Goal: Task Accomplishment & Management: Use online tool/utility

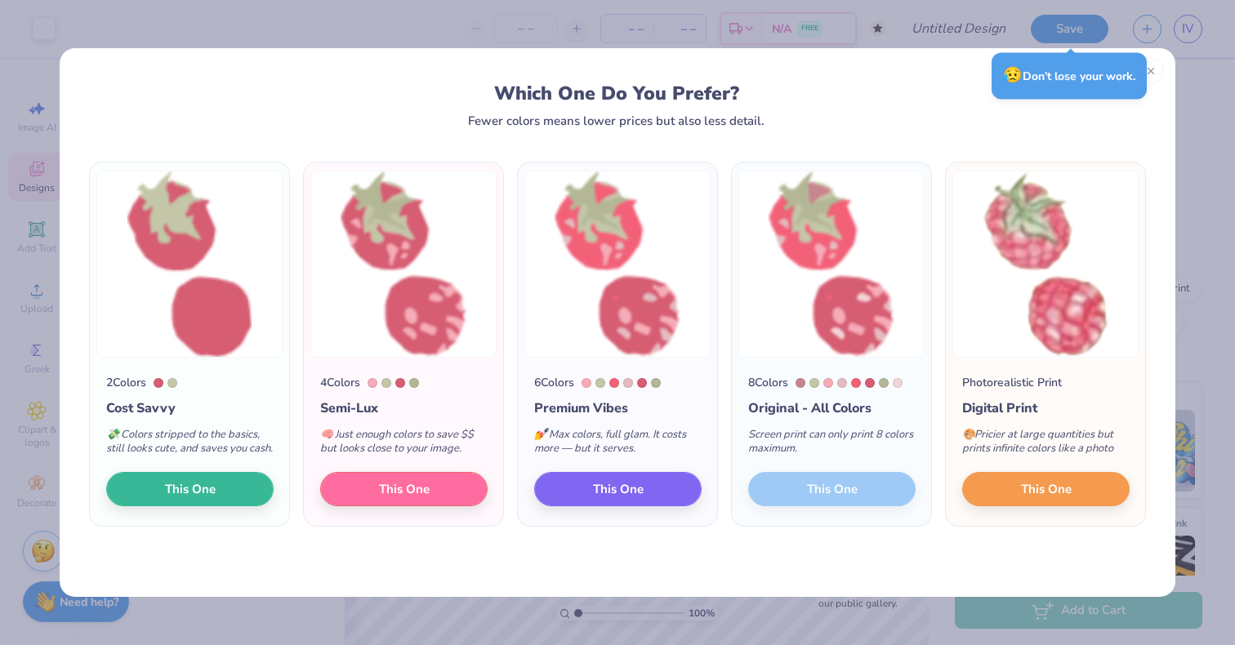
scroll to position [1372, 0]
click at [1007, 484] on button "This One" at bounding box center [1045, 489] width 167 height 34
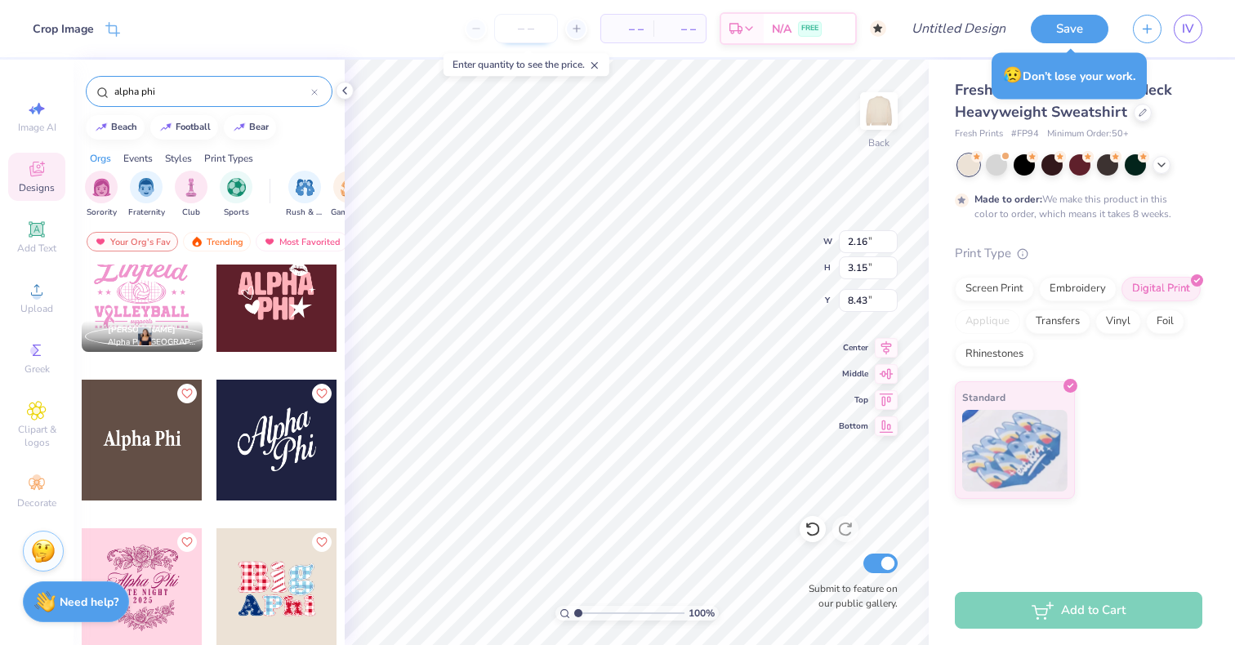
click at [534, 27] on input "number" at bounding box center [526, 28] width 64 height 29
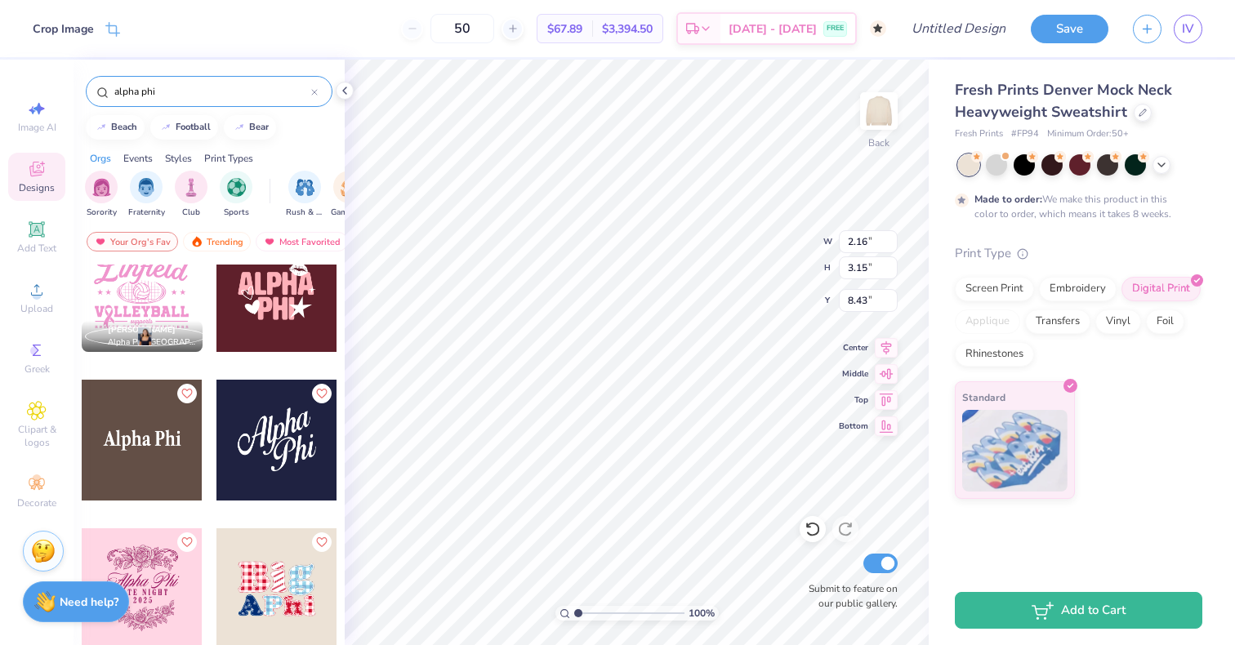
type input "50"
type input "2.20"
drag, startPoint x: 497, startPoint y: 17, endPoint x: 463, endPoint y: 1, distance: 38.0
click at [466, 2] on div "50 $67.89 Per Item $3,394.50 Total Est. Delivery [DATE] - [DATE] FREE" at bounding box center [509, 28] width 754 height 57
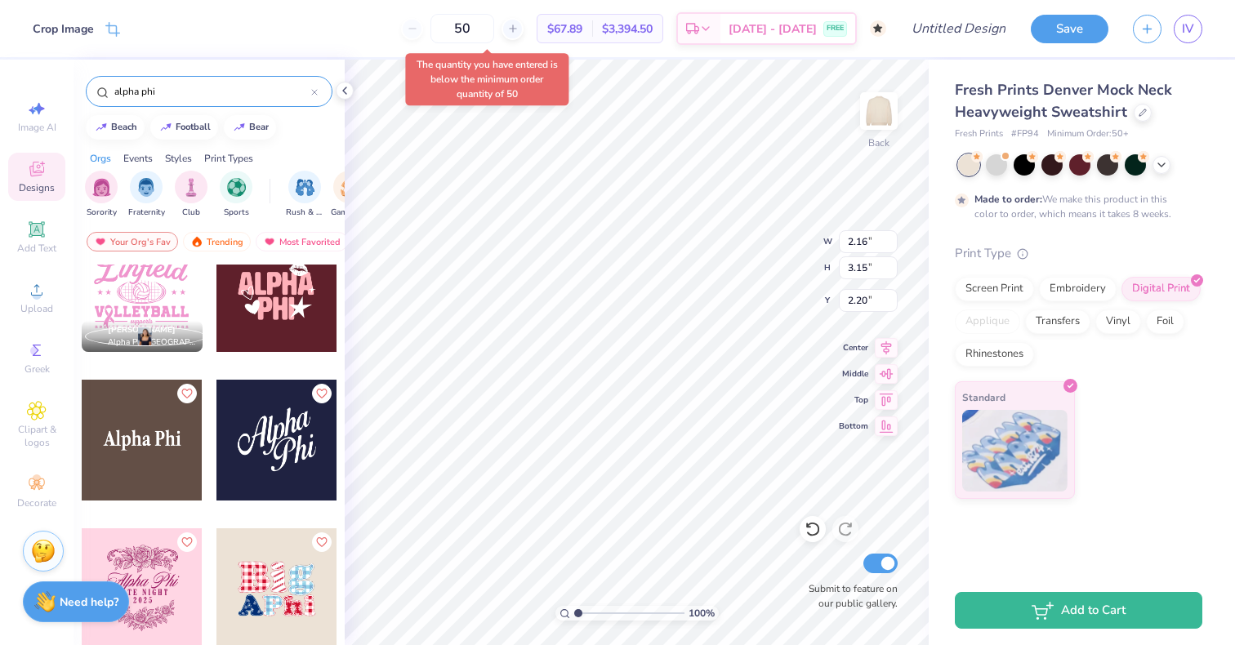
drag, startPoint x: 497, startPoint y: 36, endPoint x: 442, endPoint y: 11, distance: 60.3
click at [442, 11] on div "50 $67.89 Per Item $3,394.50 Total Est. Delivery [DATE] - [DATE] FREE" at bounding box center [509, 28] width 754 height 57
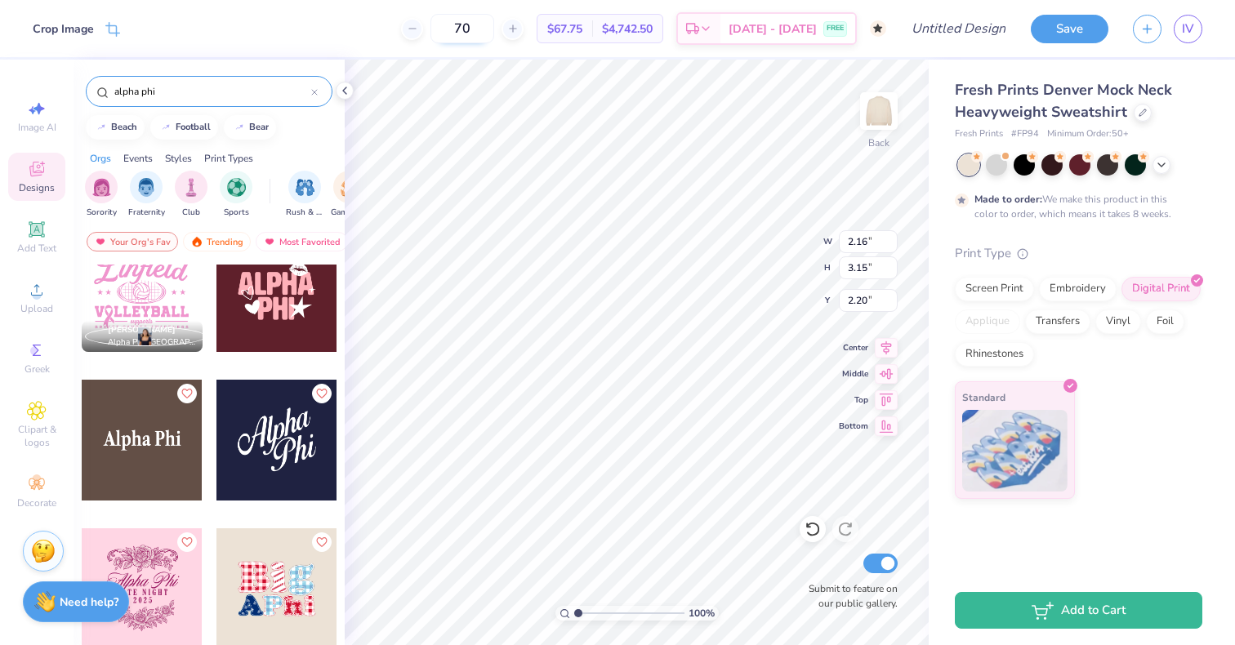
drag, startPoint x: 497, startPoint y: 30, endPoint x: 457, endPoint y: 15, distance: 42.2
click at [457, 15] on input "70" at bounding box center [462, 28] width 64 height 29
click at [484, 23] on input "80" at bounding box center [462, 28] width 64 height 29
drag, startPoint x: 495, startPoint y: 27, endPoint x: 431, endPoint y: 6, distance: 67.2
click at [431, 6] on div "80 $67.70 Per Item $5,416.00 Total Est. Delivery [DATE] - [DATE] FREE" at bounding box center [509, 28] width 754 height 57
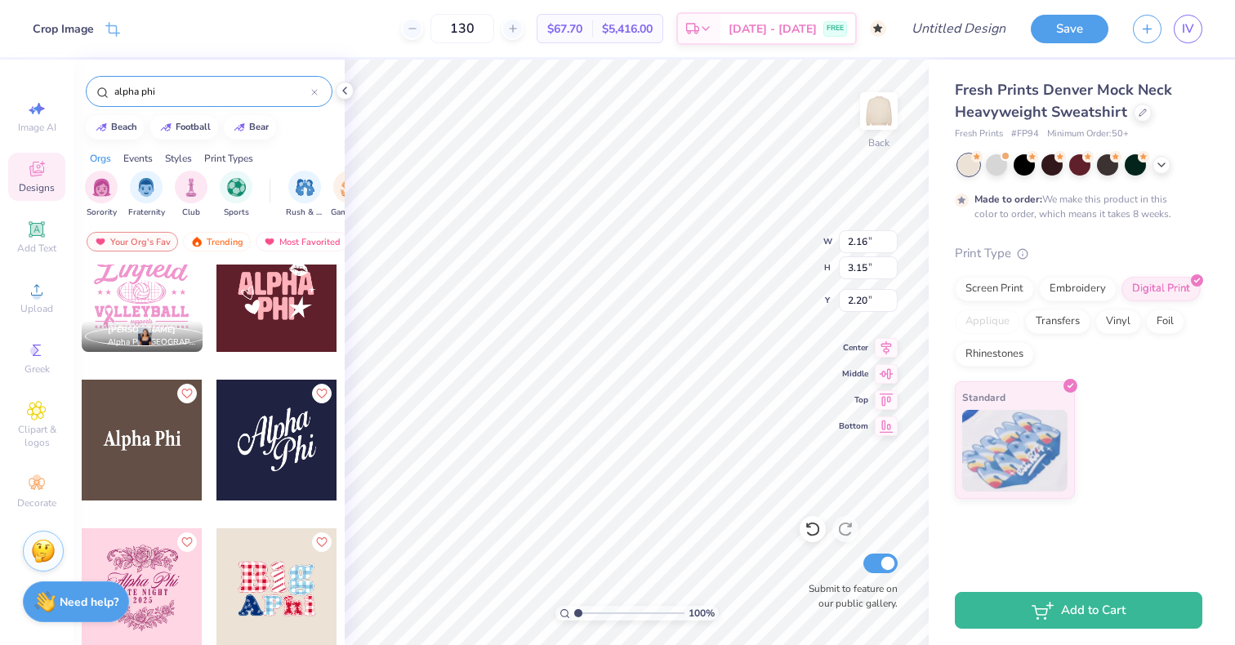
type input "130"
drag, startPoint x: 500, startPoint y: 20, endPoint x: 463, endPoint y: 11, distance: 37.8
click at [463, 11] on div "130 $67.17 Per Item $8,732.10 Total Est. Delivery [DATE] - [DATE] FREE" at bounding box center [509, 28] width 754 height 57
click at [1183, 34] on span "IV" at bounding box center [1188, 29] width 12 height 19
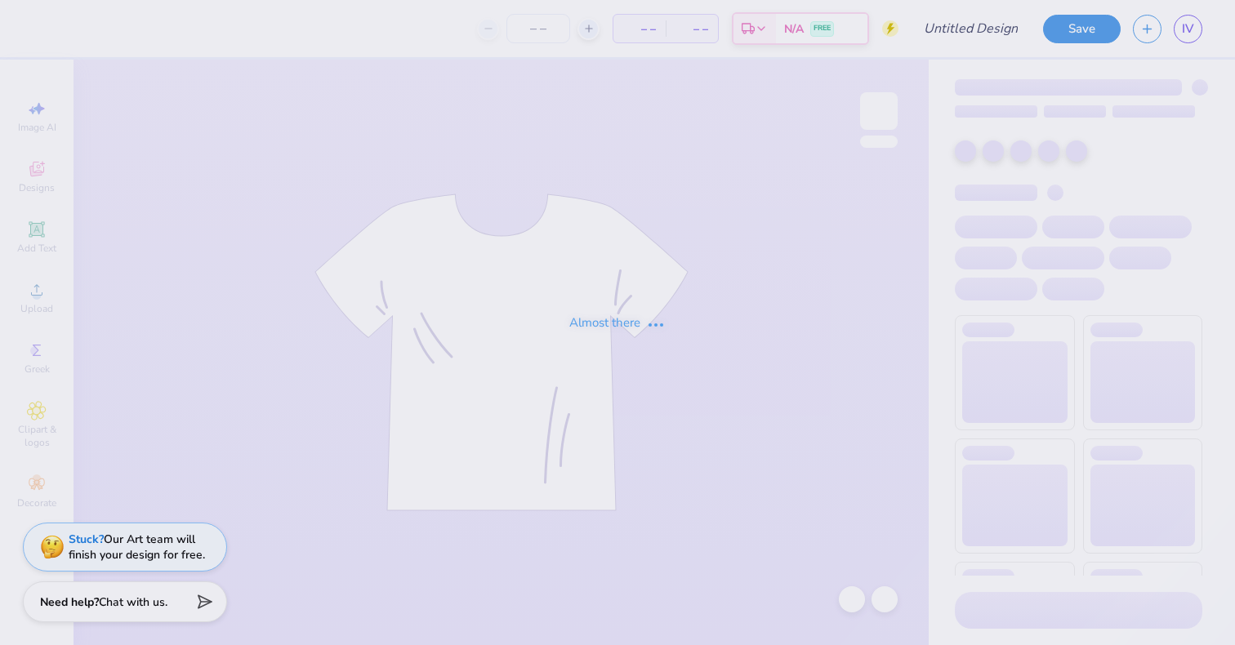
type input "Dudes day 1"
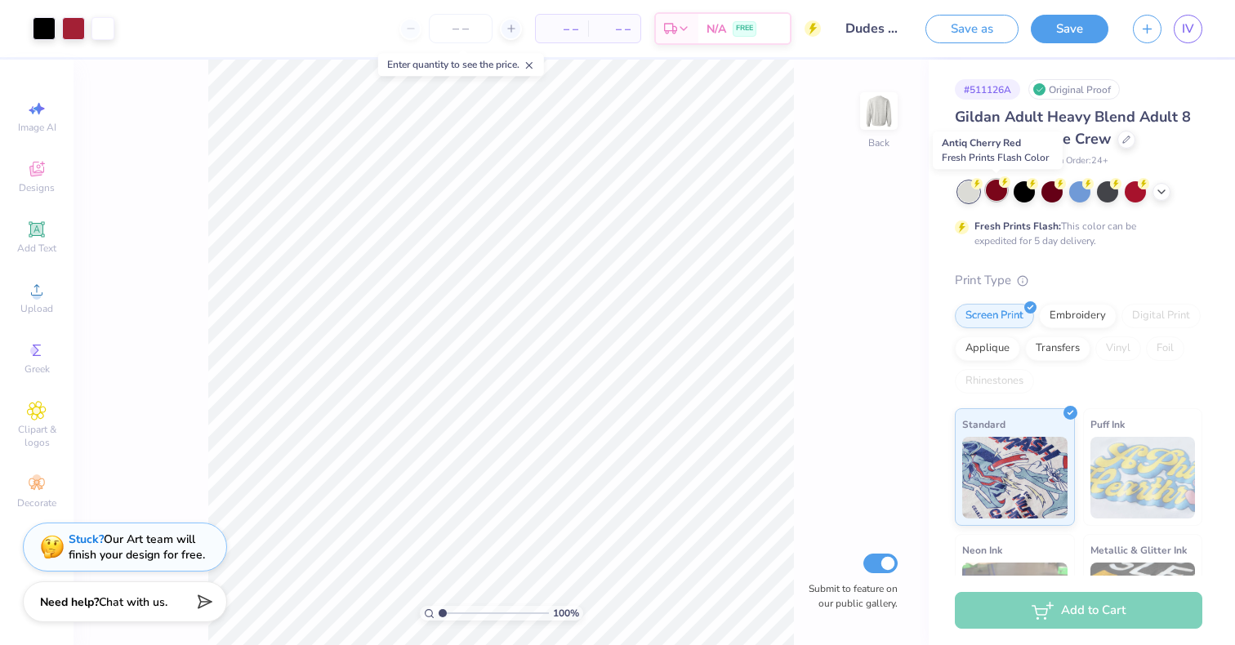
click at [993, 194] on div at bounding box center [996, 190] width 21 height 21
click at [1132, 197] on div at bounding box center [1135, 190] width 21 height 21
click at [1166, 190] on icon at bounding box center [1161, 190] width 13 height 13
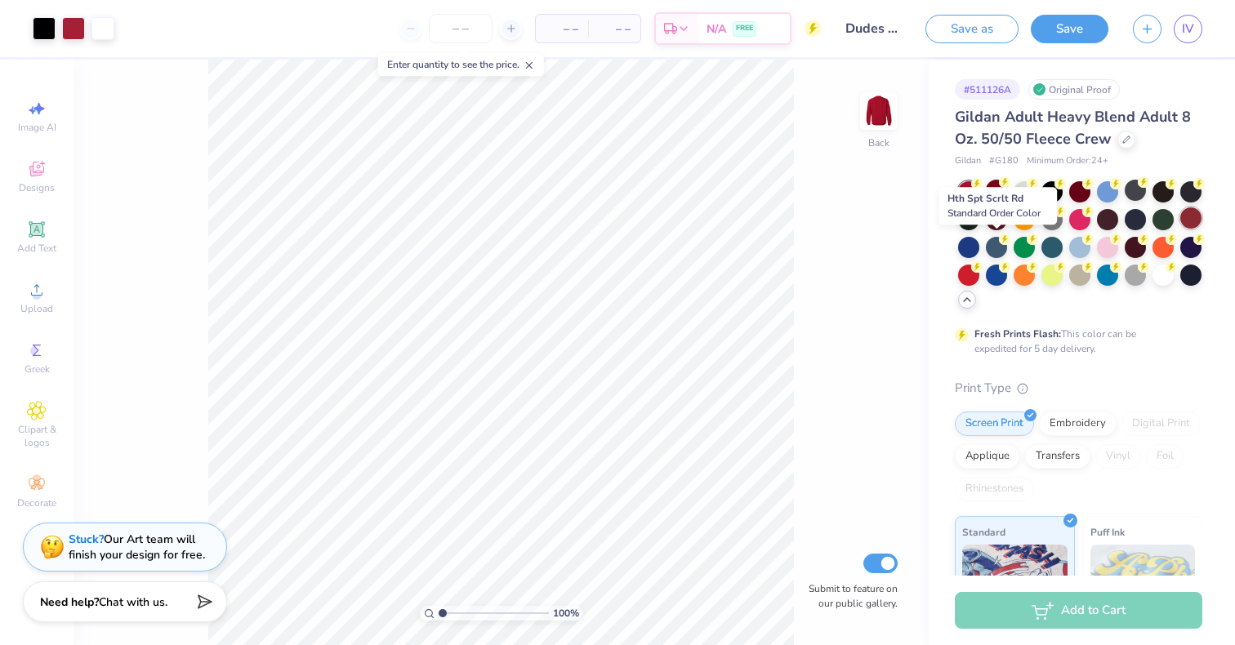
click at [1180, 229] on div at bounding box center [1190, 217] width 21 height 21
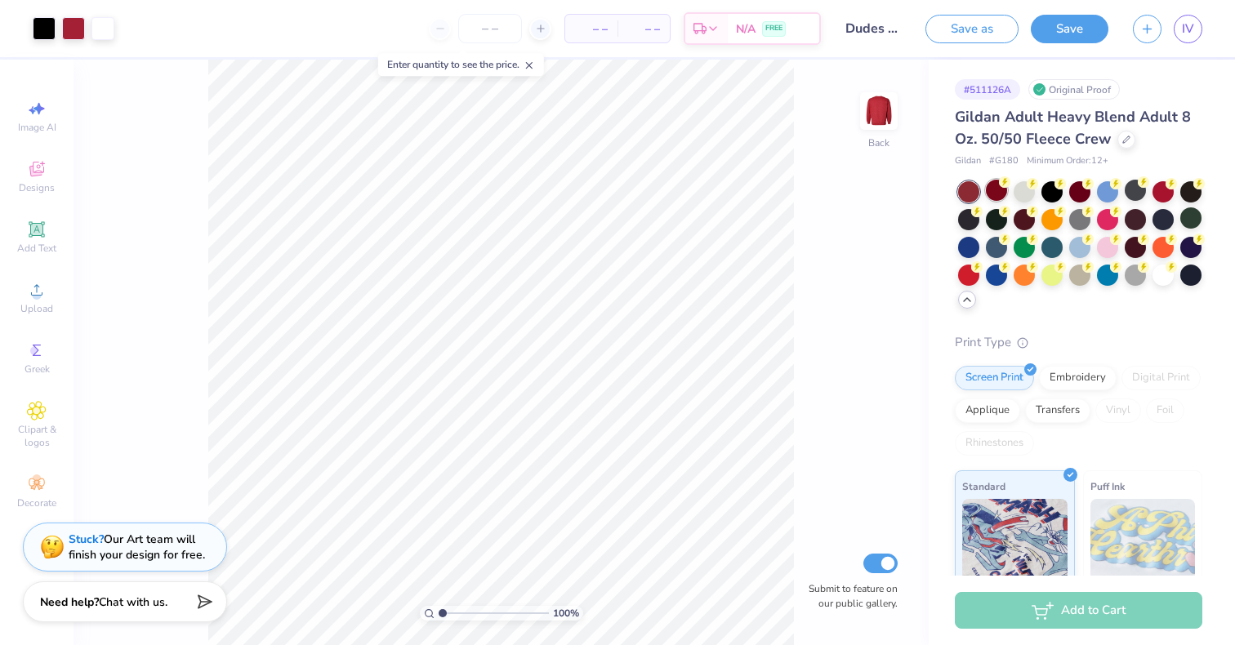
click at [998, 190] on div at bounding box center [996, 190] width 21 height 21
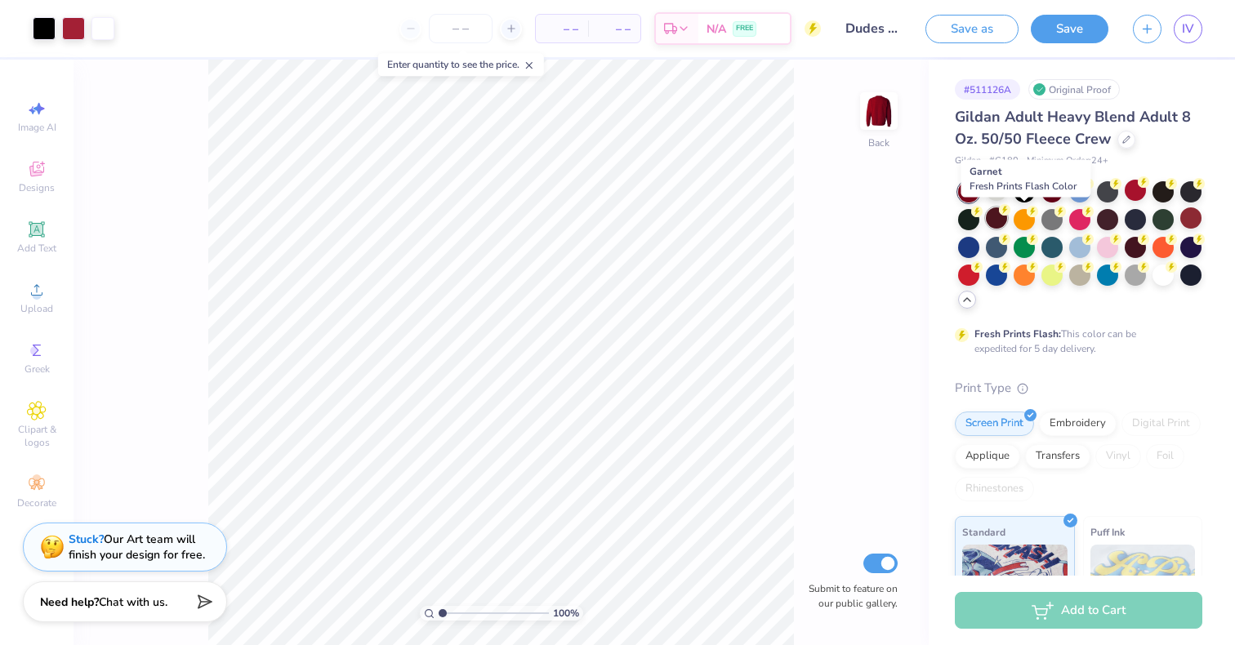
click at [1007, 217] on div at bounding box center [996, 217] width 21 height 21
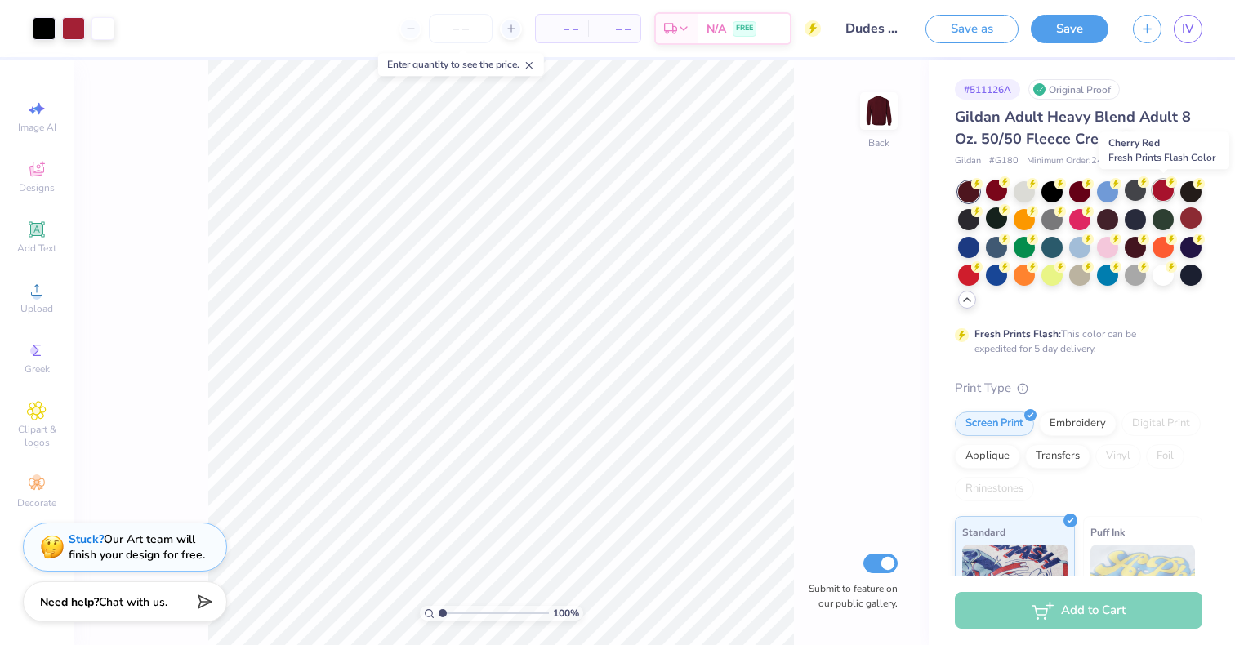
click at [1166, 194] on div at bounding box center [1163, 190] width 21 height 21
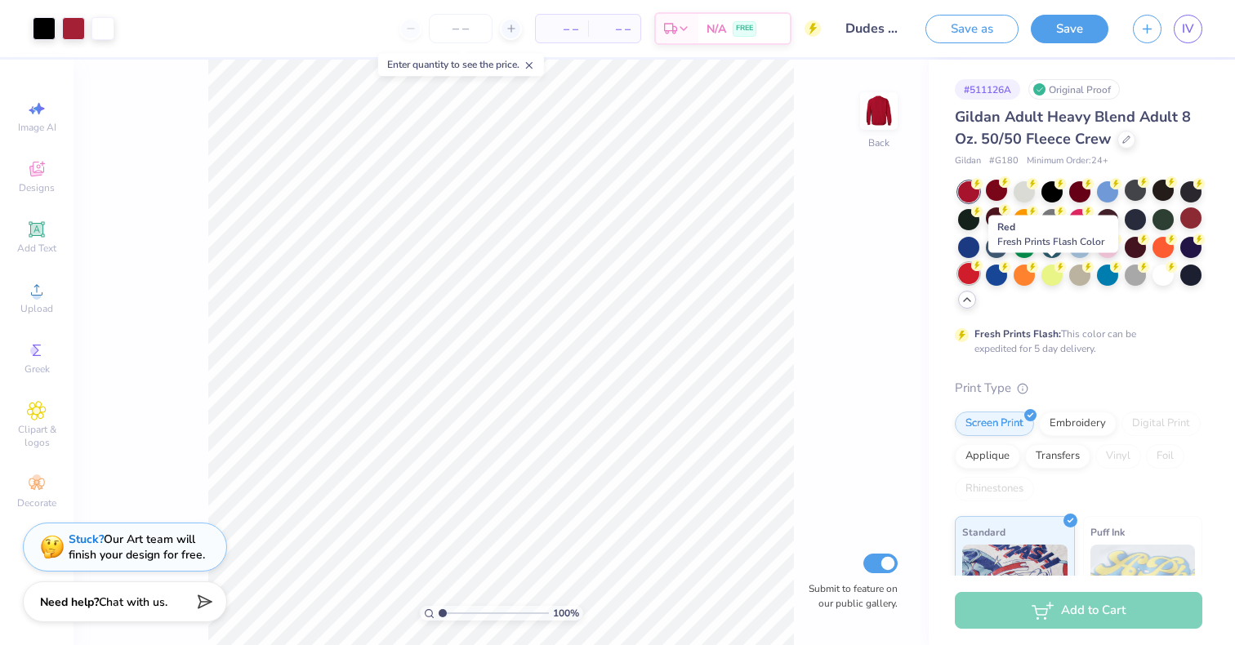
click at [979, 270] on div at bounding box center [968, 273] width 21 height 21
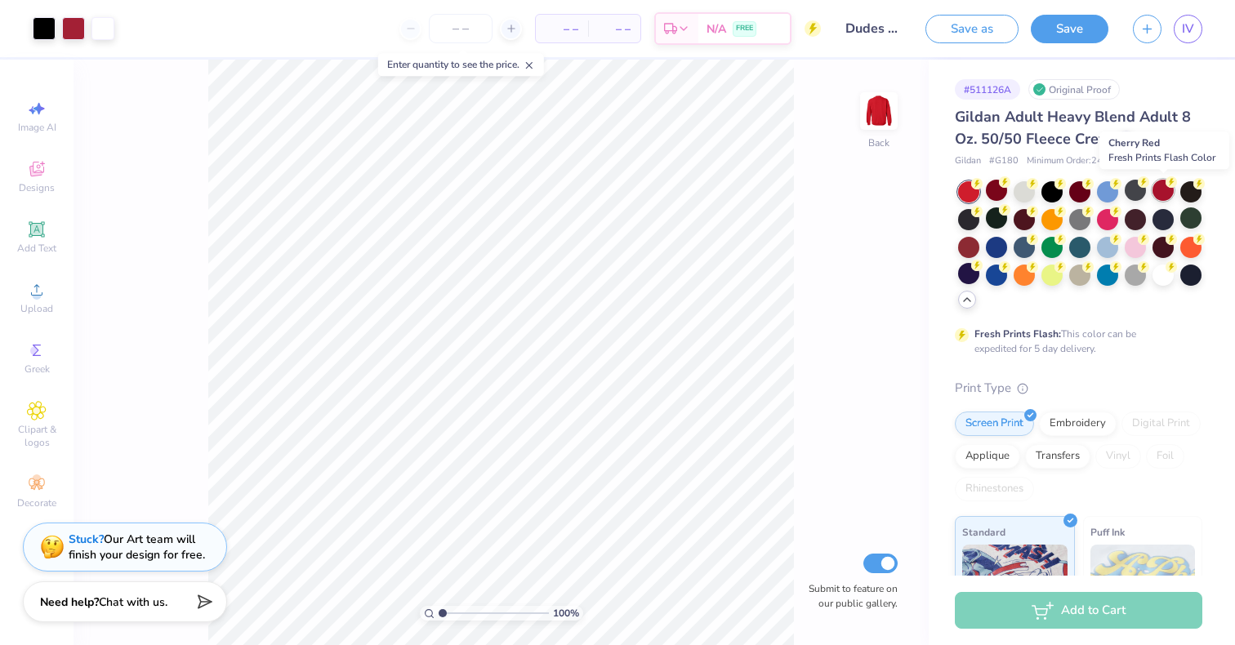
click at [1156, 188] on div at bounding box center [1163, 190] width 21 height 21
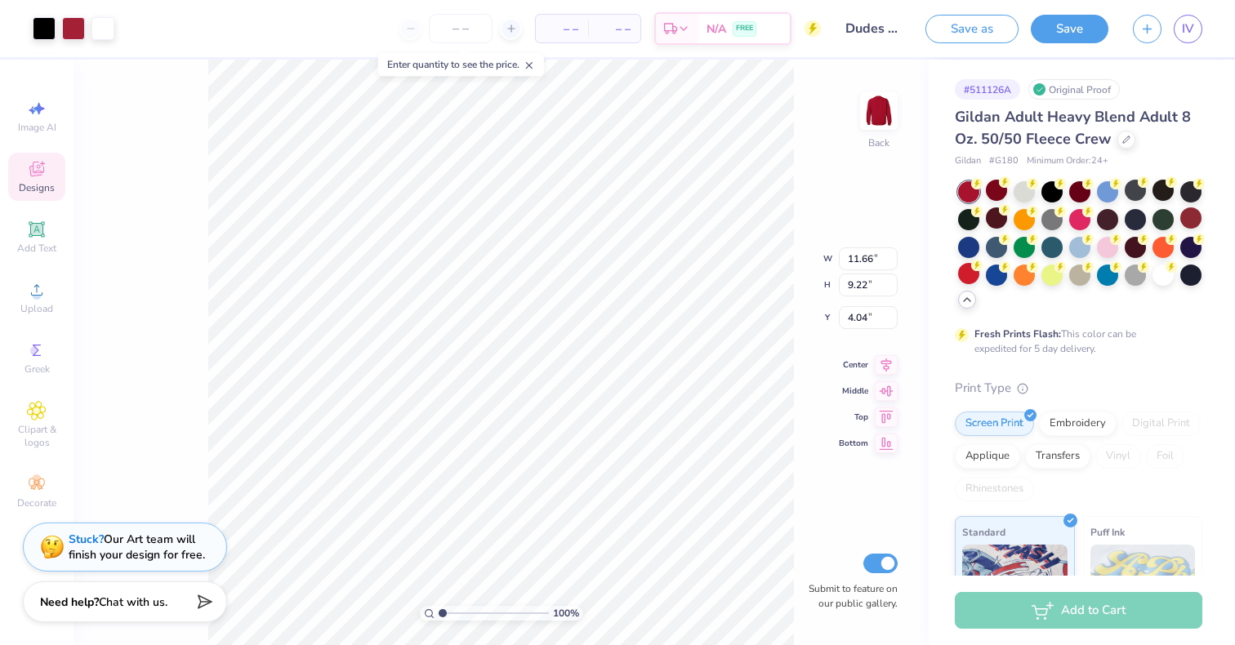
click at [56, 164] on div "Designs" at bounding box center [36, 177] width 57 height 48
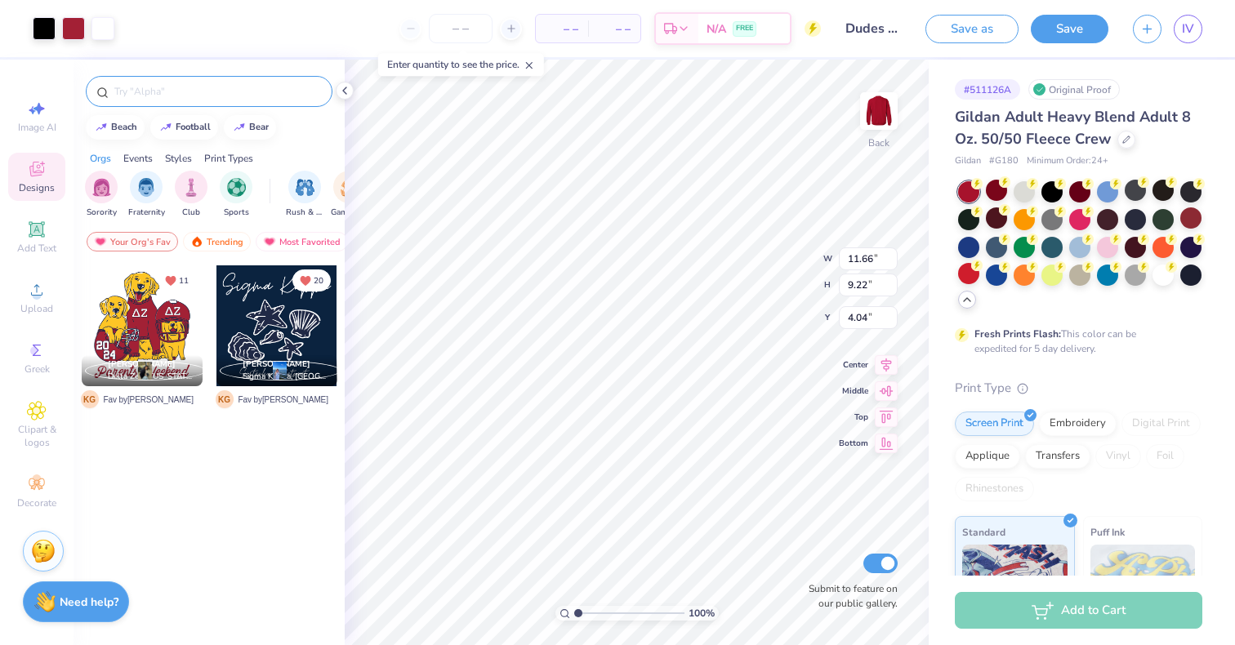
click at [147, 99] on input "text" at bounding box center [217, 91] width 209 height 16
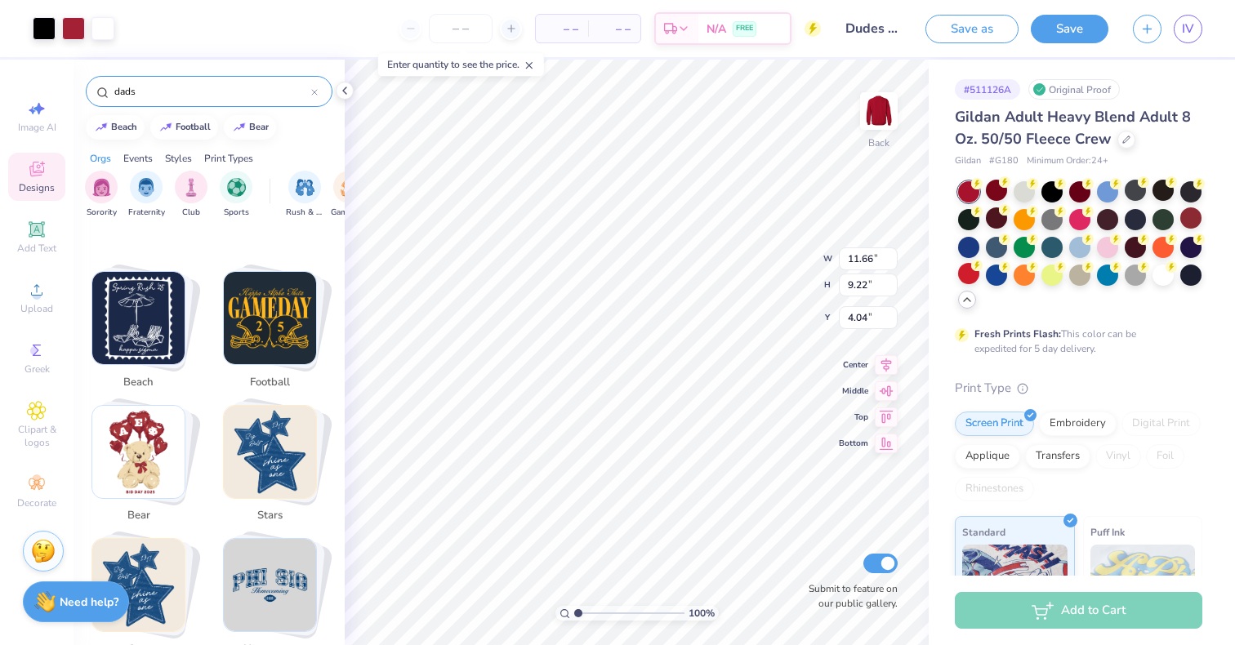
scroll to position [276, 0]
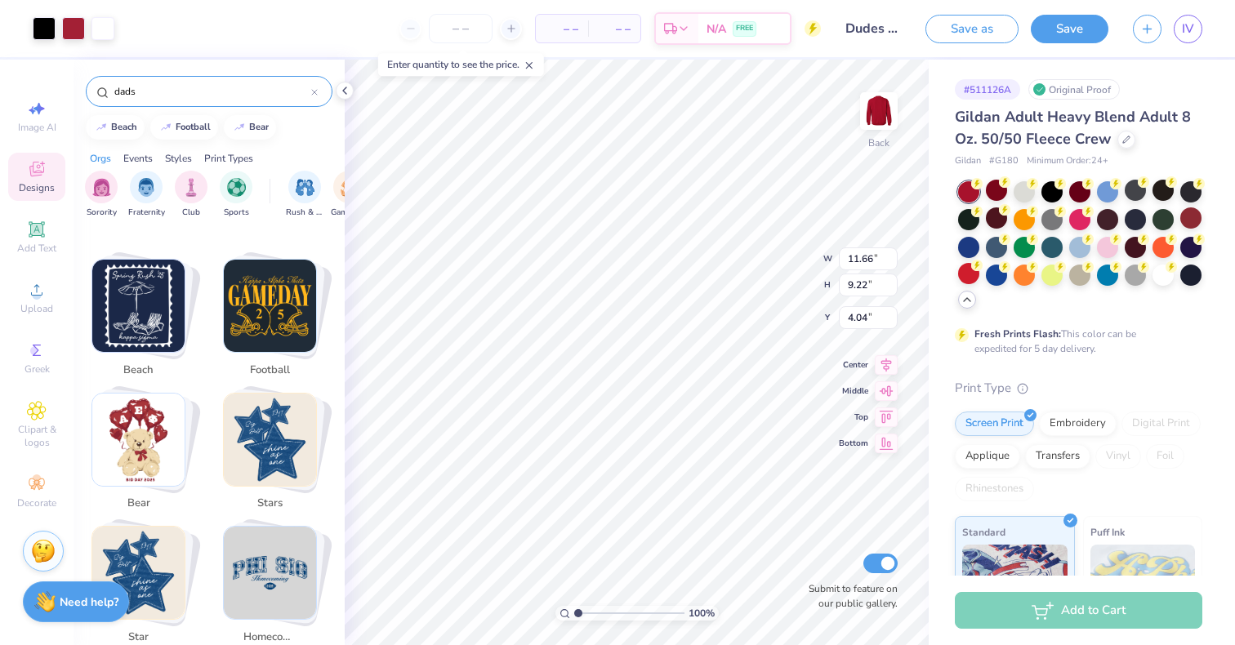
drag, startPoint x: 217, startPoint y: 305, endPoint x: 271, endPoint y: 289, distance: 56.1
click at [271, 289] on div "football" at bounding box center [274, 322] width 123 height 126
type input "football"
click at [271, 289] on img "Stack Card Button football" at bounding box center [270, 306] width 92 height 92
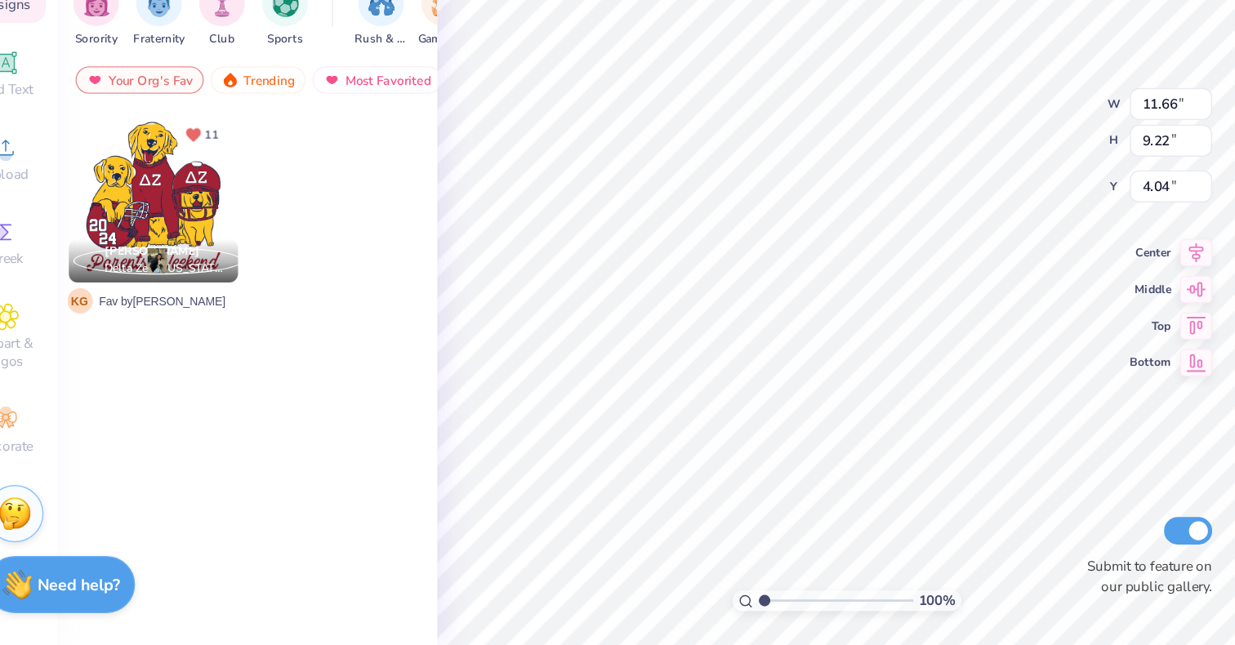
scroll to position [0, 0]
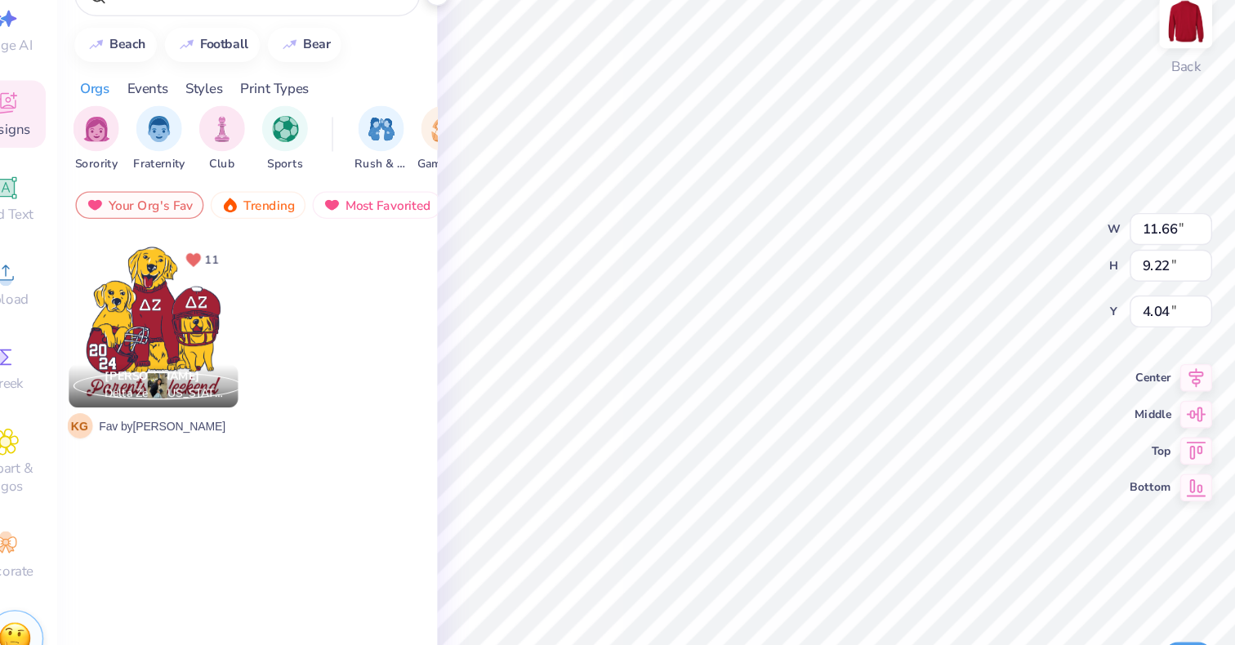
click at [207, 229] on div "Your Org's Fav Trending Most Favorited Newest" at bounding box center [209, 246] width 271 height 38
click at [210, 242] on div "Trending" at bounding box center [217, 242] width 68 height 20
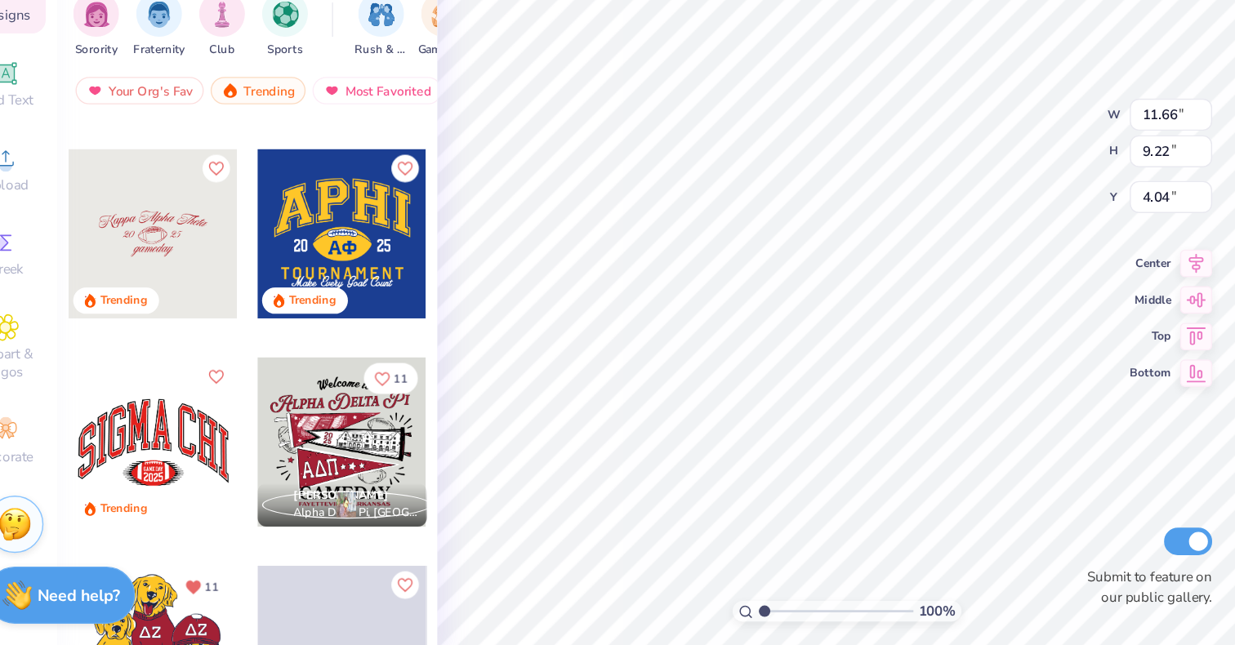
scroll to position [439, 0]
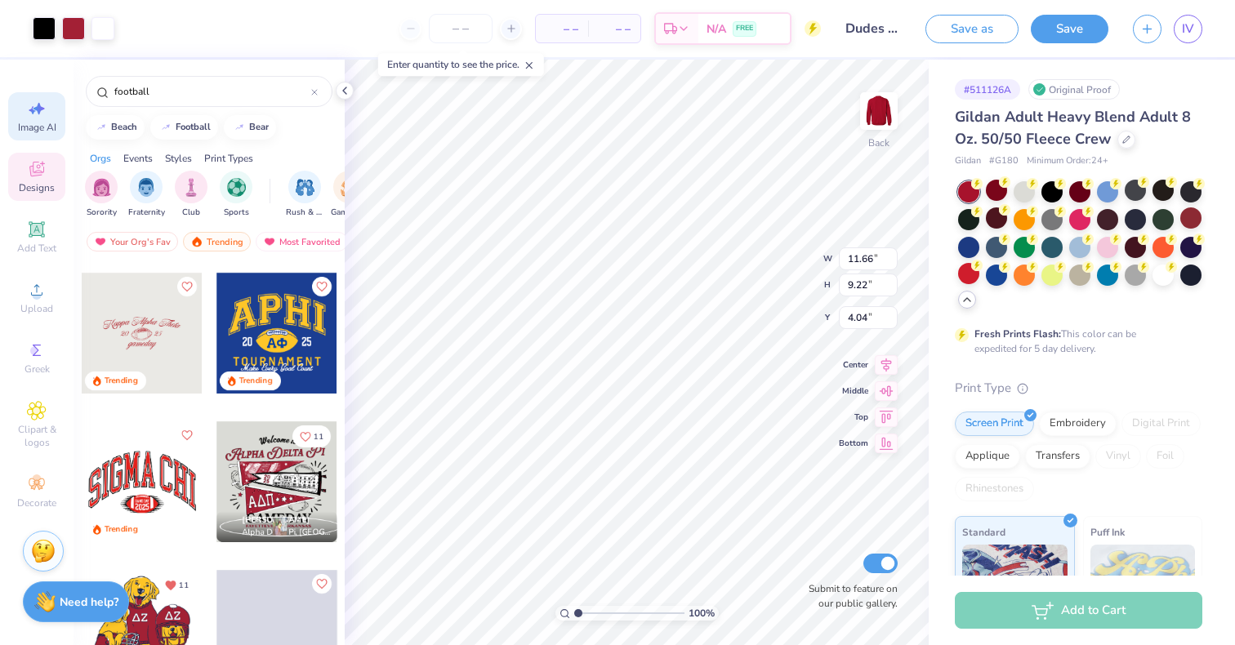
click at [29, 109] on icon at bounding box center [37, 109] width 20 height 20
select select "4"
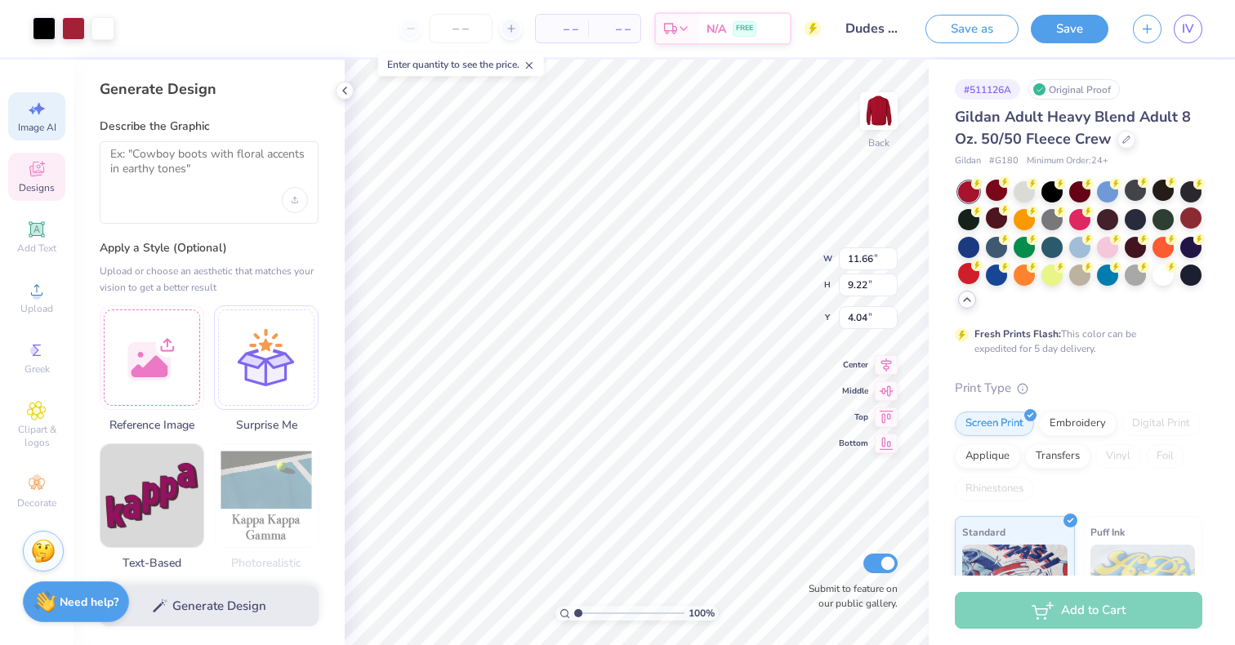
click at [173, 136] on div "Describe the Graphic" at bounding box center [209, 170] width 219 height 105
click at [173, 174] on textarea at bounding box center [209, 167] width 198 height 41
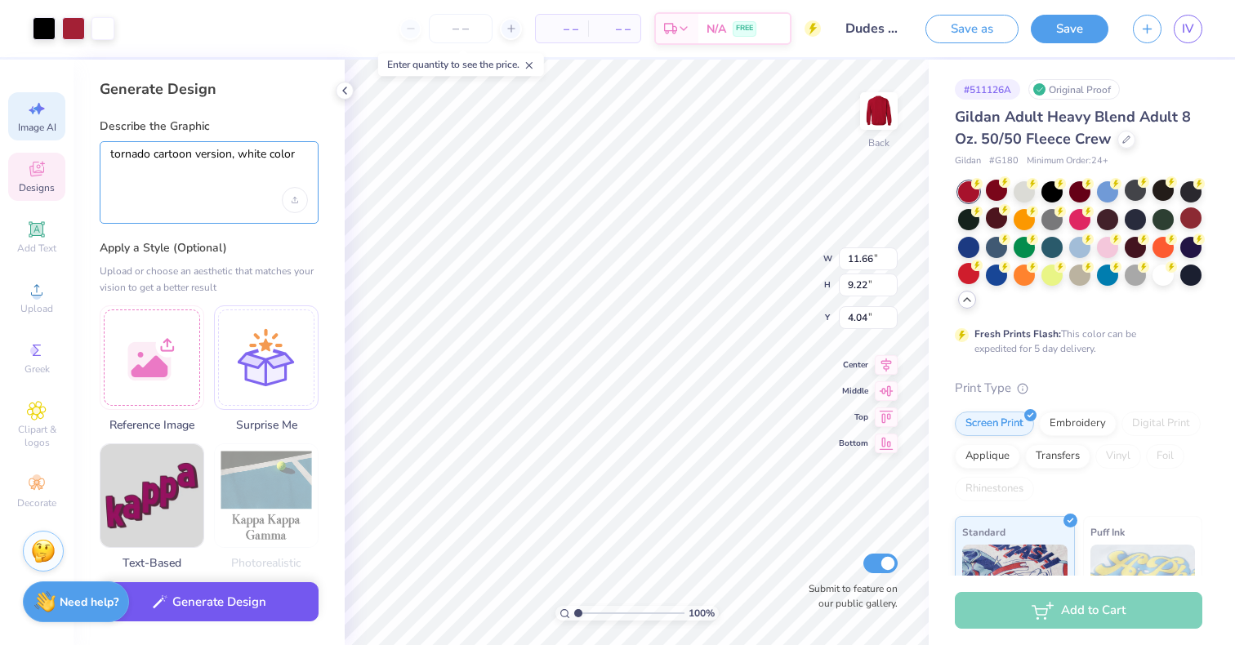
type textarea "tornado cartoon version, white color"
click at [213, 591] on button "Generate Design" at bounding box center [209, 602] width 219 height 40
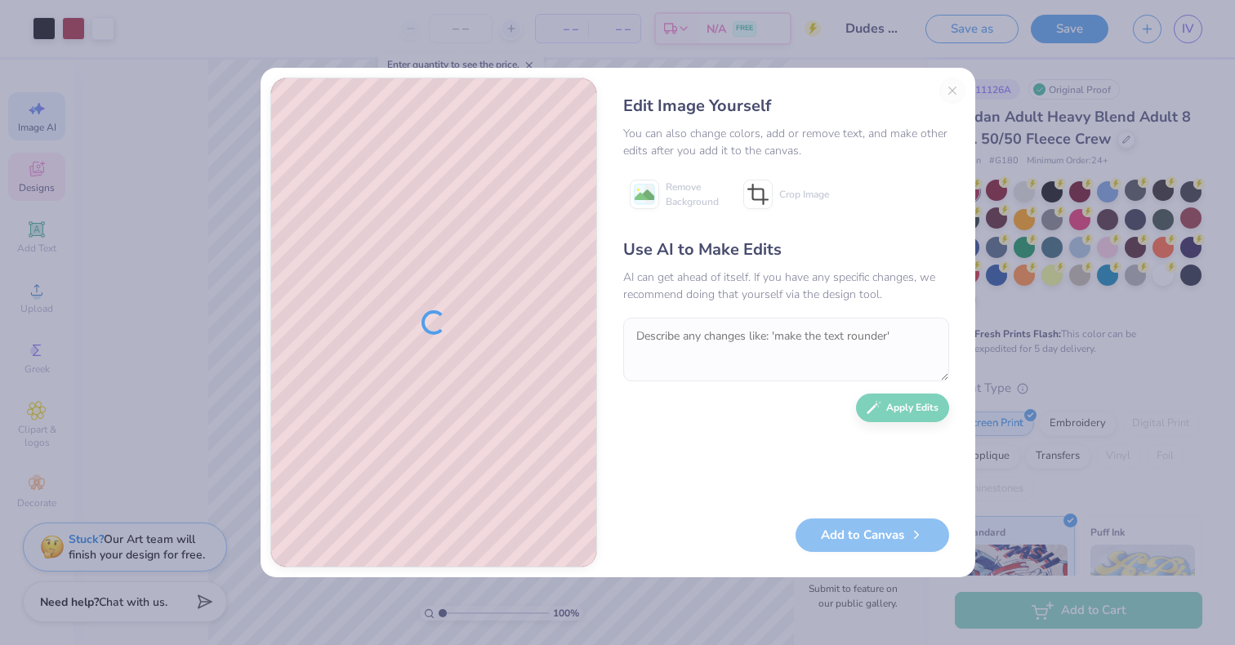
click at [383, 331] on div at bounding box center [433, 322] width 325 height 488
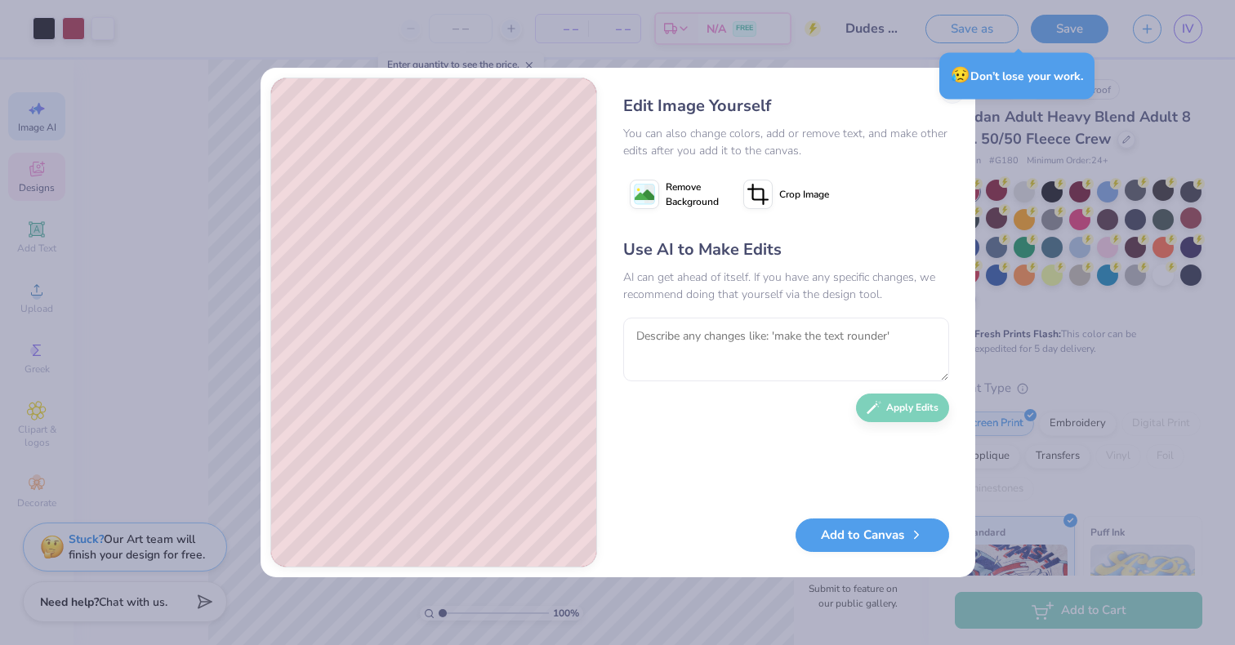
click at [841, 88] on div "Edit Image Yourself You can also change colors, add or remove text, and make ot…" at bounding box center [786, 323] width 359 height 490
click at [1075, 44] on div "Edit Image Yourself You can also change colors, add or remove text, and make ot…" at bounding box center [617, 322] width 1235 height 645
click at [961, 83] on span "😥" at bounding box center [961, 75] width 20 height 21
click at [908, 105] on div "Edit Image Yourself" at bounding box center [786, 106] width 326 height 25
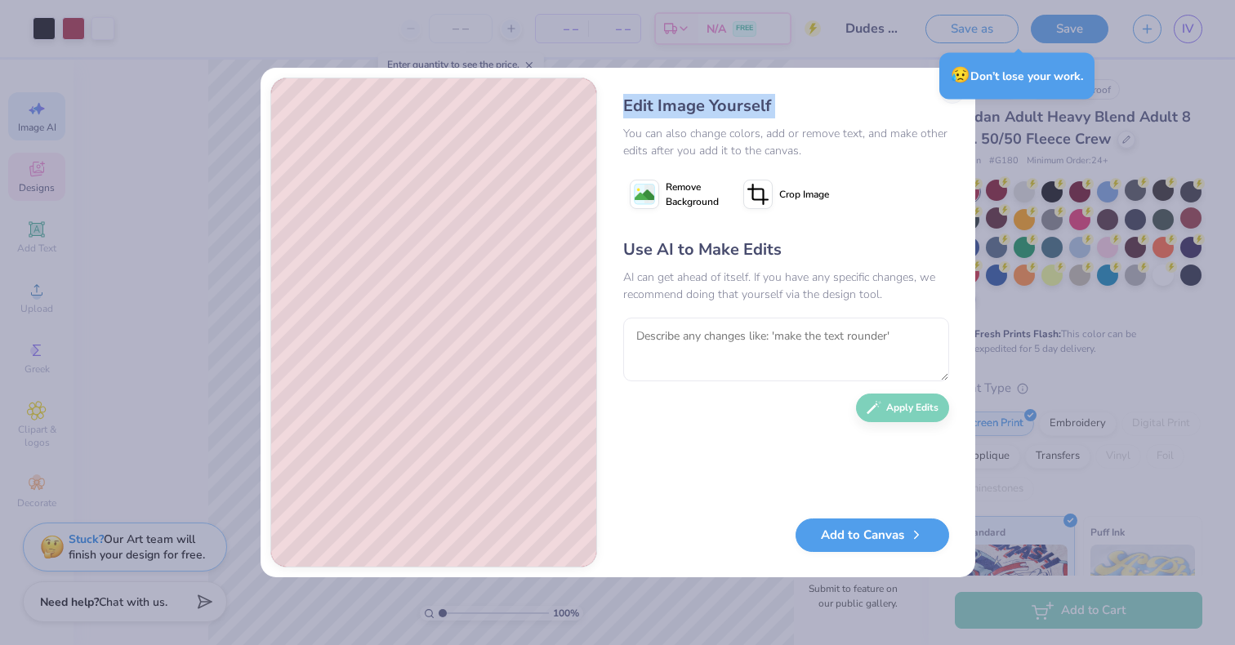
click at [908, 105] on div "Edit Image Yourself" at bounding box center [786, 106] width 326 height 25
drag, startPoint x: 908, startPoint y: 105, endPoint x: 1086, endPoint y: 25, distance: 194.8
click at [1086, 25] on div "Edit Image Yourself You can also change colors, add or remove text, and make ot…" at bounding box center [617, 322] width 1235 height 645
click at [944, 86] on div "😥 Don’t lose your work." at bounding box center [1016, 75] width 155 height 47
click at [771, 354] on textarea at bounding box center [786, 350] width 326 height 64
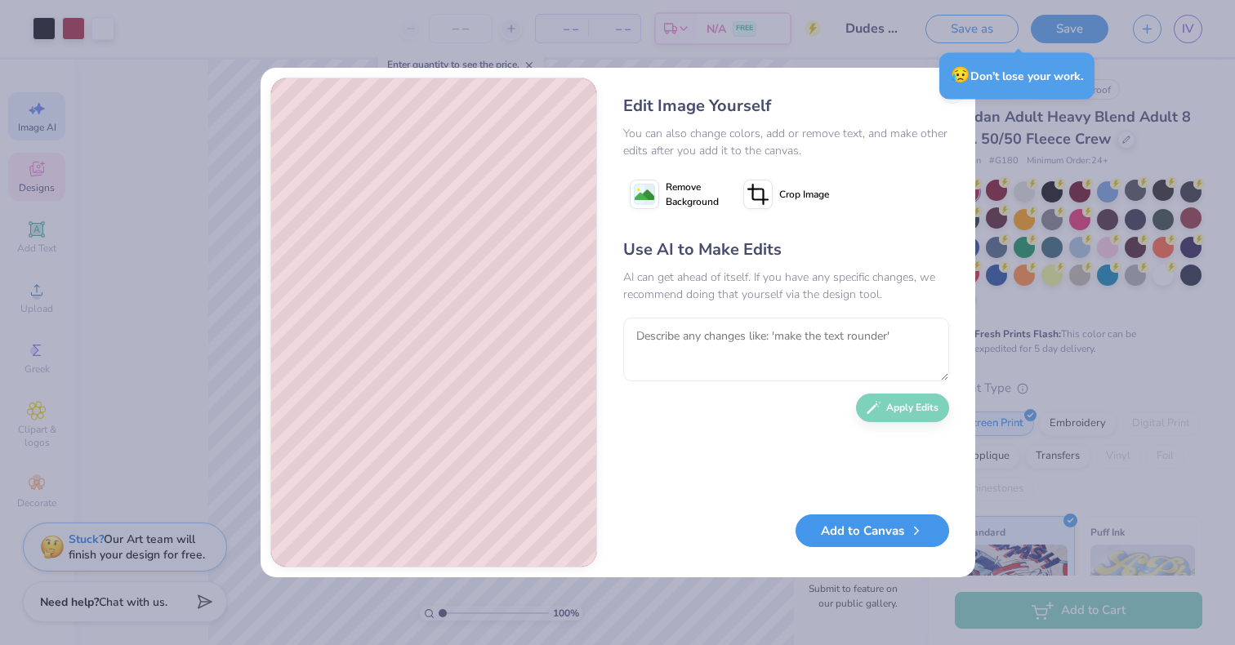
click at [878, 542] on button "Add to Canvas" at bounding box center [873, 531] width 154 height 33
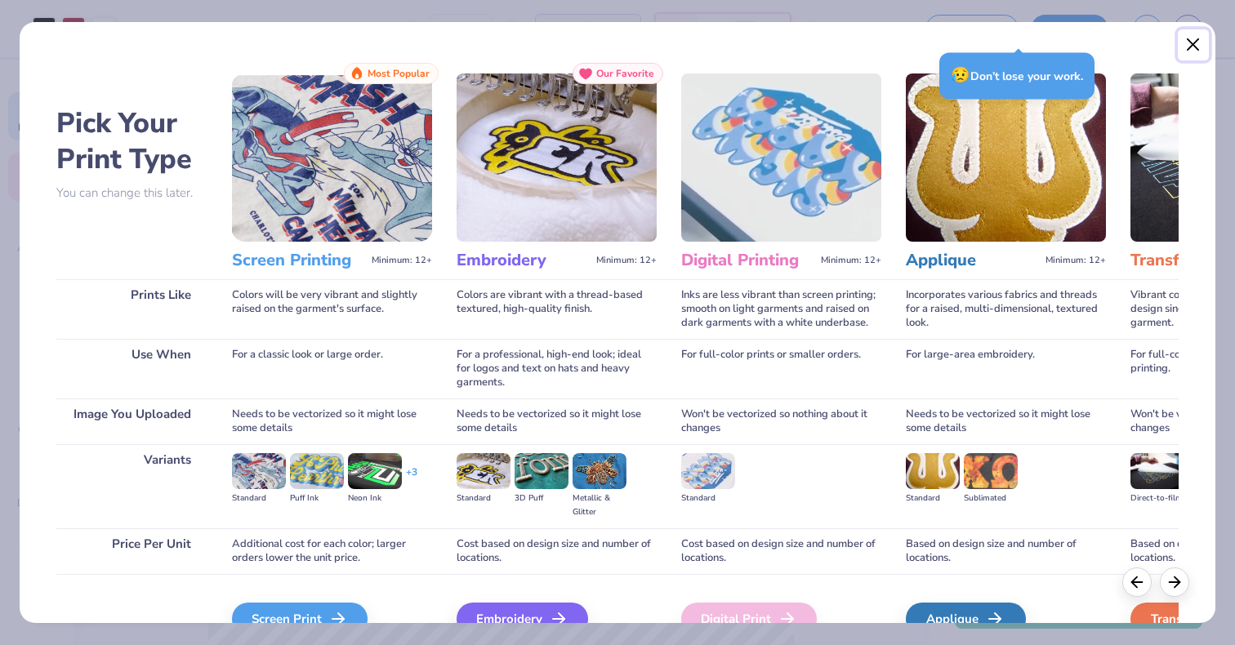
click at [1194, 42] on button "Close" at bounding box center [1193, 44] width 31 height 31
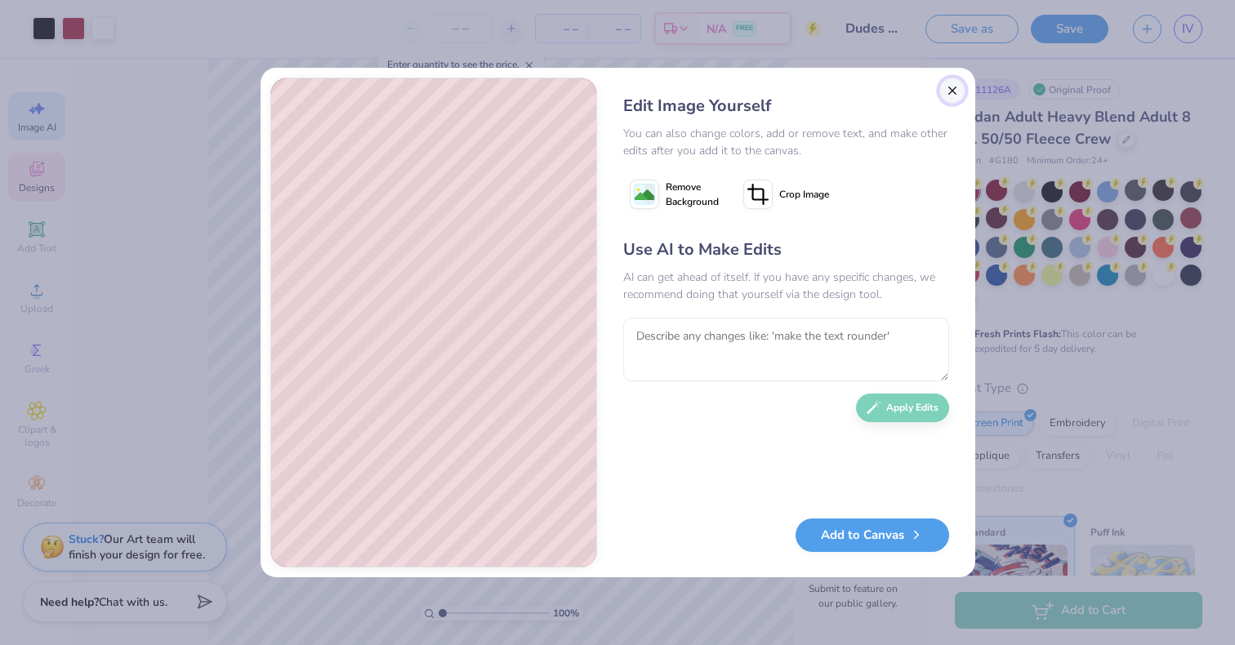
click at [951, 87] on button "Close" at bounding box center [952, 91] width 26 height 26
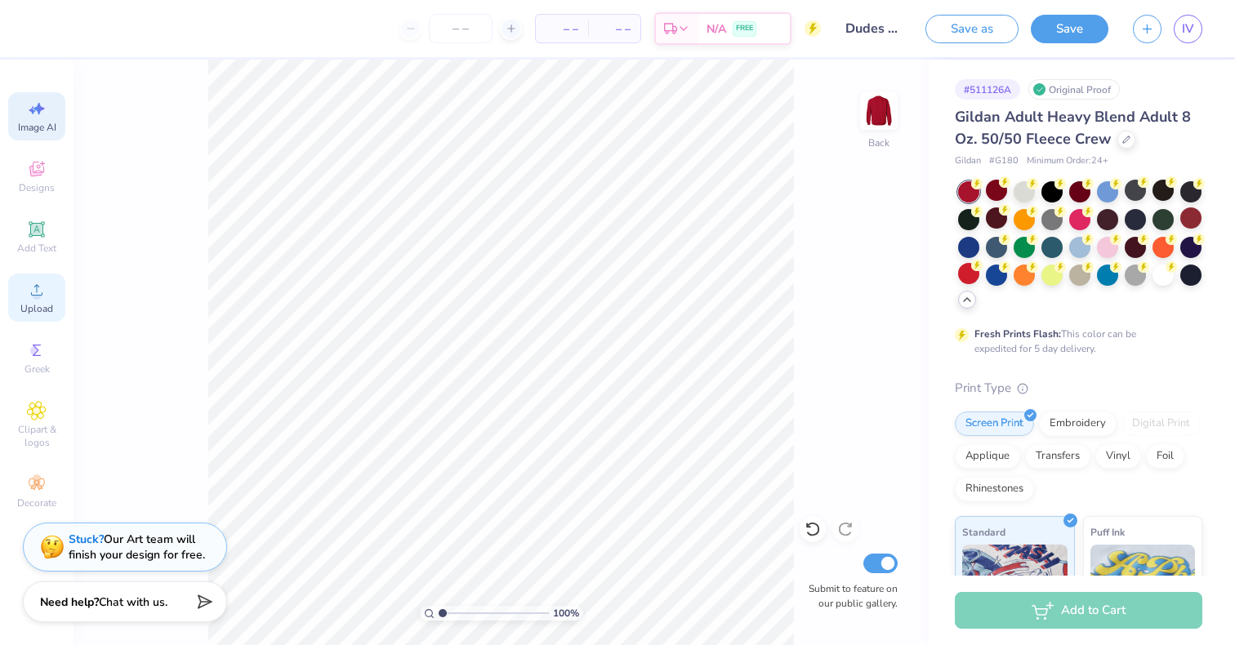
click at [36, 284] on icon at bounding box center [37, 290] width 20 height 20
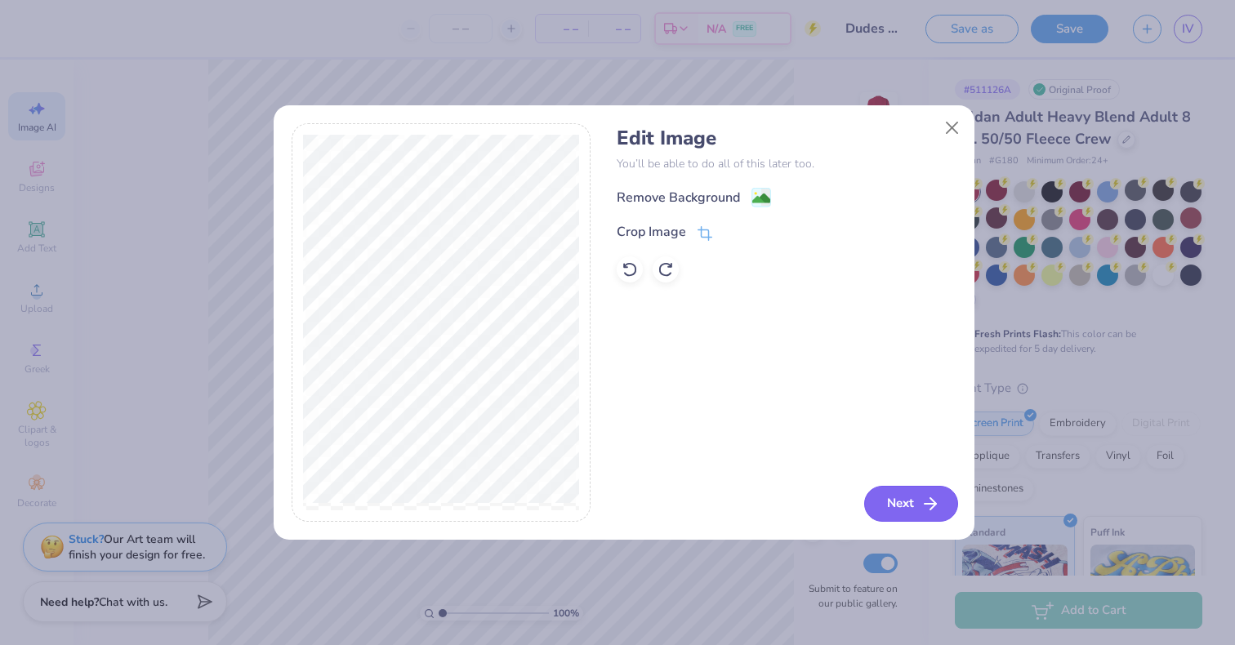
click at [895, 505] on button "Next" at bounding box center [911, 504] width 94 height 36
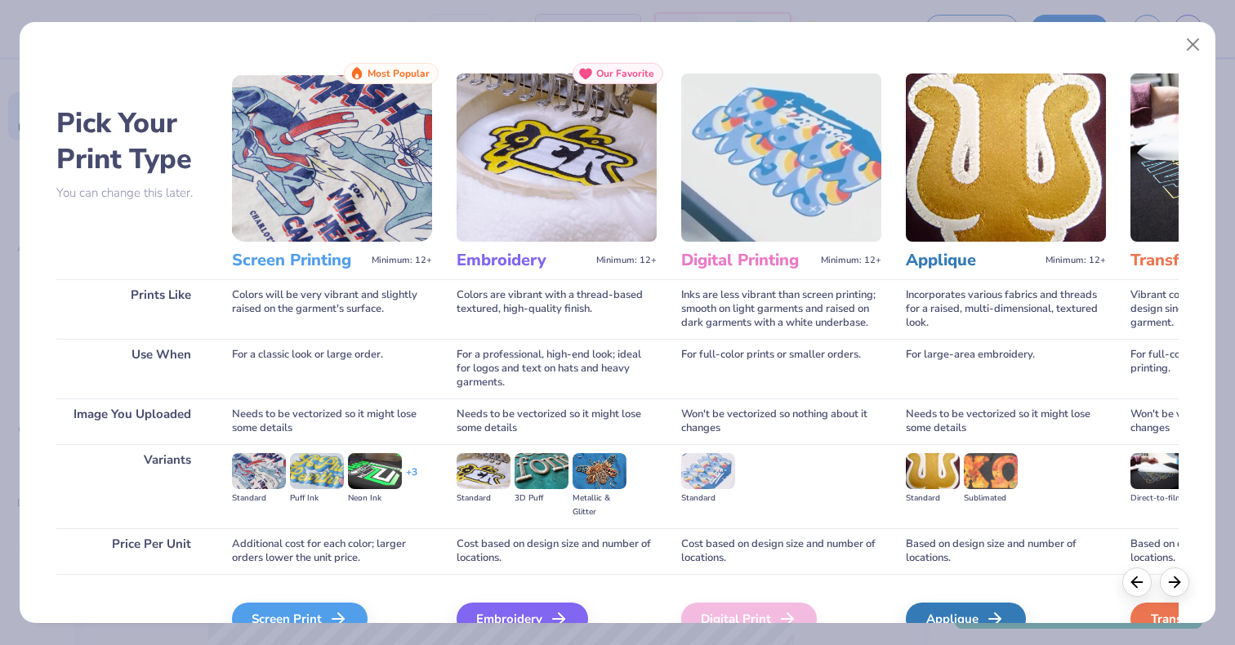
scroll to position [87, 0]
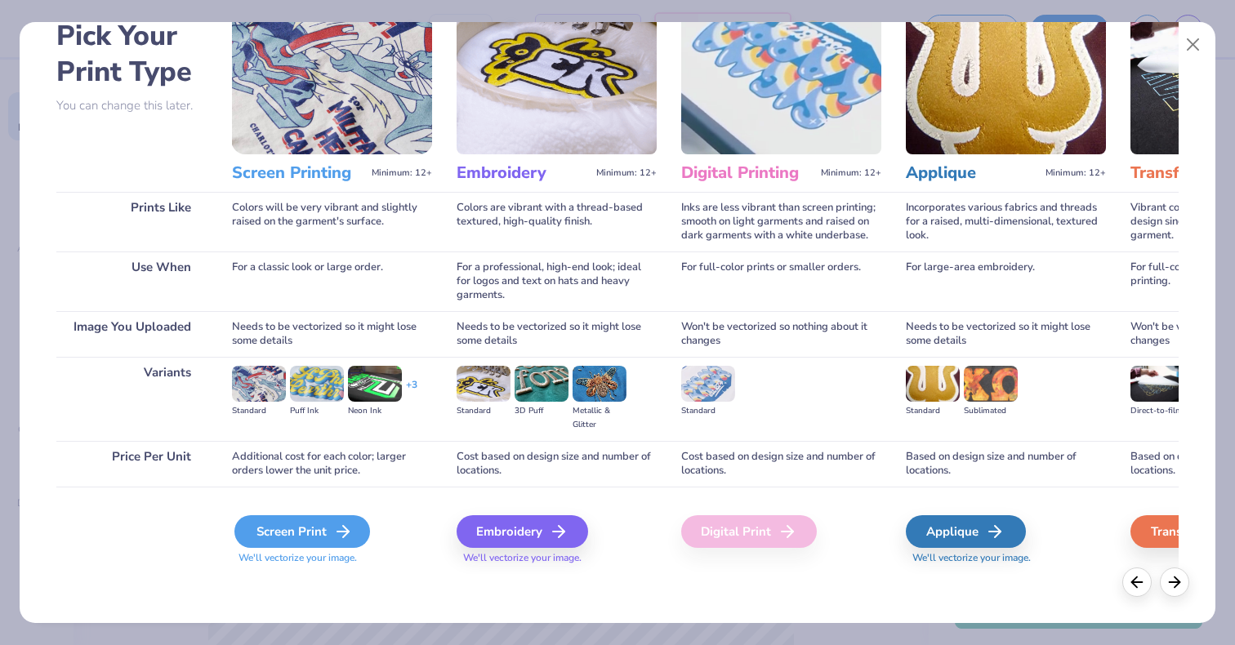
click at [310, 543] on div "Screen Print" at bounding box center [302, 531] width 136 height 33
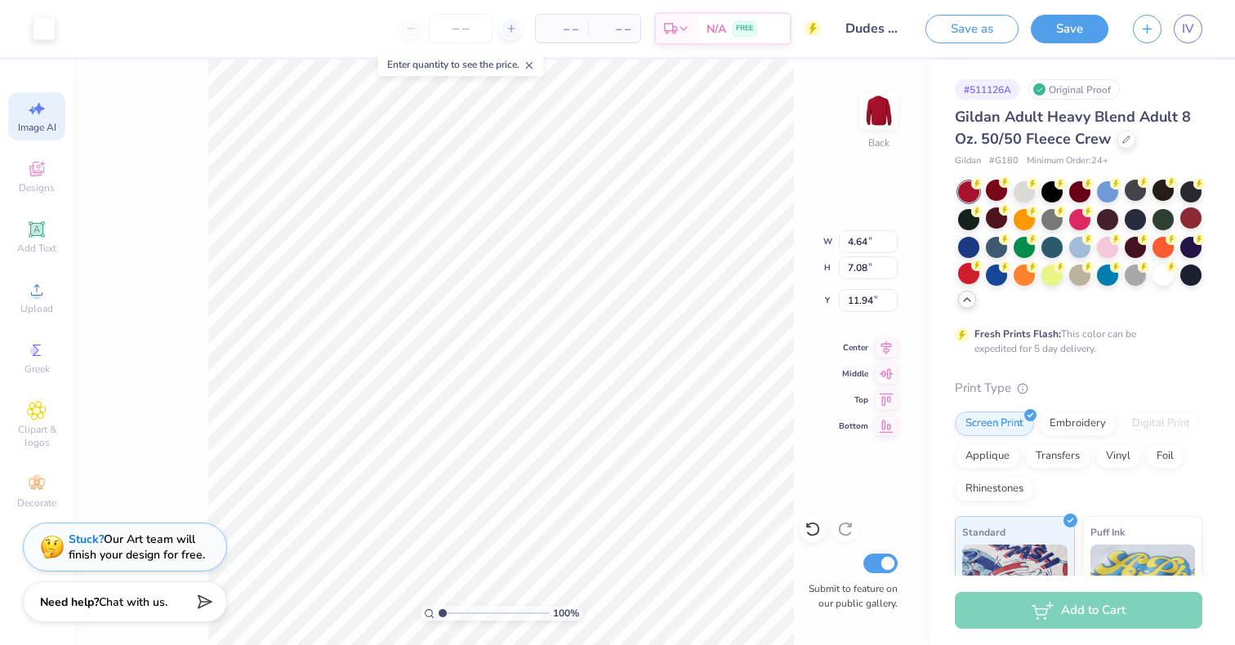
type input "4.64"
type input "7.08"
type input "11.94"
type input "3.79"
type input "5.78"
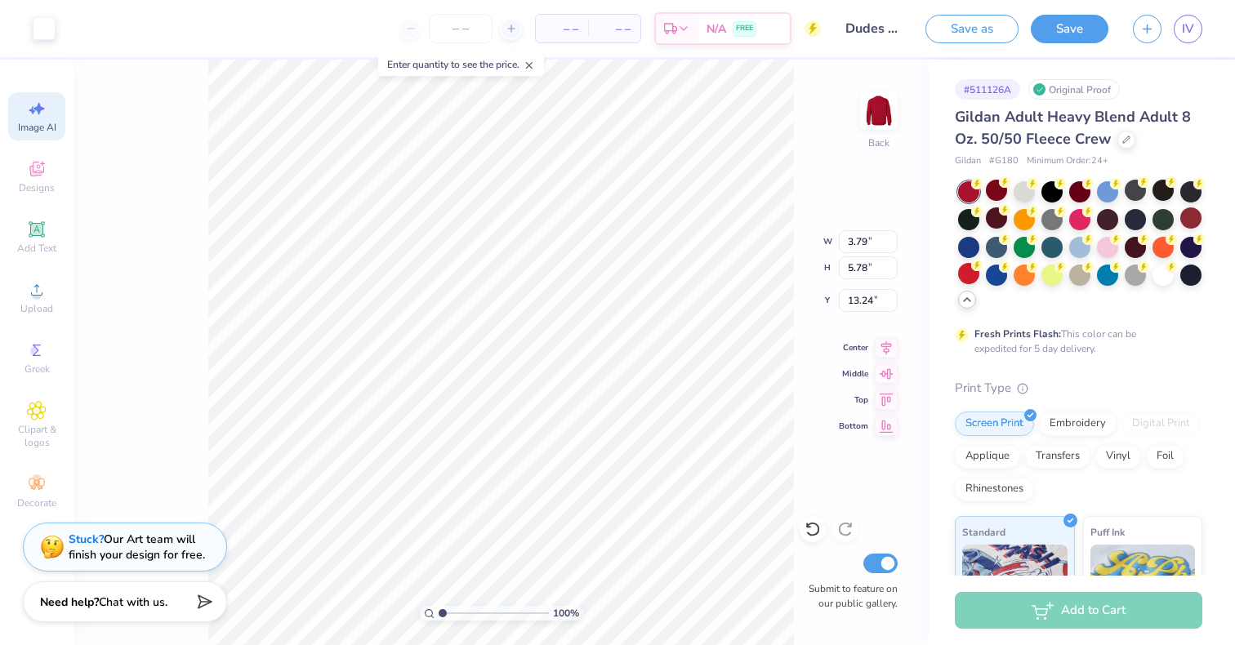
type input "6.09"
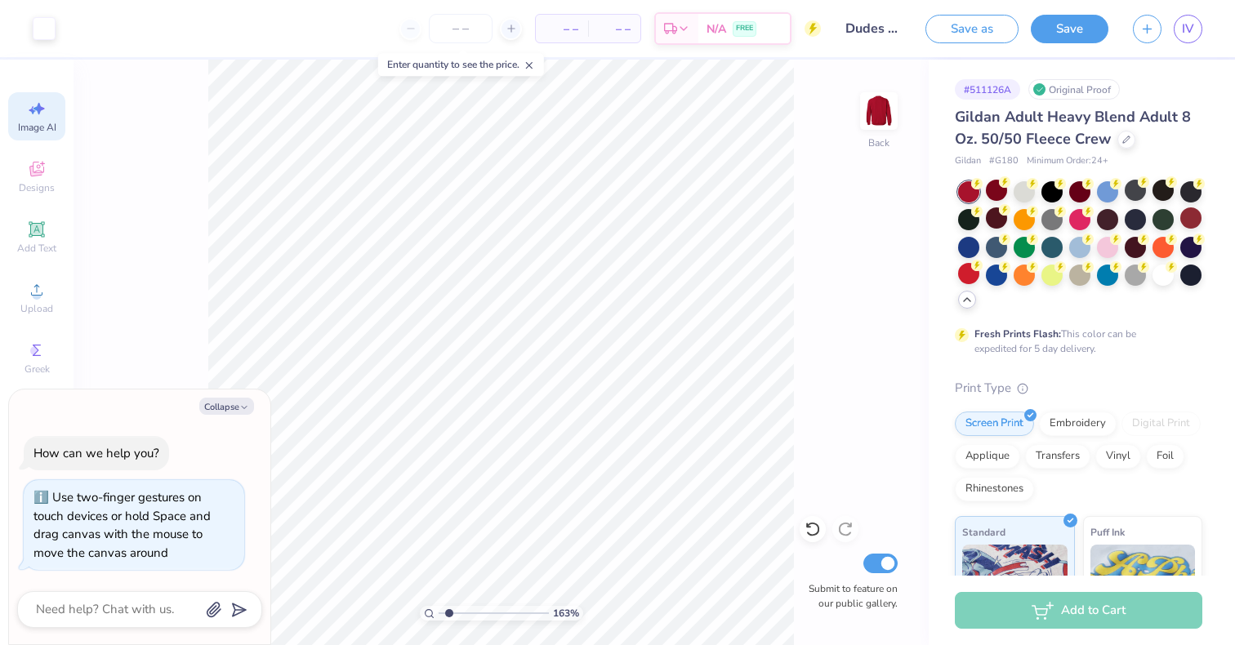
type input "1.63417667244657"
type textarea "x"
type input "1.63417667244657"
type textarea "x"
type input "1.63417667244657"
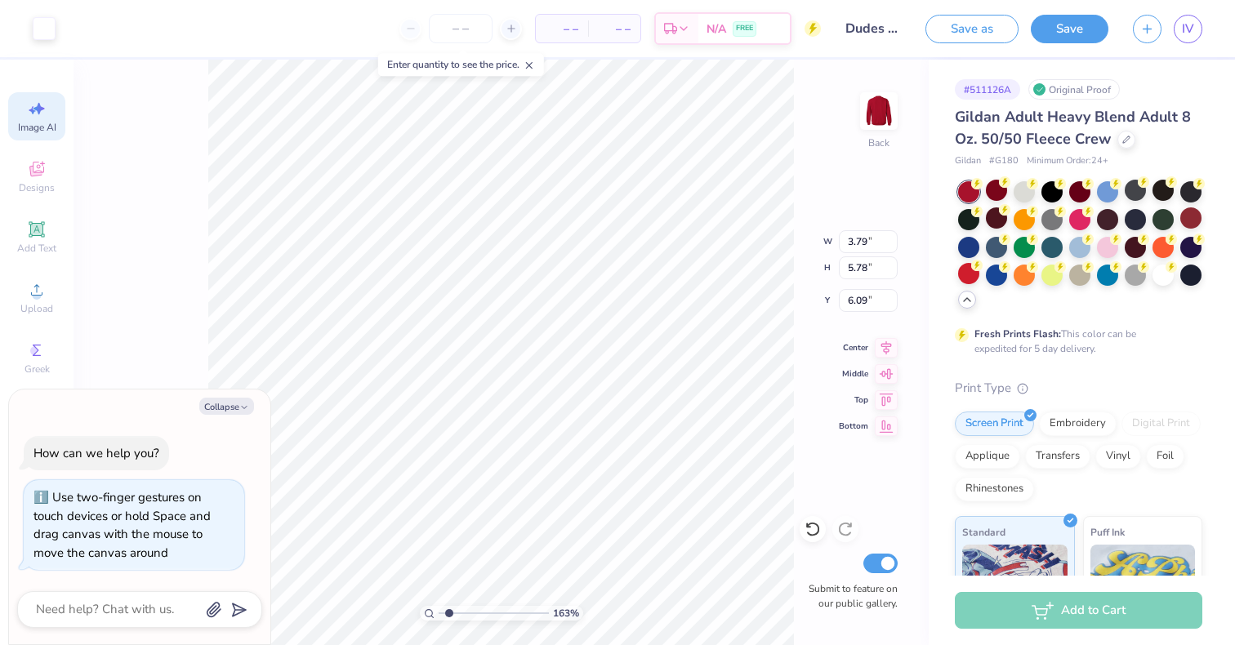
type textarea "x"
type input "1.63417667244657"
type textarea "x"
click at [454, 611] on input "range" at bounding box center [494, 613] width 110 height 15
type input "3.63"
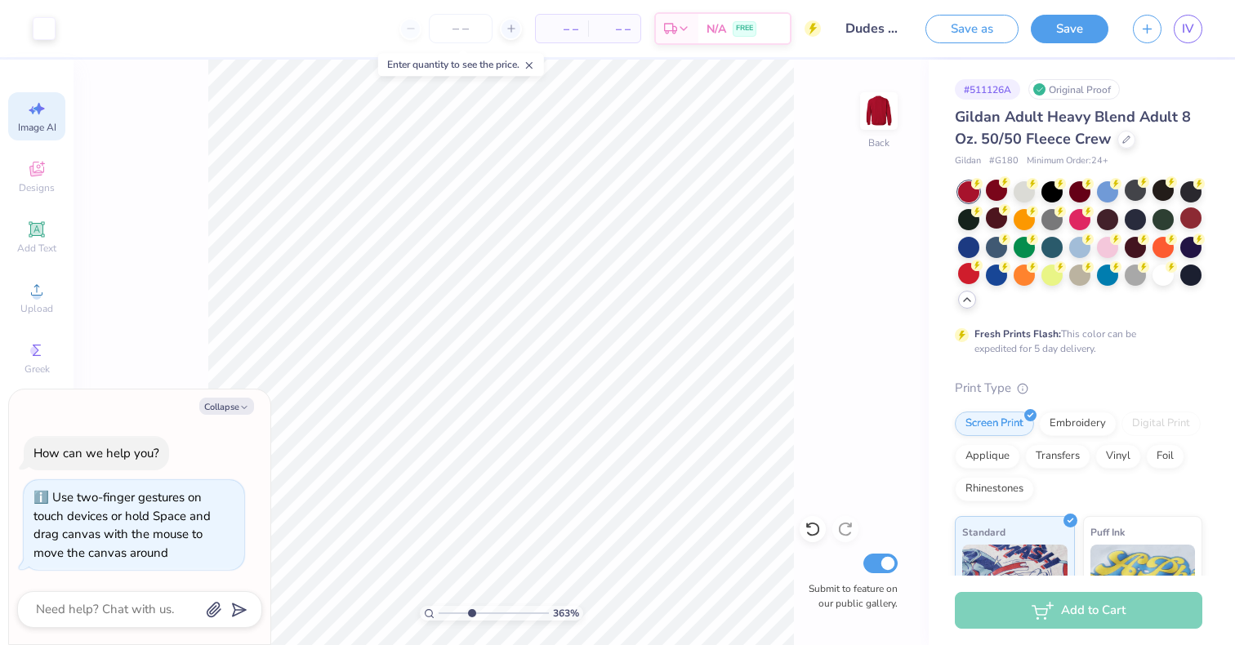
click at [471, 611] on input "range" at bounding box center [494, 613] width 110 height 15
type textarea "x"
type input "1"
type textarea "x"
type input "3.00"
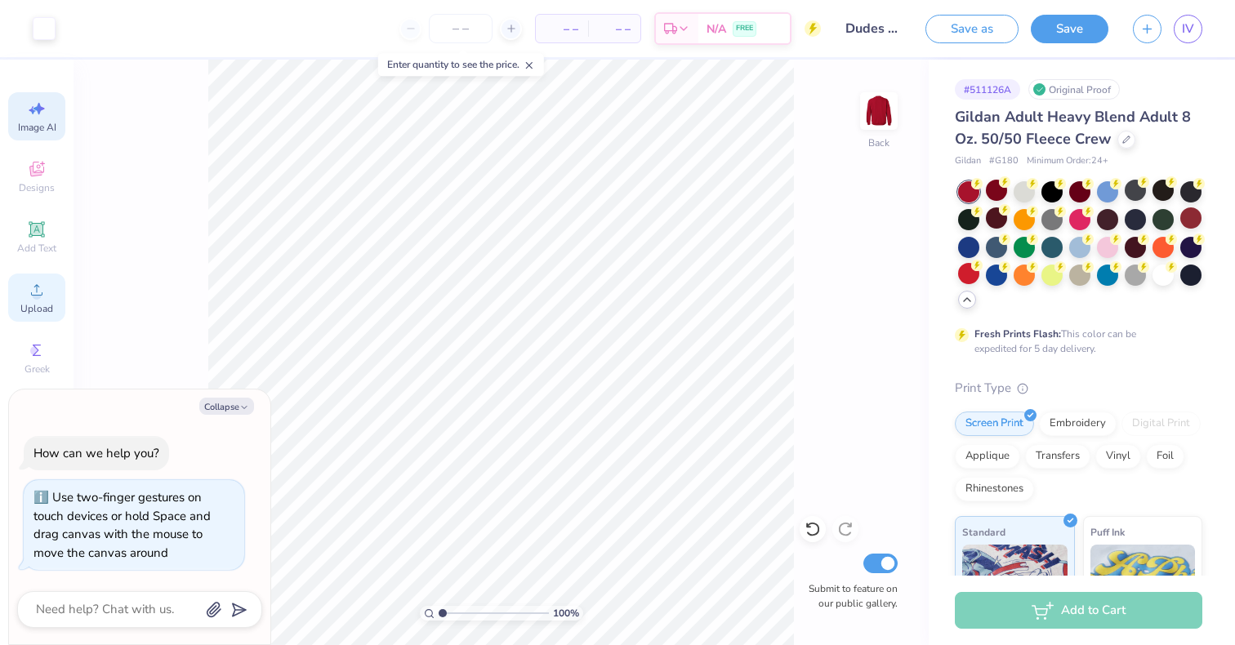
click at [39, 284] on icon at bounding box center [37, 290] width 20 height 20
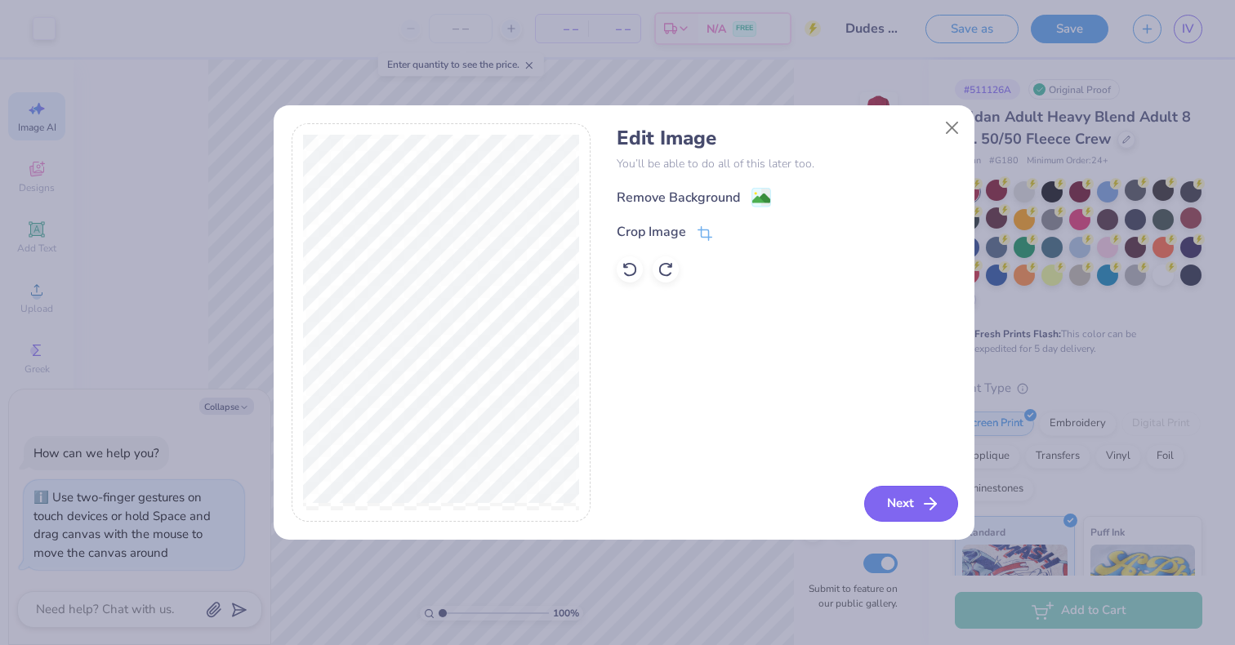
click at [916, 514] on button "Next" at bounding box center [911, 504] width 94 height 36
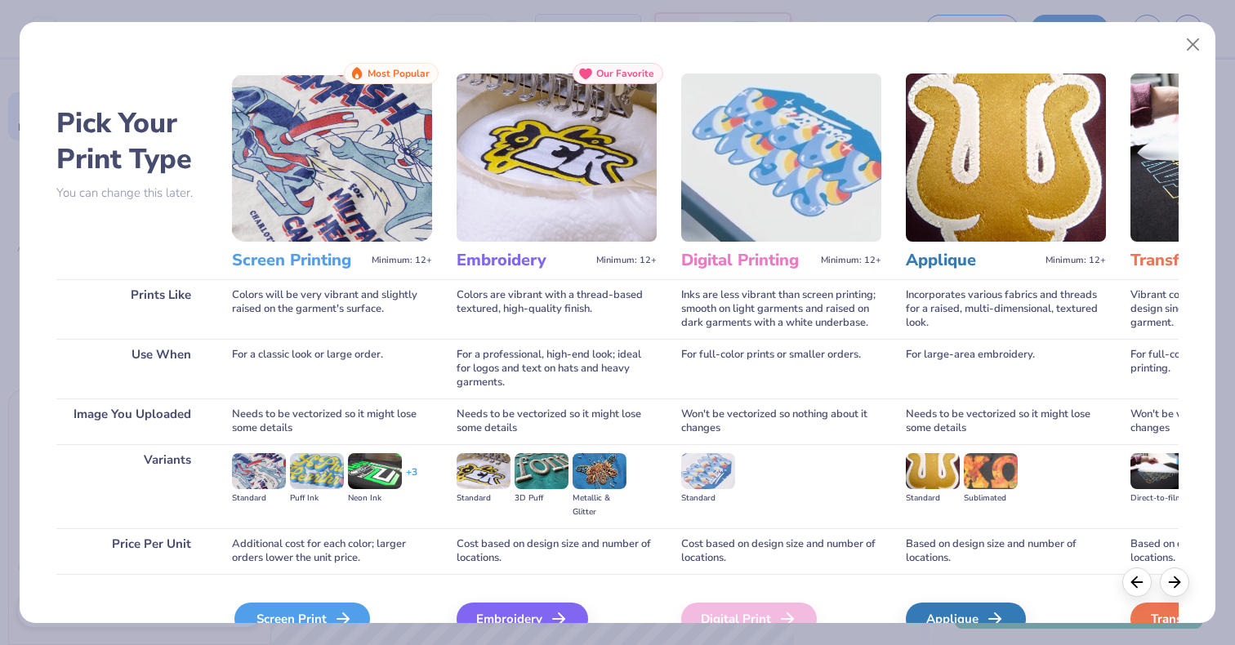
click at [301, 621] on div "Screen Print" at bounding box center [302, 619] width 136 height 33
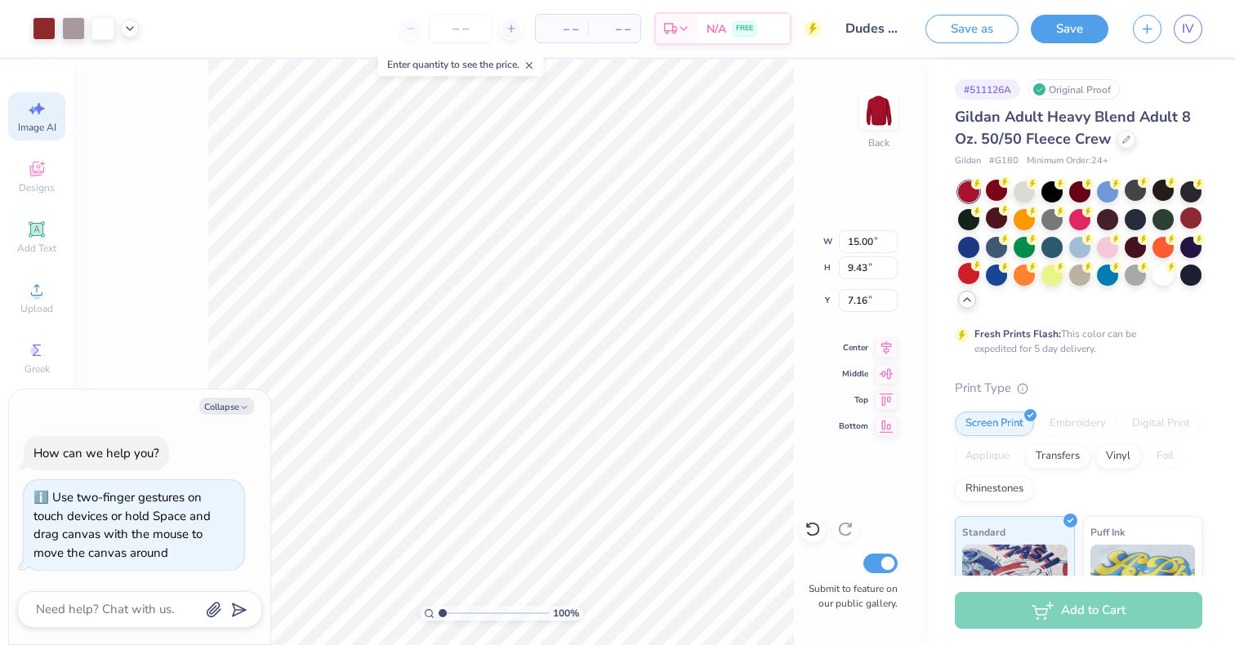
type textarea "x"
type input "6.69"
type input "4.21"
type textarea "x"
type input "3.61"
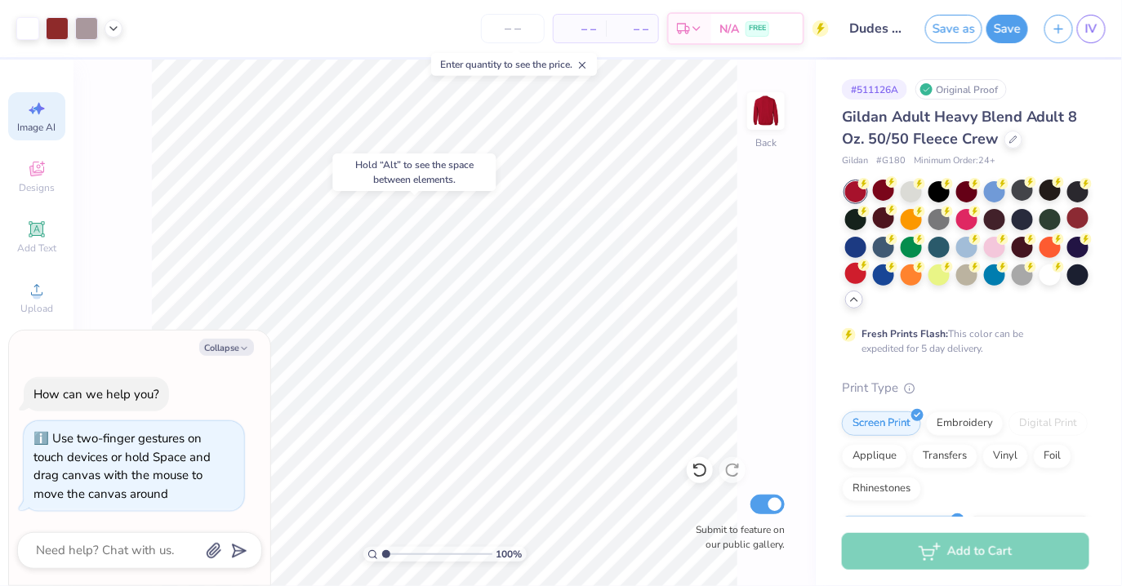
type textarea "x"
click at [401, 555] on input "range" at bounding box center [437, 554] width 110 height 15
type input "1.21"
click at [388, 554] on input "range" at bounding box center [437, 554] width 110 height 15
click at [85, 25] on div at bounding box center [86, 27] width 23 height 23
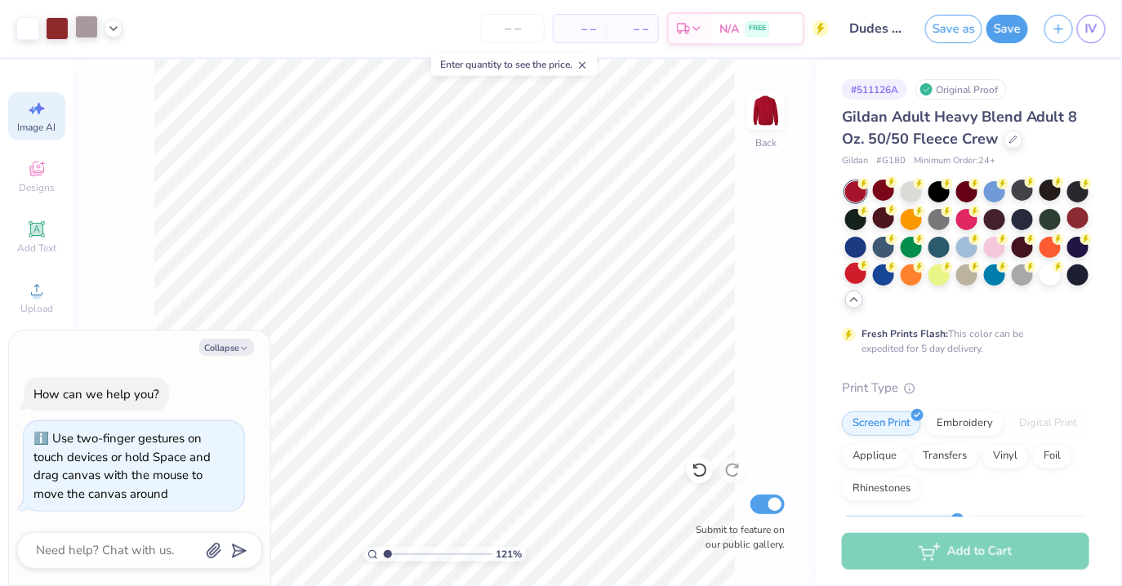
type textarea "x"
type input "1"
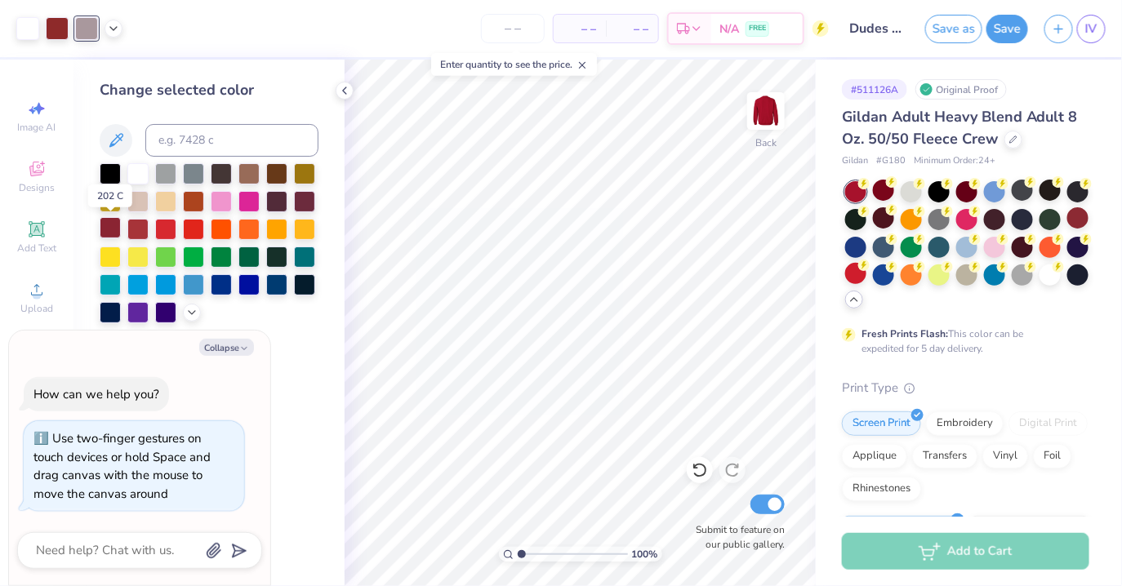
click at [113, 229] on div at bounding box center [110, 227] width 21 height 21
click at [62, 30] on div at bounding box center [57, 27] width 23 height 23
click at [111, 229] on div at bounding box center [110, 227] width 21 height 21
click at [85, 27] on div at bounding box center [86, 27] width 23 height 23
click at [110, 233] on div at bounding box center [110, 227] width 21 height 21
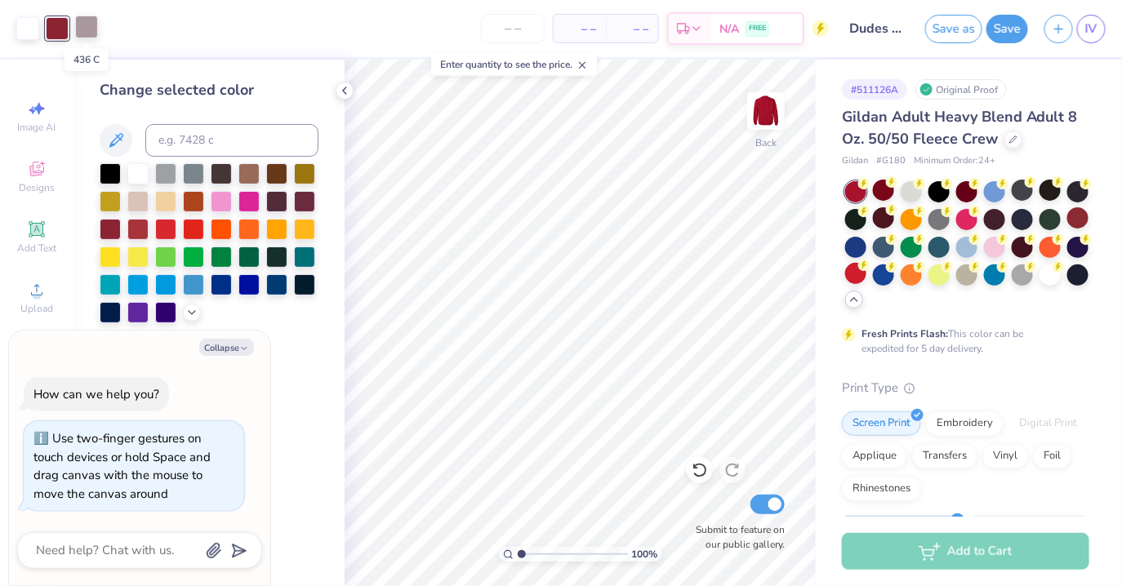
click at [87, 19] on div at bounding box center [86, 27] width 23 height 23
click at [117, 225] on div at bounding box center [110, 227] width 21 height 21
click at [90, 35] on div at bounding box center [86, 27] width 23 height 23
click at [113, 226] on div at bounding box center [110, 227] width 21 height 21
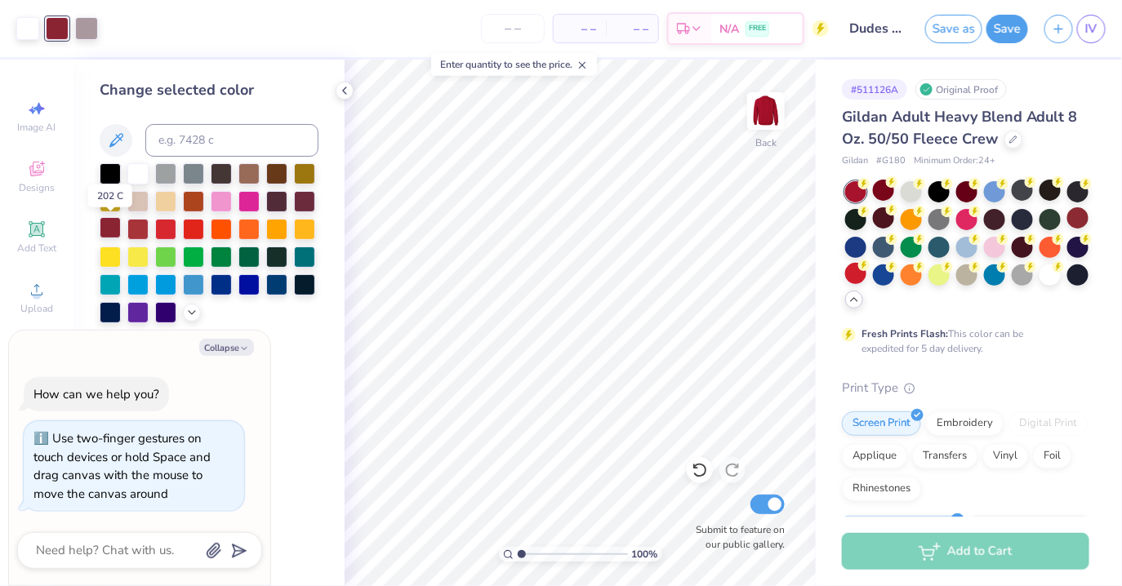
click at [113, 226] on div at bounding box center [110, 227] width 21 height 21
click at [60, 24] on div at bounding box center [57, 28] width 23 height 23
click at [108, 179] on div at bounding box center [110, 172] width 21 height 21
click at [304, 223] on div at bounding box center [304, 227] width 21 height 21
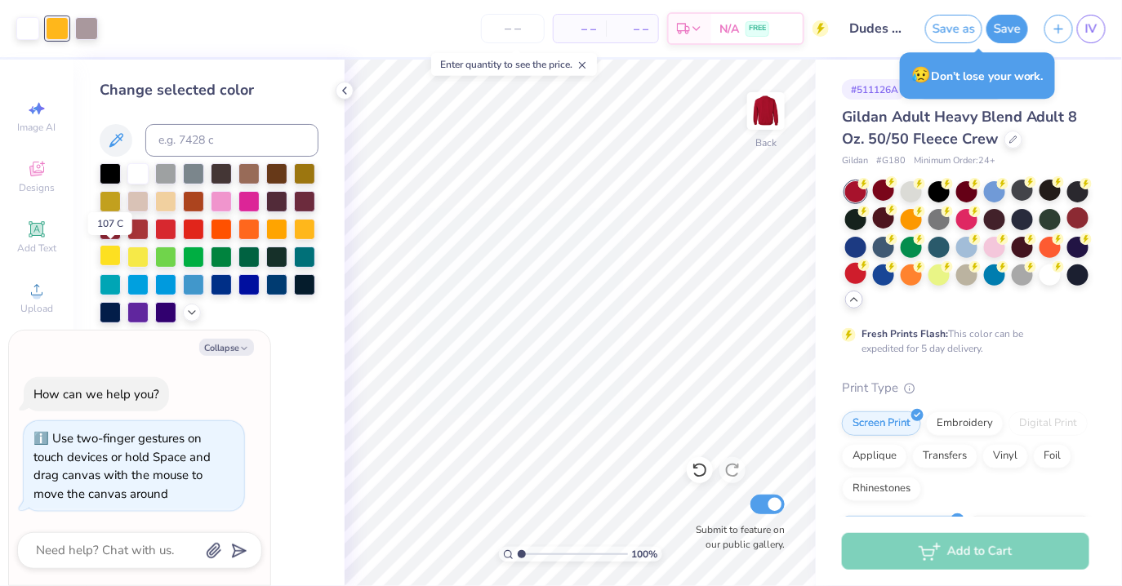
click at [114, 253] on div at bounding box center [110, 255] width 21 height 21
click at [279, 227] on div at bounding box center [276, 227] width 21 height 21
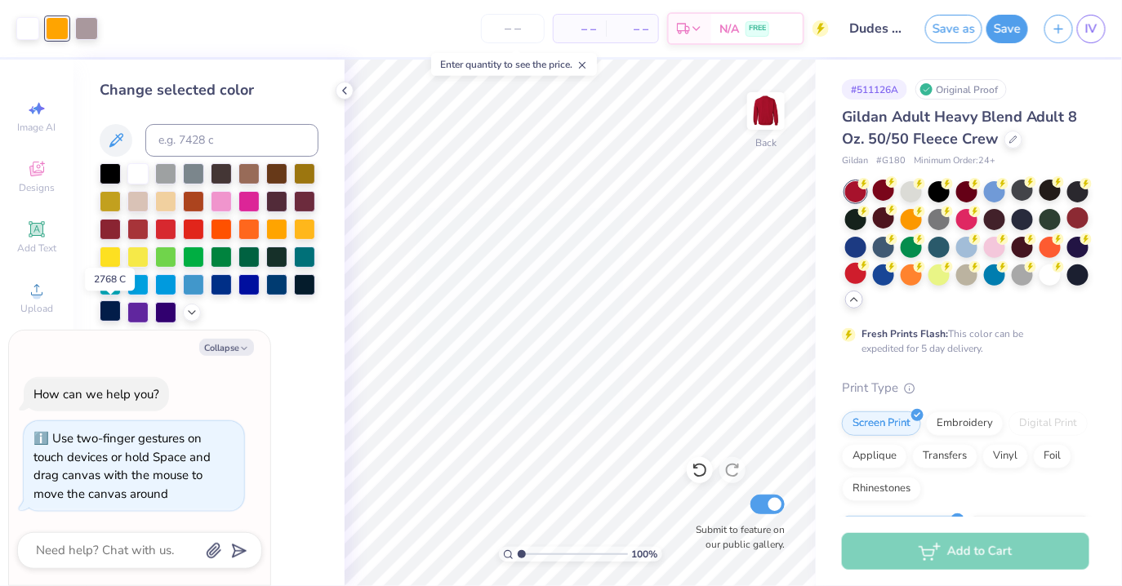
click at [110, 314] on div at bounding box center [110, 311] width 21 height 21
click at [307, 281] on div at bounding box center [304, 283] width 21 height 21
click at [108, 316] on div at bounding box center [110, 312] width 21 height 21
click at [252, 285] on div at bounding box center [249, 283] width 21 height 21
click at [106, 318] on div at bounding box center [110, 311] width 21 height 21
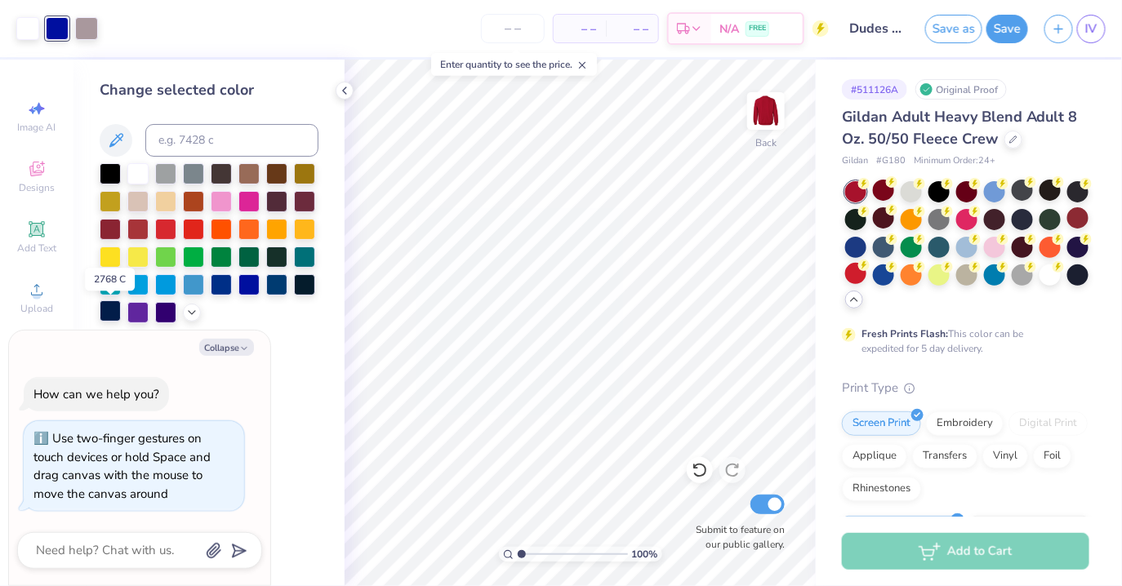
type textarea "x"
click at [343, 94] on icon at bounding box center [344, 90] width 13 height 13
type input "1.52695808111354"
type textarea "x"
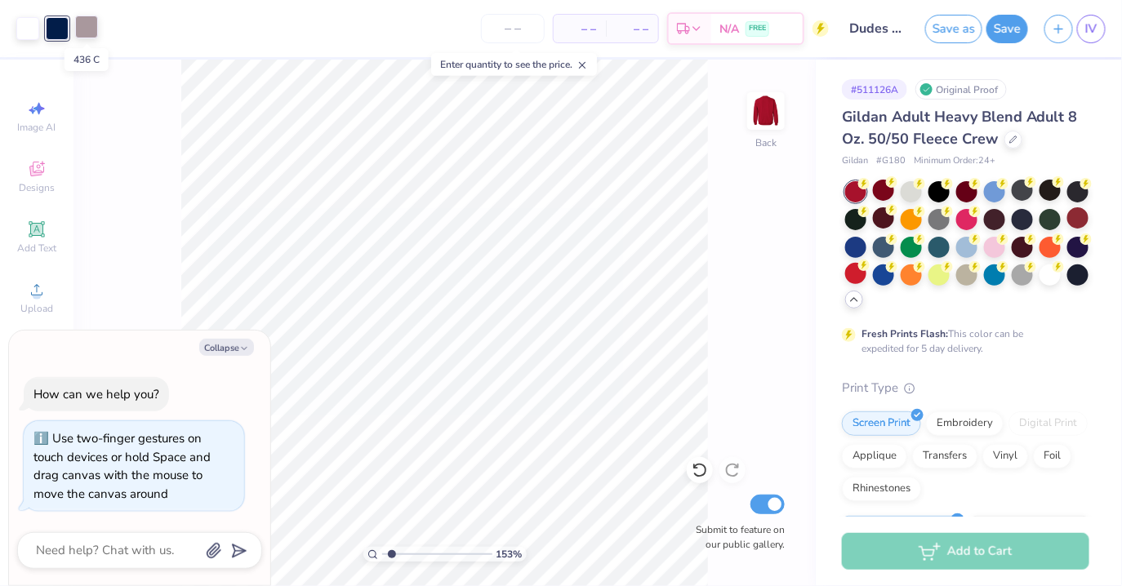
click at [87, 33] on div at bounding box center [86, 27] width 23 height 23
type input "1.52695808111354"
type textarea "x"
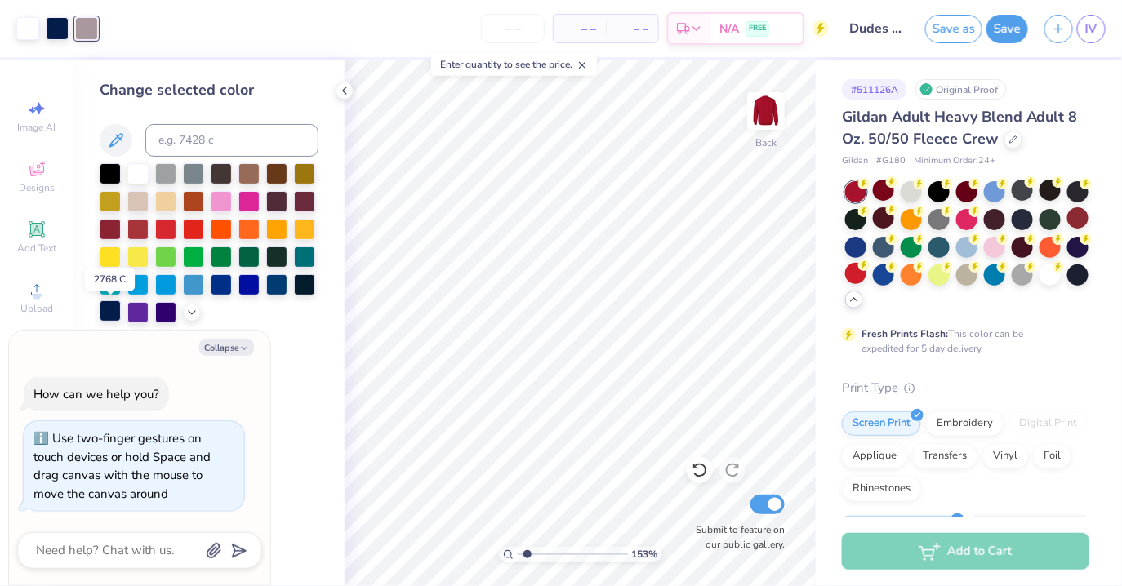
click at [115, 314] on div at bounding box center [110, 311] width 21 height 21
type input "1.52695808111354"
type textarea "x"
click at [115, 314] on div at bounding box center [110, 311] width 21 height 21
click at [341, 89] on icon at bounding box center [344, 90] width 13 height 13
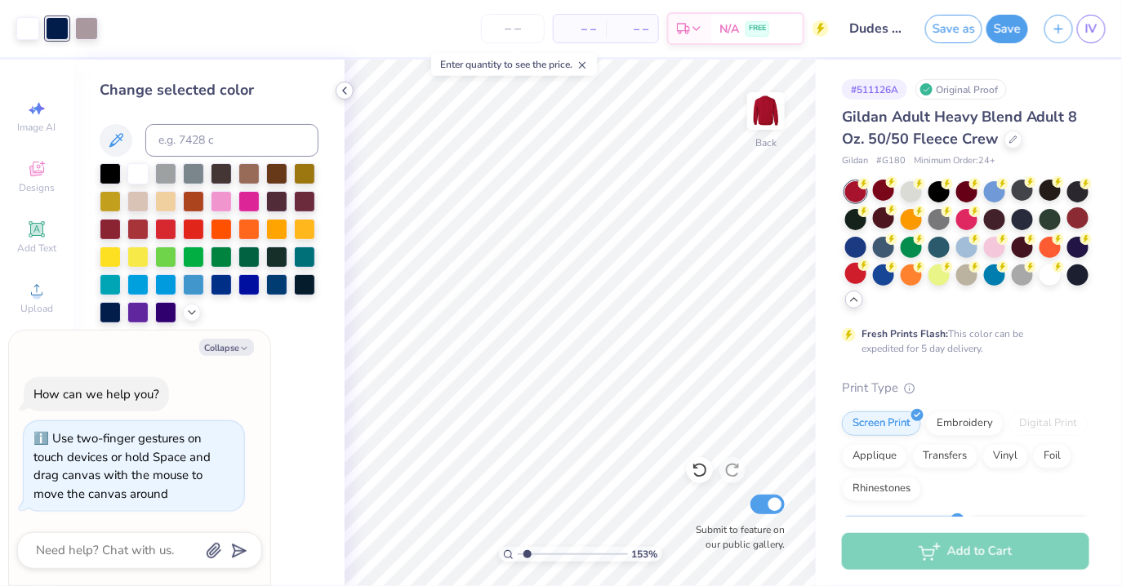
type input "1.52695808111354"
type textarea "x"
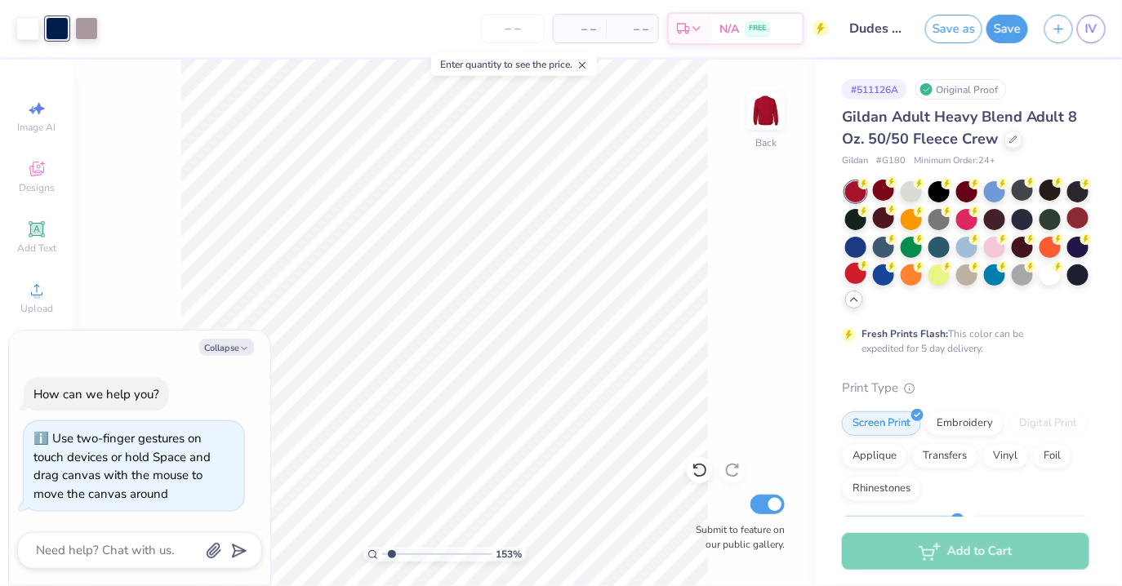
type input "1.52695808111354"
type textarea "x"
type input "1.52695808111354"
type textarea "x"
type input "1.52695808111354"
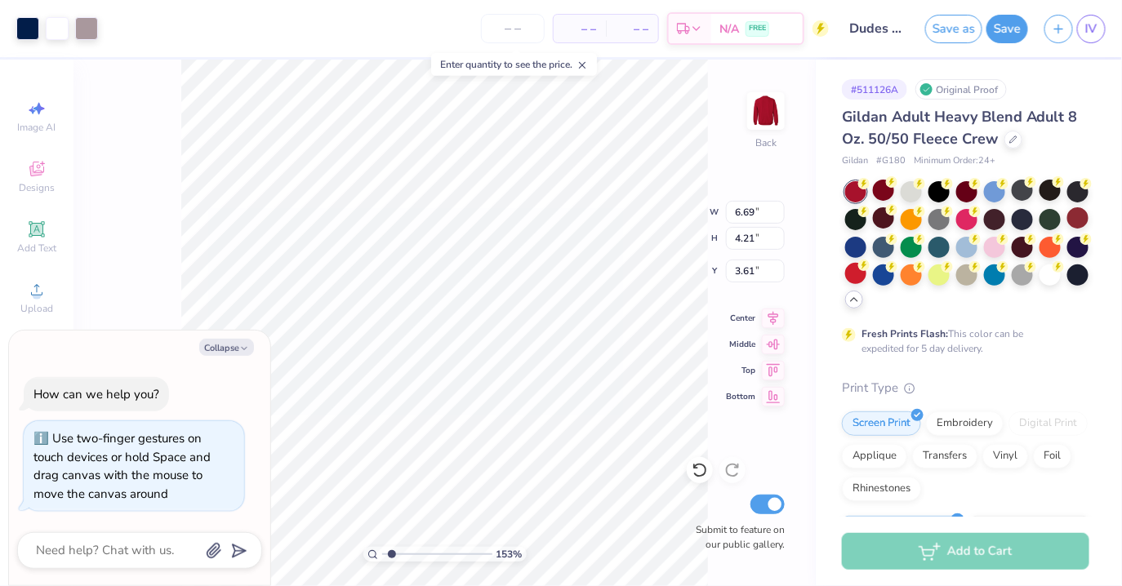
type textarea "x"
type input "3.85"
type input "1.52695808111354"
type textarea "x"
click at [38, 33] on div at bounding box center [27, 27] width 23 height 23
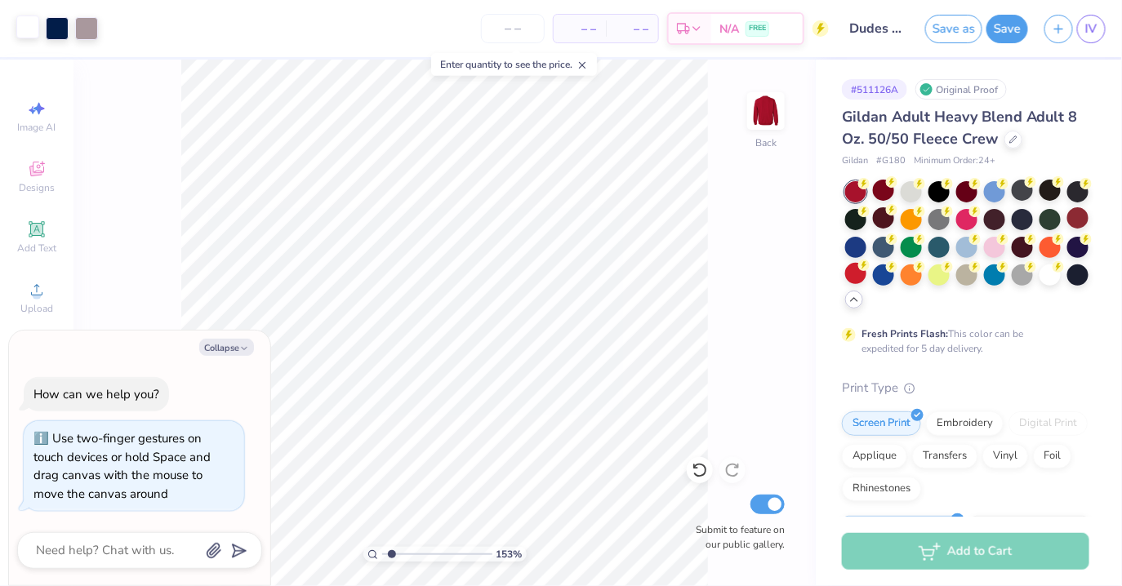
type input "1.52695808111354"
type textarea "x"
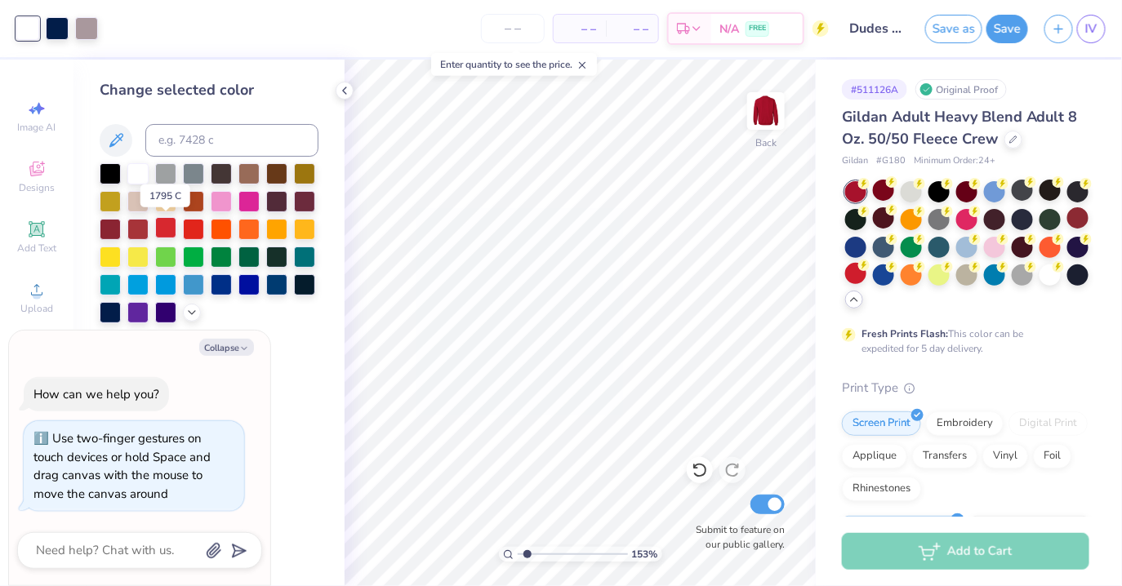
click at [165, 229] on div at bounding box center [165, 227] width 21 height 21
type input "1.52695808111354"
type textarea "x"
type input "1.52695808111354"
type textarea "x"
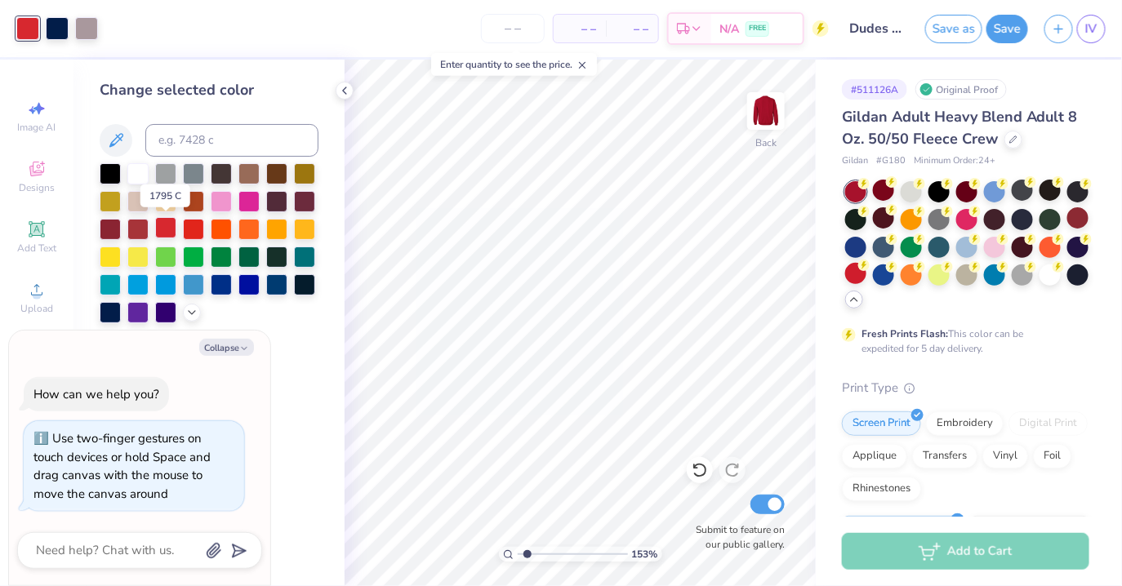
type input "1.52695808111354"
type textarea "x"
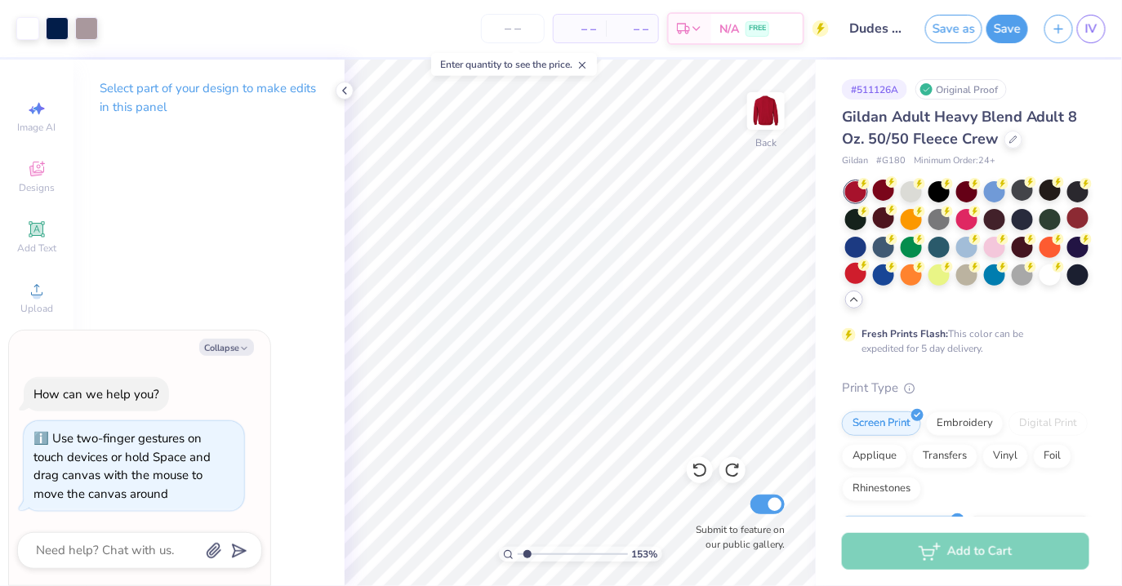
type input "1.52695808111354"
type textarea "x"
click at [60, 27] on div at bounding box center [57, 27] width 23 height 23
type input "1.52695808111354"
type textarea "x"
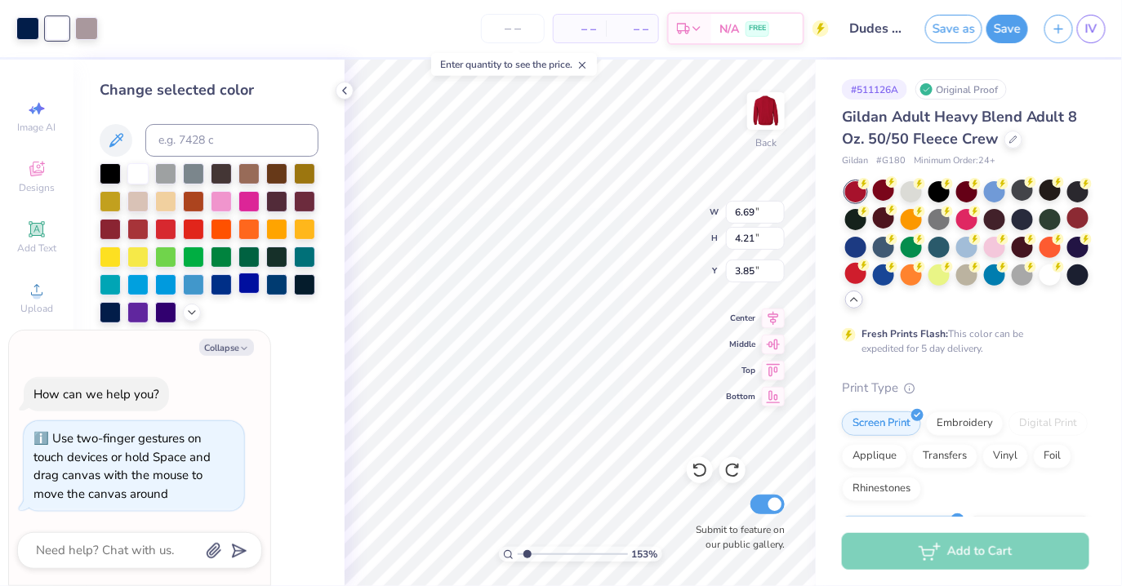
click at [248, 288] on div at bounding box center [249, 283] width 21 height 21
type input "1.52695808111354"
type textarea "x"
click at [26, 31] on div at bounding box center [27, 27] width 23 height 23
type input "1.52695808111354"
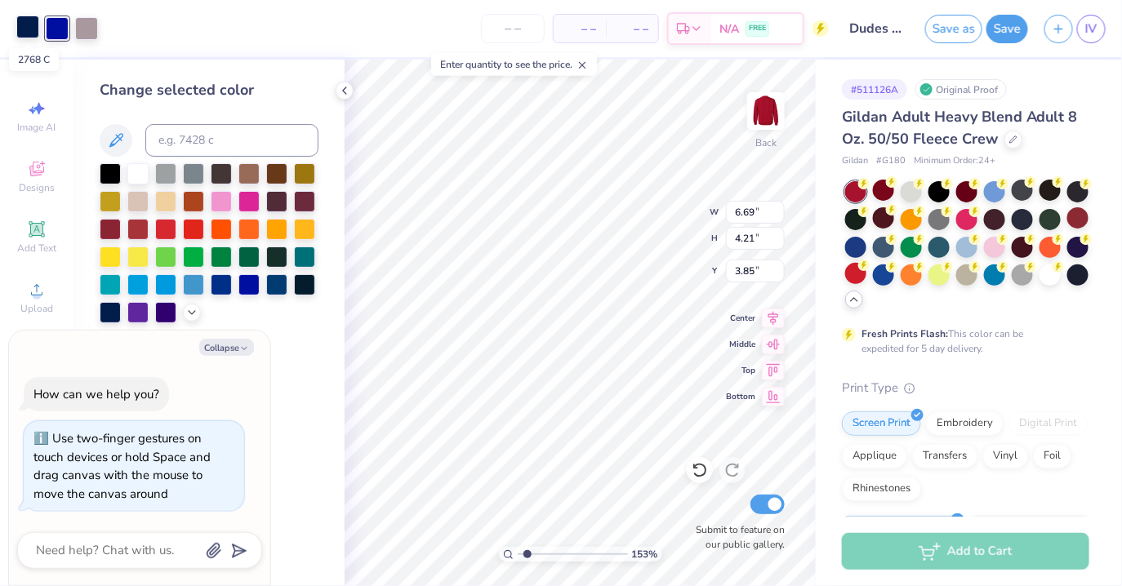
type textarea "x"
click at [138, 172] on div at bounding box center [137, 172] width 21 height 21
type input "1.52695808111354"
type textarea "x"
click at [90, 26] on div at bounding box center [86, 27] width 23 height 23
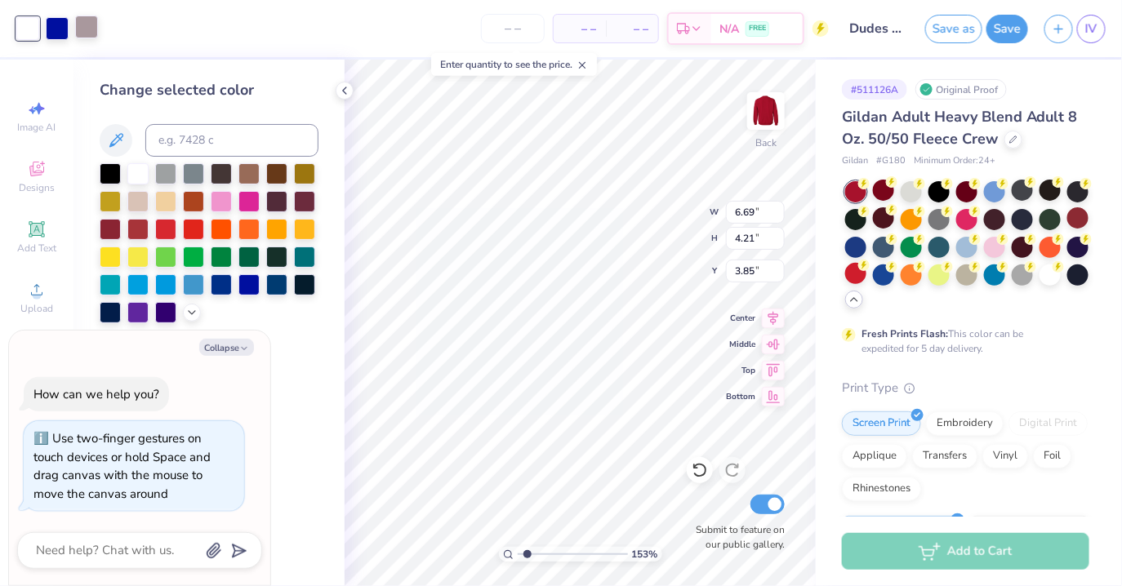
type input "1.52695808111354"
type textarea "x"
click at [137, 172] on div at bounding box center [137, 172] width 21 height 21
type input "1.52695808111354"
type textarea "x"
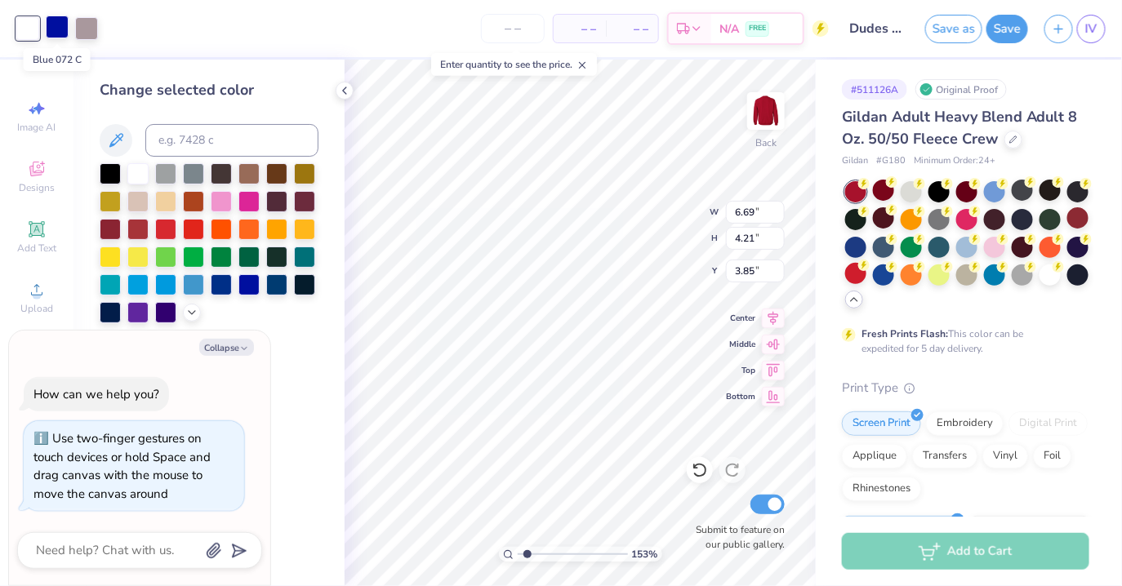
click at [49, 23] on div at bounding box center [57, 27] width 23 height 23
type input "1.52695808111354"
type textarea "x"
click at [110, 304] on div at bounding box center [110, 311] width 21 height 21
type input "1.52695808111354"
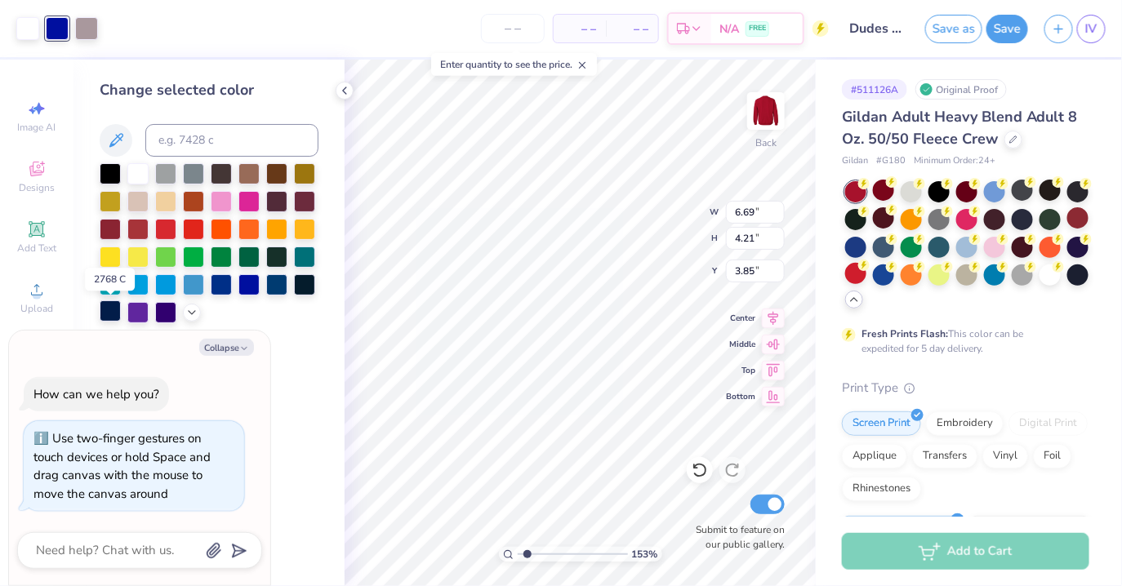
type textarea "x"
type input "1.52695808111354"
type textarea "x"
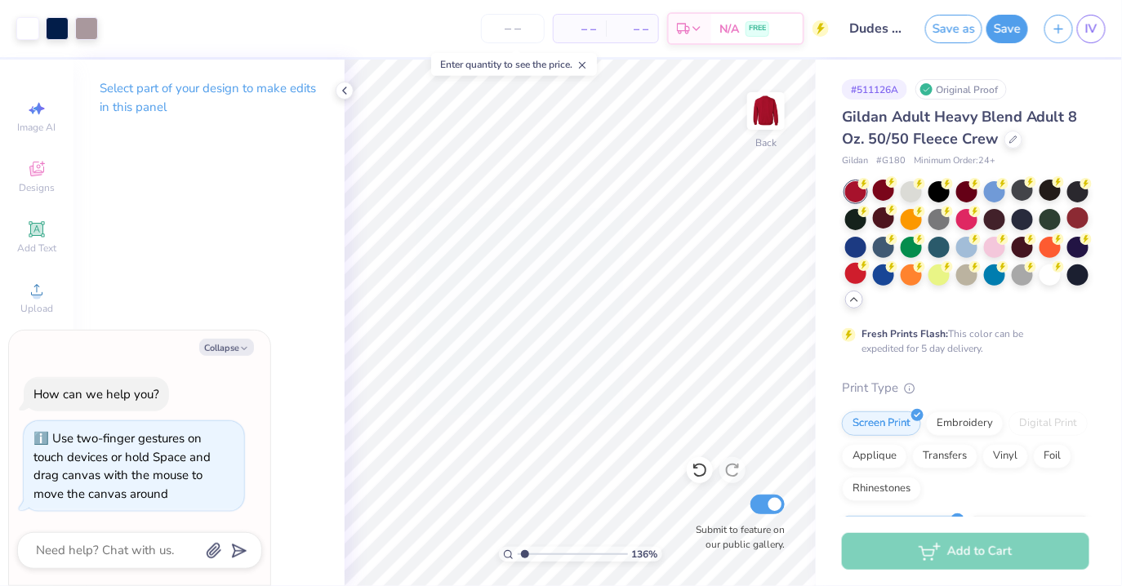
type input "1.35900427881468"
type textarea "x"
type input "1.35900427881468"
type textarea "x"
type input "1.35900427881468"
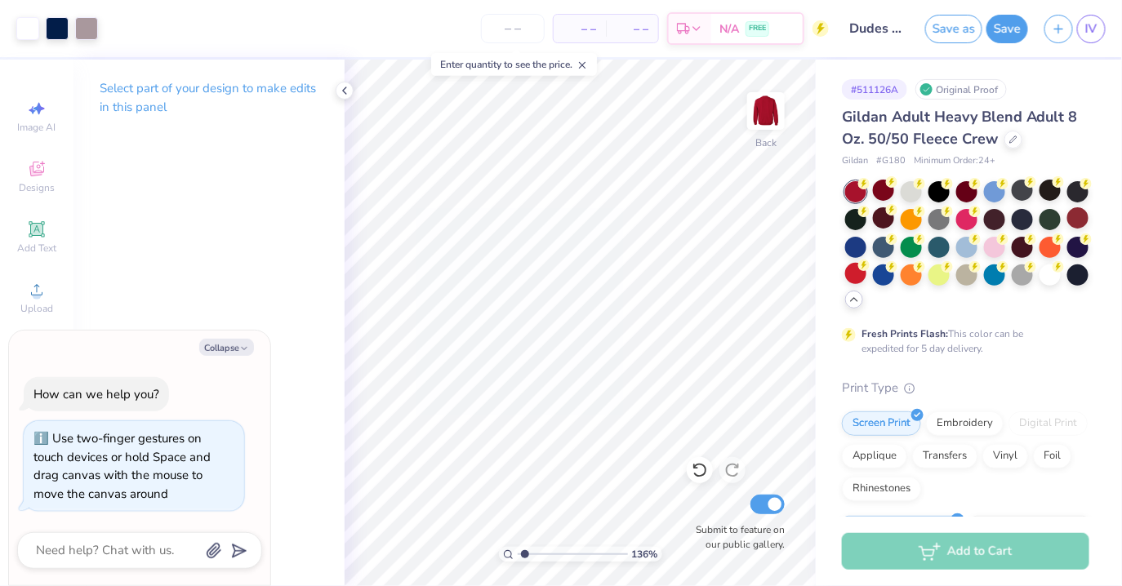
type textarea "x"
type input "1.35900427881468"
type textarea "x"
type input "1.35900427881468"
type textarea "x"
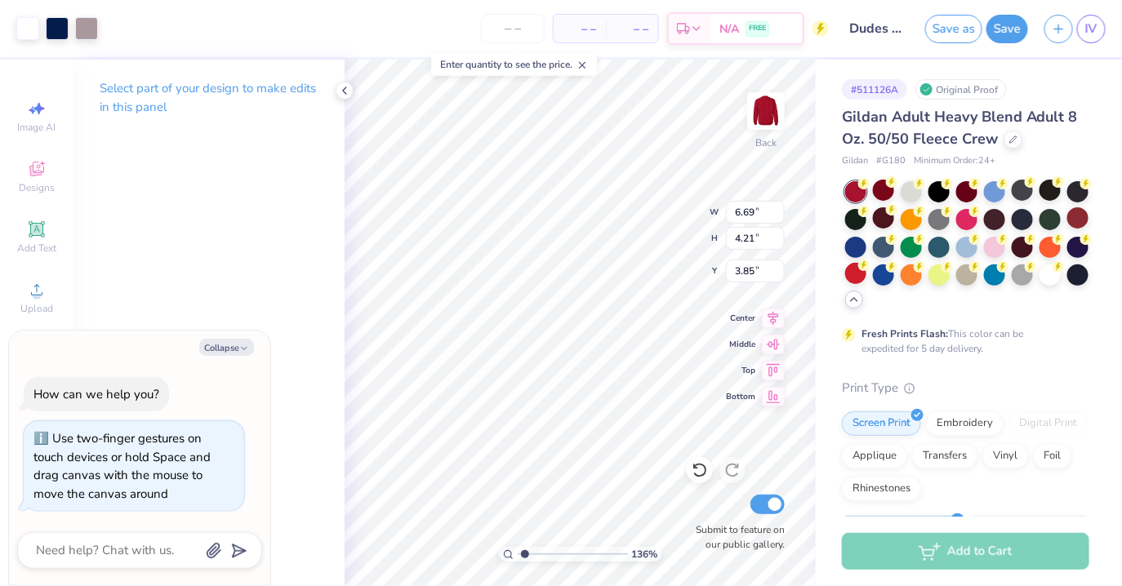
type input "1.35900427881468"
type textarea "x"
type input "1.35900427881468"
type textarea "x"
type input "1.35900427881468"
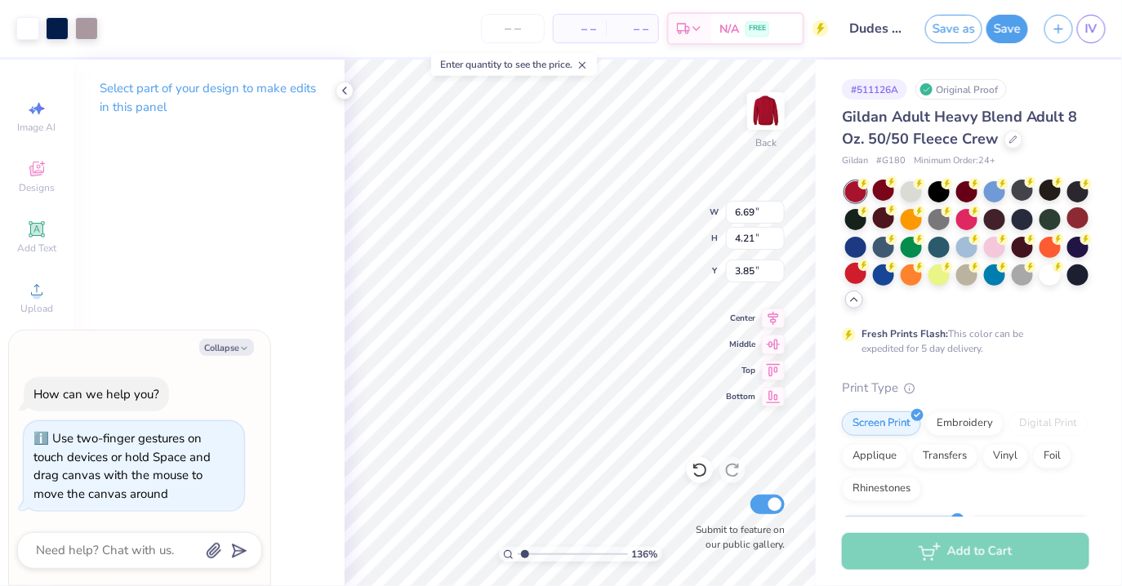
type textarea "x"
type input "4.21"
type input "6.69"
type input "2.61"
type input "1.35900427881468"
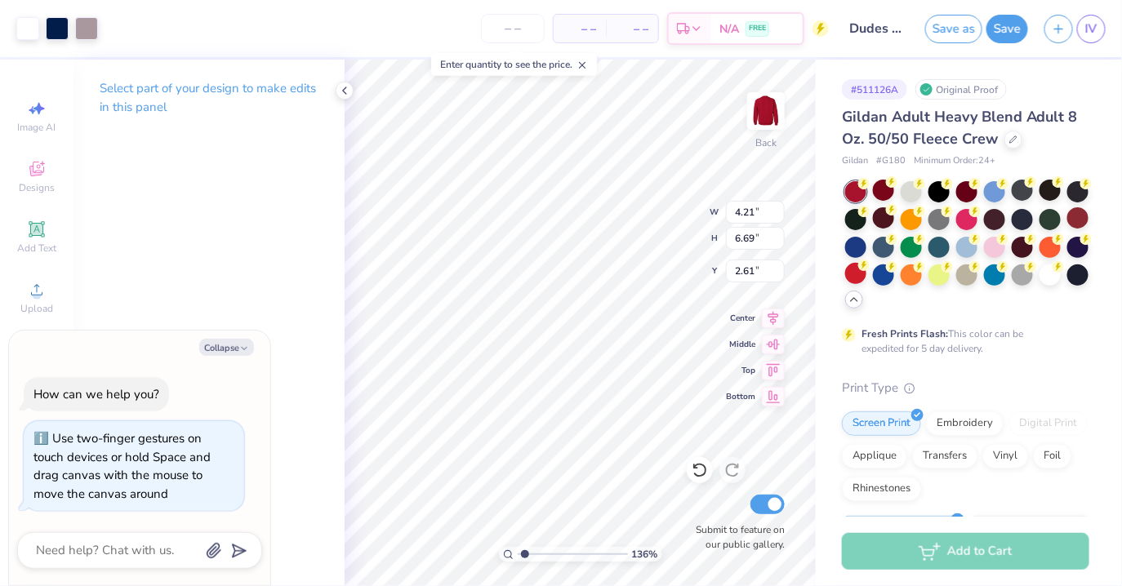
type textarea "x"
type input "1.35900427881468"
type textarea "x"
type input "2.23"
type input "3.55"
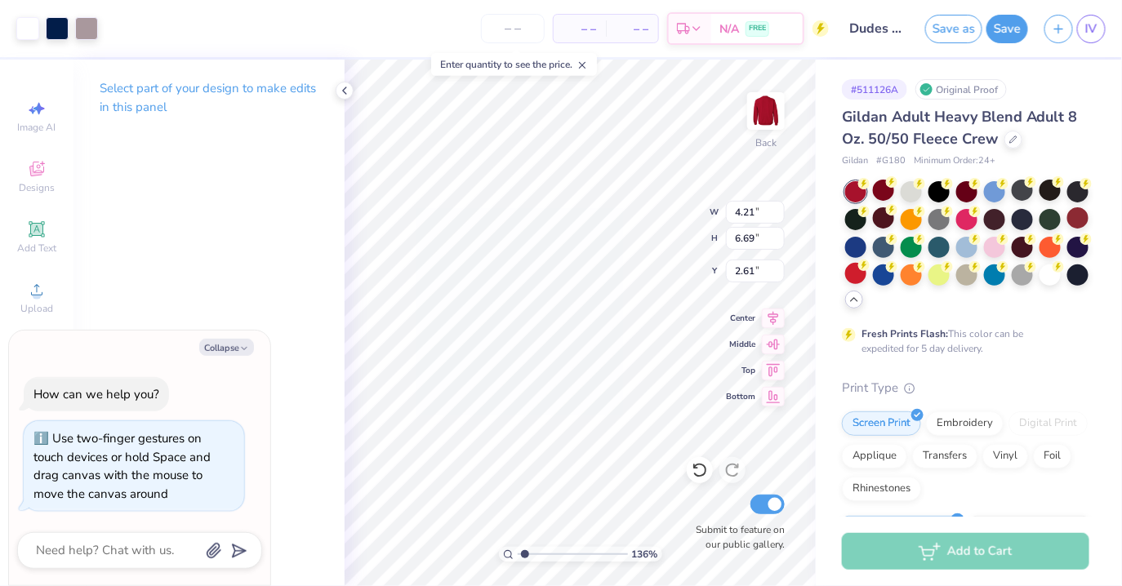
type input "2.63"
type input "2.28"
click at [536, 554] on input "range" at bounding box center [573, 554] width 110 height 15
type textarea "x"
type input "2.40"
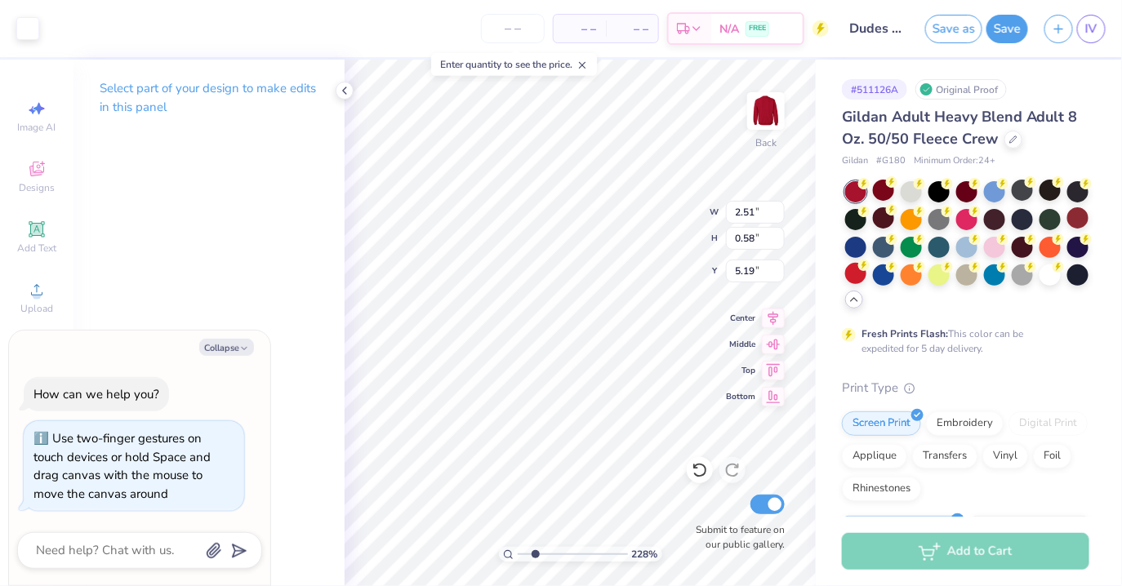
type textarea "x"
type input "2.23"
type input "3.55"
type input "2.40"
type textarea "x"
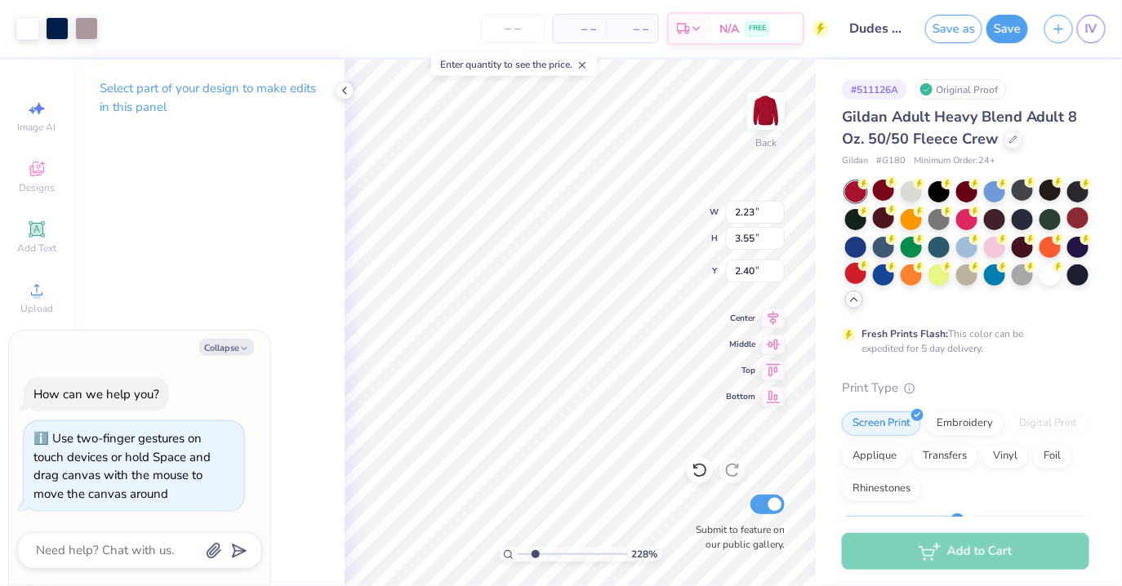
type input "1.07"
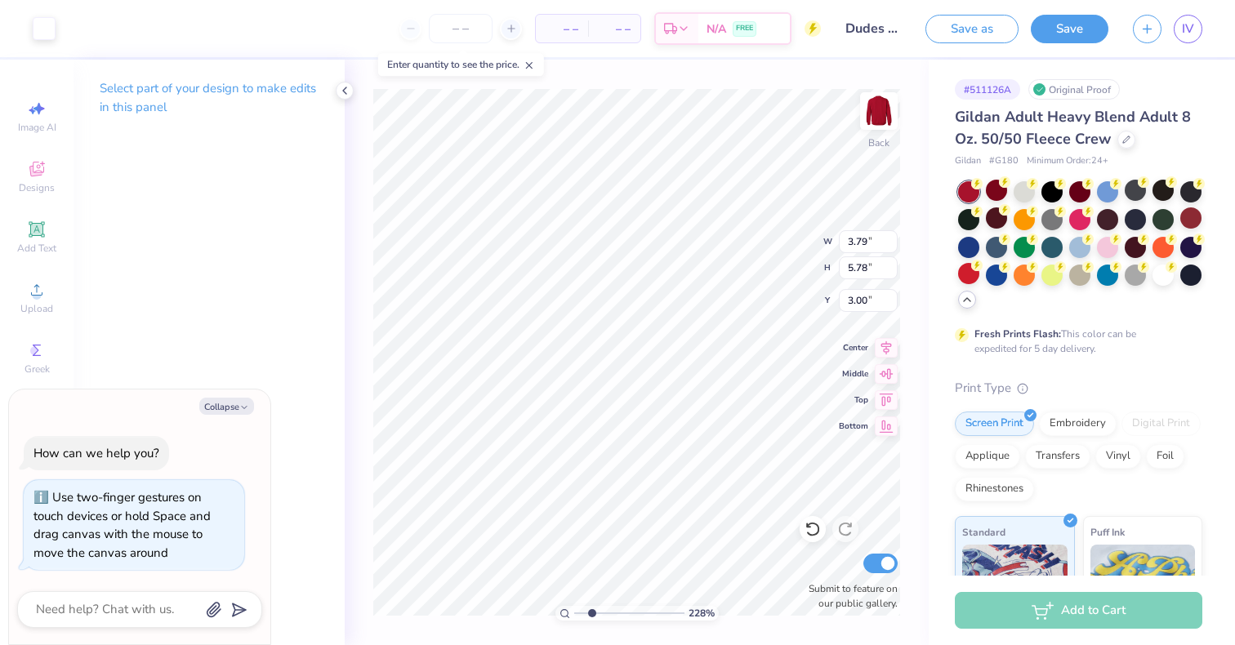
type textarea "x"
type input "1"
type textarea "x"
type input "1.77"
type input "2.70"
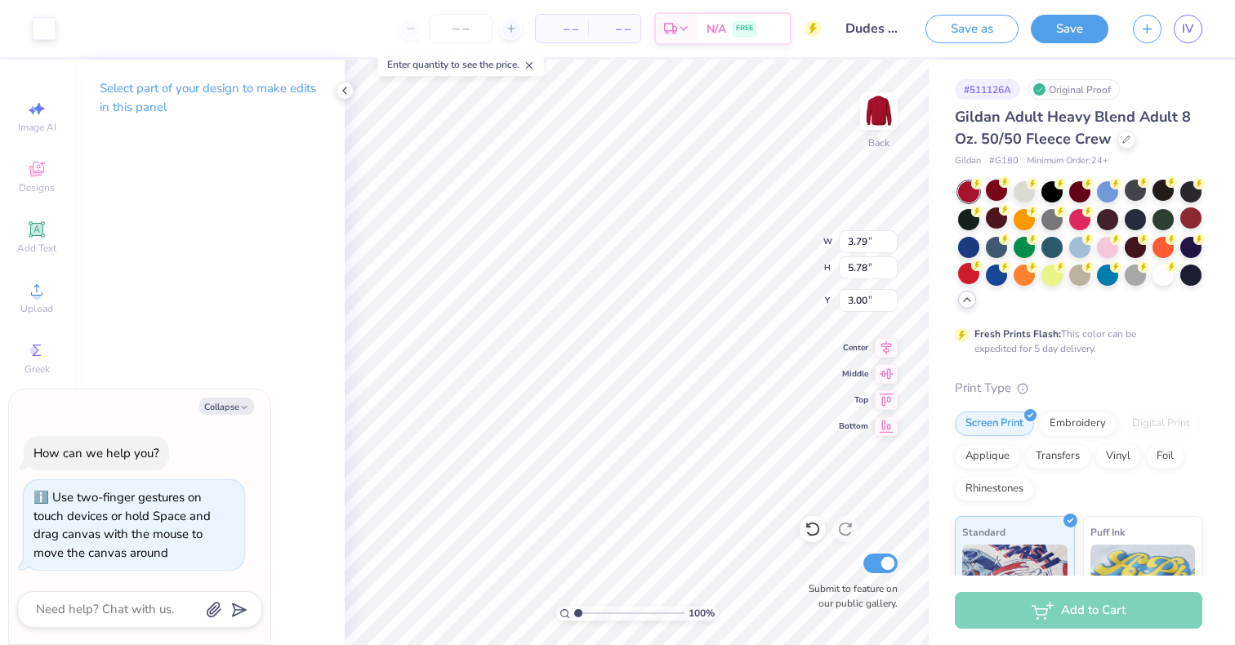
type input "6.08"
type textarea "x"
type input "13.70"
type input "1.06365864854511"
type textarea "x"
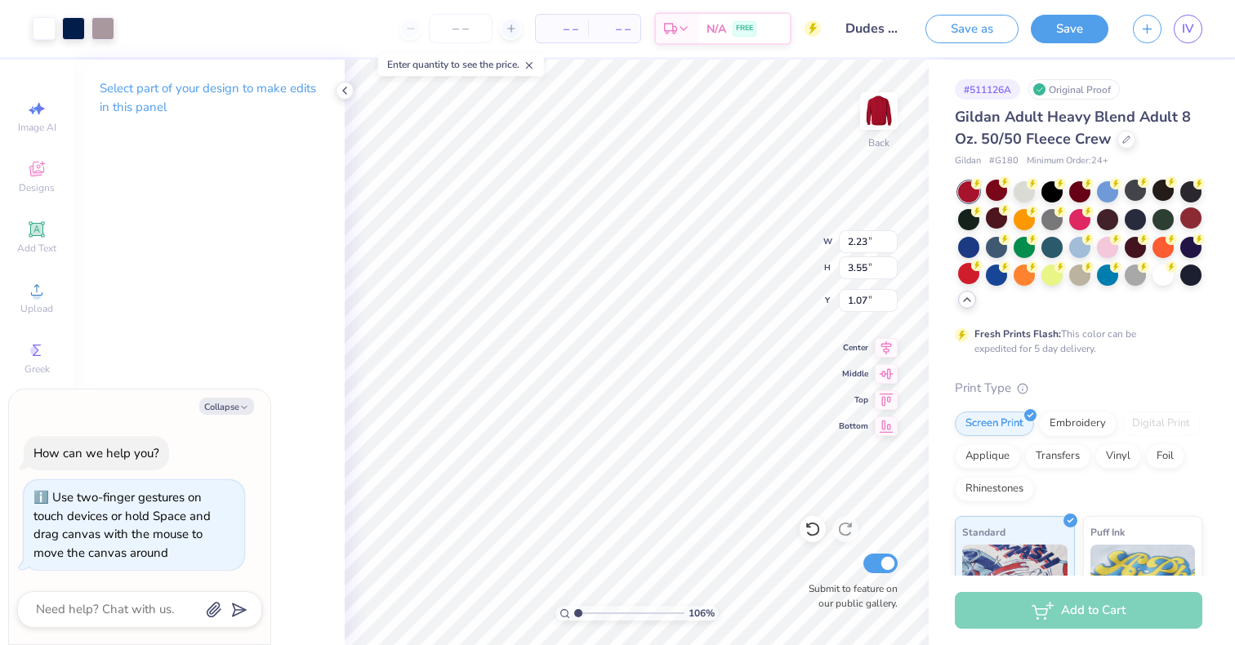
type input "1.06365864854511"
type textarea "x"
type input "1.06365864854511"
type textarea "x"
type input "3.00"
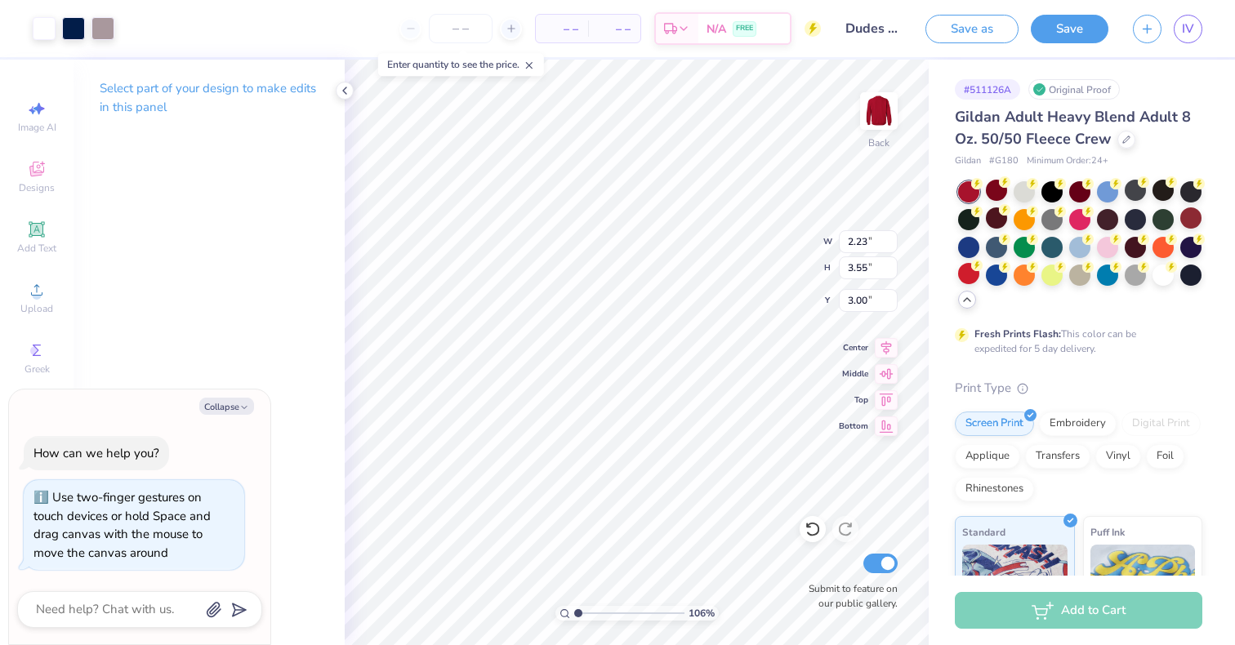
type input "1.06365864854511"
type textarea "x"
type input "1.06365864854511"
type textarea "x"
type input "1.06365864854511"
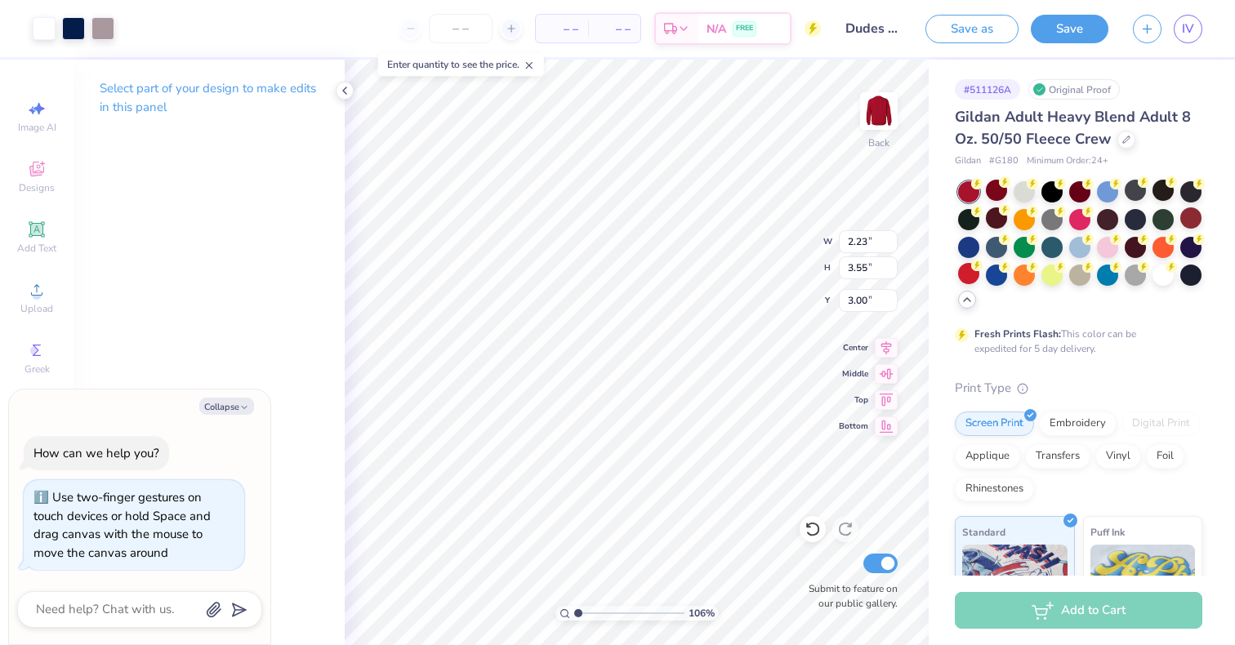
type textarea "x"
type input "1.06365864854511"
type textarea "x"
type input "1.06365864854511"
type textarea "x"
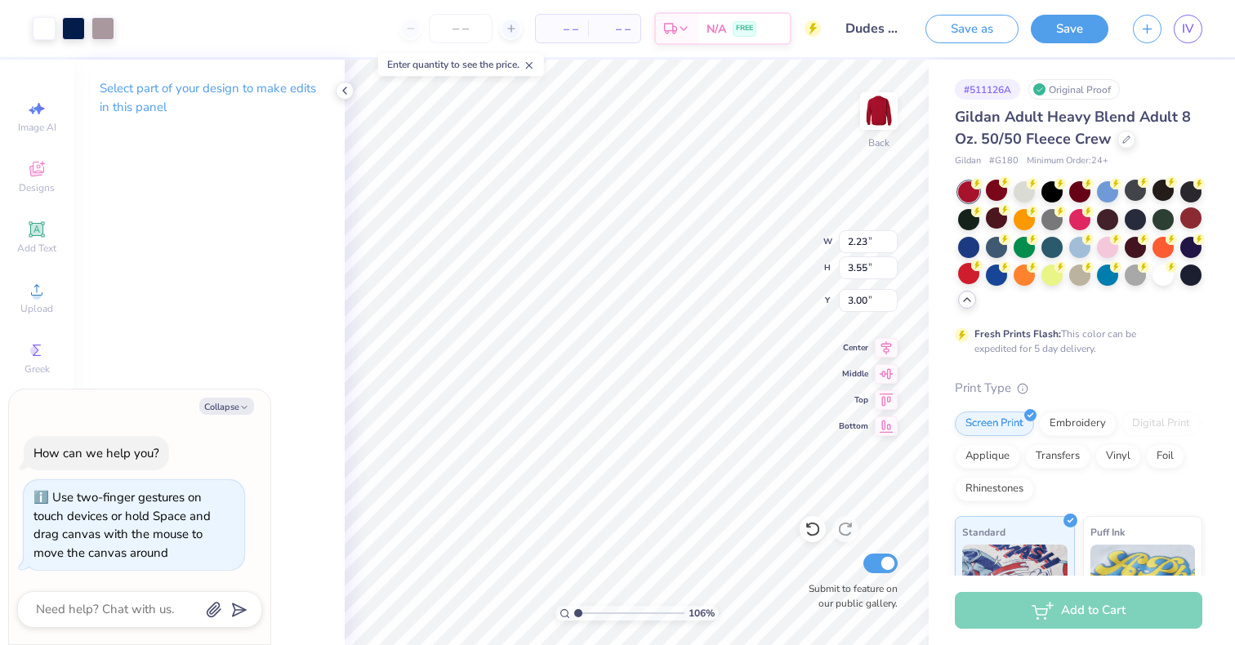
type input "1.06365864854511"
type textarea "x"
type input "1.06365864854511"
type textarea "x"
type input "1.06365864854511"
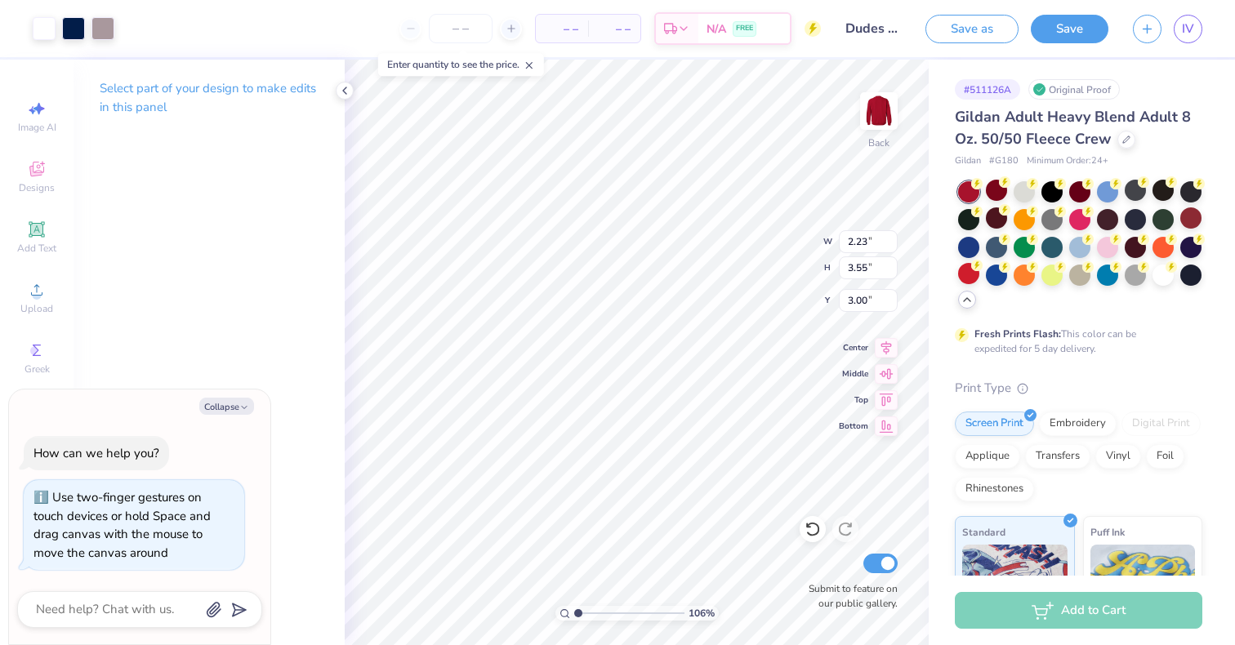
type textarea "x"
type input "1.06365864854511"
type textarea "x"
type input "1.06365864854511"
type textarea "x"
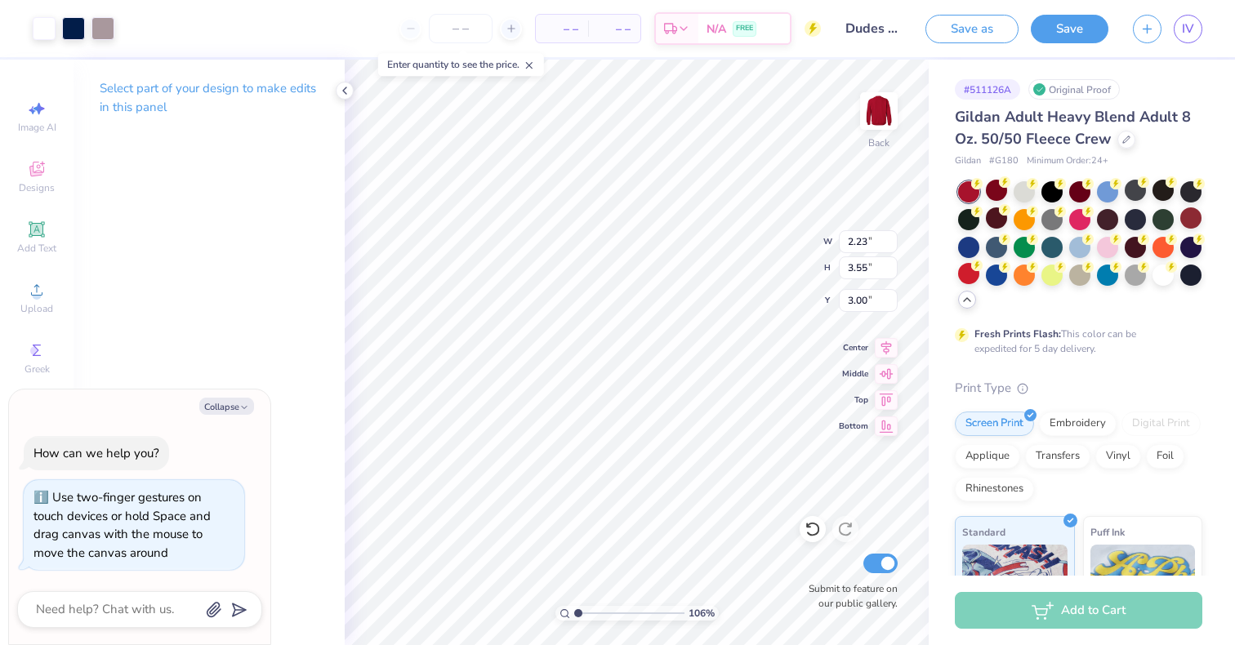
type input "1.06365864854511"
type textarea "x"
type input "1.06365864854511"
type textarea "x"
type input "1.06365864854511"
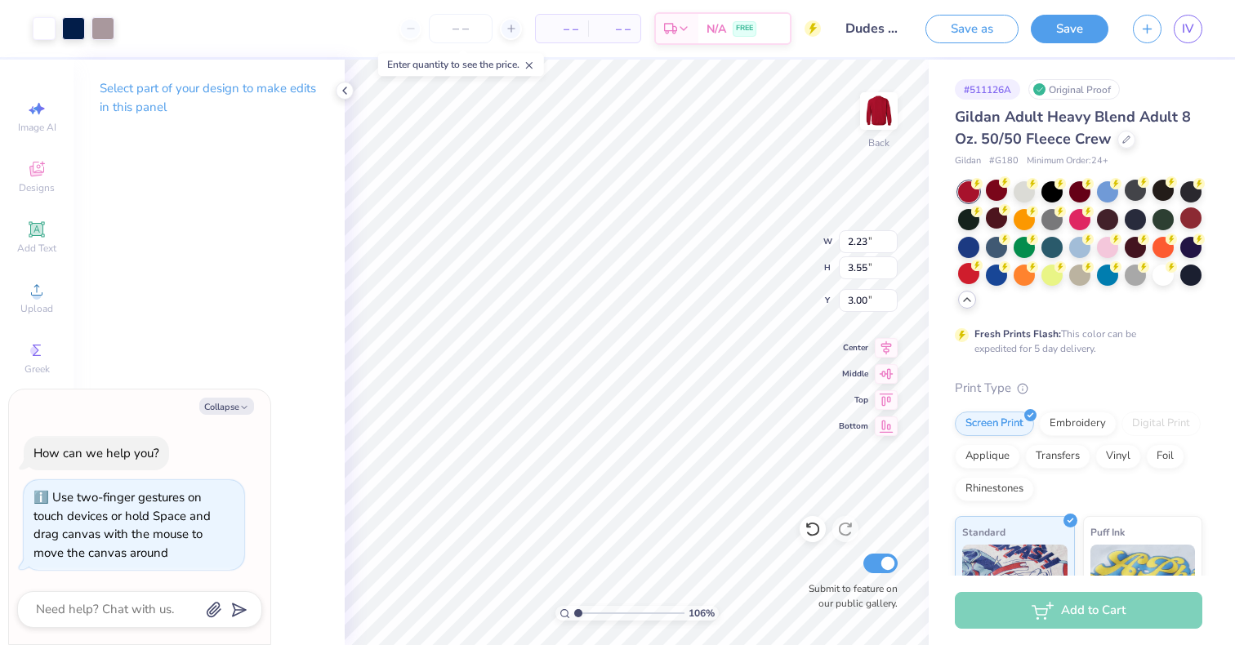
type textarea "x"
type input "1.06365864854511"
type textarea "x"
type input "1.06365864854511"
type textarea "x"
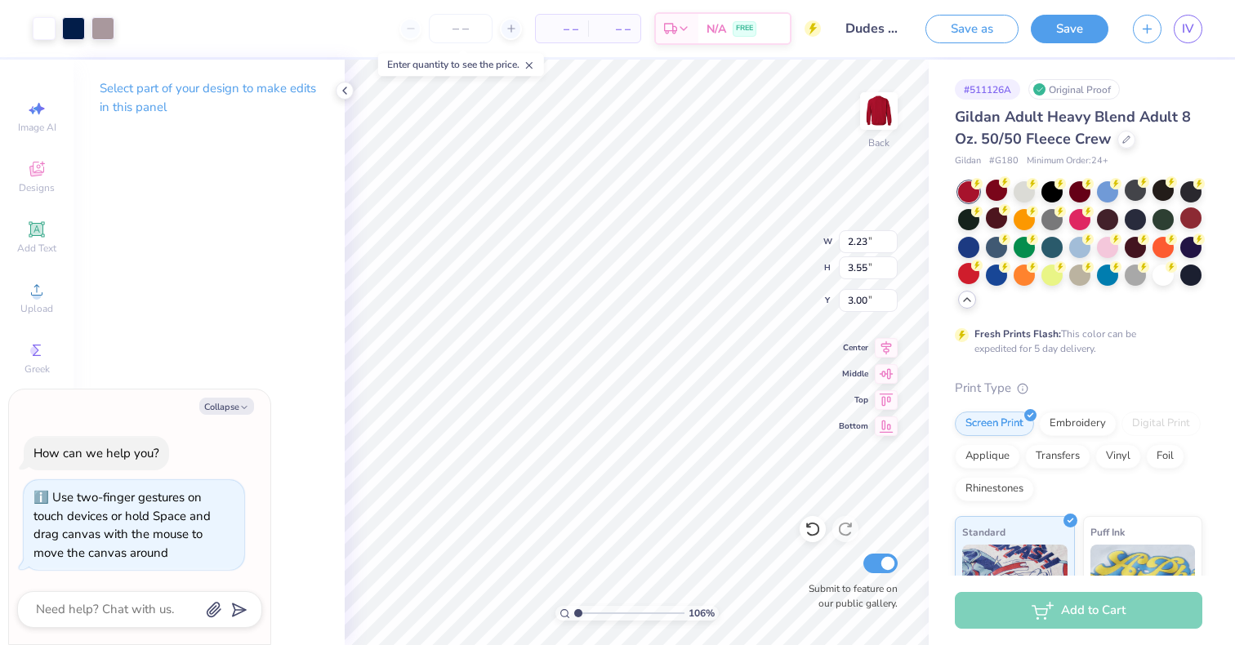
type input "1.06365864854511"
type textarea "x"
type input "1.06365864854511"
type textarea "x"
type input "1.06365864854511"
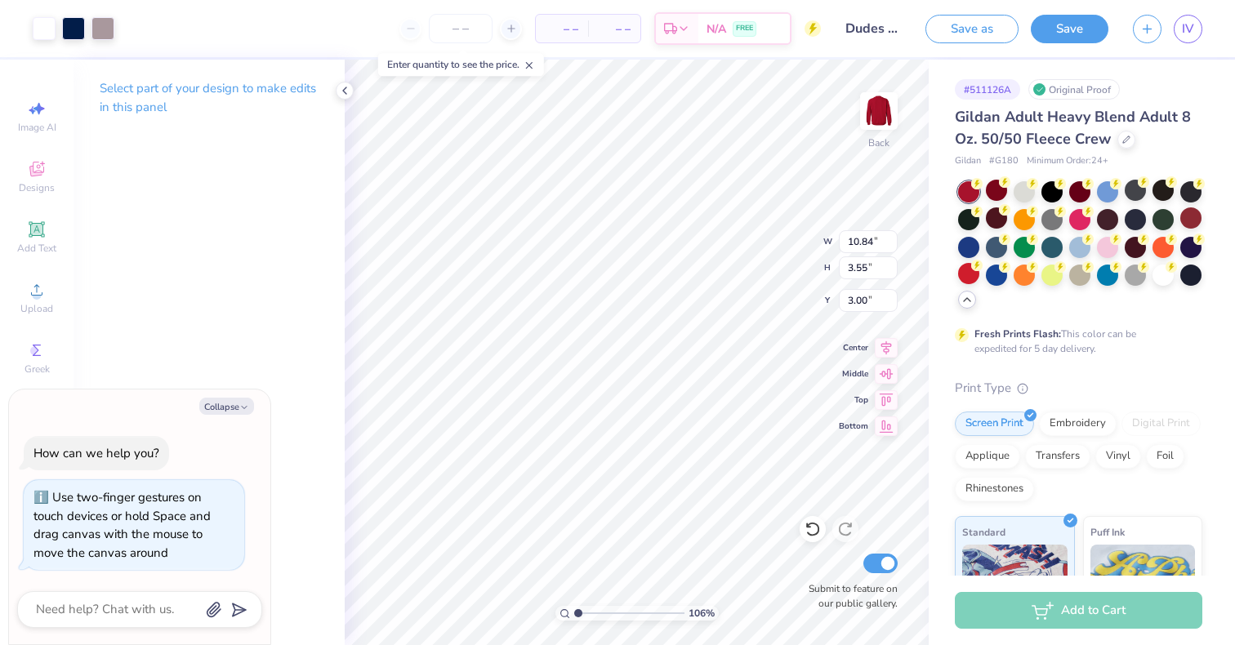
type textarea "x"
type input "1.06365864854511"
type textarea "x"
type input "2.11"
click at [590, 613] on input "range" at bounding box center [629, 613] width 110 height 15
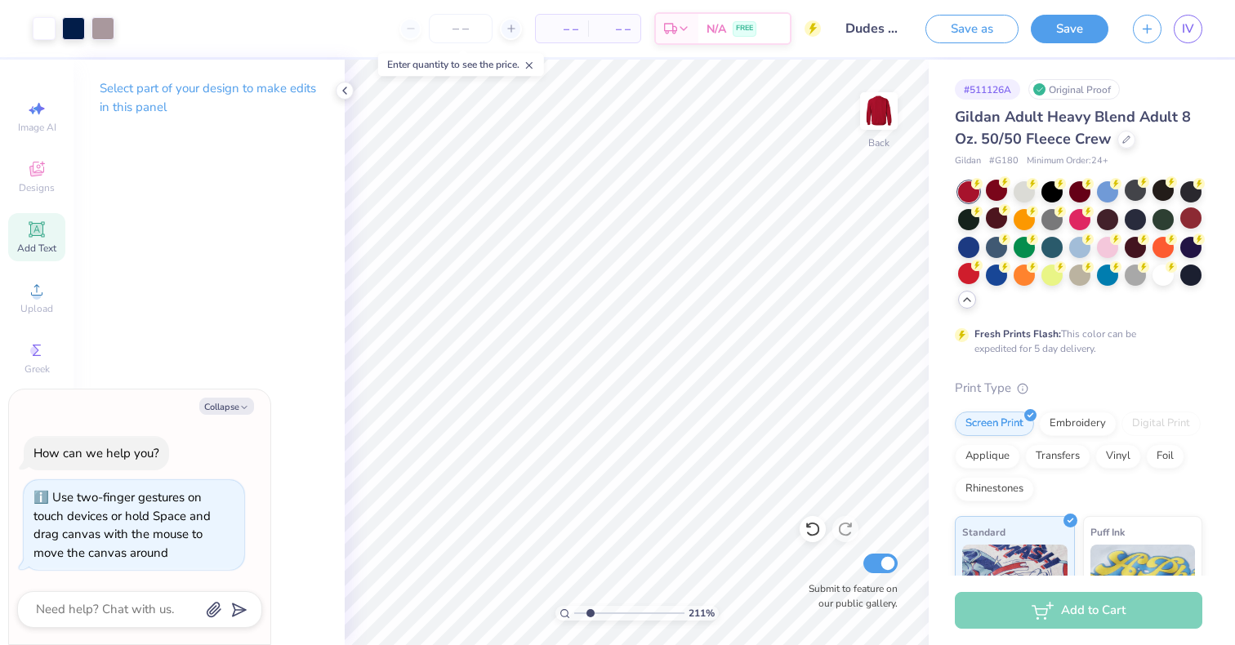
click at [33, 248] on span "Add Text" at bounding box center [36, 248] width 39 height 13
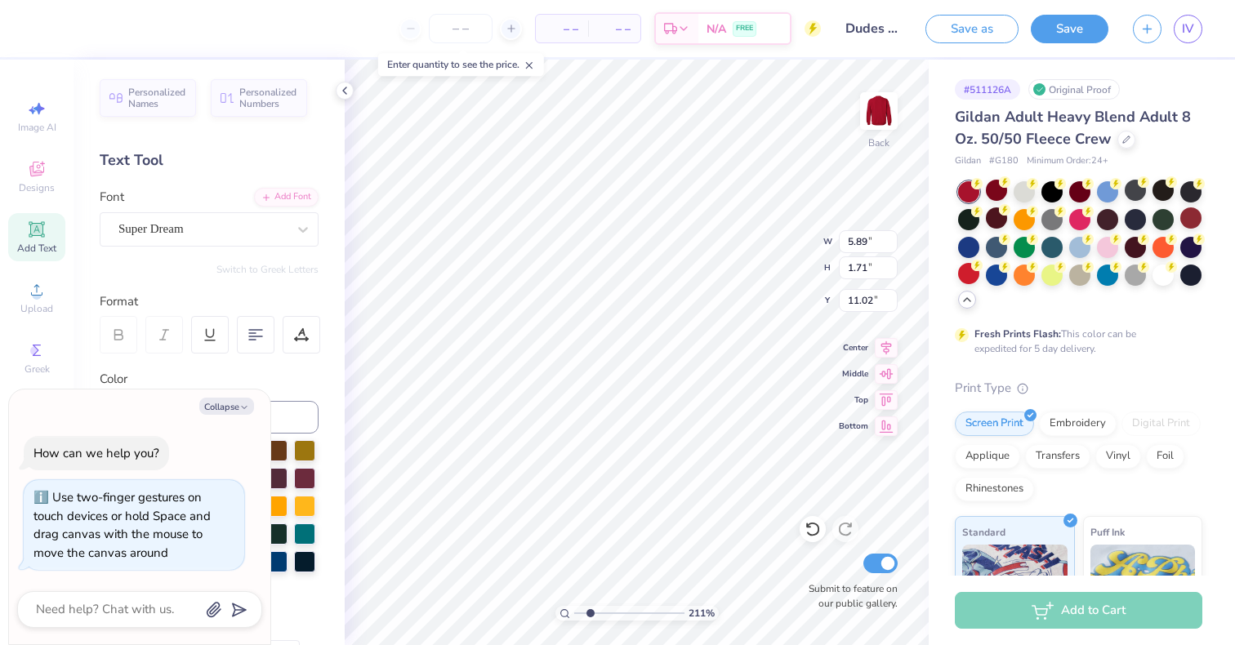
click at [181, 248] on div "Personalized Names Personalized Numbers Text Tool Add Font Font Super Dream Swi…" at bounding box center [209, 353] width 271 height 586
click at [243, 406] on icon "button" at bounding box center [244, 408] width 10 height 10
type textarea "x"
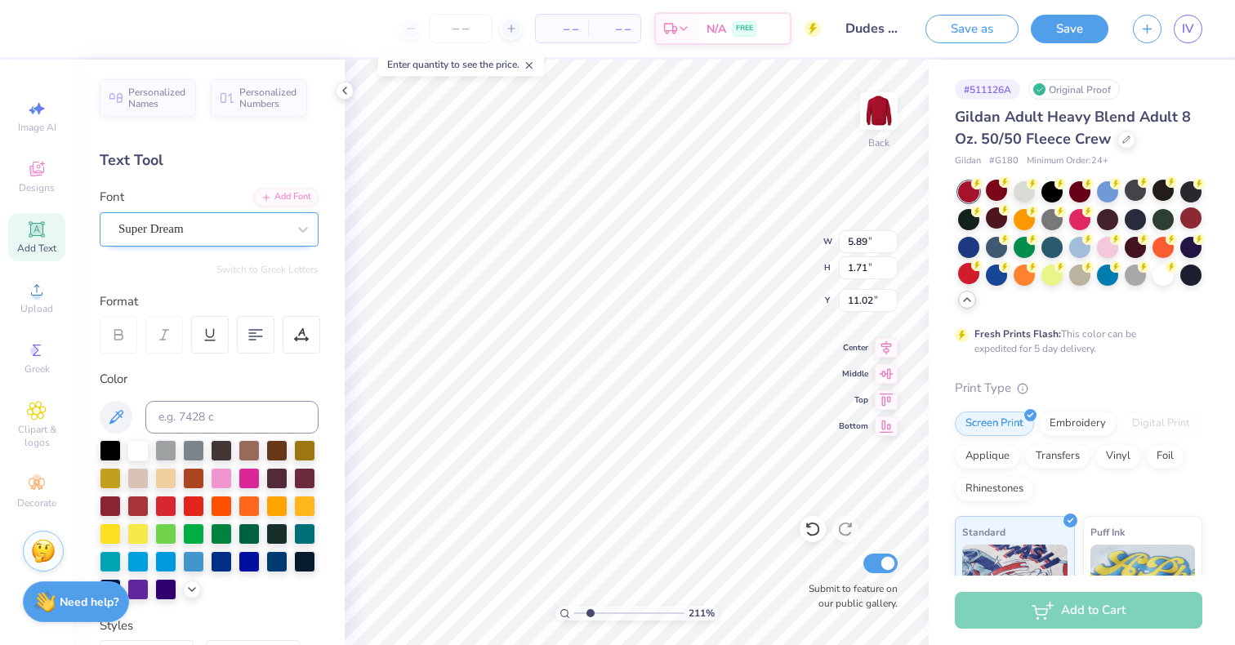
click at [274, 223] on div "Super Dream" at bounding box center [203, 228] width 172 height 25
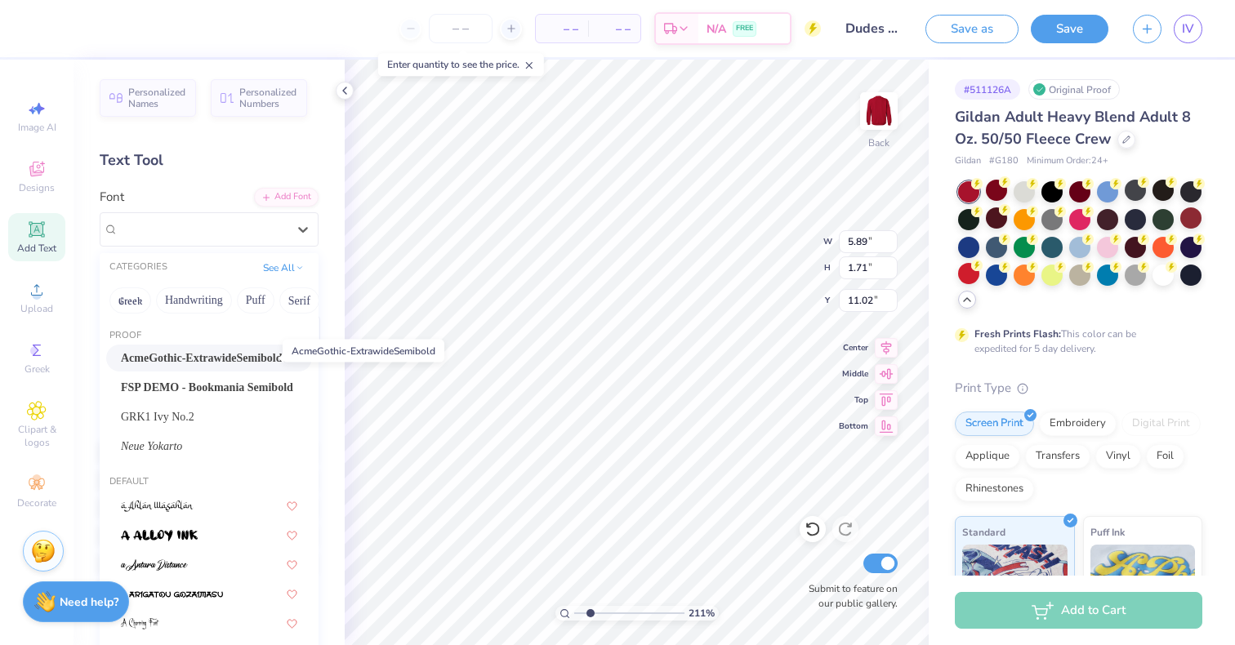
click at [239, 363] on span "AcmeGothic-ExtrawideSemibold" at bounding box center [202, 358] width 162 height 17
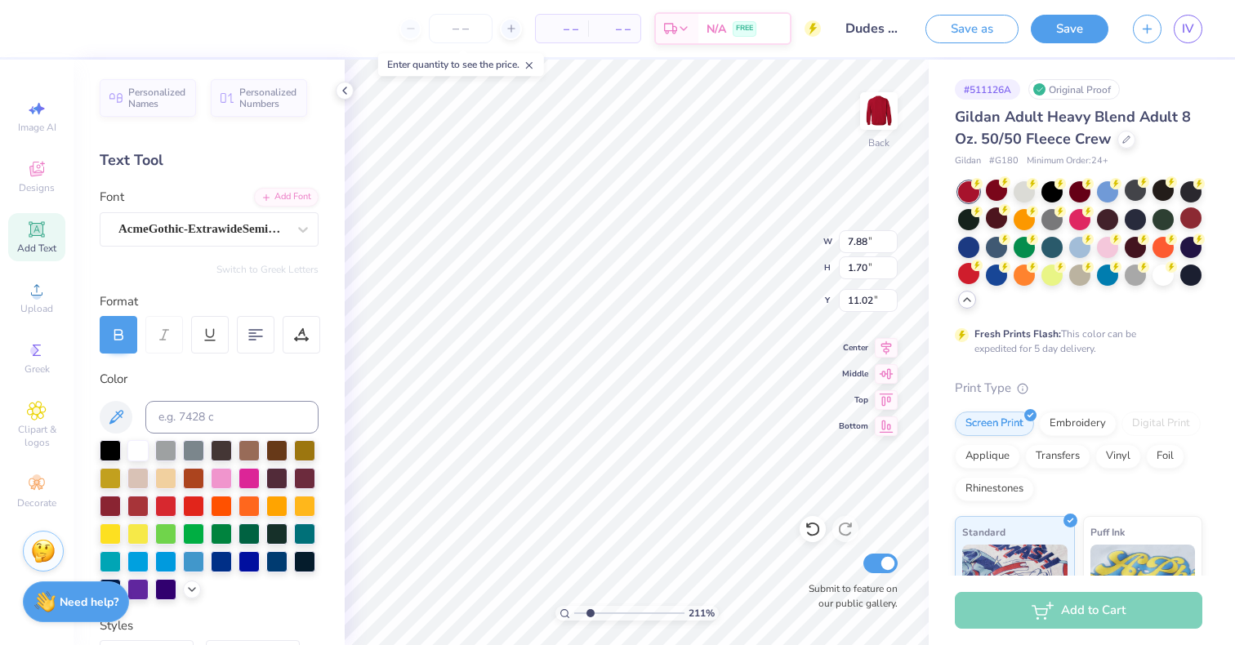
type input "7.88"
type input "1.70"
click at [271, 239] on div "AcmeGothic-ExtrawideSemibold" at bounding box center [203, 228] width 172 height 25
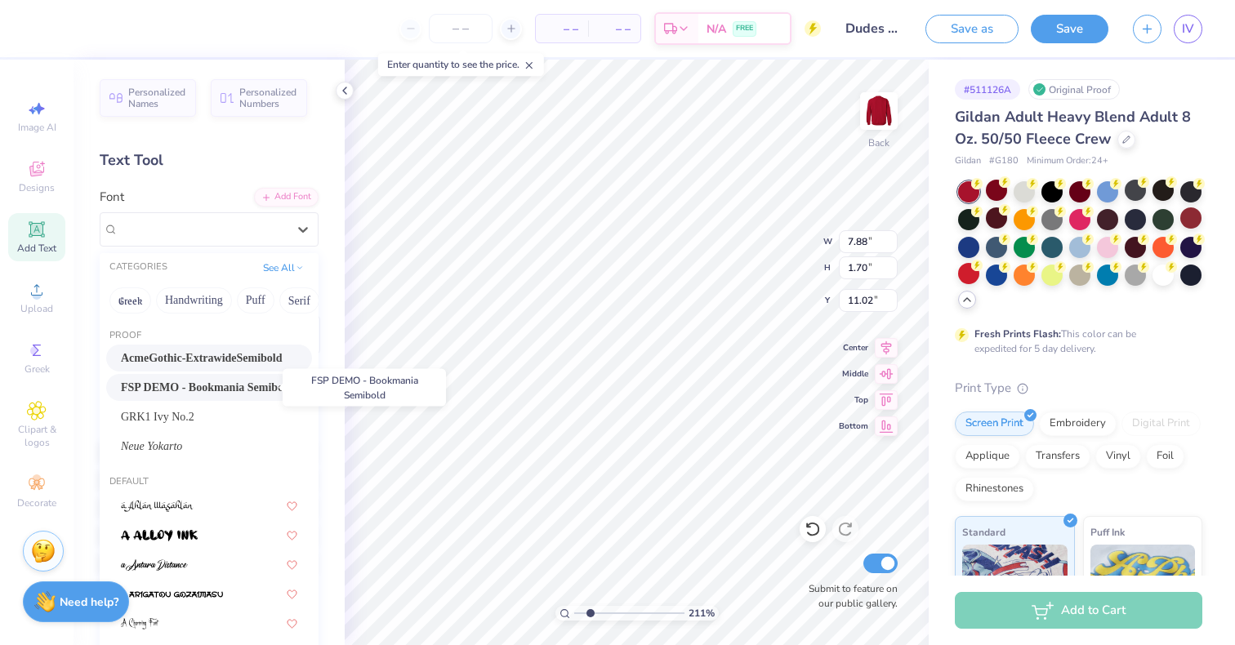
click at [203, 389] on span "FSP DEMO - Bookmania Semibold" at bounding box center [207, 387] width 172 height 17
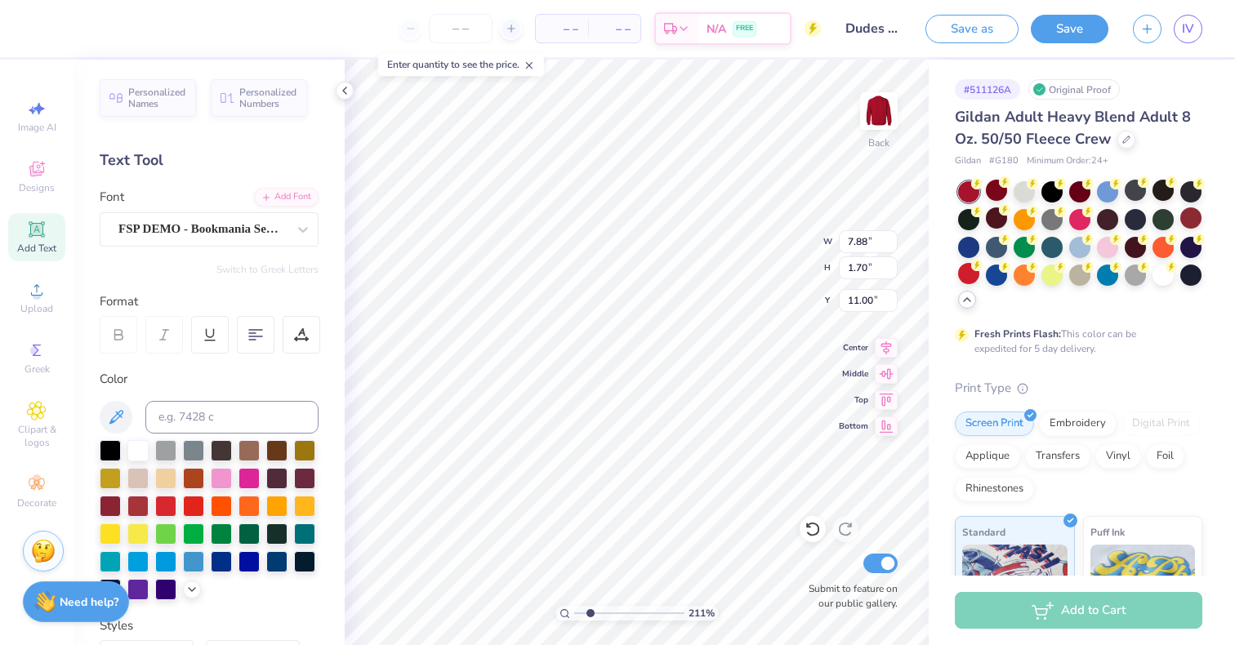
type input "6.54"
type input "1.76"
type input "11.00"
type textarea "A"
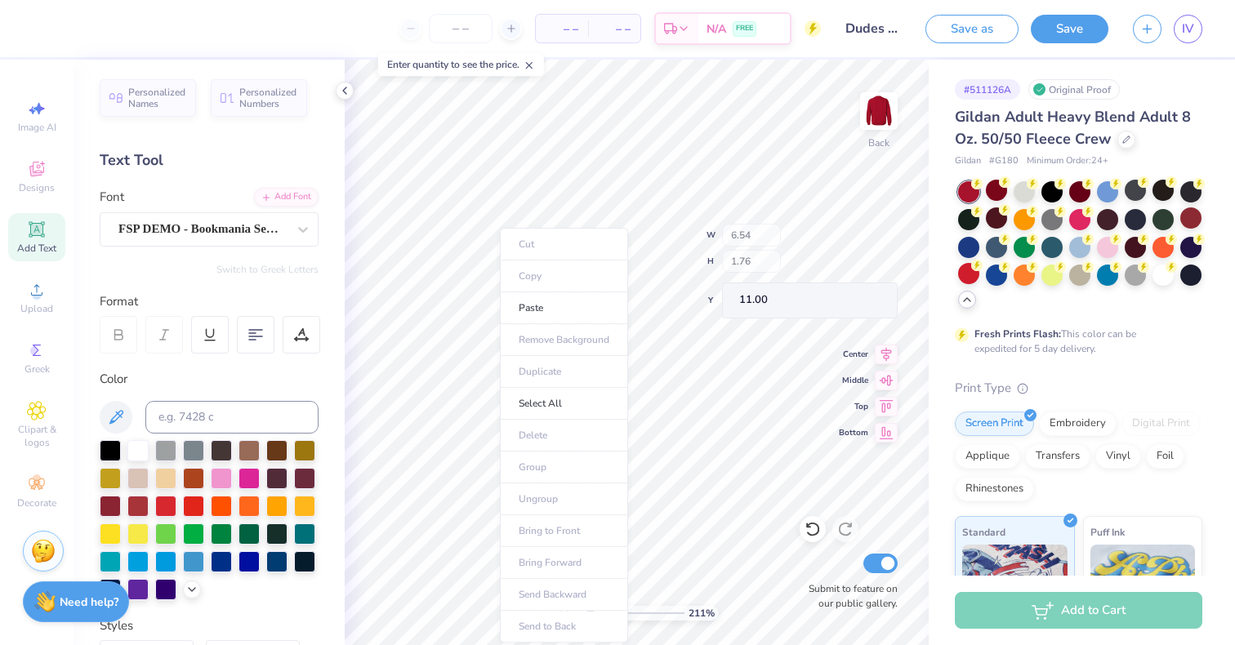
click at [500, 413] on li "Select All" at bounding box center [564, 404] width 128 height 32
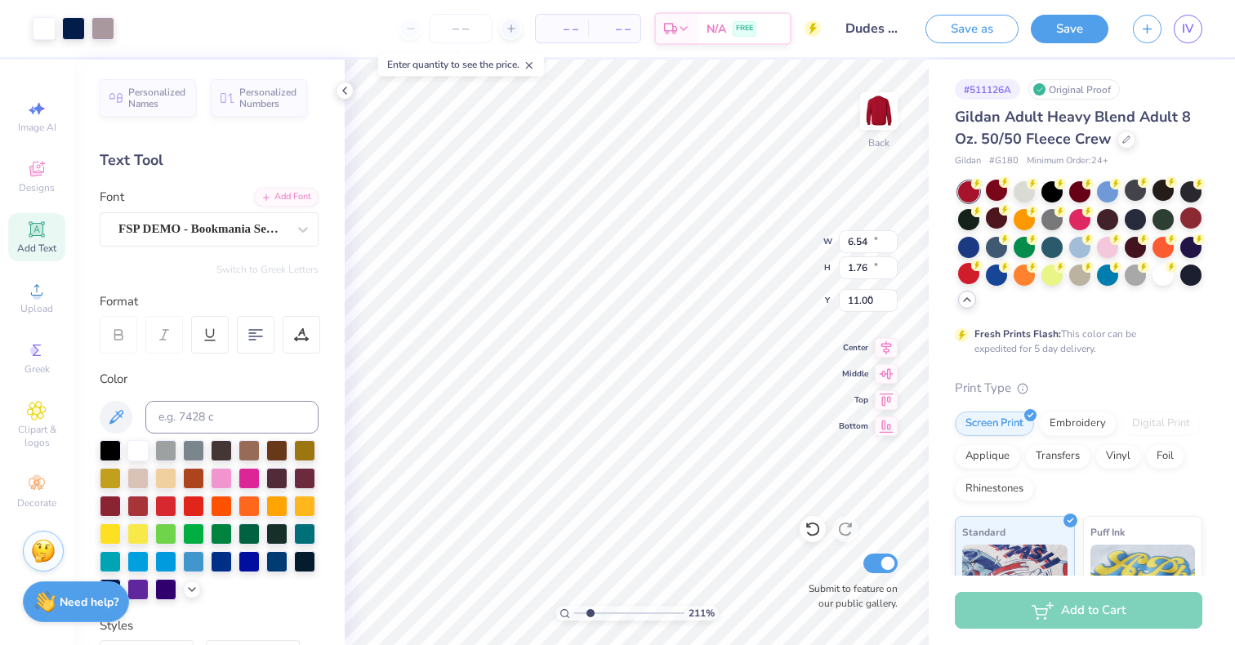
type input "10.84"
type input "13.40"
type input "3.00"
type textarea "A"
type input "3.79"
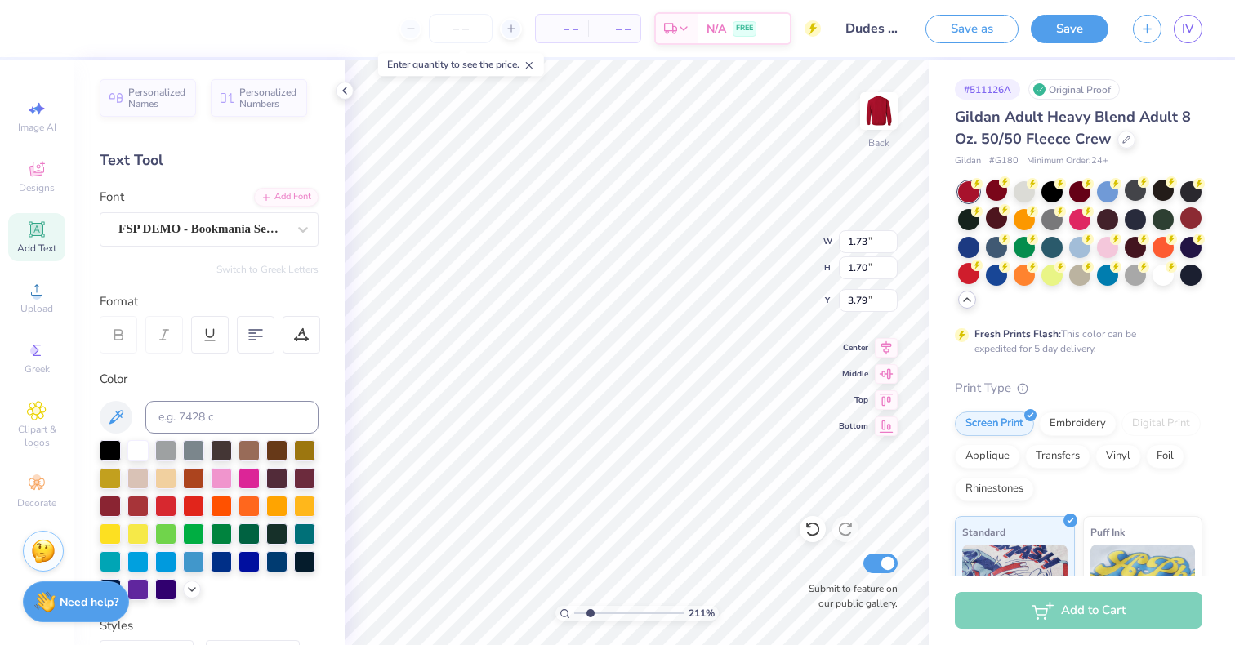
type textarea "P"
type textarea "H"
type textarea "I"
type input "1.93069044875084"
type input "5.24"
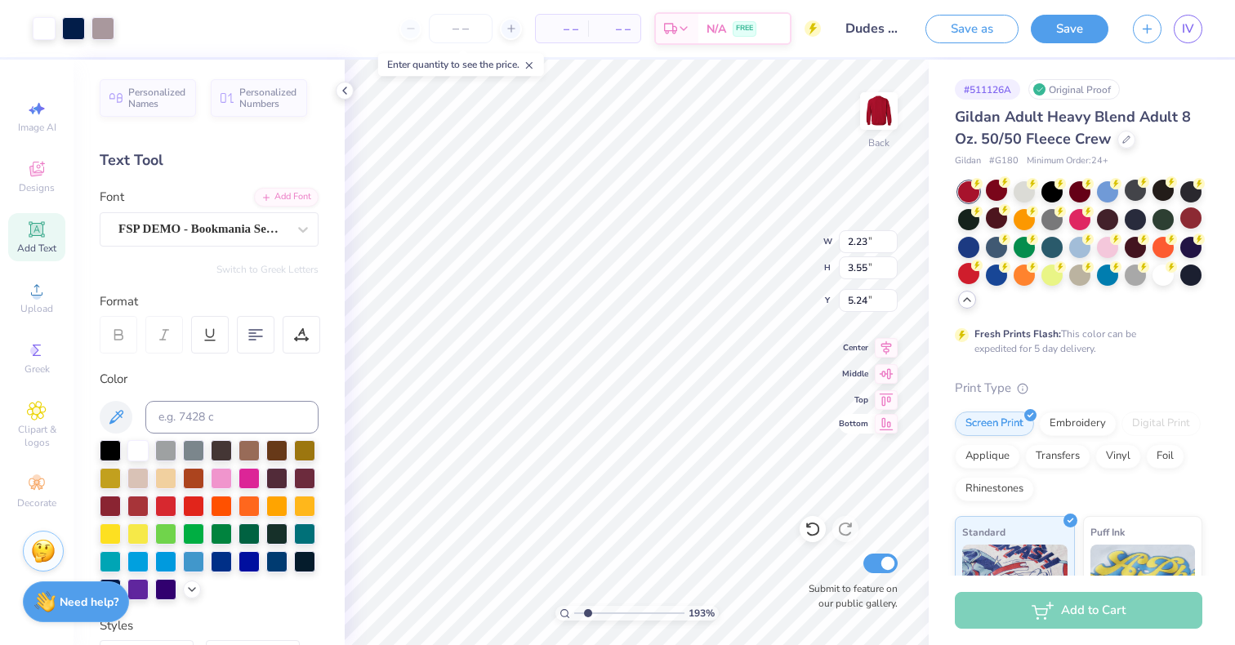
type input "1.93069044875084"
type input "2.87"
type input "2.00966418410349"
type input "1.35"
type input "1.33"
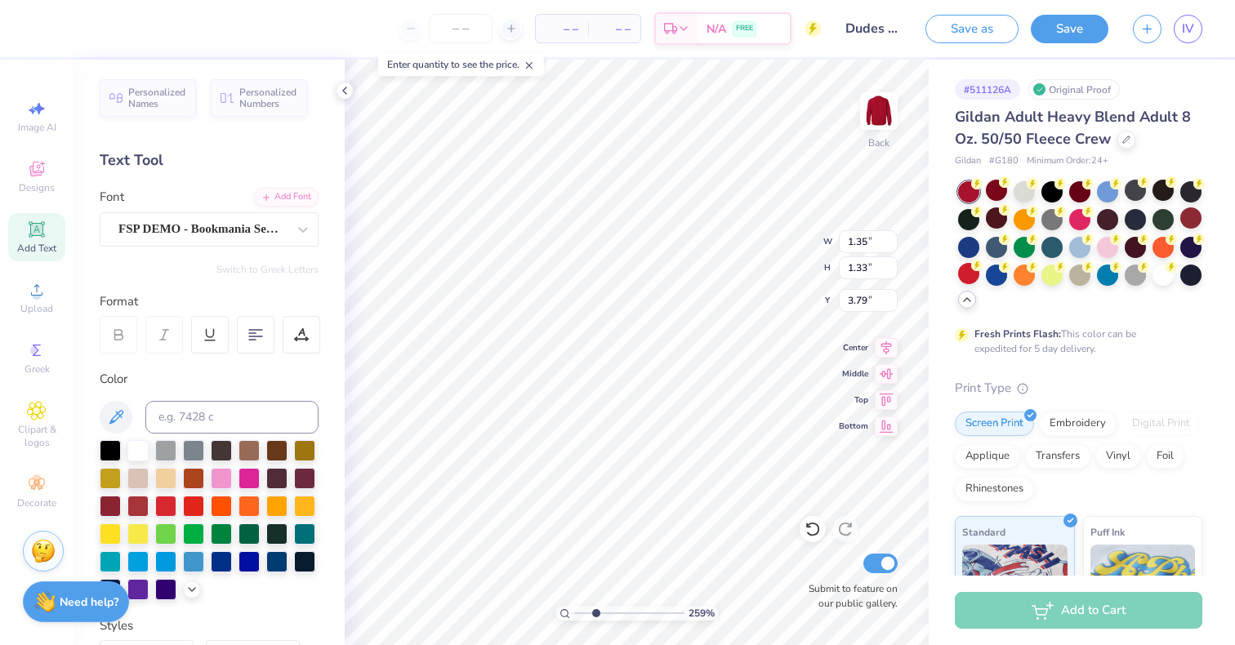
type input "2.59446454488413"
type input "3.98"
type input "2.59446454488413"
type input "1.59"
type input "1.70"
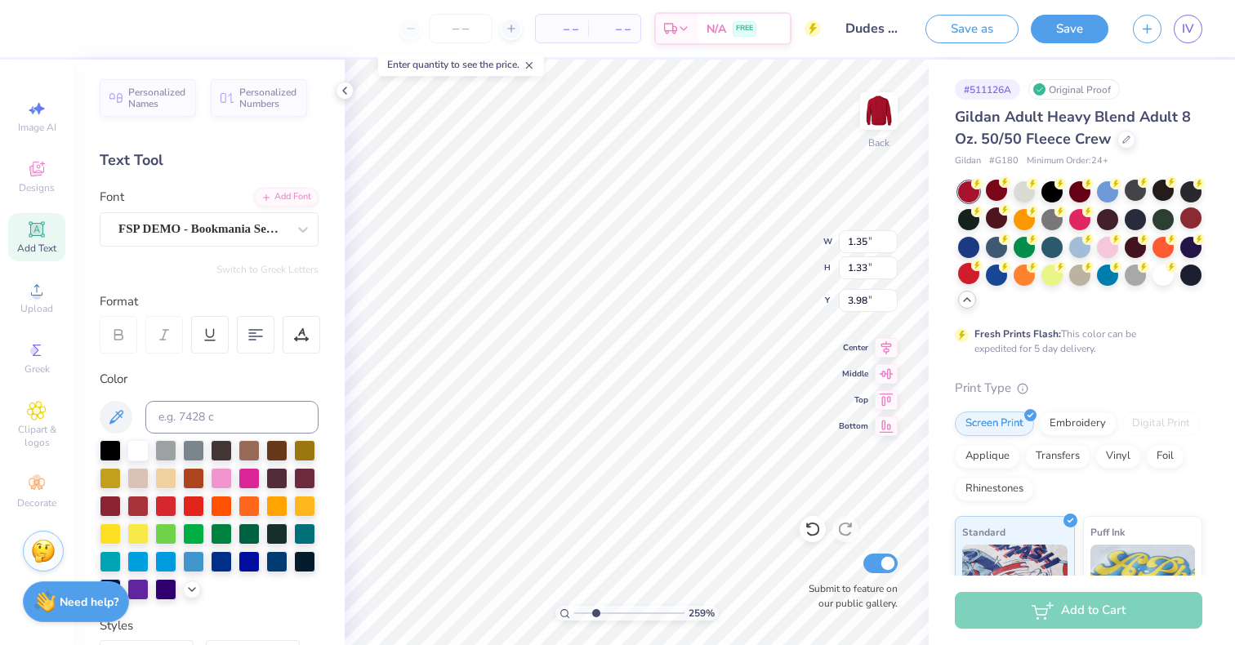
type input "3.89"
type input "2.59446454488413"
type input "1.27"
type input "1.37"
type input "2.59446454488413"
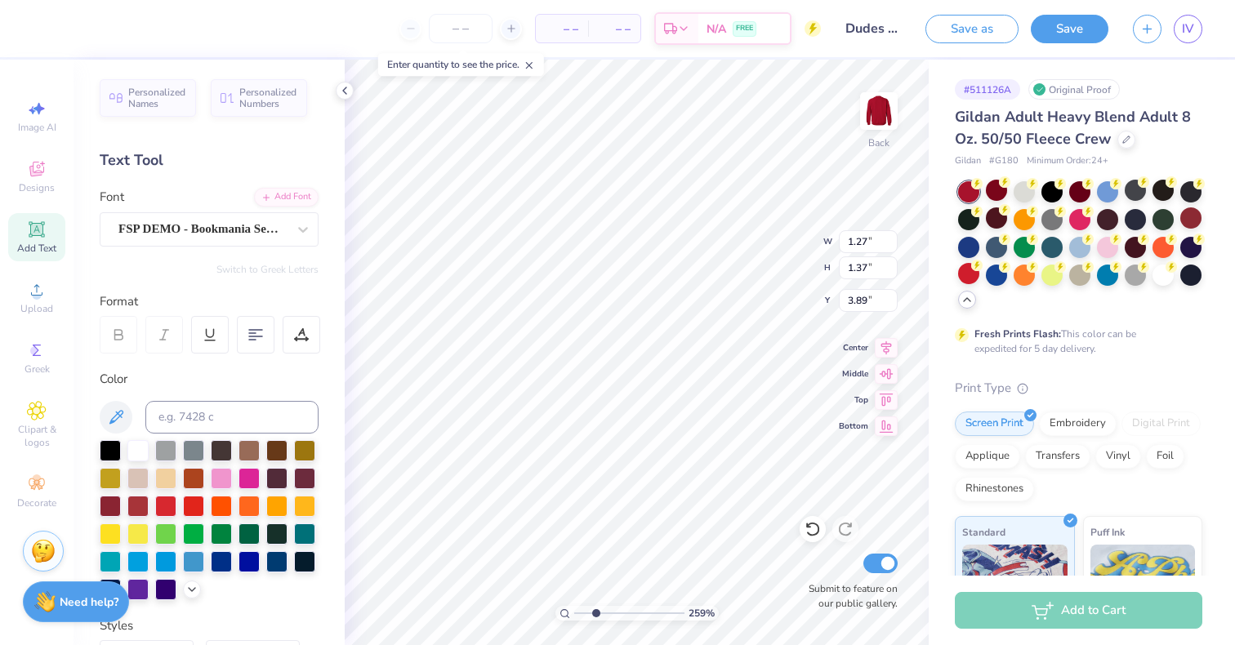
type input "3.96"
click at [591, 613] on div "144 %" at bounding box center [637, 353] width 586 height 586
click at [47, 24] on div at bounding box center [44, 27] width 23 height 23
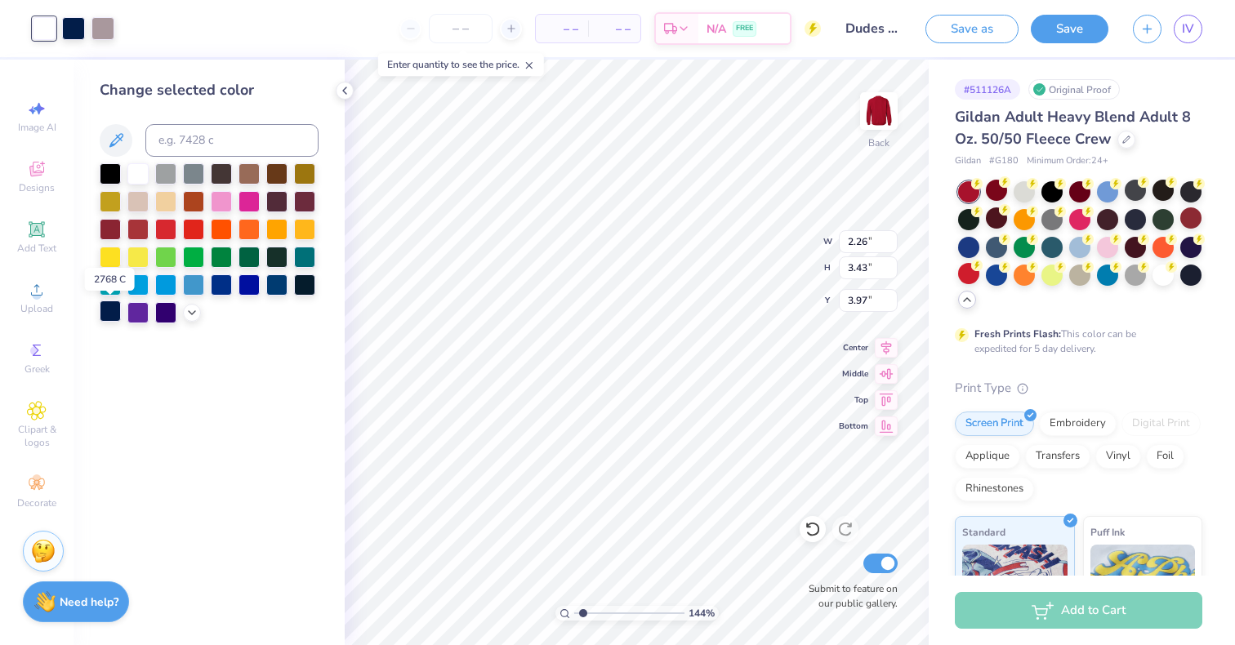
click at [115, 318] on div at bounding box center [110, 311] width 21 height 21
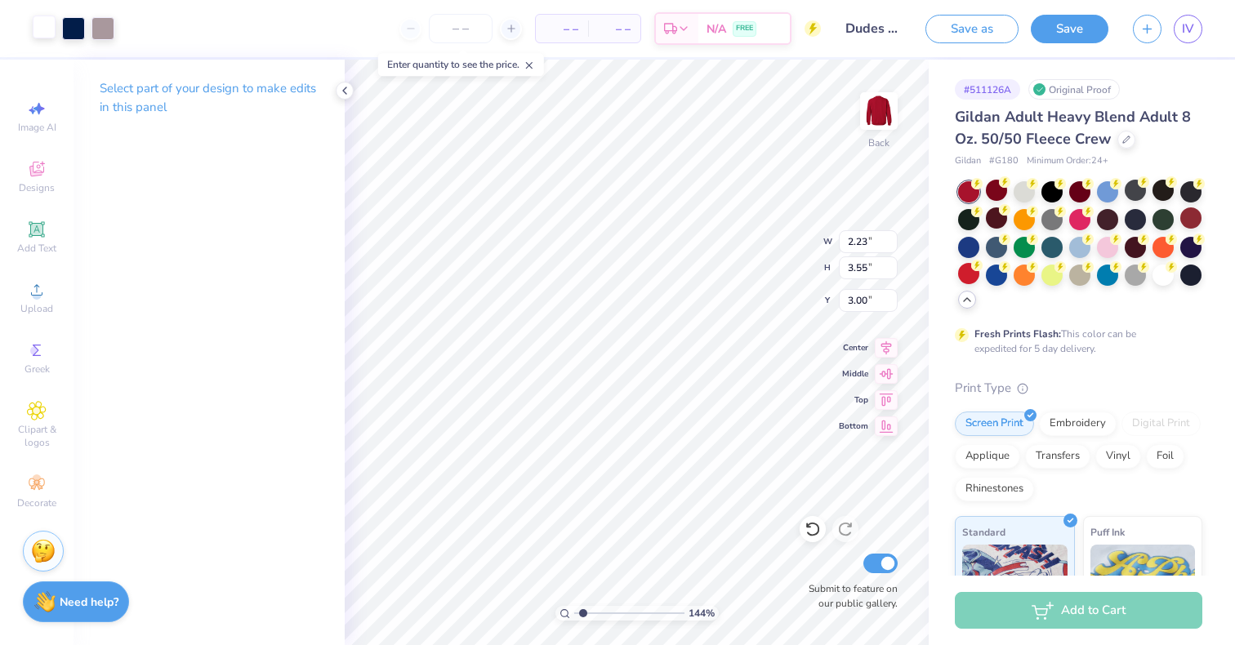
click at [48, 23] on div at bounding box center [44, 27] width 23 height 23
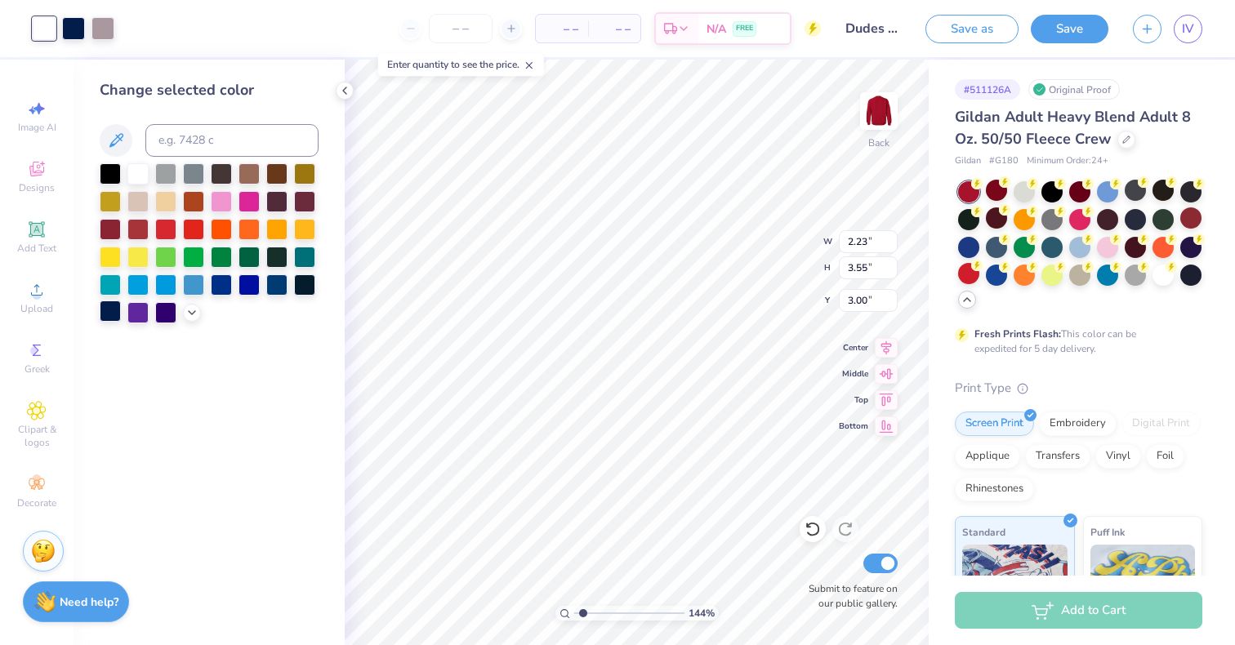
click at [110, 311] on div at bounding box center [110, 311] width 21 height 21
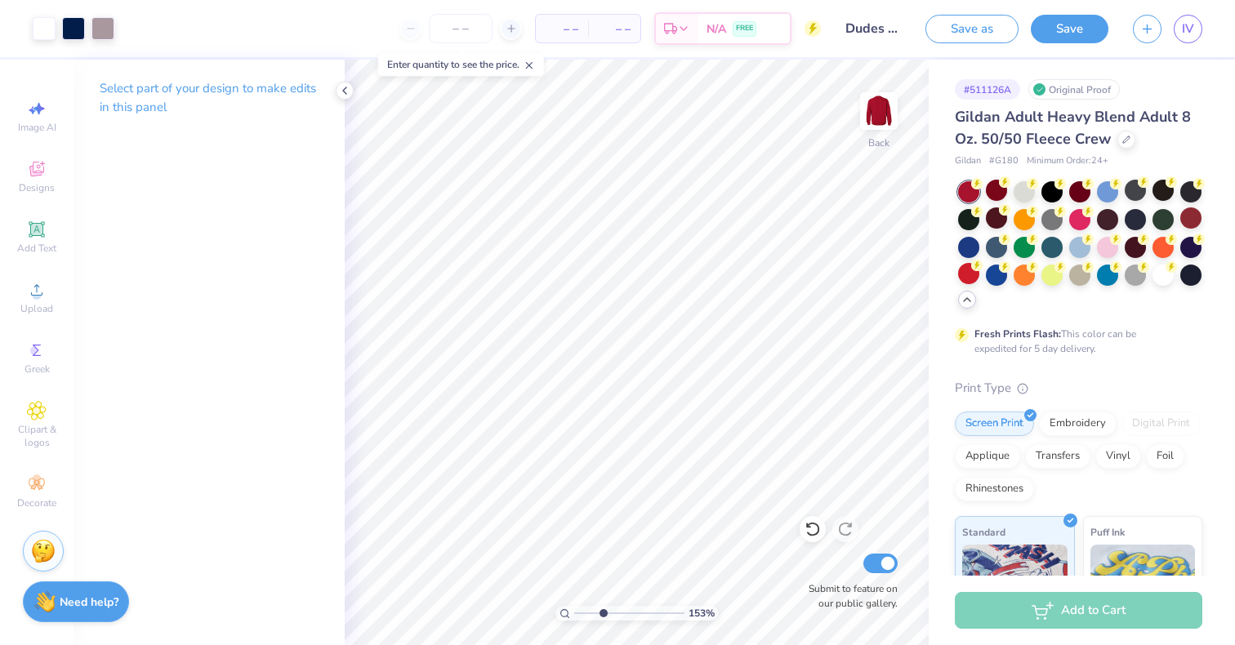
click at [602, 613] on input "range" at bounding box center [629, 613] width 110 height 15
click at [343, 91] on polyline at bounding box center [344, 90] width 3 height 7
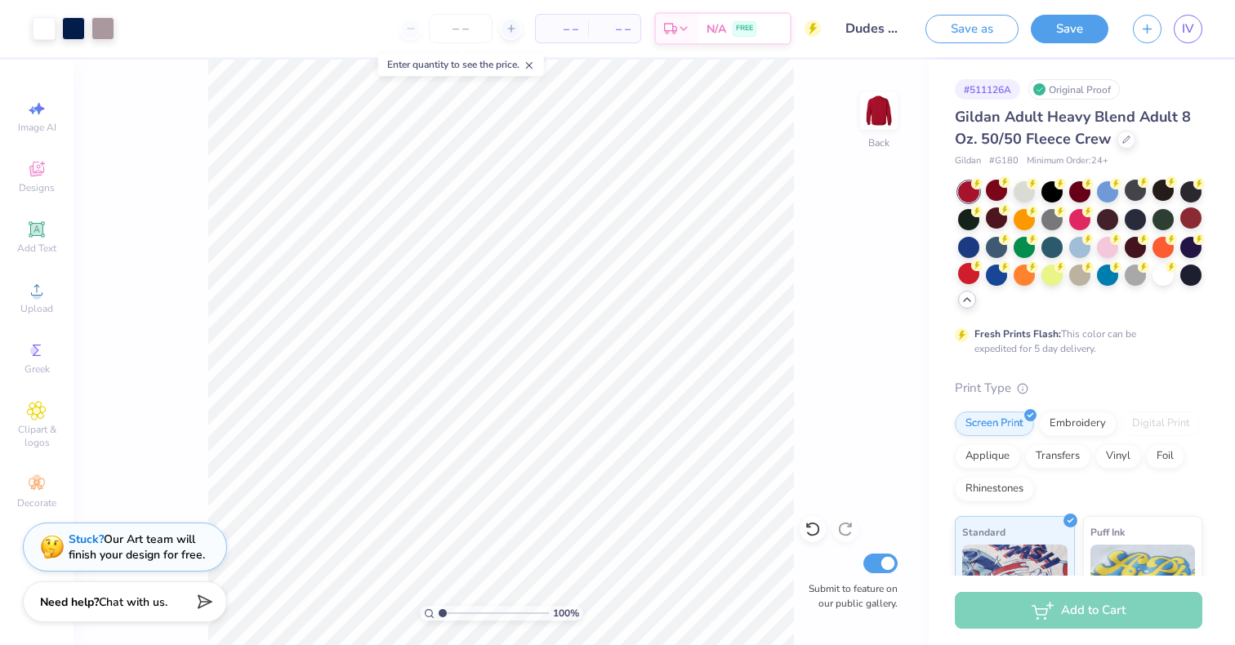
drag, startPoint x: 453, startPoint y: 616, endPoint x: 392, endPoint y: 605, distance: 62.2
click at [439, 606] on input "range" at bounding box center [494, 613] width 110 height 15
click at [38, 30] on div at bounding box center [44, 27] width 23 height 23
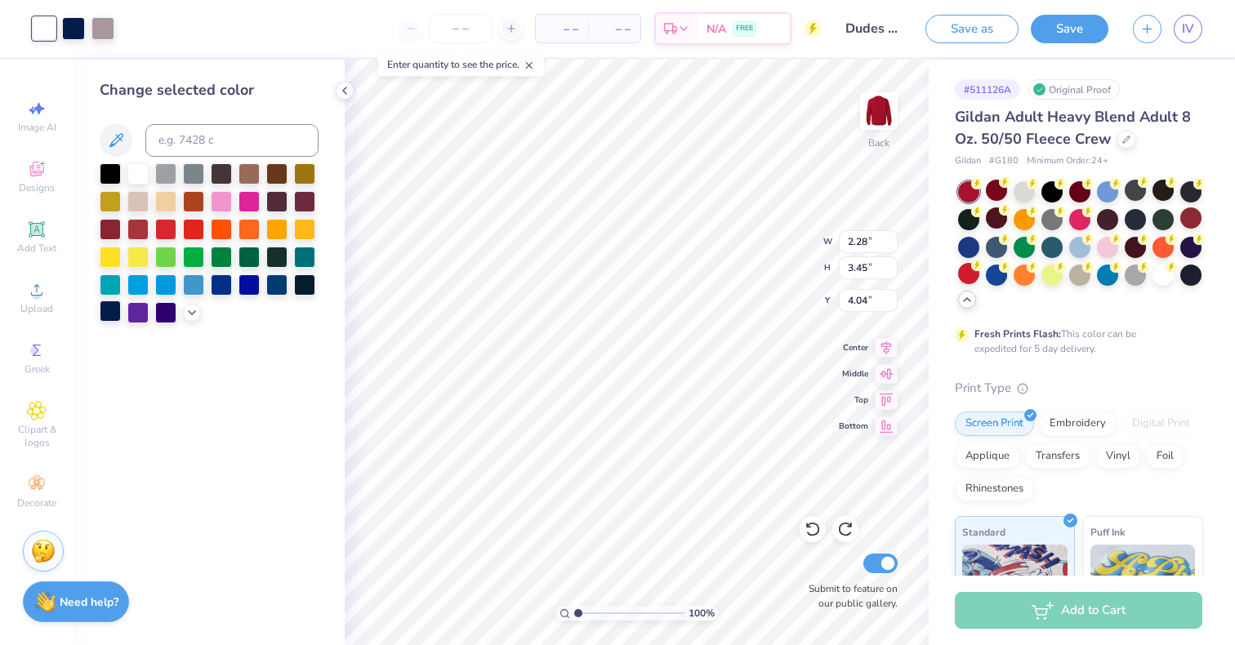
click at [108, 313] on div at bounding box center [110, 311] width 21 height 21
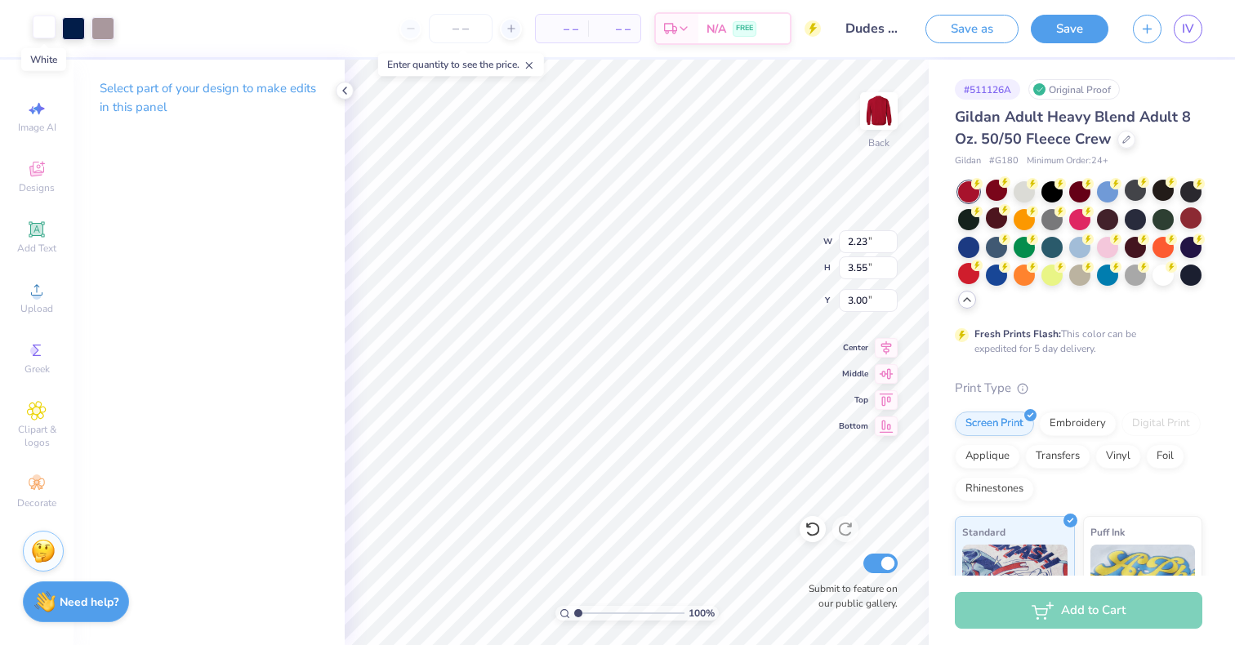
click at [49, 30] on div at bounding box center [44, 27] width 23 height 23
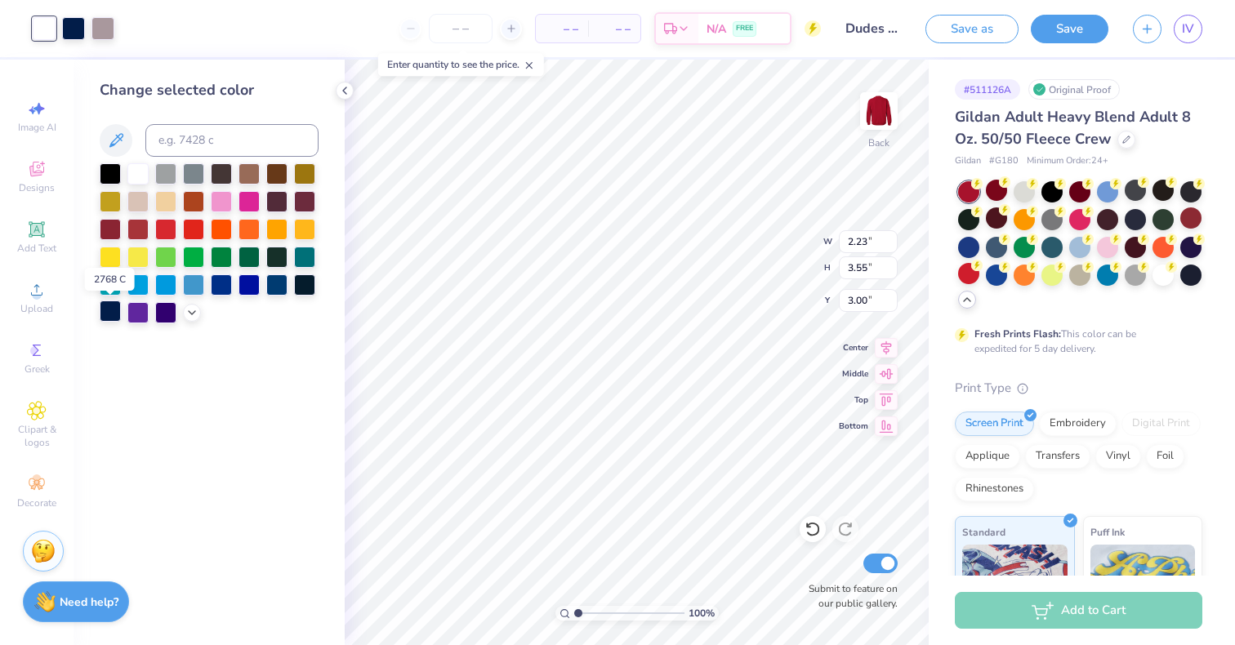
click at [113, 305] on div at bounding box center [110, 311] width 21 height 21
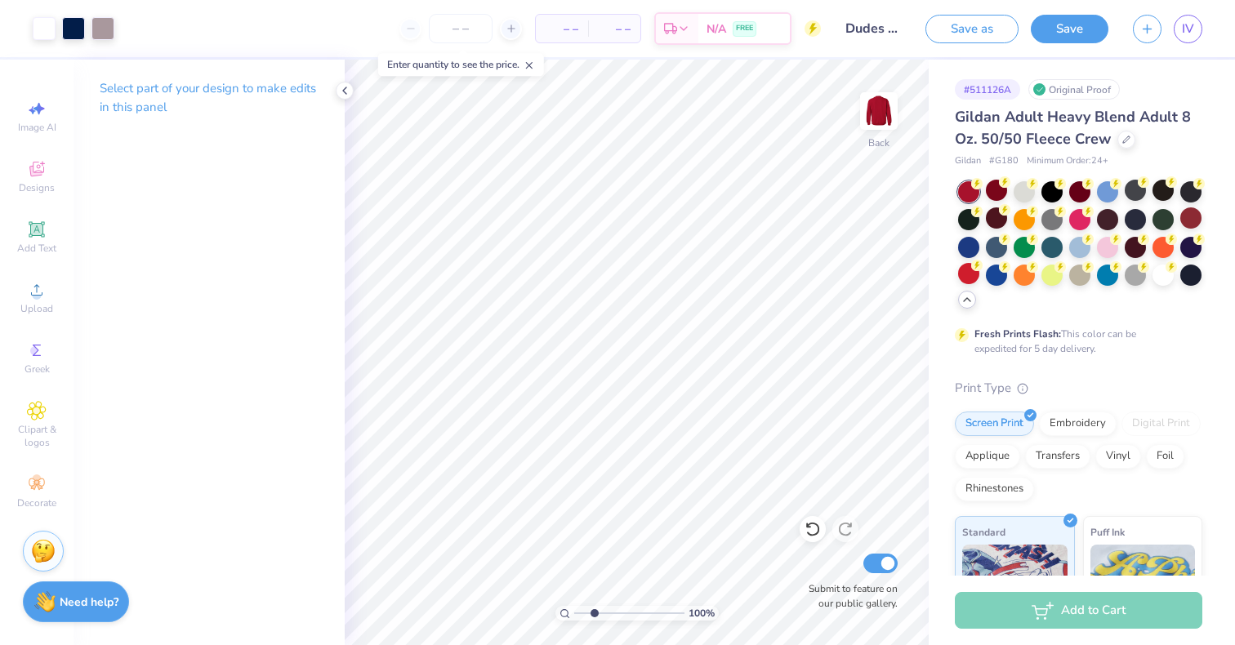
click at [594, 613] on input "range" at bounding box center [629, 613] width 110 height 15
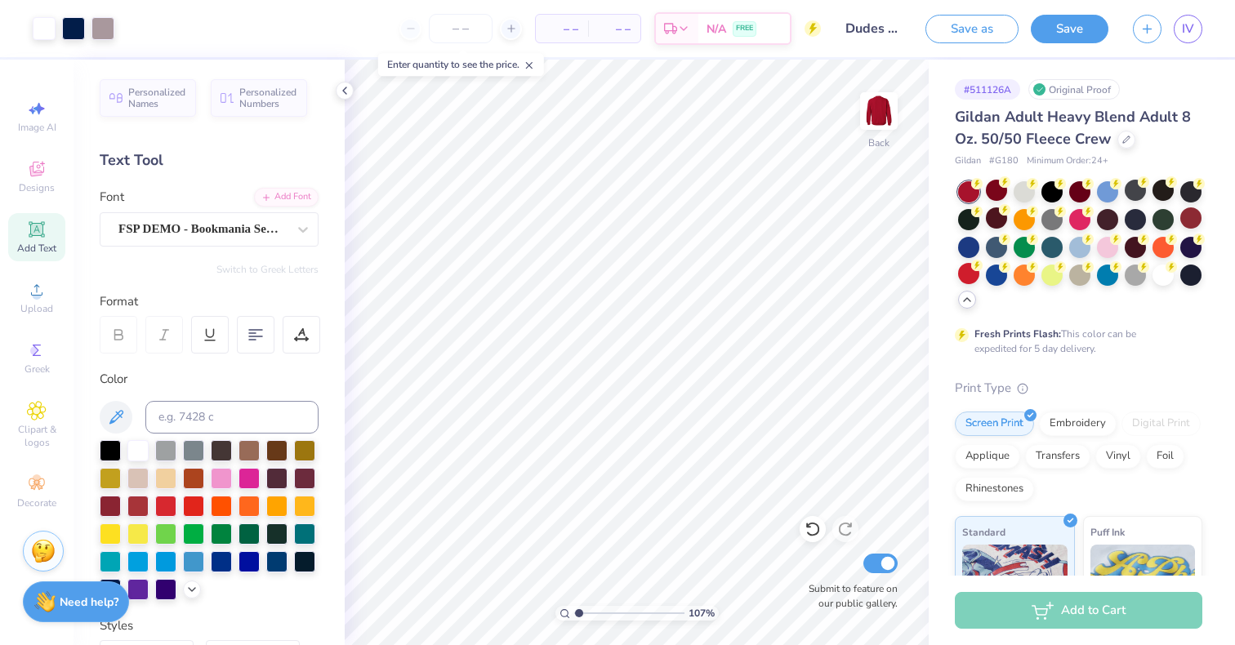
click at [34, 243] on span "Add Text" at bounding box center [36, 248] width 39 height 13
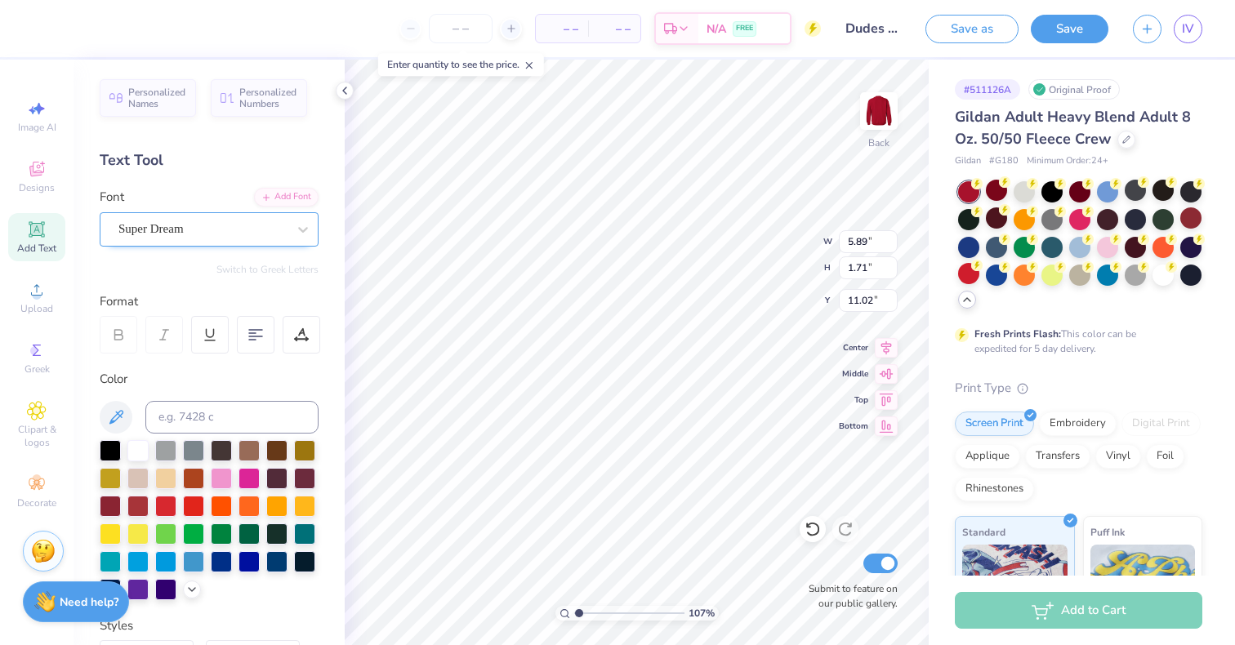
click at [243, 230] on div "Super Dream" at bounding box center [203, 228] width 172 height 25
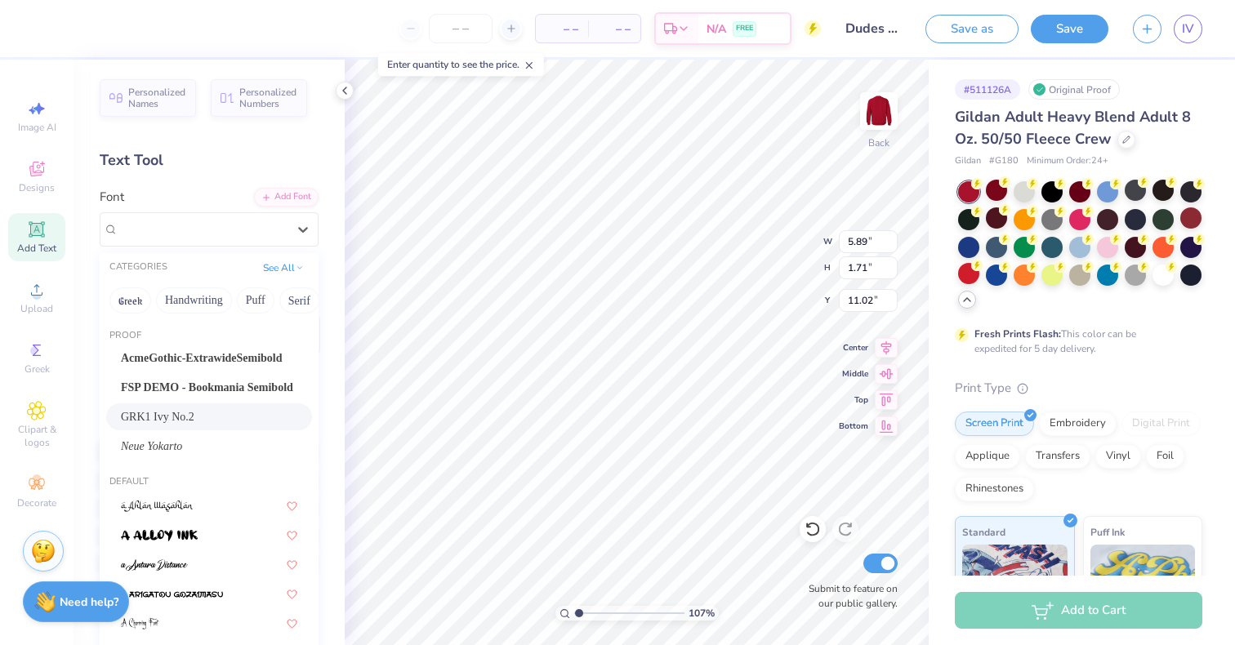
click at [205, 411] on div "GRK1 Ivy No.2" at bounding box center [209, 416] width 176 height 17
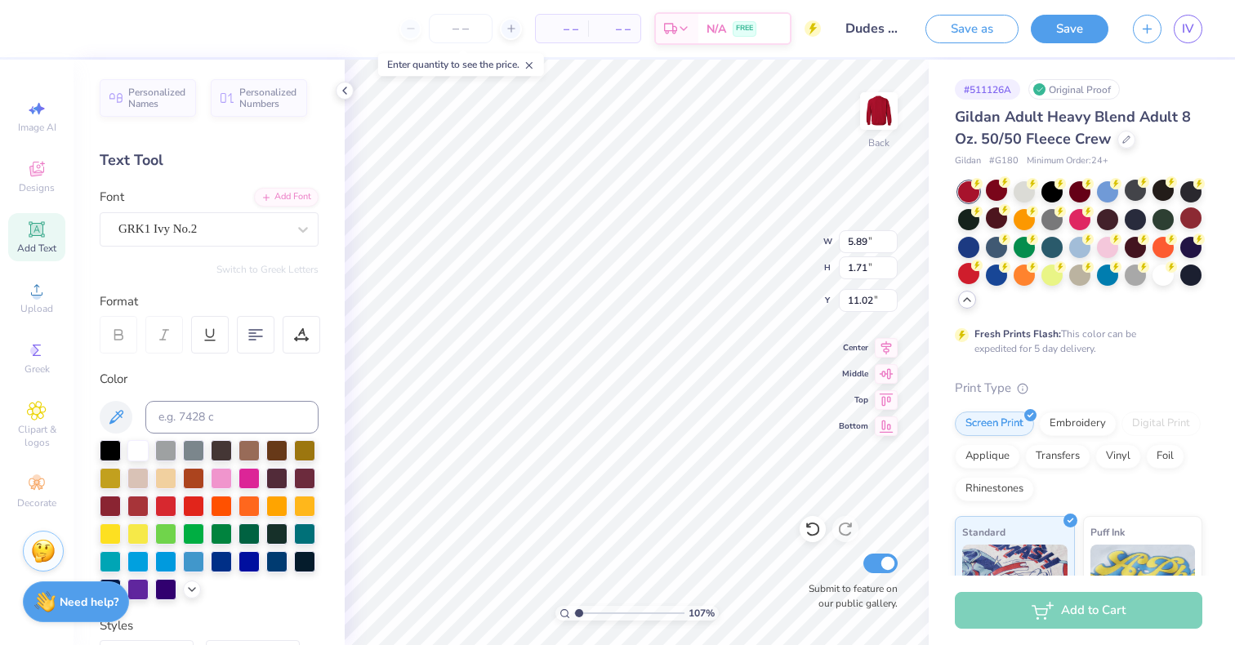
scroll to position [13, 2]
click at [288, 215] on div at bounding box center [302, 229] width 29 height 29
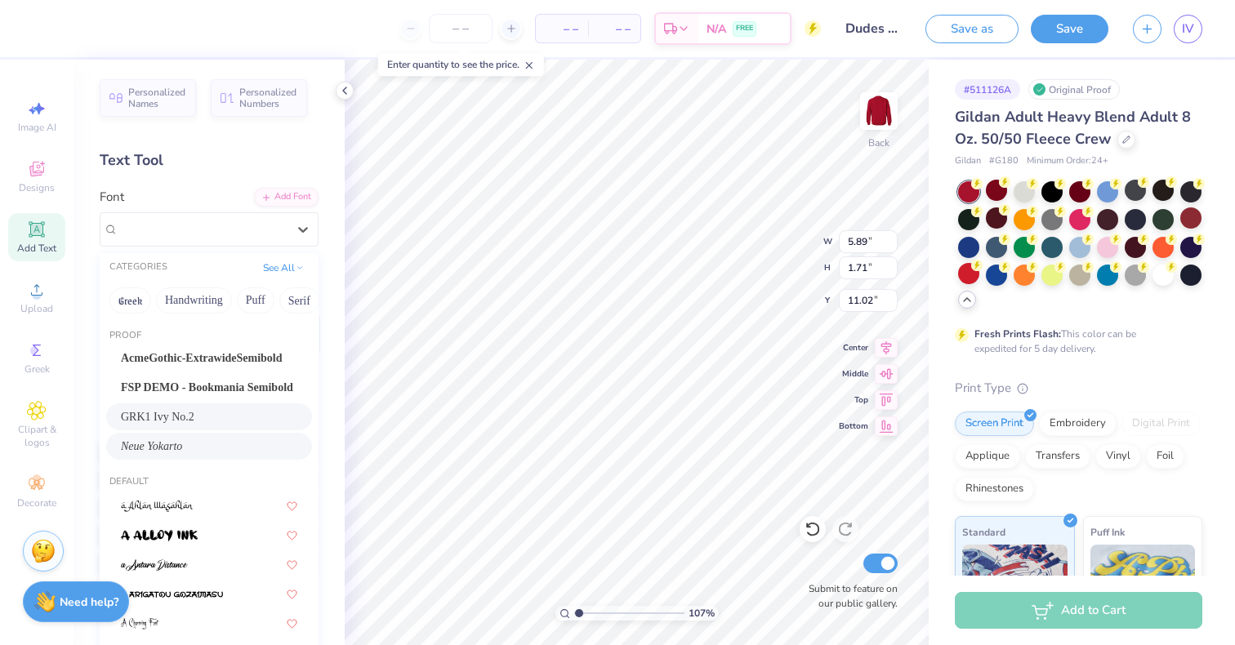
click at [244, 434] on div "Neue Yokarto" at bounding box center [209, 446] width 206 height 27
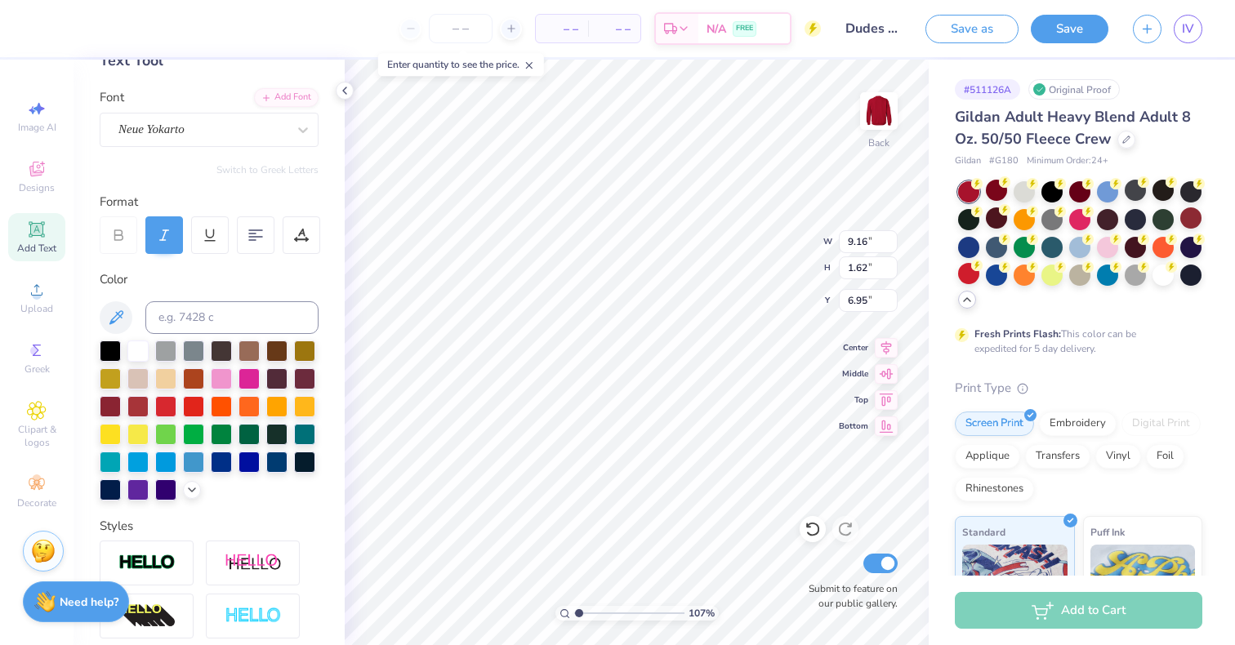
scroll to position [101, 0]
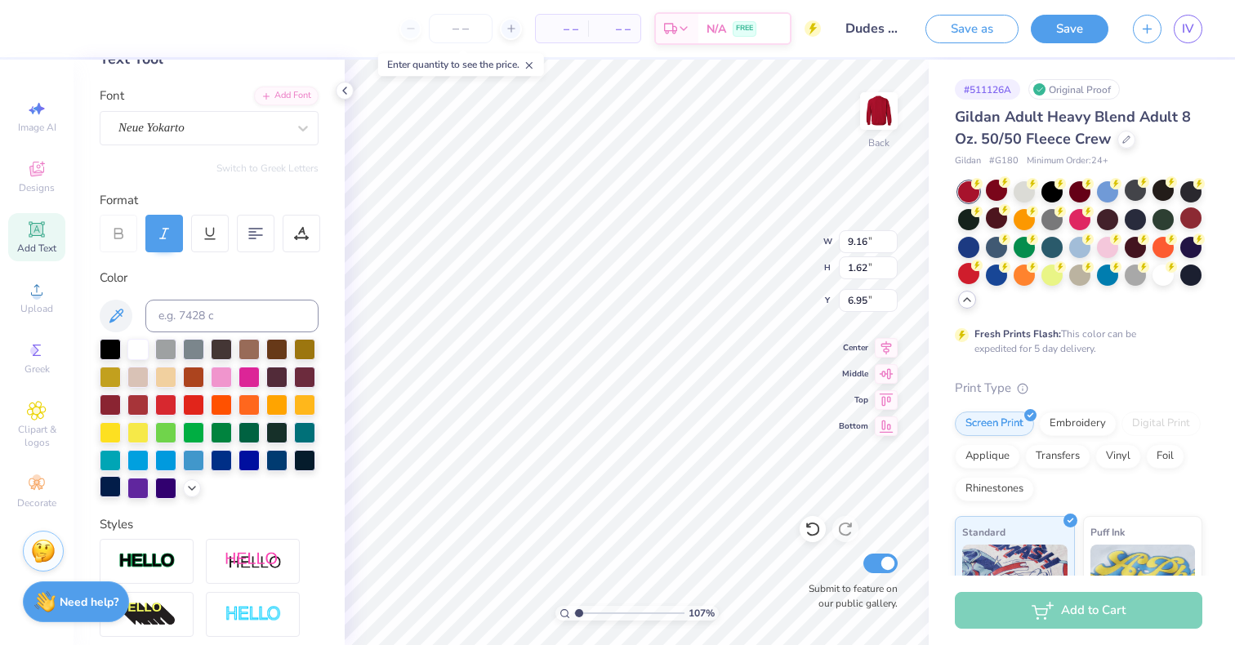
click at [121, 485] on div at bounding box center [110, 486] width 21 height 21
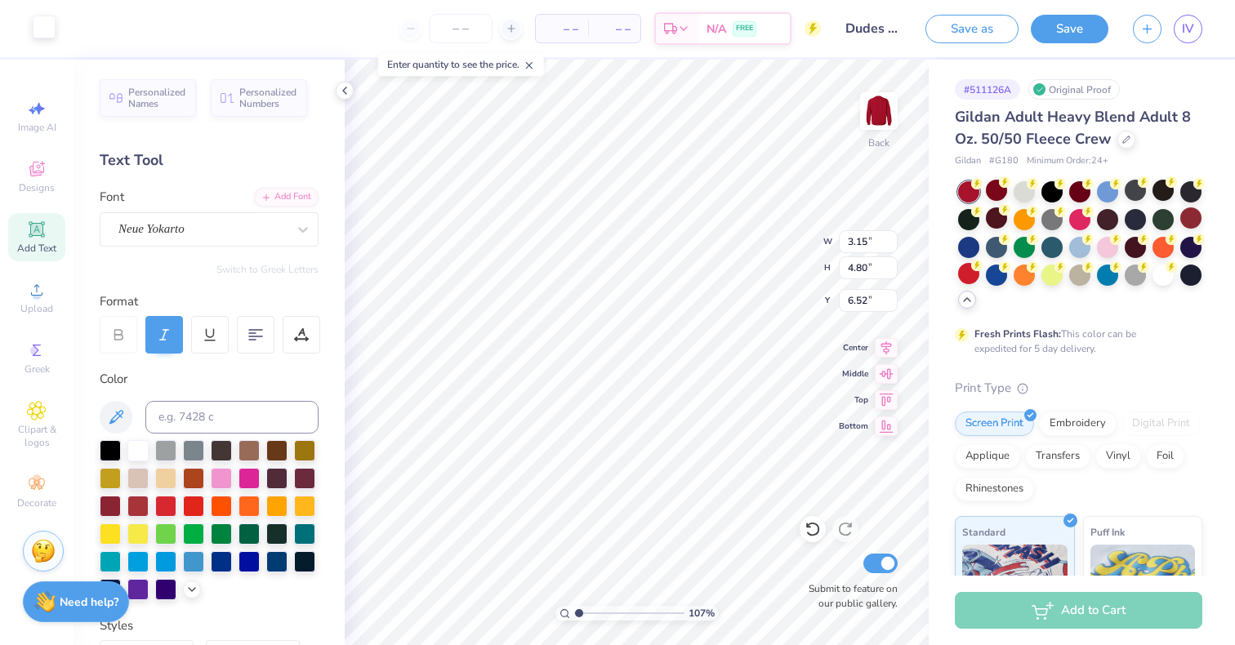
click at [36, 33] on div at bounding box center [44, 27] width 23 height 23
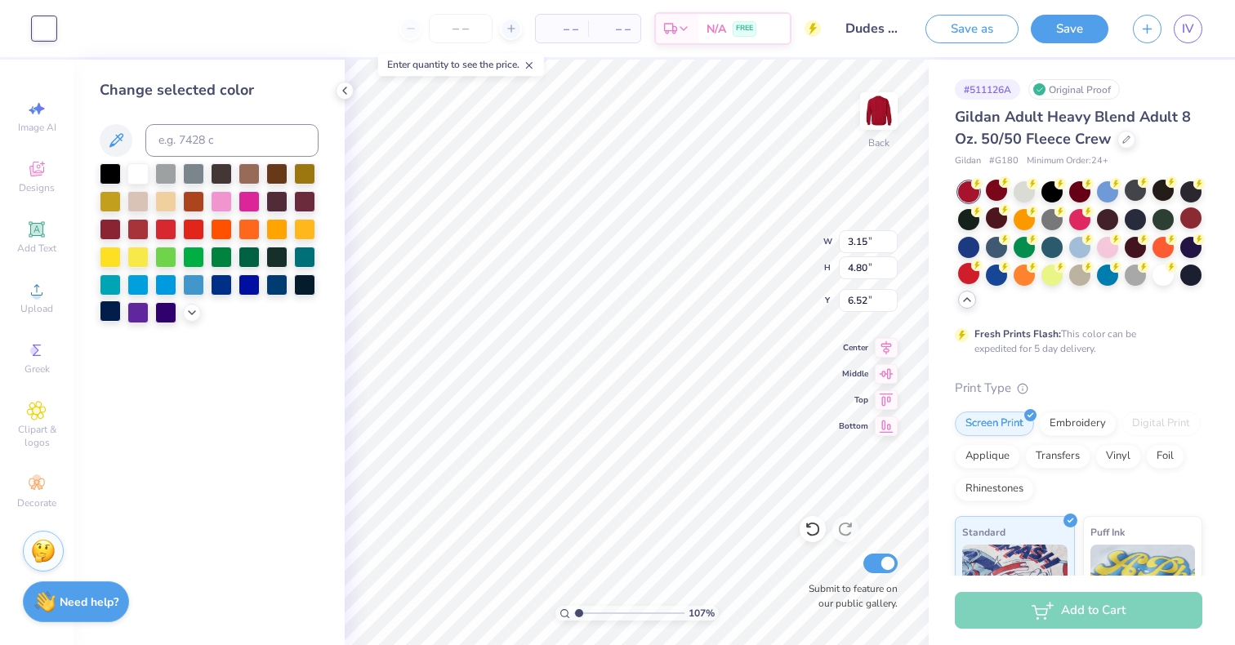
click at [105, 306] on div at bounding box center [110, 311] width 21 height 21
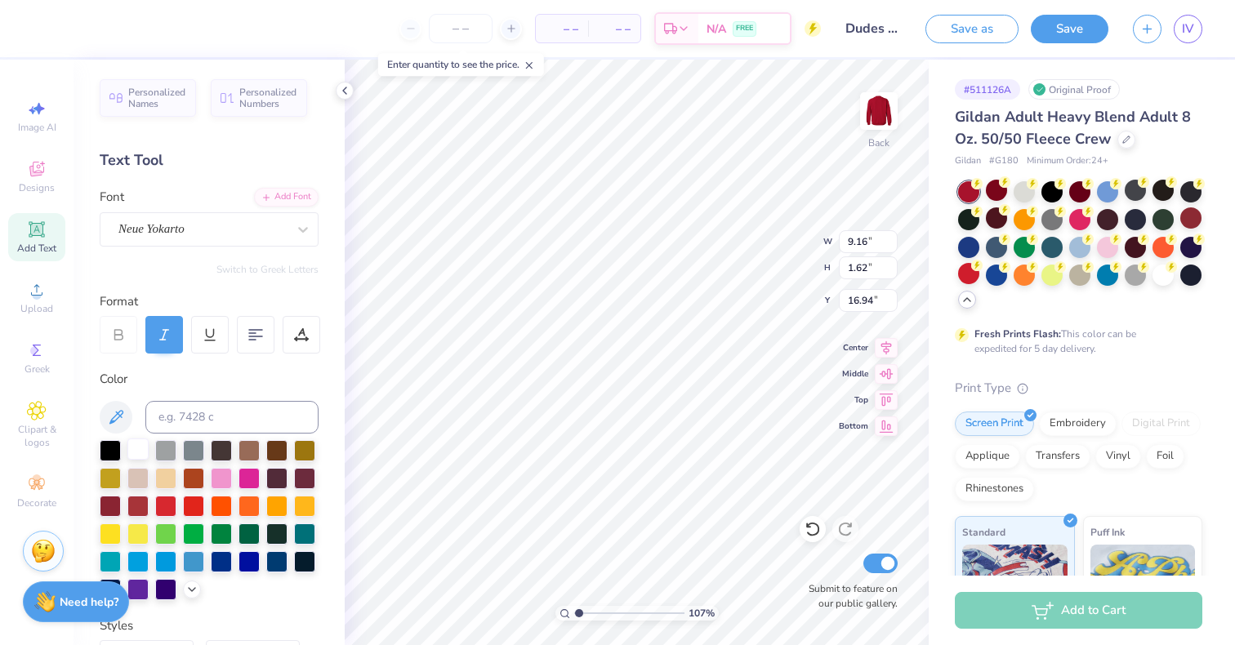
click at [136, 445] on div at bounding box center [137, 449] width 21 height 21
click at [229, 220] on div "Neue Yokarto" at bounding box center [203, 228] width 172 height 25
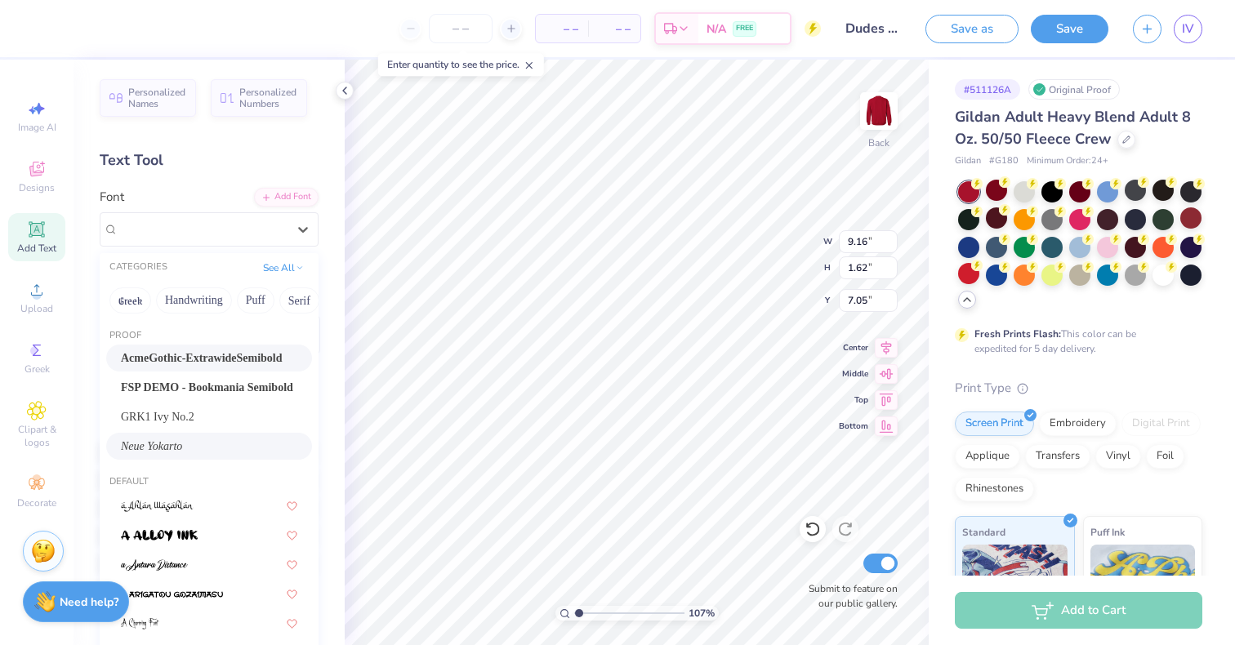
click at [228, 362] on span "AcmeGothic-ExtrawideSemibold" at bounding box center [202, 358] width 162 height 17
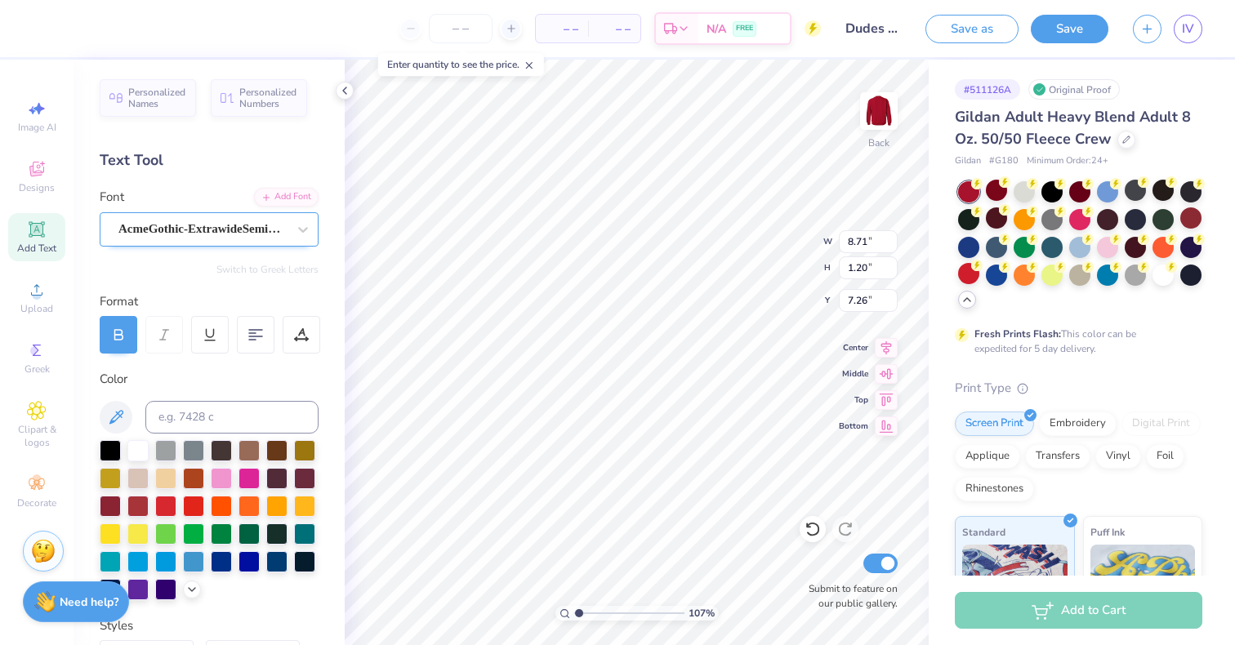
click at [216, 225] on div "AcmeGothic-ExtrawideSemibold" at bounding box center [203, 228] width 172 height 25
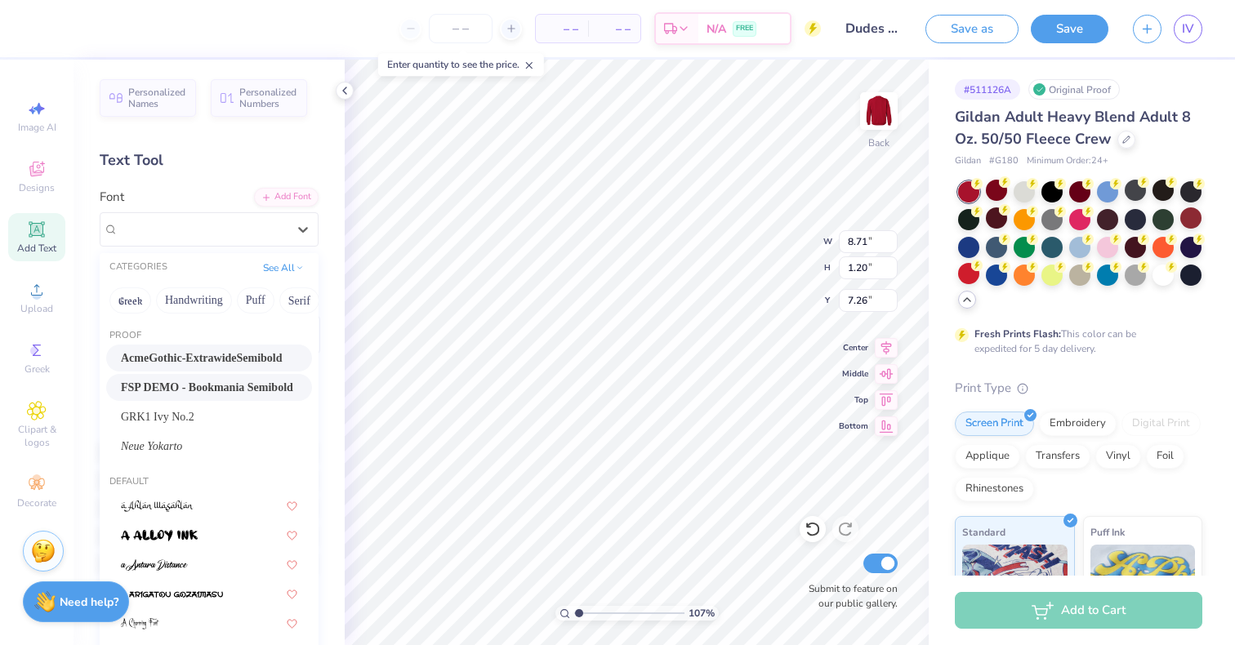
click at [230, 381] on span "FSP DEMO - Bookmania Semibold" at bounding box center [207, 387] width 172 height 17
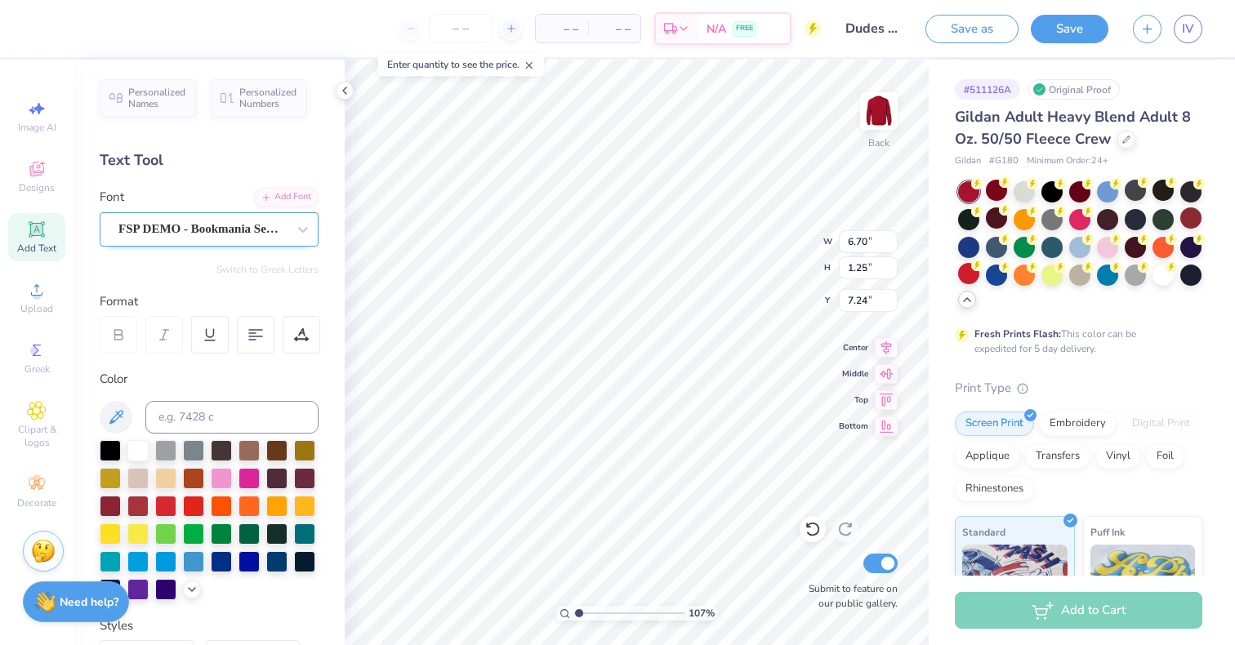
click at [204, 220] on div "FSP DEMO - Bookmania Semibold" at bounding box center [203, 228] width 172 height 25
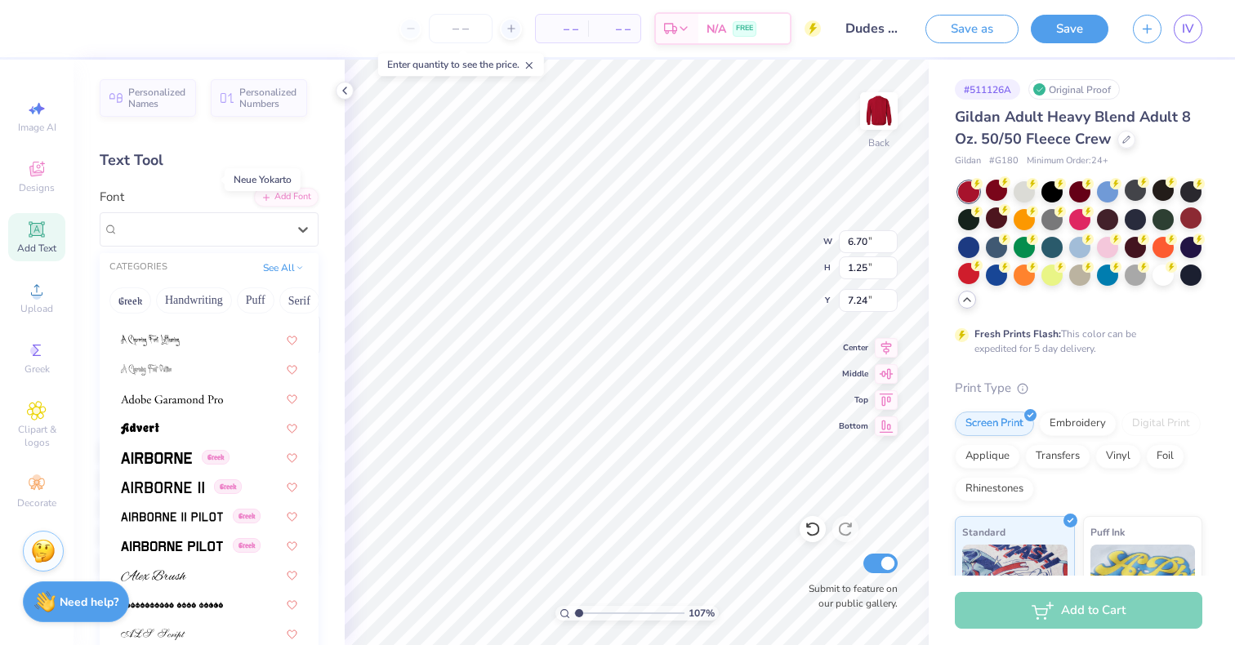
scroll to position [333, 0]
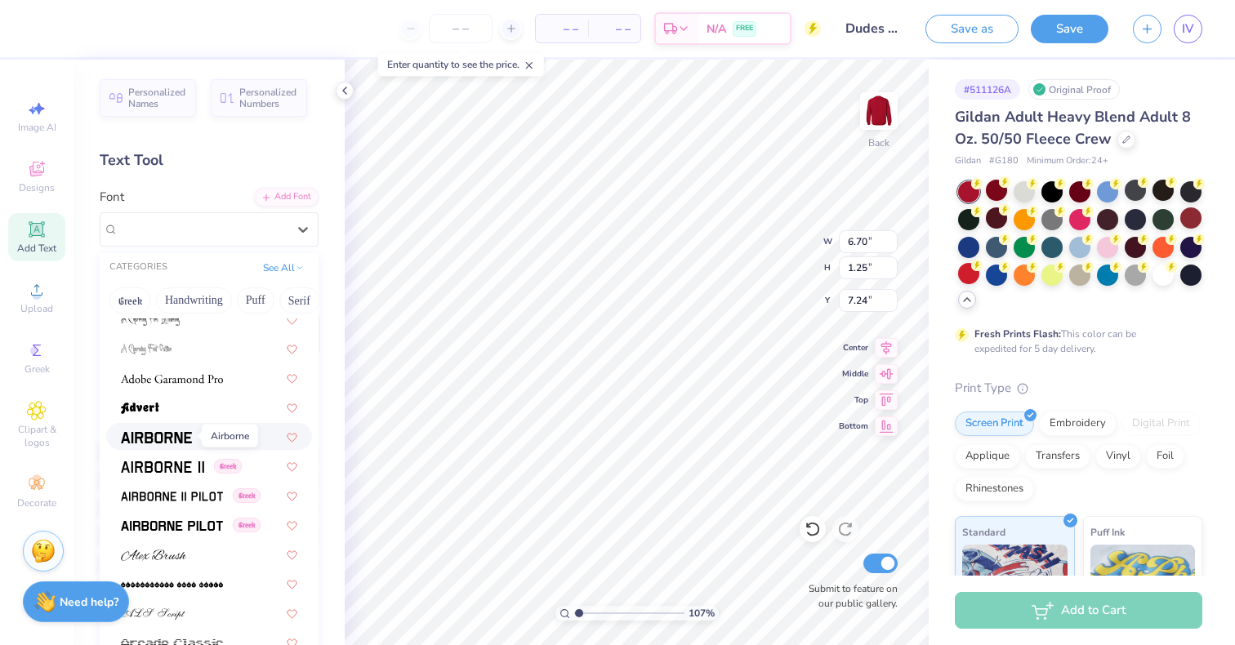
click at [173, 432] on img at bounding box center [156, 437] width 71 height 11
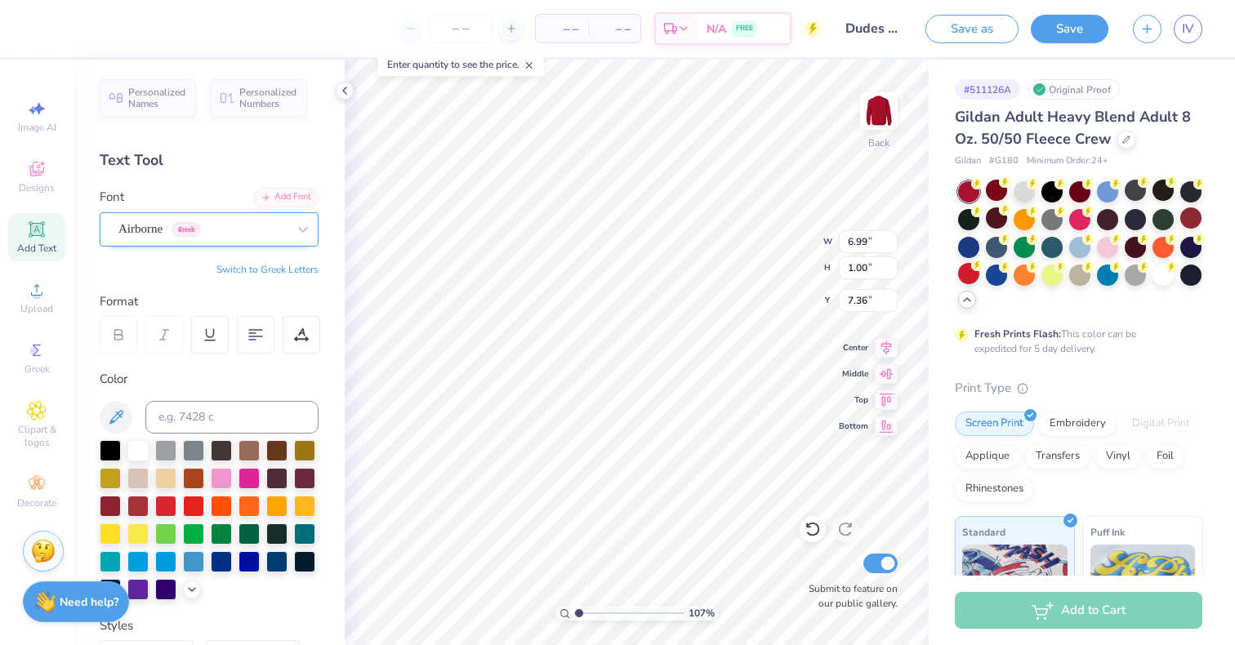
click at [198, 236] on div "Airborne Greek" at bounding box center [203, 228] width 172 height 25
click at [261, 223] on div "Airborne Greek" at bounding box center [203, 228] width 172 height 25
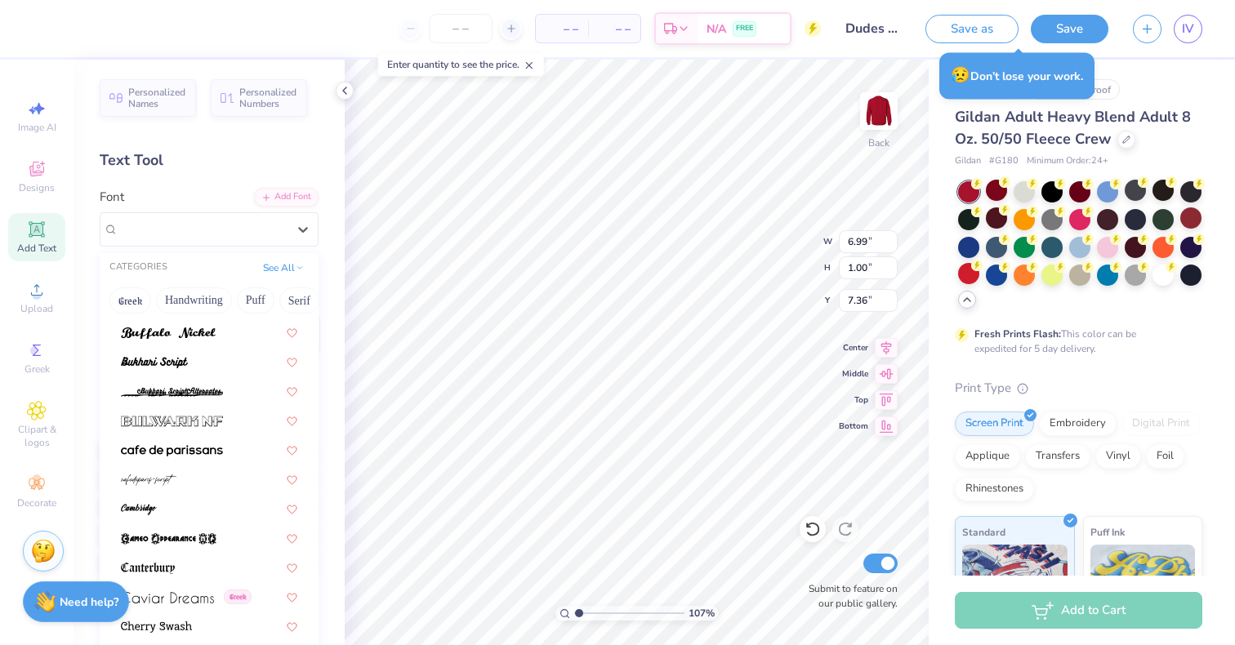
scroll to position [1675, 0]
click at [222, 428] on div at bounding box center [209, 417] width 206 height 27
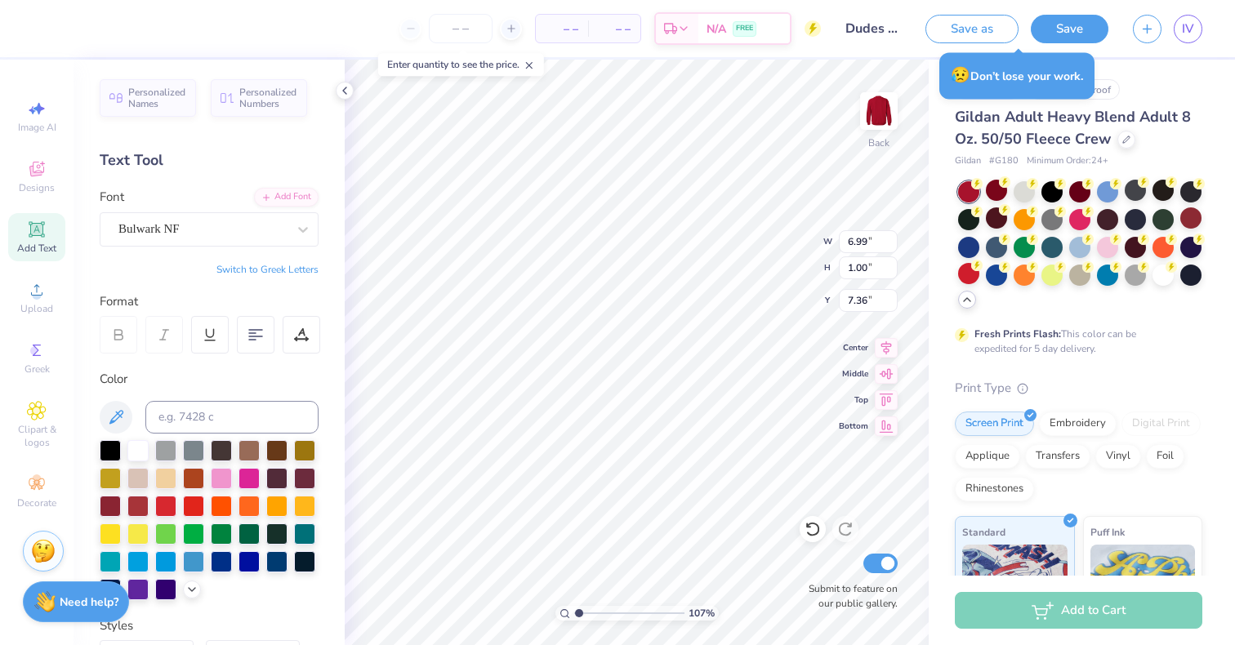
click at [261, 248] on div "Personalized Names Personalized Numbers Text Tool Add Font Font Bulwark NF Swit…" at bounding box center [209, 353] width 271 height 586
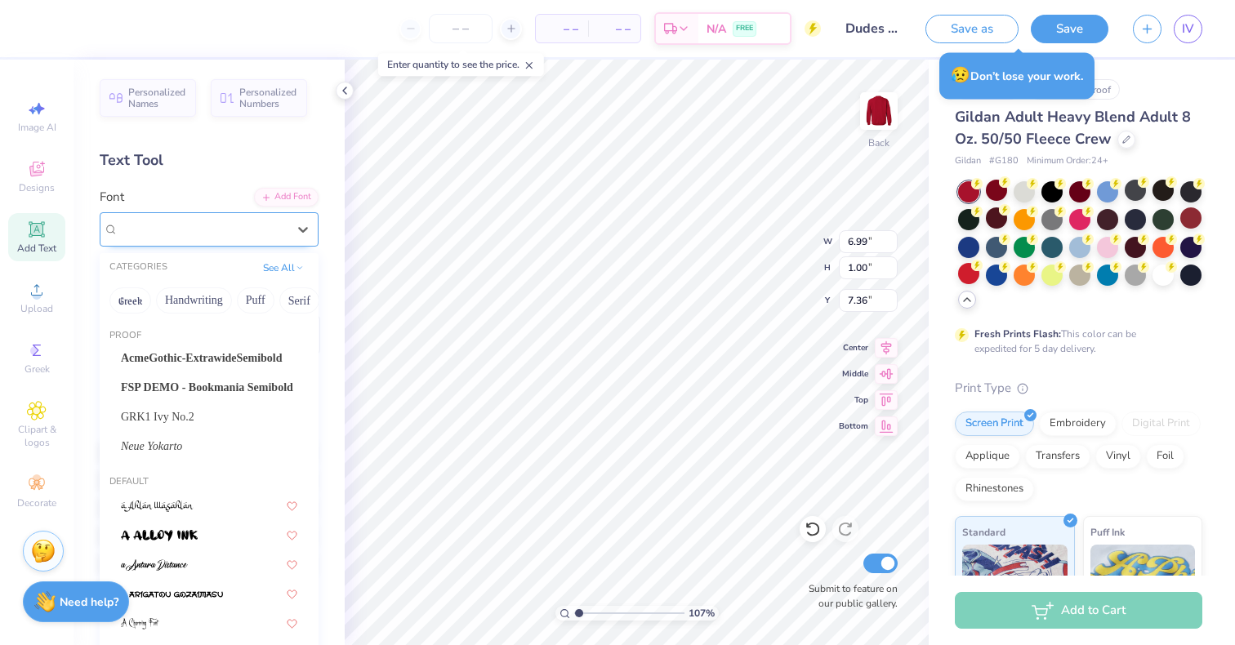
click at [258, 235] on div "Bulwark NF" at bounding box center [203, 228] width 172 height 25
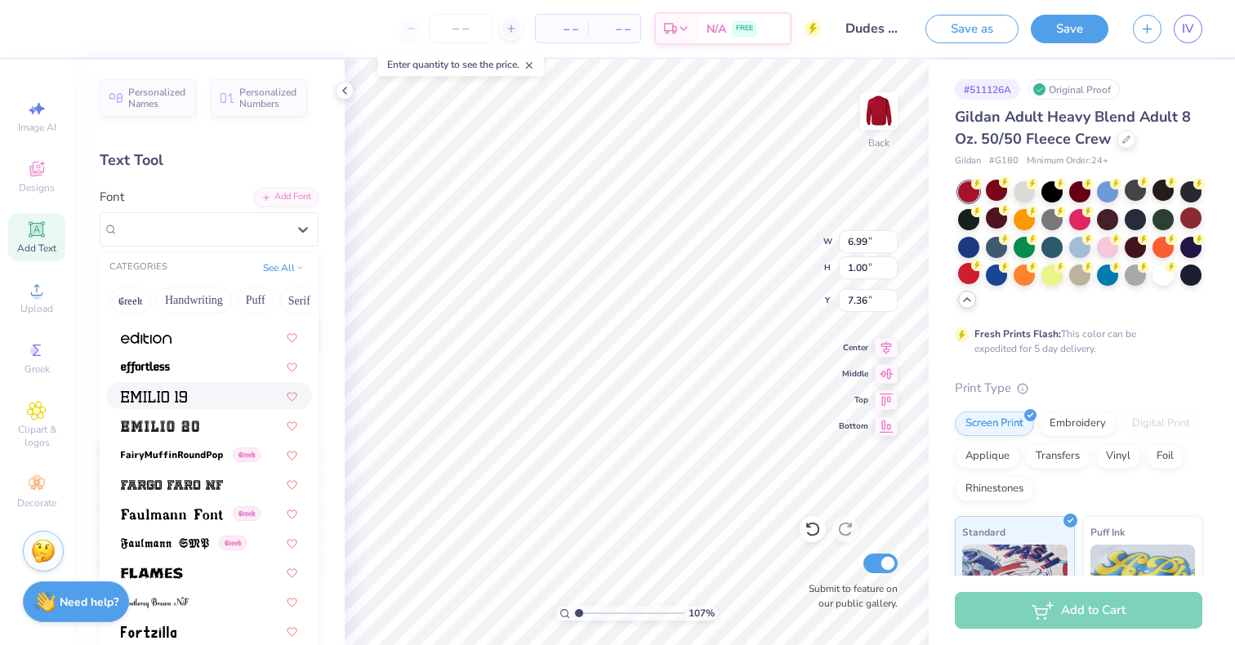
scroll to position [3433, 0]
click at [164, 391] on img at bounding box center [154, 395] width 66 height 11
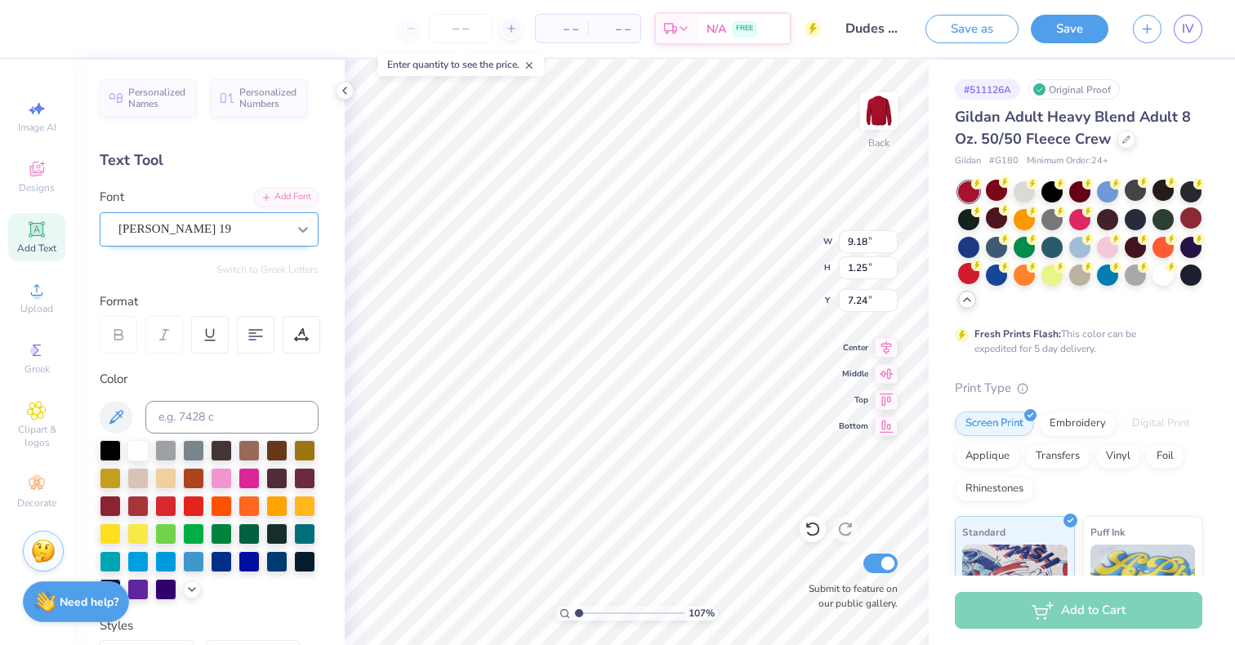
click at [298, 228] on icon at bounding box center [303, 230] width 10 height 6
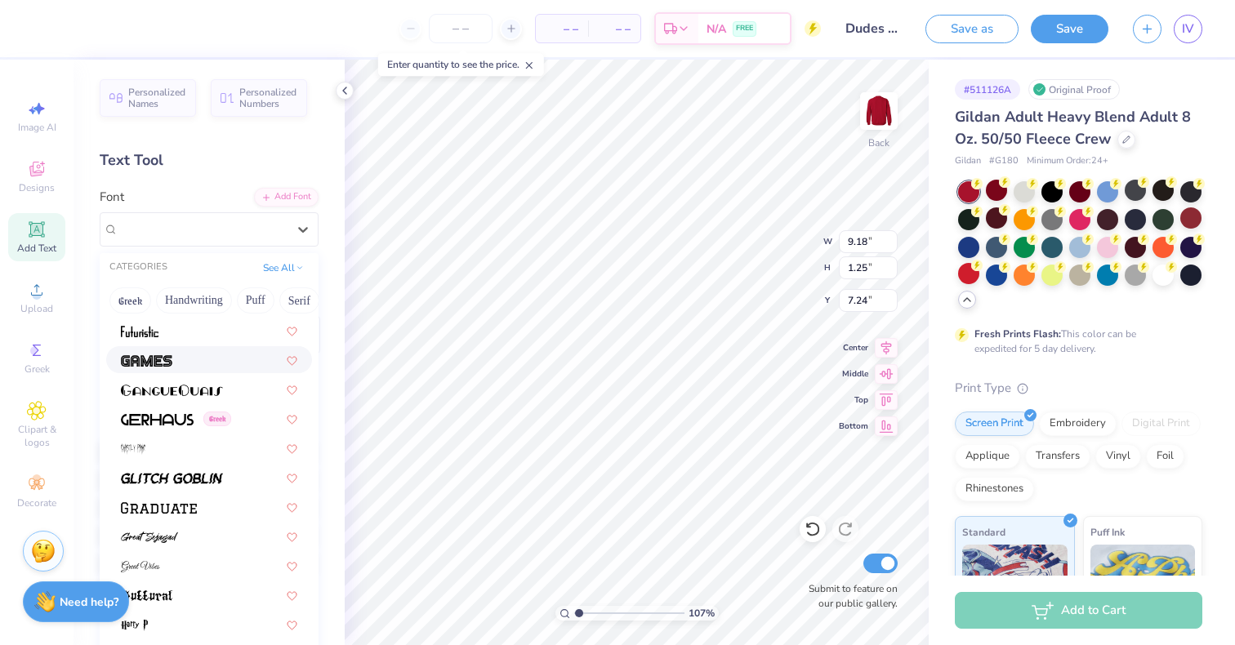
scroll to position [3849, 0]
click at [186, 508] on img at bounding box center [159, 509] width 76 height 11
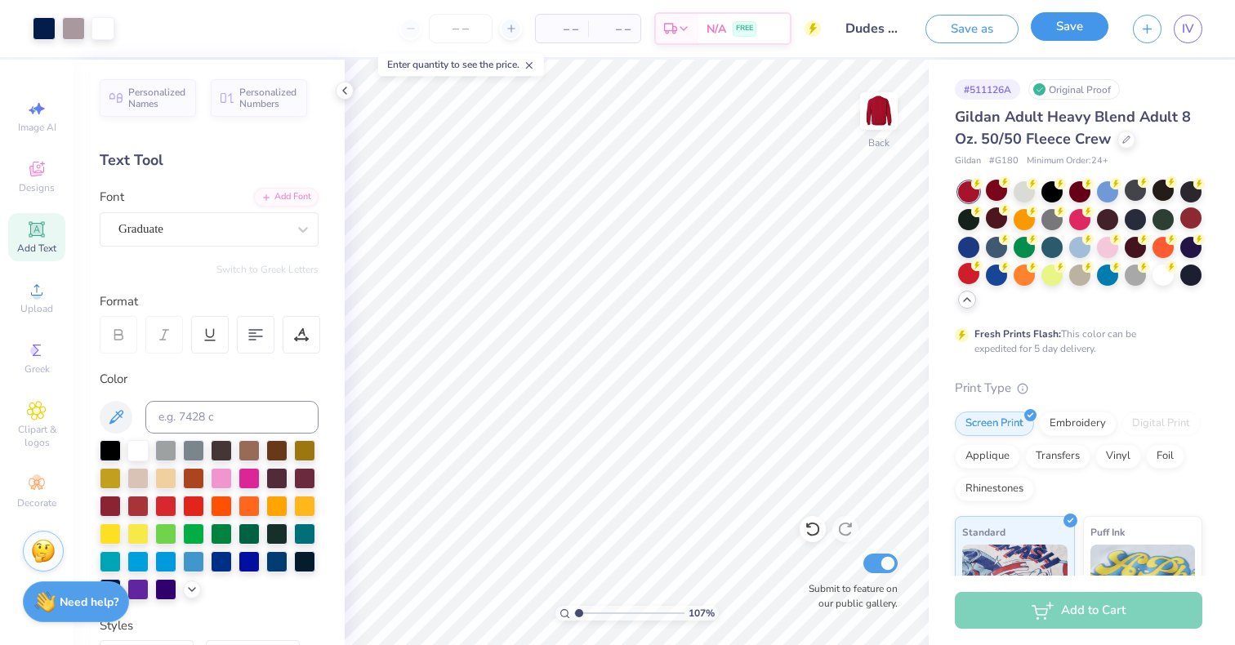
click at [1073, 20] on button "Save" at bounding box center [1070, 26] width 78 height 29
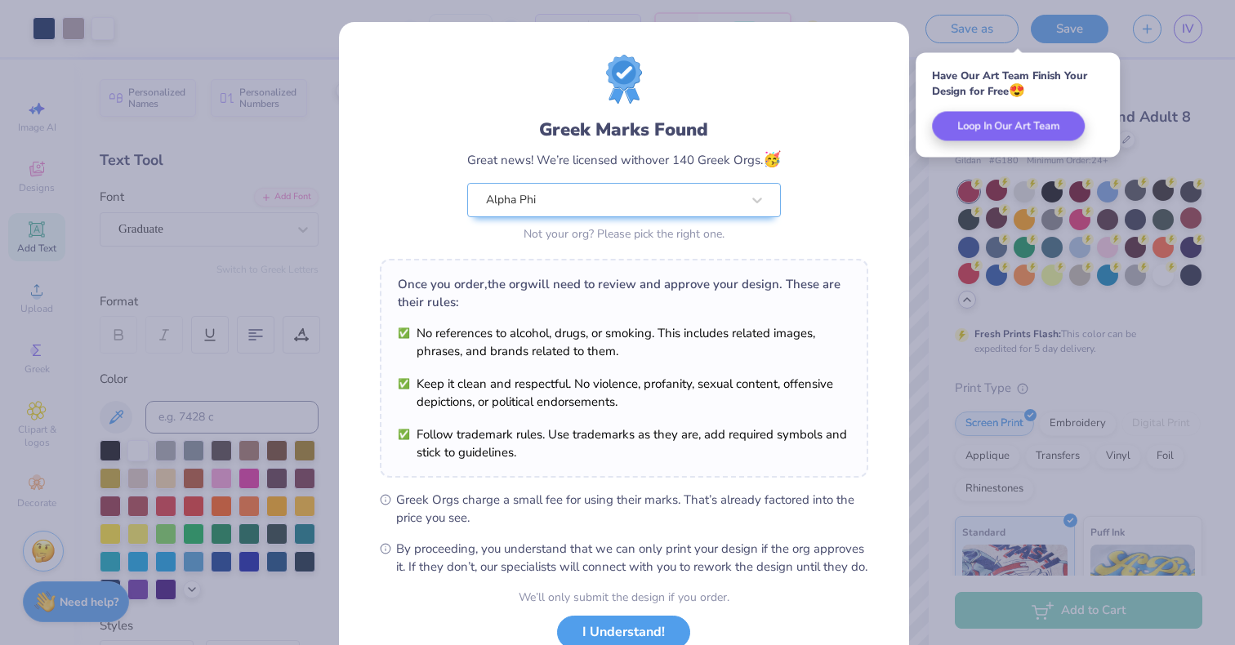
scroll to position [118, 0]
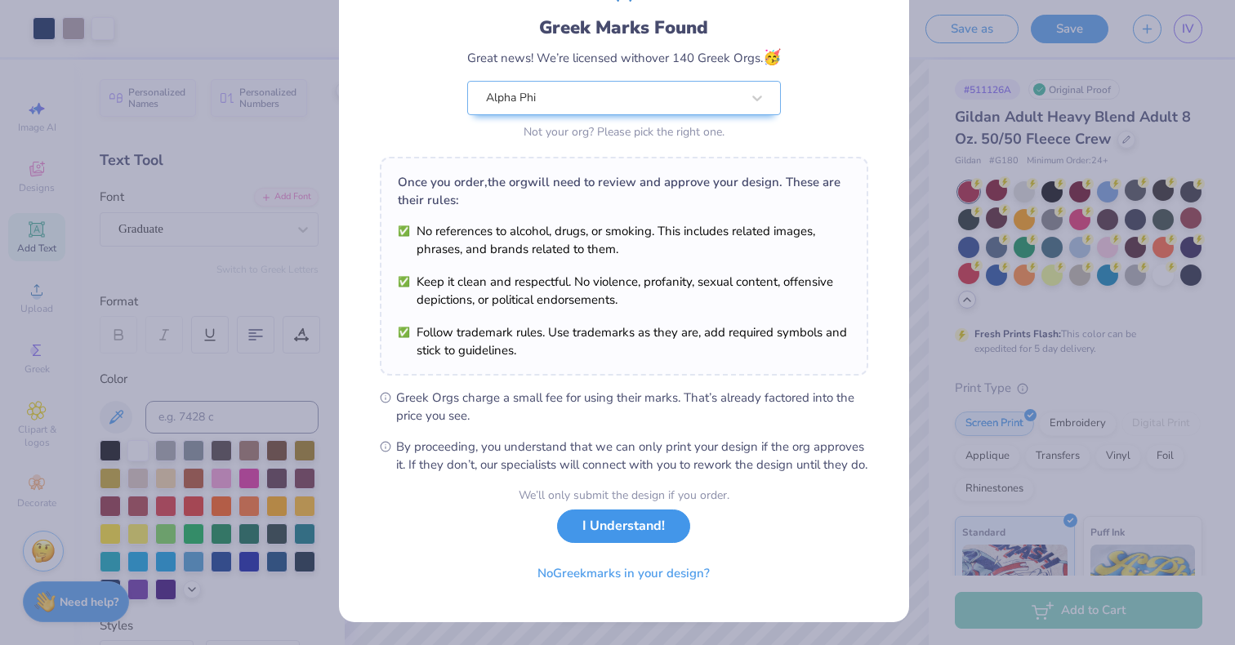
click at [570, 536] on button "I Understand!" at bounding box center [623, 526] width 133 height 33
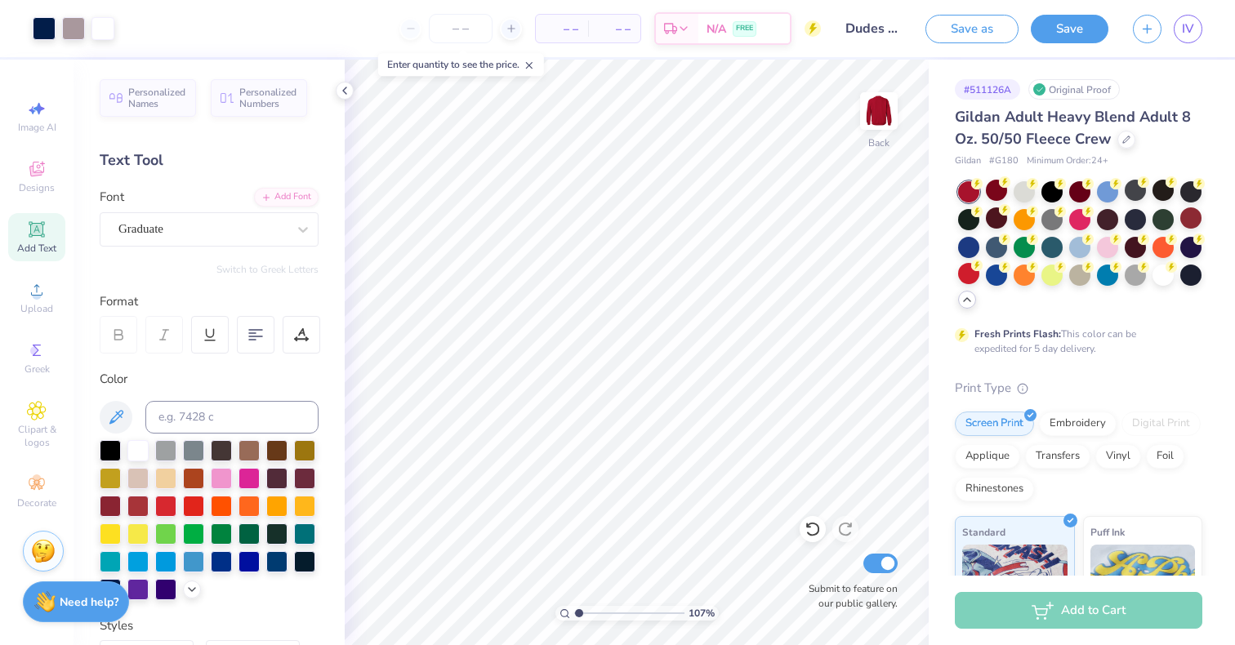
scroll to position [0, 0]
click at [36, 306] on span "Upload" at bounding box center [36, 308] width 33 height 13
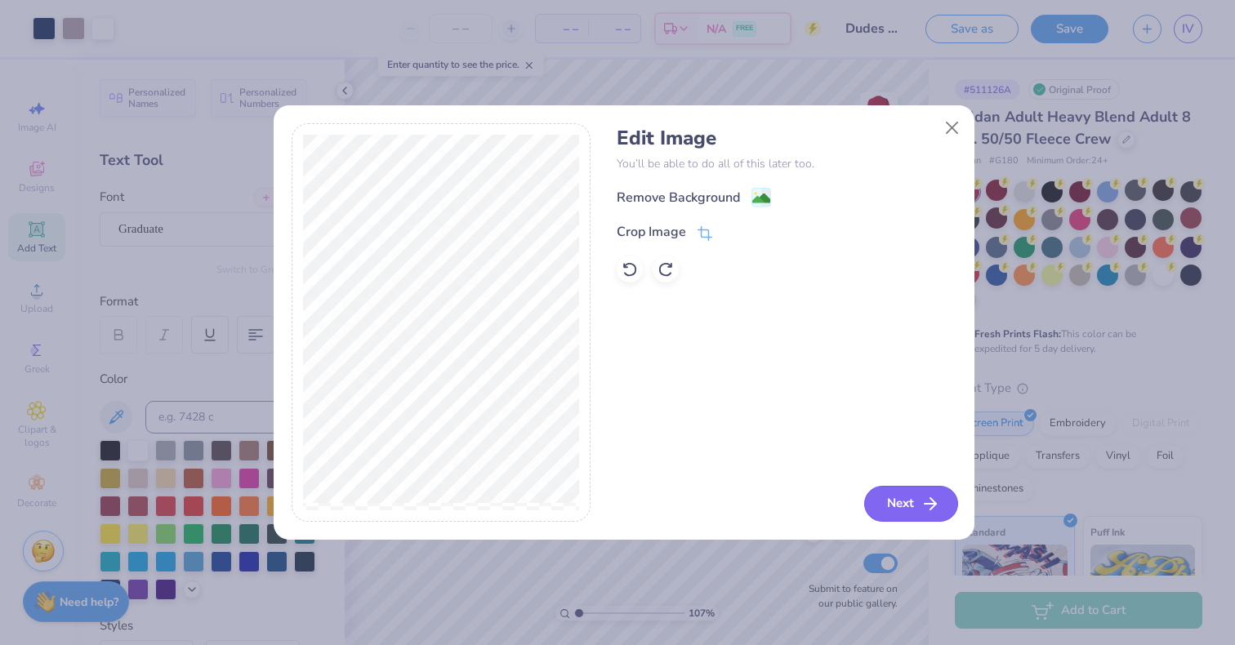
click at [885, 507] on button "Next" at bounding box center [911, 504] width 94 height 36
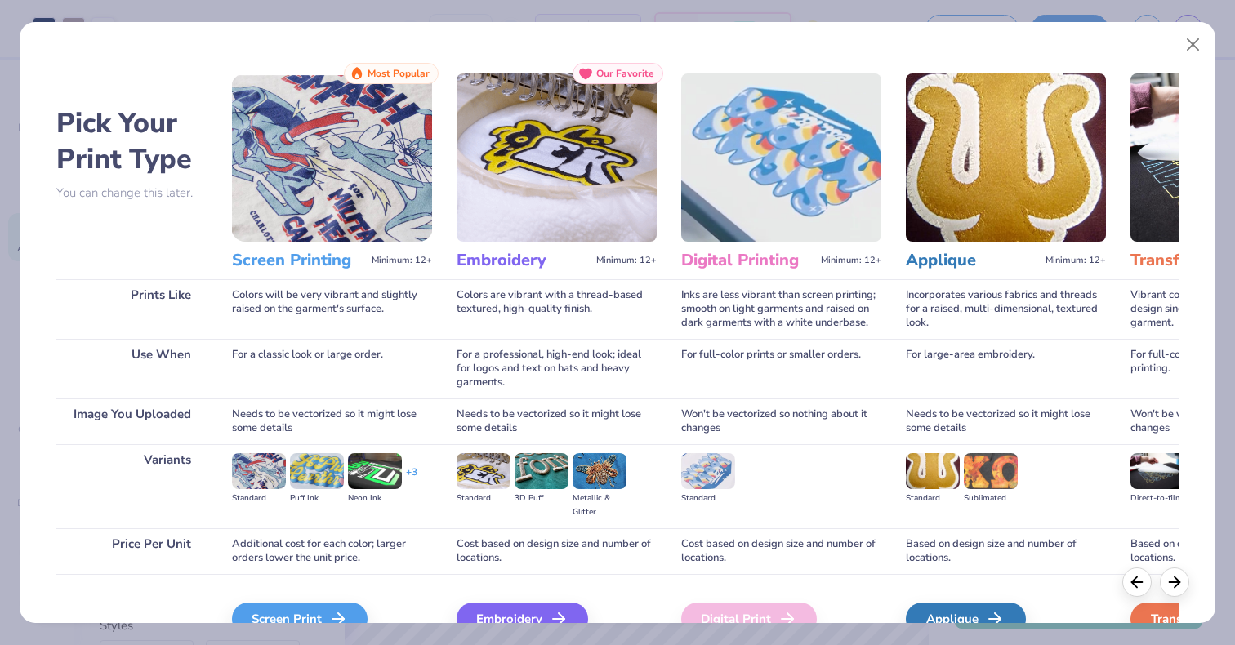
click at [269, 593] on div "Screen Print We'll vectorize your image." at bounding box center [332, 617] width 200 height 87
click at [274, 608] on div "Screen Print" at bounding box center [302, 619] width 136 height 33
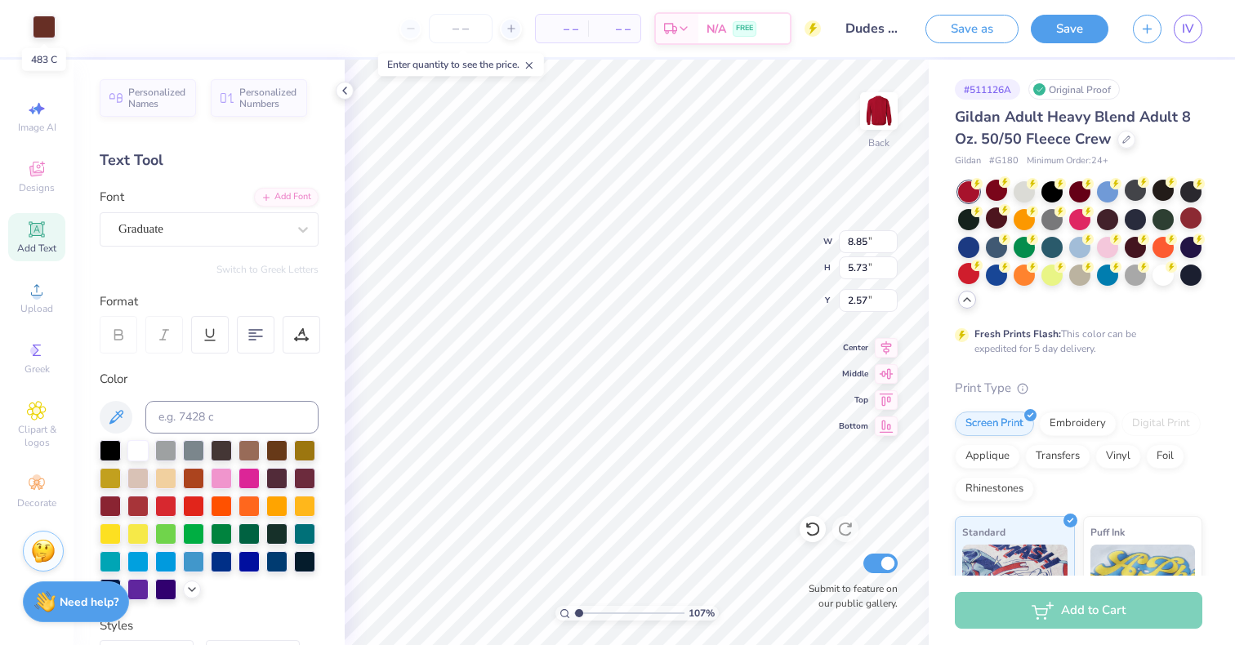
click at [36, 20] on div at bounding box center [44, 27] width 23 height 23
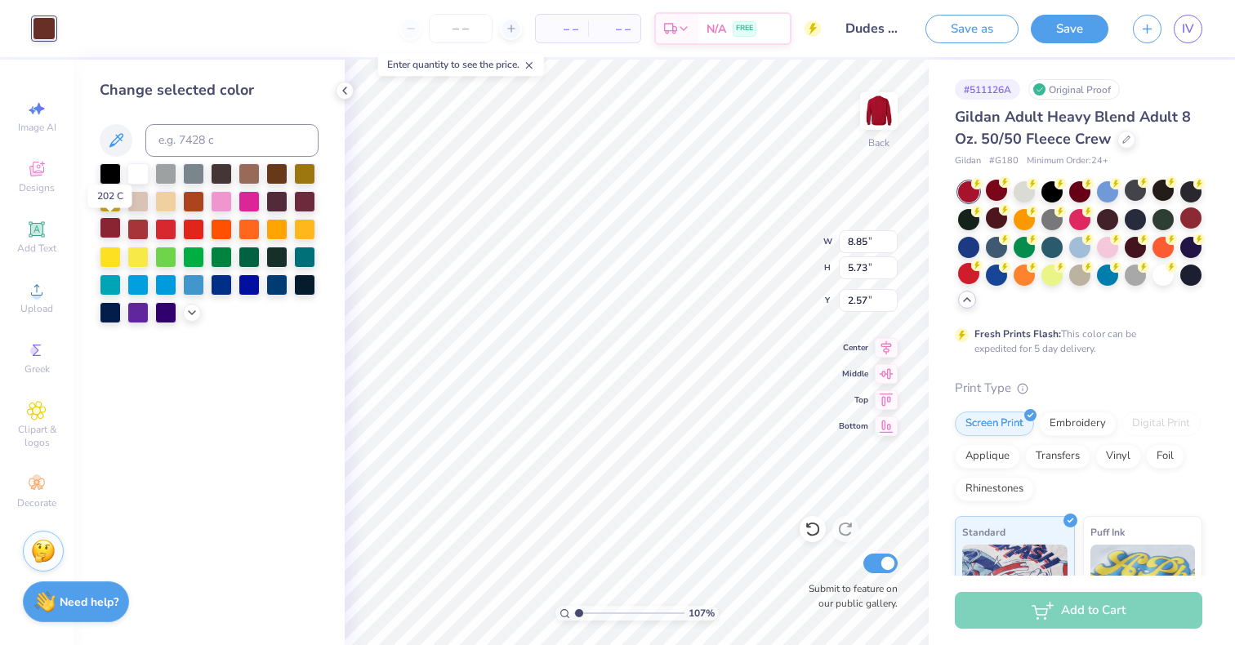
click at [114, 230] on div at bounding box center [110, 227] width 21 height 21
click at [310, 207] on div at bounding box center [304, 200] width 21 height 21
click at [193, 311] on icon at bounding box center [191, 311] width 13 height 13
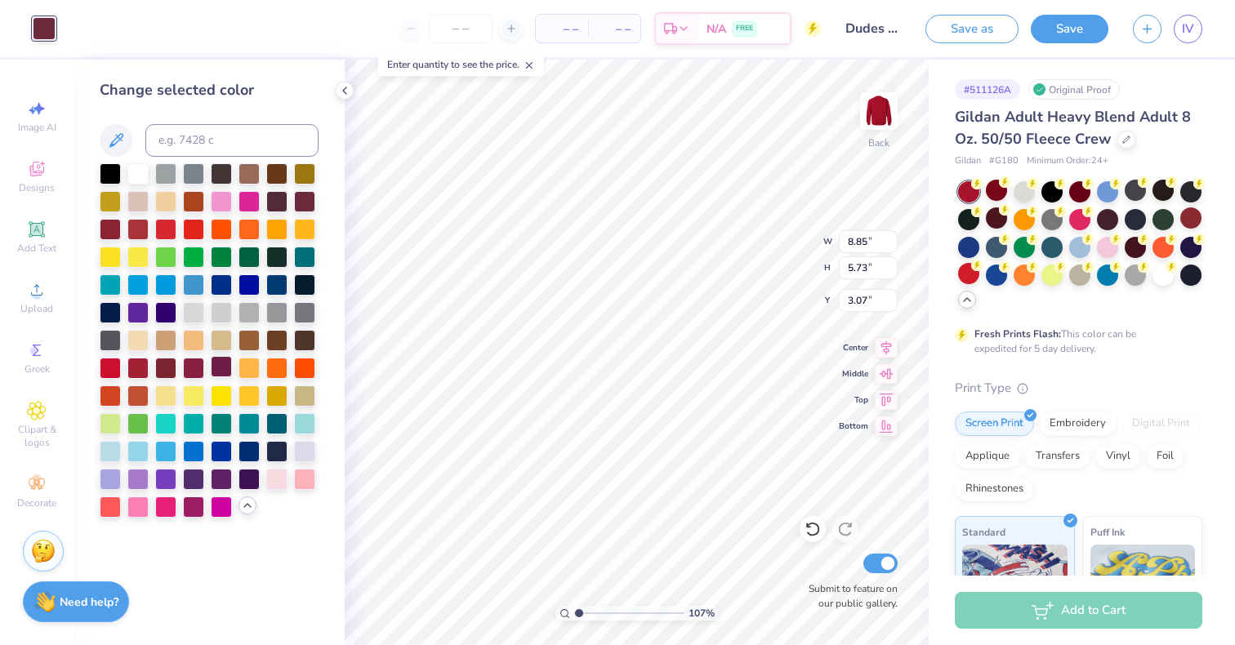
click at [225, 363] on div at bounding box center [221, 366] width 21 height 21
click at [193, 364] on div at bounding box center [193, 366] width 21 height 21
click at [164, 370] on div at bounding box center [165, 366] width 21 height 21
click at [134, 375] on div at bounding box center [137, 366] width 21 height 21
click at [164, 369] on div at bounding box center [165, 366] width 21 height 21
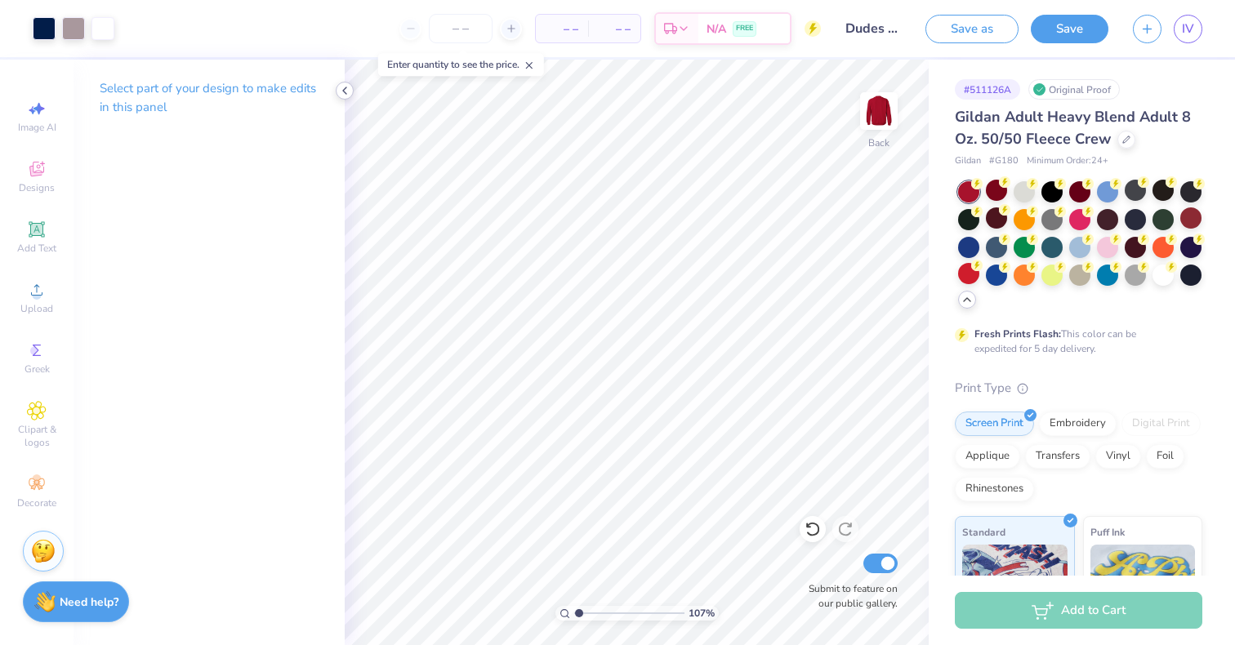
click at [346, 95] on icon at bounding box center [344, 90] width 13 height 13
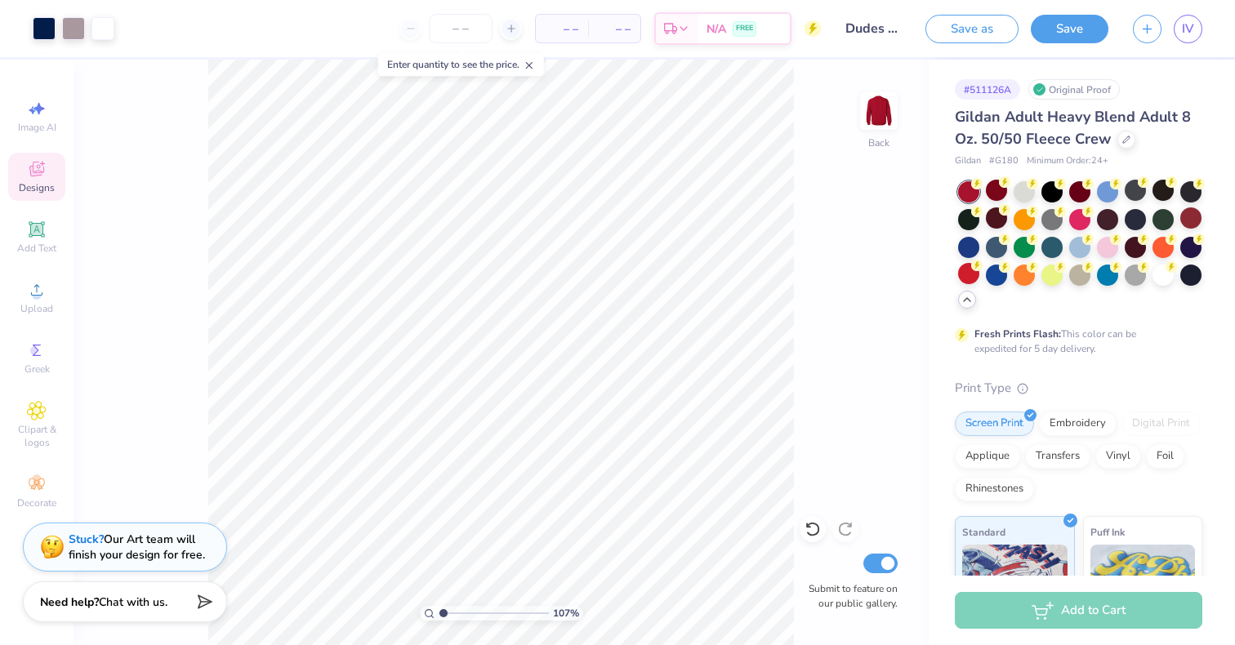
click at [38, 172] on icon at bounding box center [36, 169] width 15 height 15
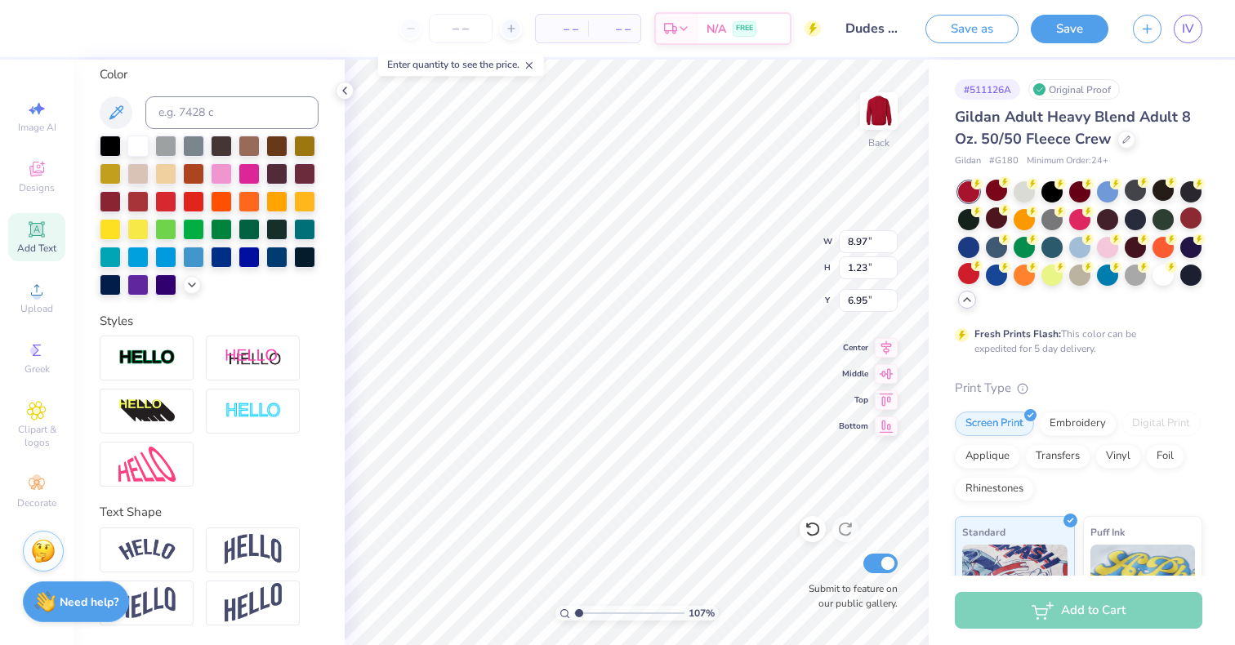
scroll to position [331, 0]
click at [167, 350] on img at bounding box center [146, 358] width 57 height 19
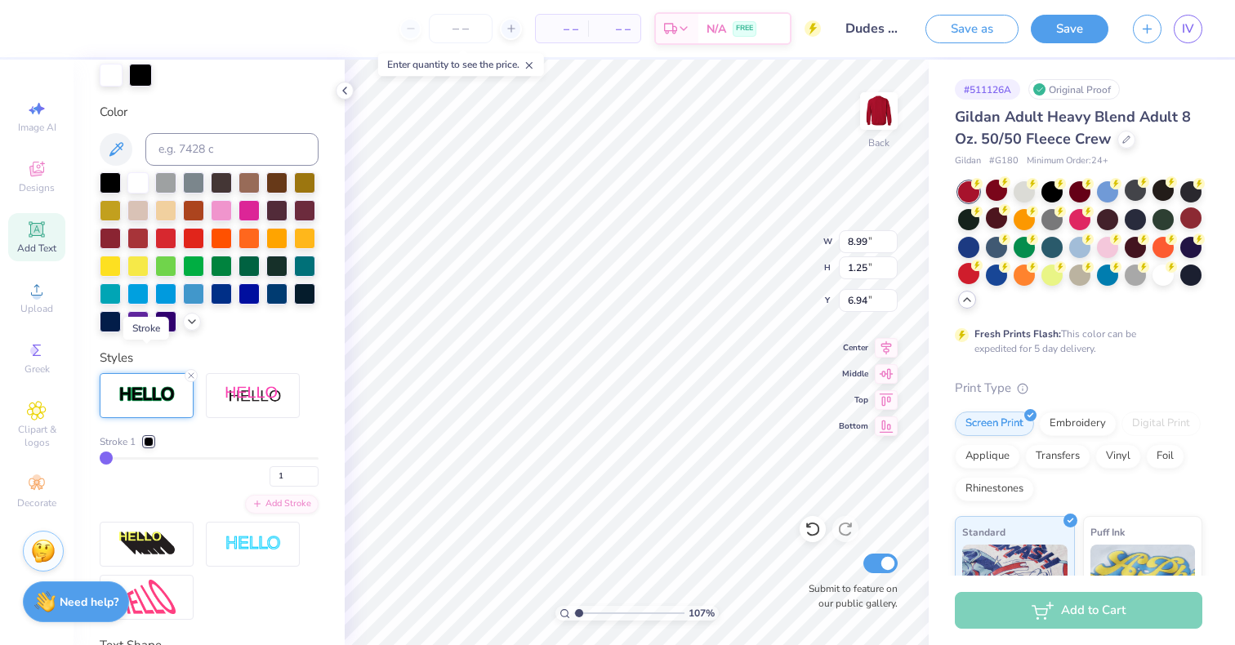
scroll to position [395, 0]
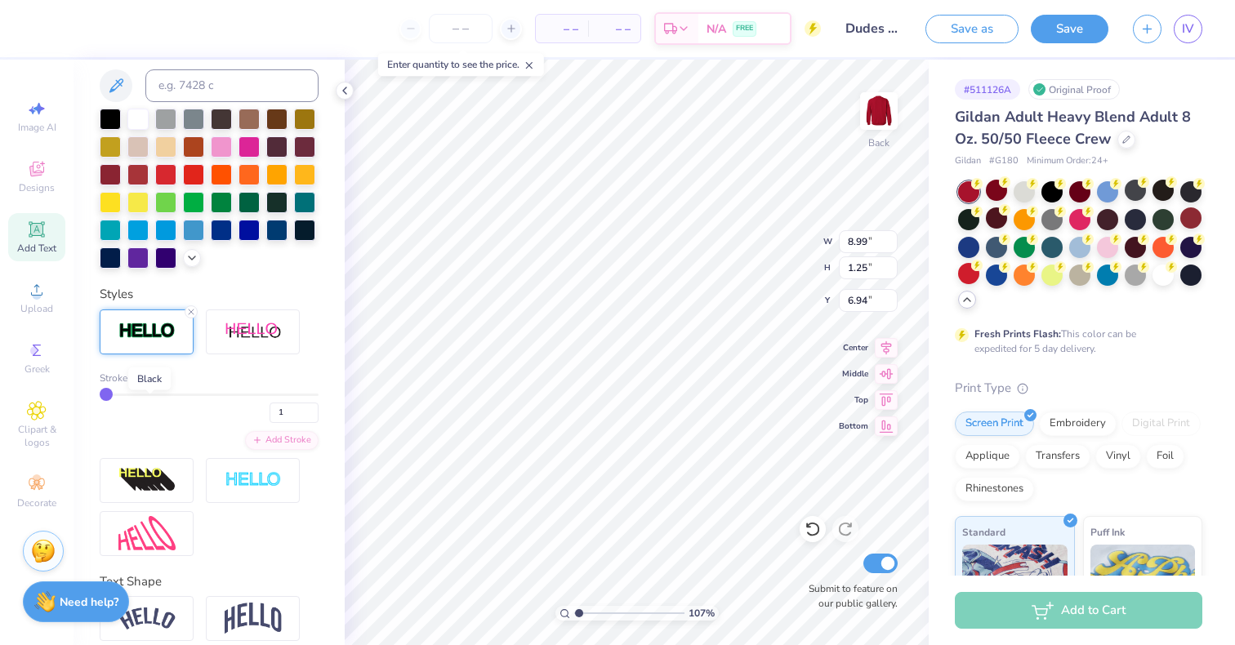
click at [150, 383] on div at bounding box center [149, 378] width 10 height 10
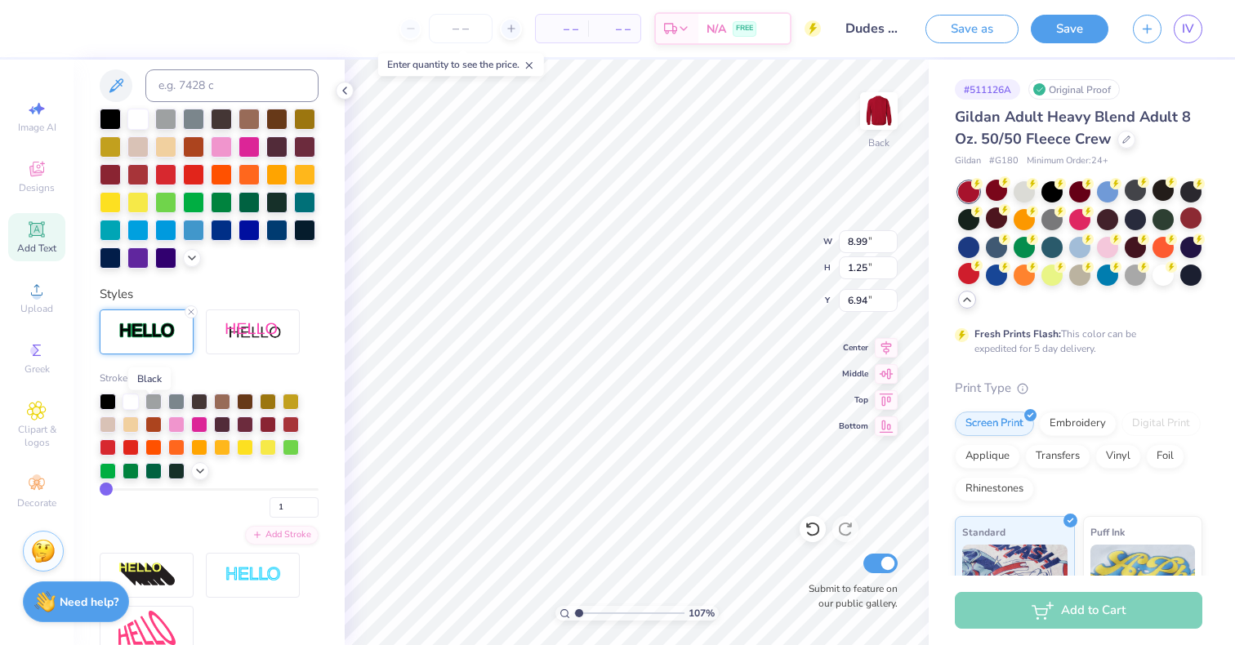
click at [150, 383] on div at bounding box center [149, 378] width 10 height 10
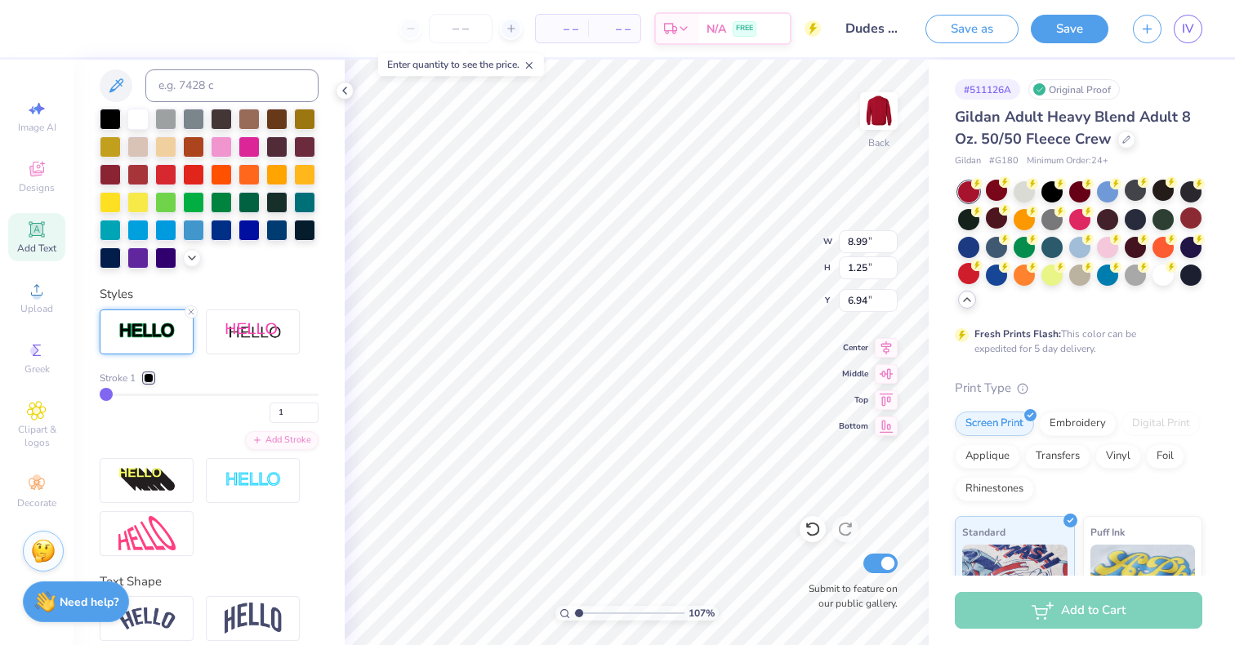
click at [136, 423] on div "1" at bounding box center [209, 408] width 219 height 29
drag, startPoint x: 107, startPoint y: 417, endPoint x: 126, endPoint y: 421, distance: 19.2
click at [126, 396] on input "range" at bounding box center [209, 395] width 219 height 2
click at [108, 423] on div "11" at bounding box center [209, 408] width 219 height 29
click at [107, 396] on input "range" at bounding box center [209, 395] width 219 height 2
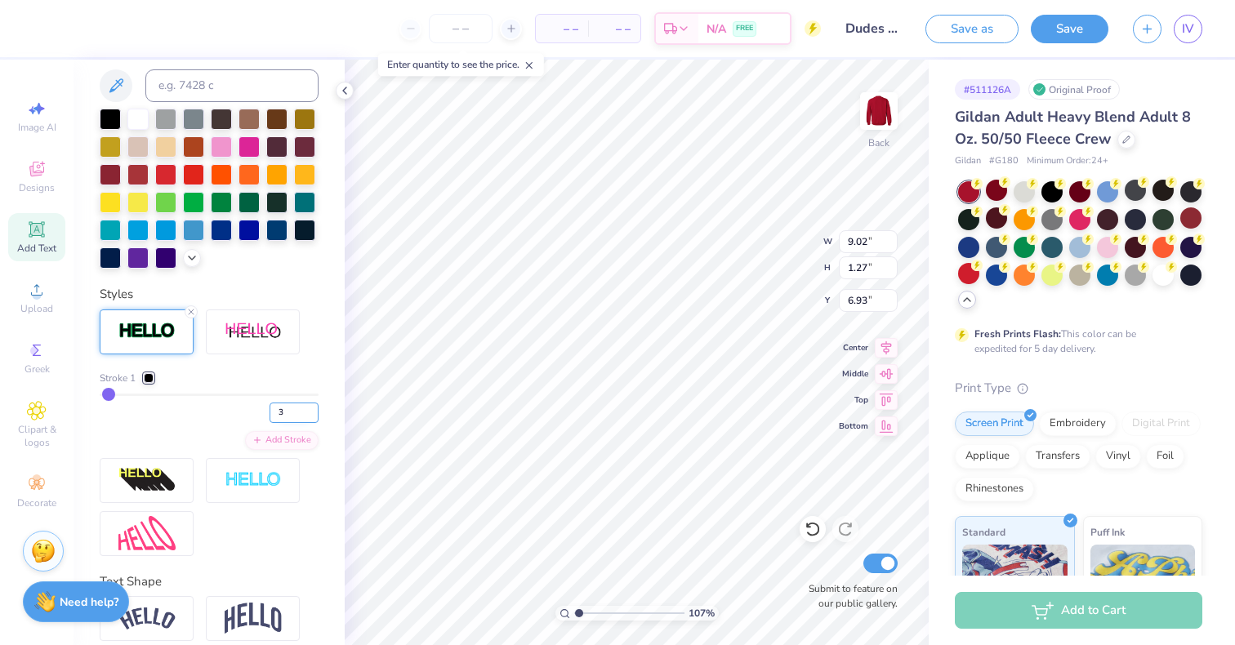
click at [300, 423] on input "3" at bounding box center [294, 413] width 49 height 20
click at [301, 423] on input "2" at bounding box center [294, 413] width 49 height 20
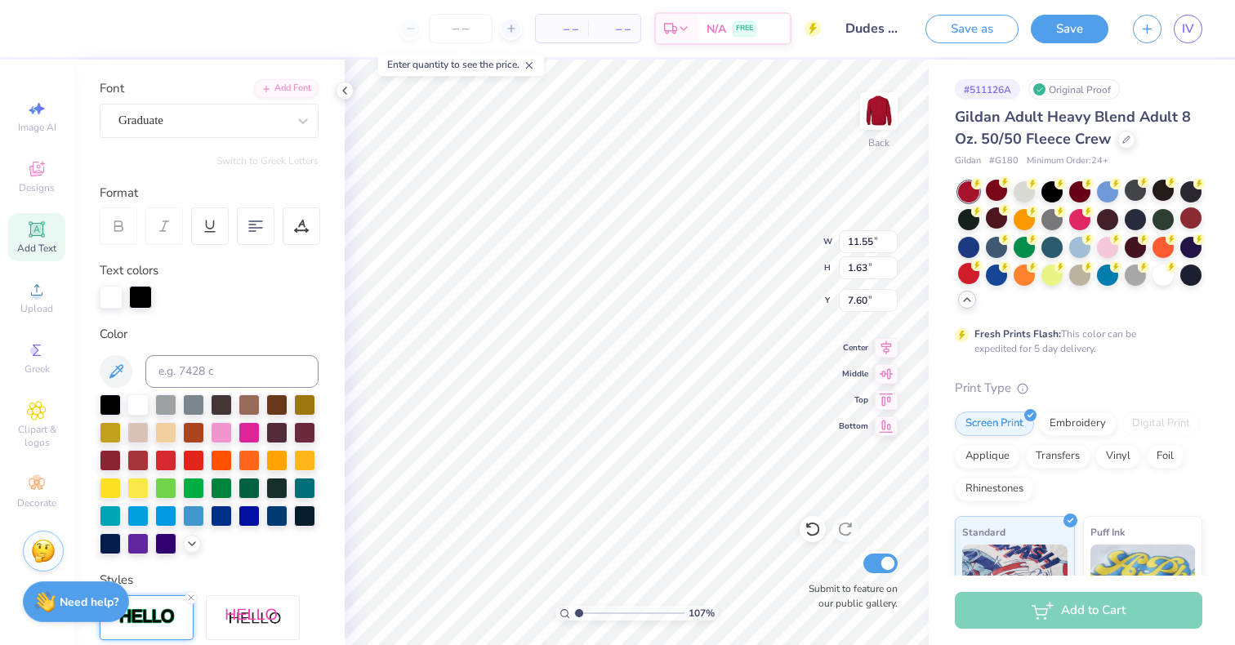
scroll to position [99, 0]
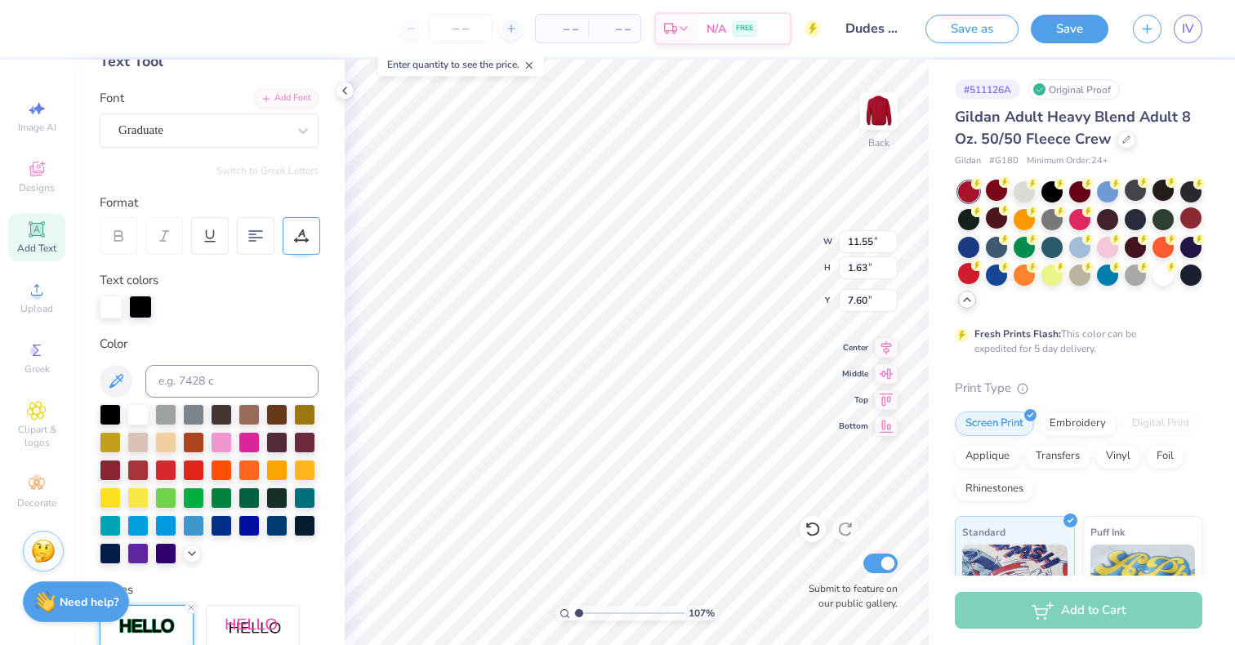
click at [313, 230] on div at bounding box center [302, 236] width 38 height 38
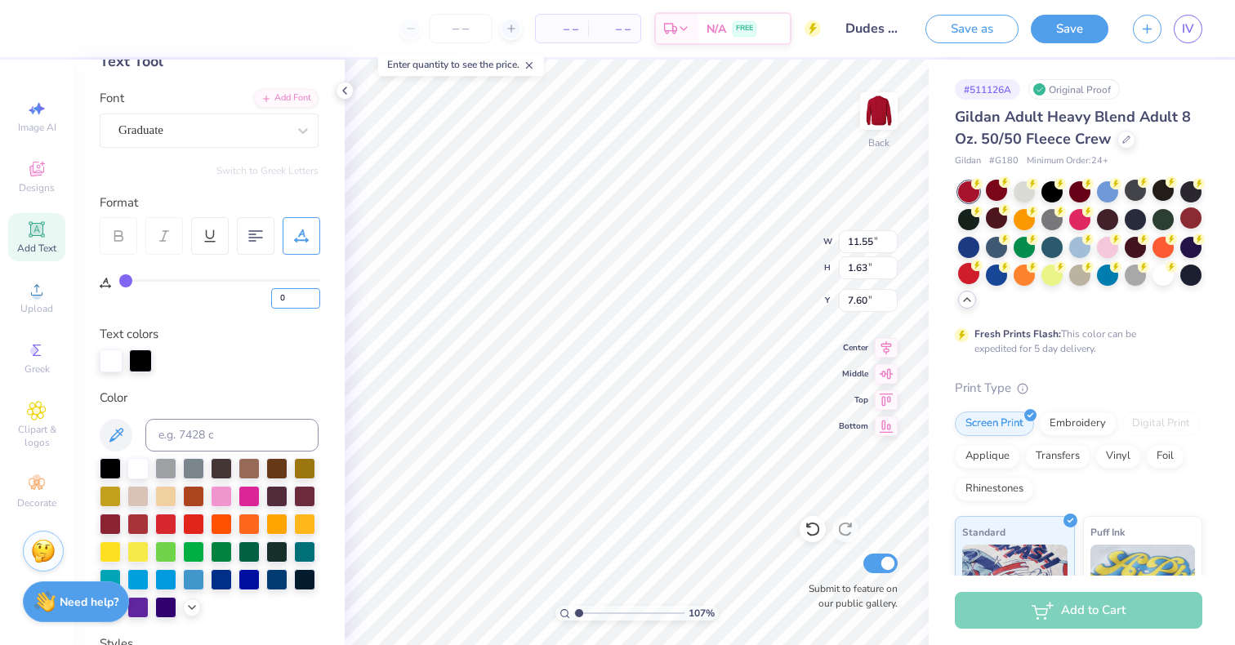
click at [313, 301] on input "0" at bounding box center [295, 298] width 49 height 20
click at [291, 337] on div "Text colors" at bounding box center [209, 348] width 219 height 47
click at [288, 143] on div at bounding box center [302, 130] width 29 height 29
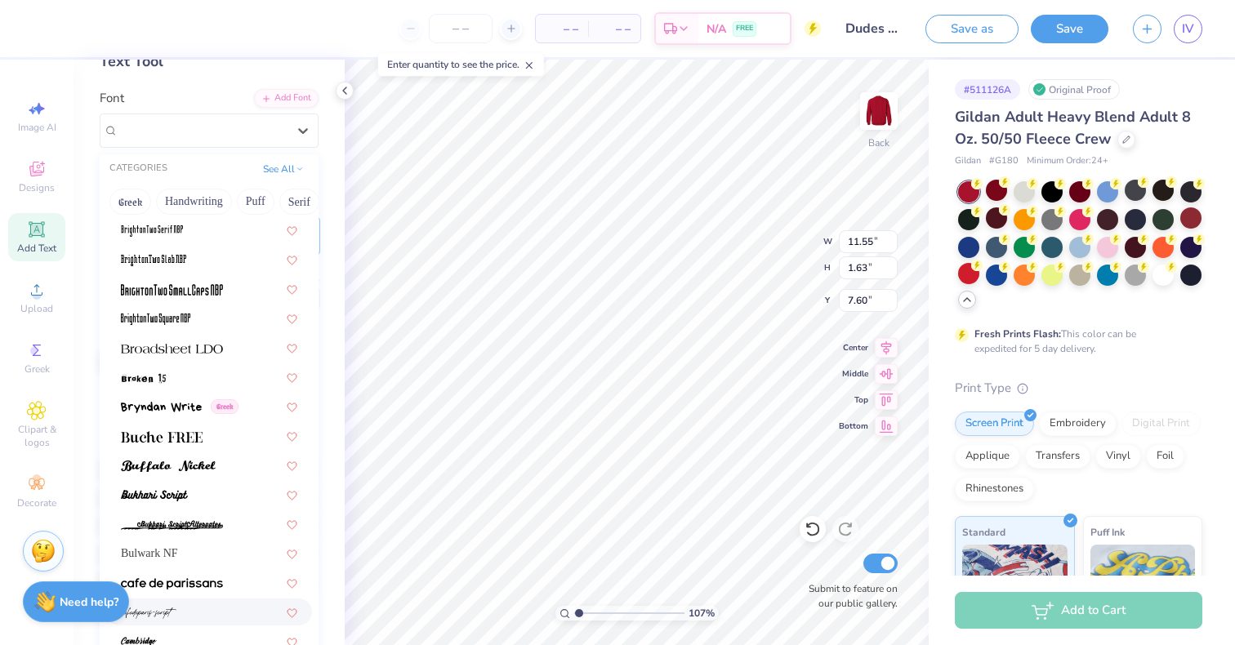
scroll to position [1438, 0]
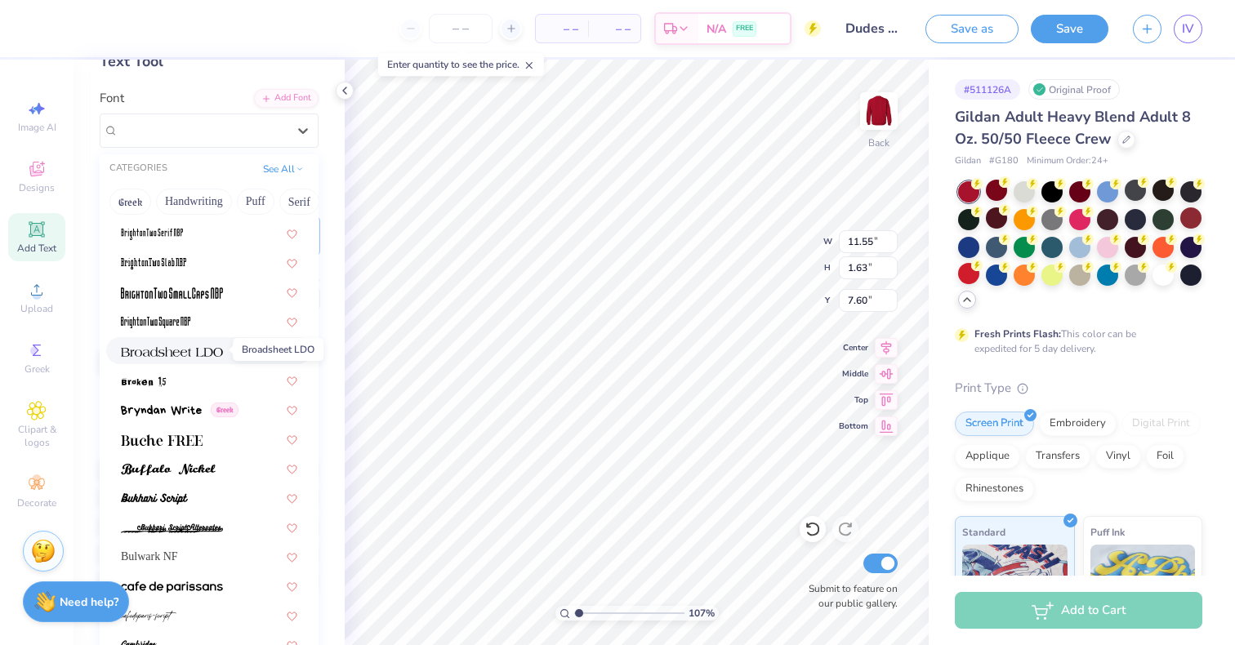
click at [169, 342] on span at bounding box center [172, 350] width 102 height 17
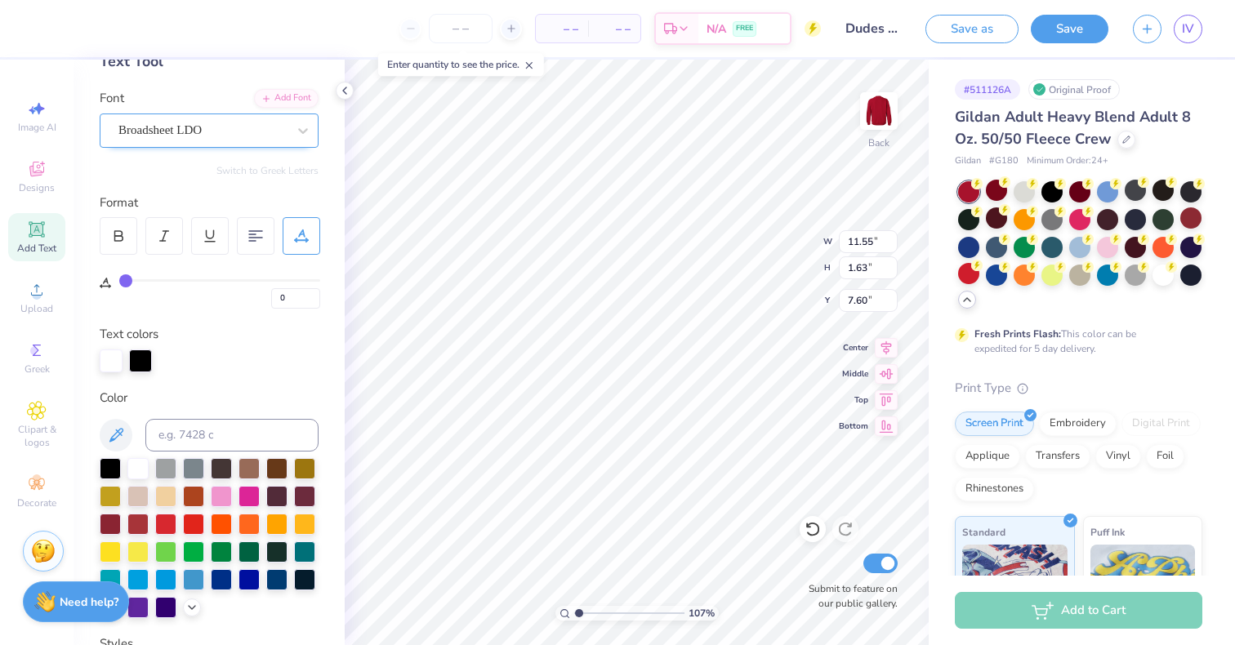
click at [248, 132] on div "Broadsheet LDO" at bounding box center [203, 130] width 172 height 25
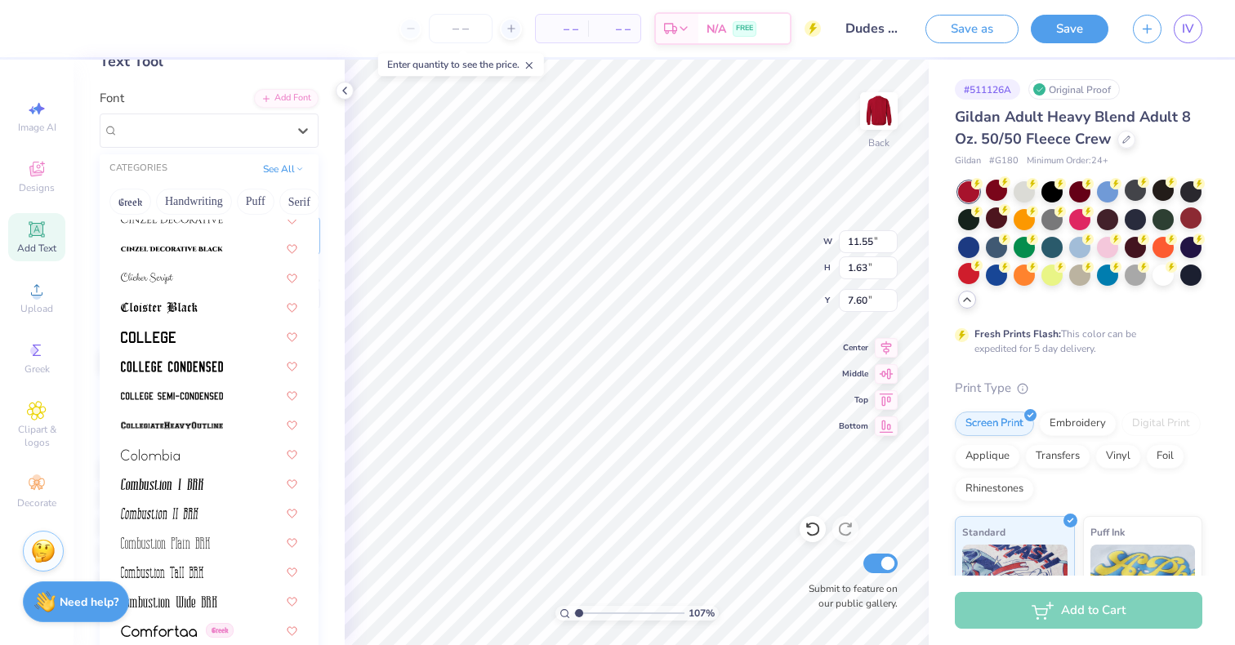
scroll to position [2188, 0]
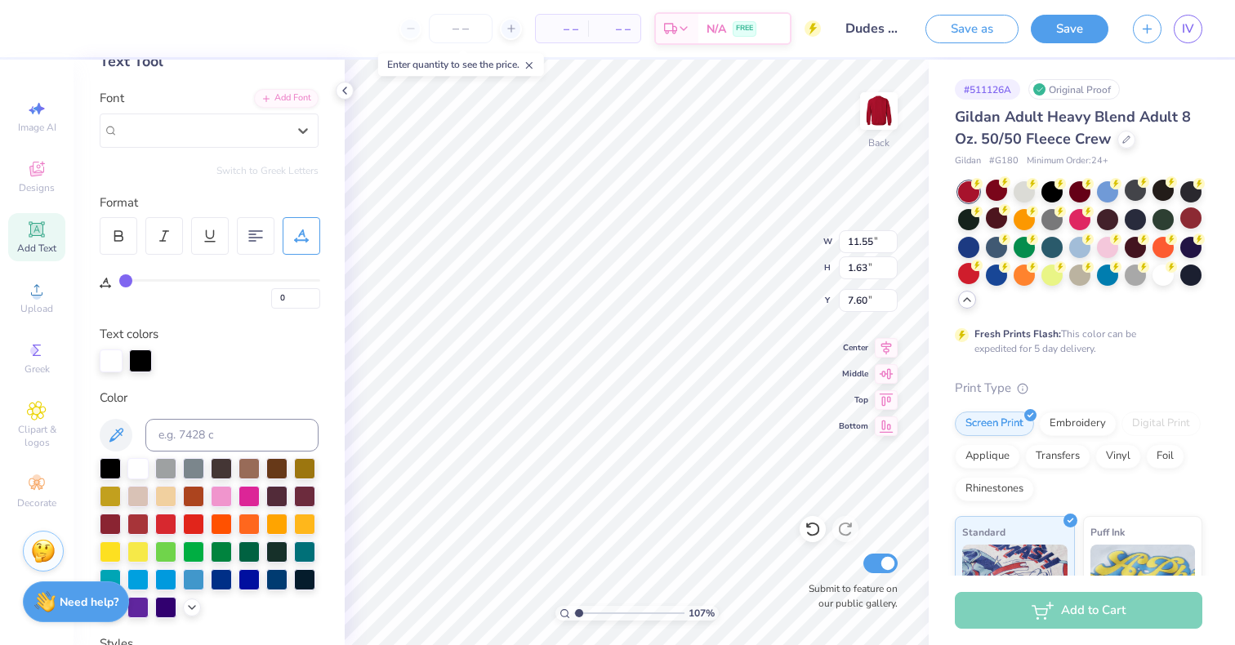
click at [309, 120] on div "Personalized Names Personalized Numbers Text Tool Add Font Font option Broadshe…" at bounding box center [209, 353] width 271 height 586
click at [295, 128] on icon at bounding box center [303, 131] width 16 height 16
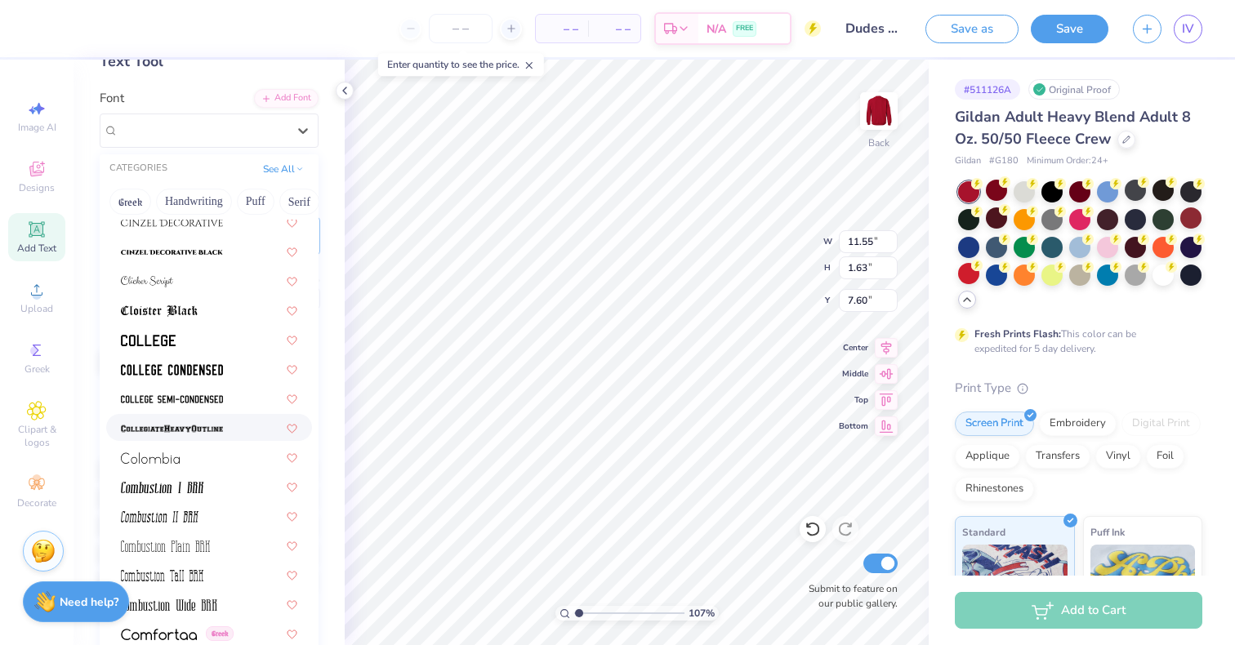
scroll to position [2192, 0]
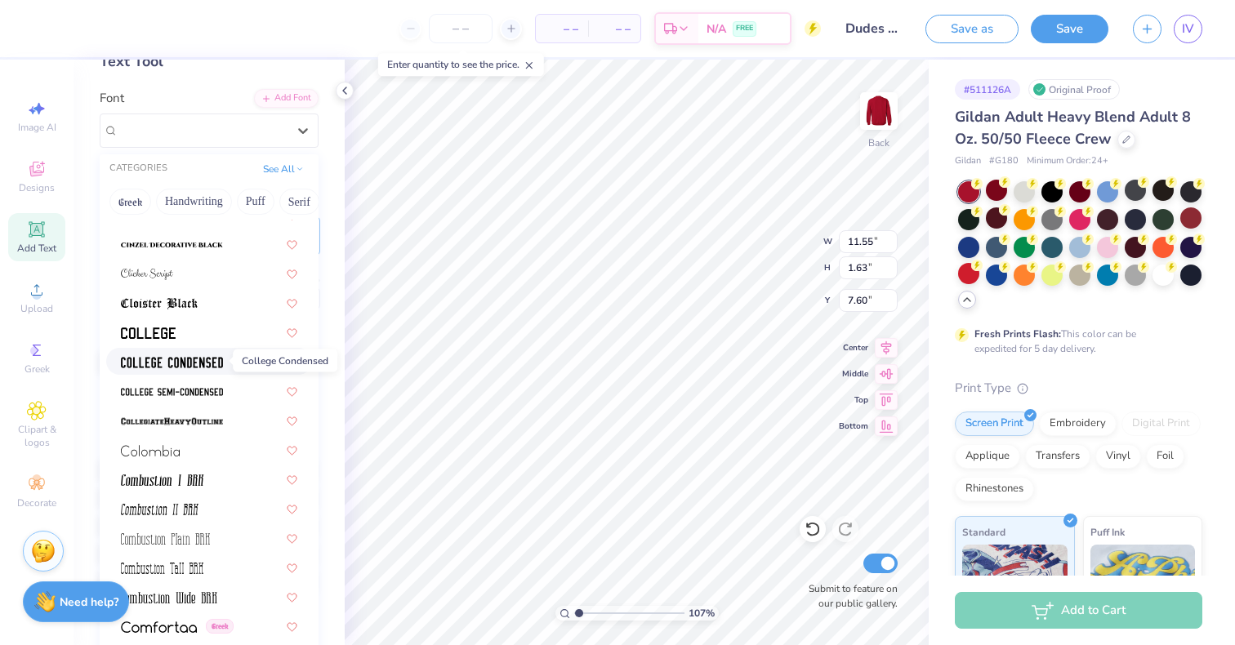
click at [203, 355] on span at bounding box center [172, 361] width 102 height 17
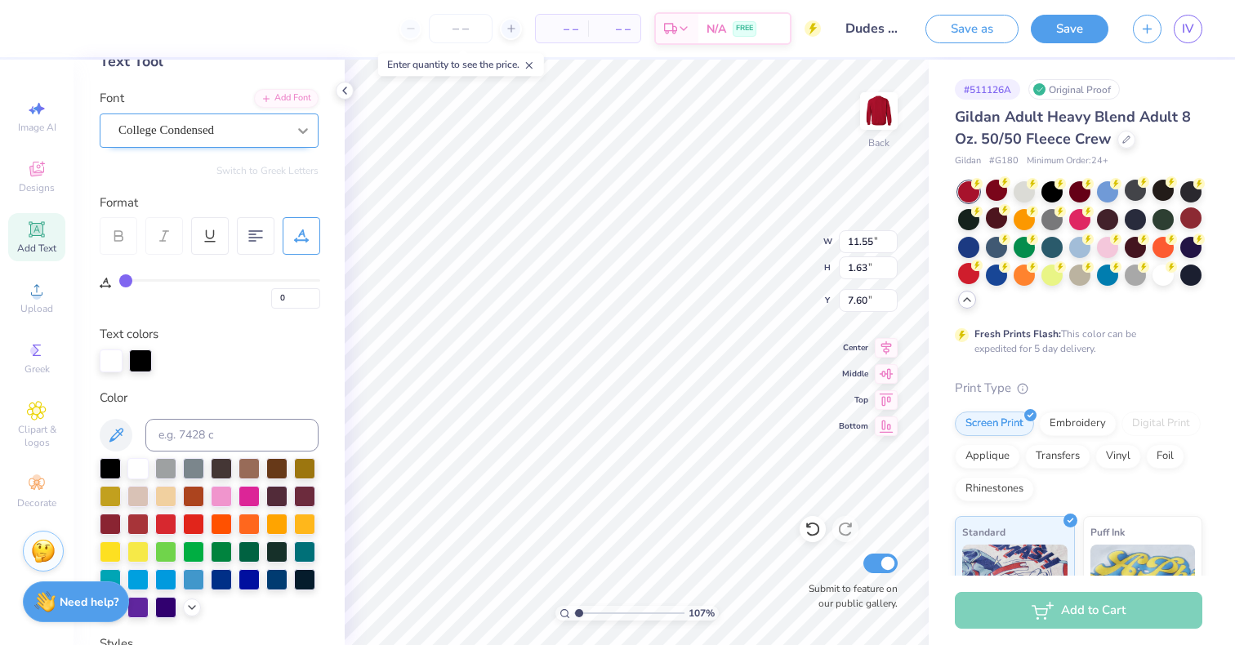
click at [288, 131] on div at bounding box center [302, 130] width 29 height 29
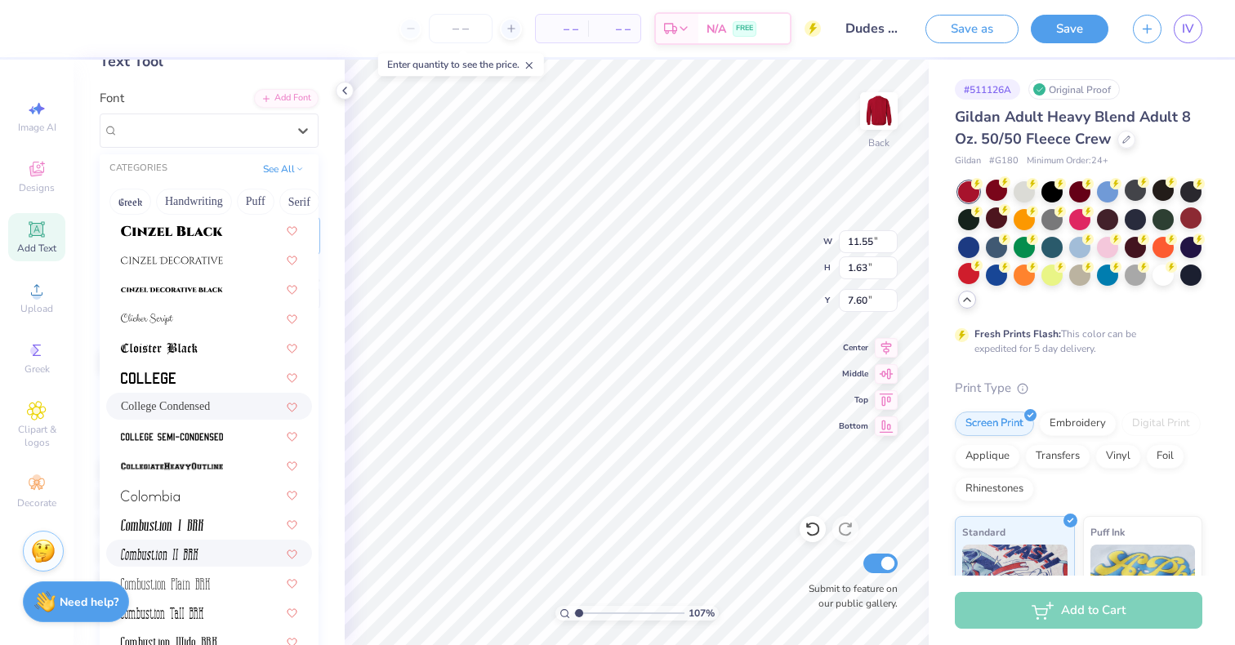
scroll to position [2143, 0]
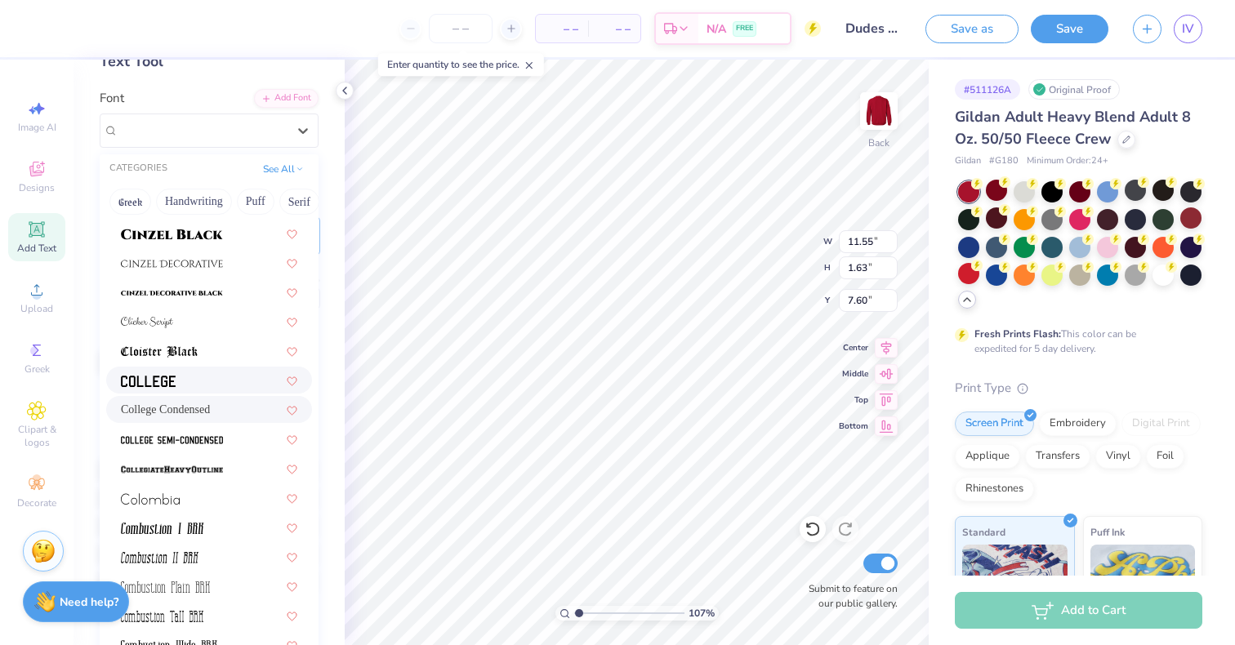
click at [190, 381] on div at bounding box center [209, 380] width 176 height 17
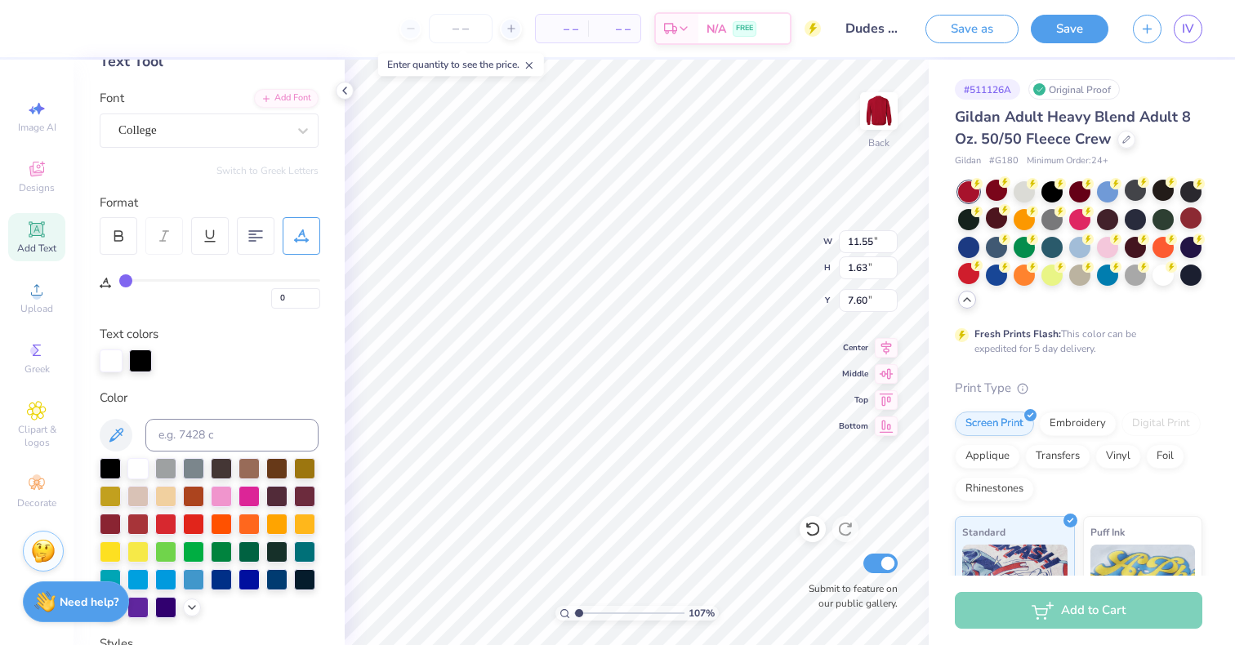
click at [191, 355] on div at bounding box center [209, 361] width 219 height 23
click at [118, 231] on icon at bounding box center [118, 233] width 7 height 5
click at [137, 361] on div at bounding box center [140, 359] width 23 height 23
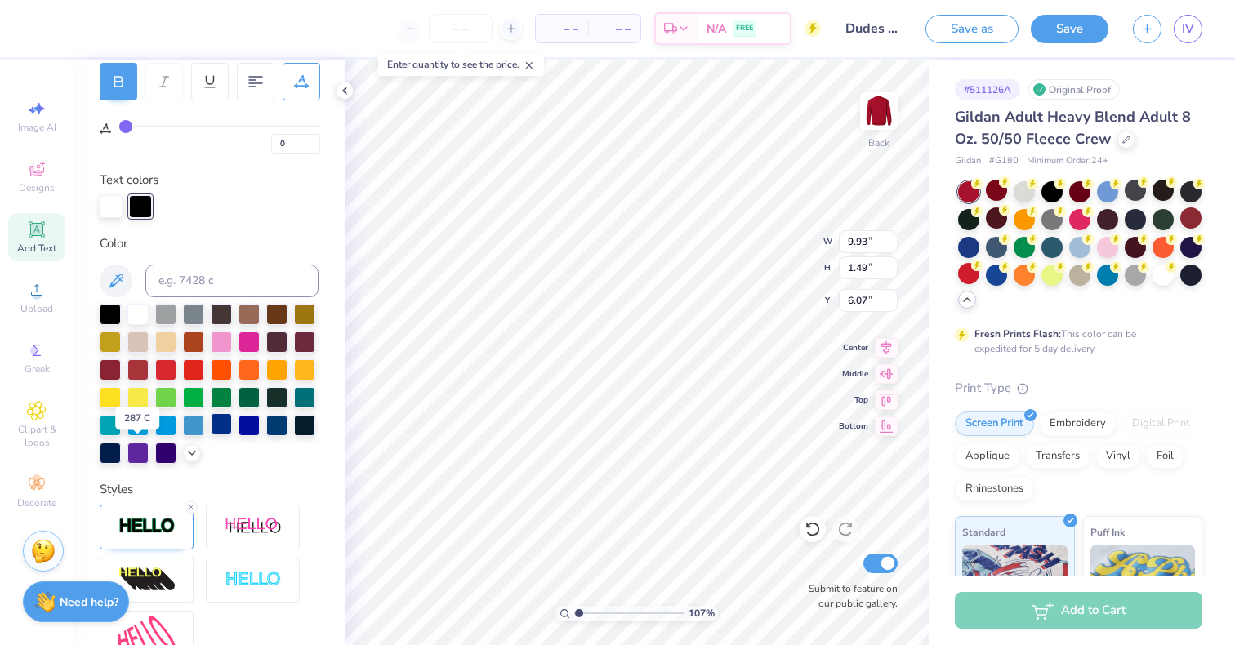
scroll to position [252, 0]
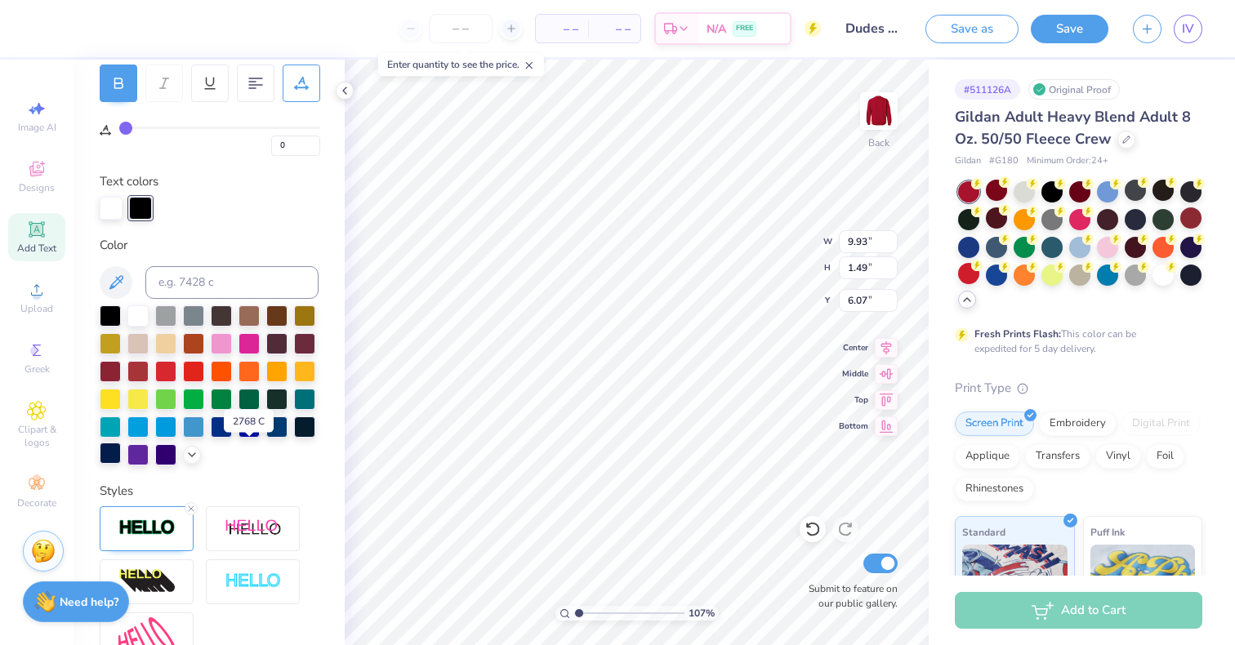
click at [121, 455] on div at bounding box center [110, 453] width 21 height 21
click at [148, 200] on div at bounding box center [140, 206] width 23 height 23
click at [121, 452] on div at bounding box center [110, 453] width 21 height 21
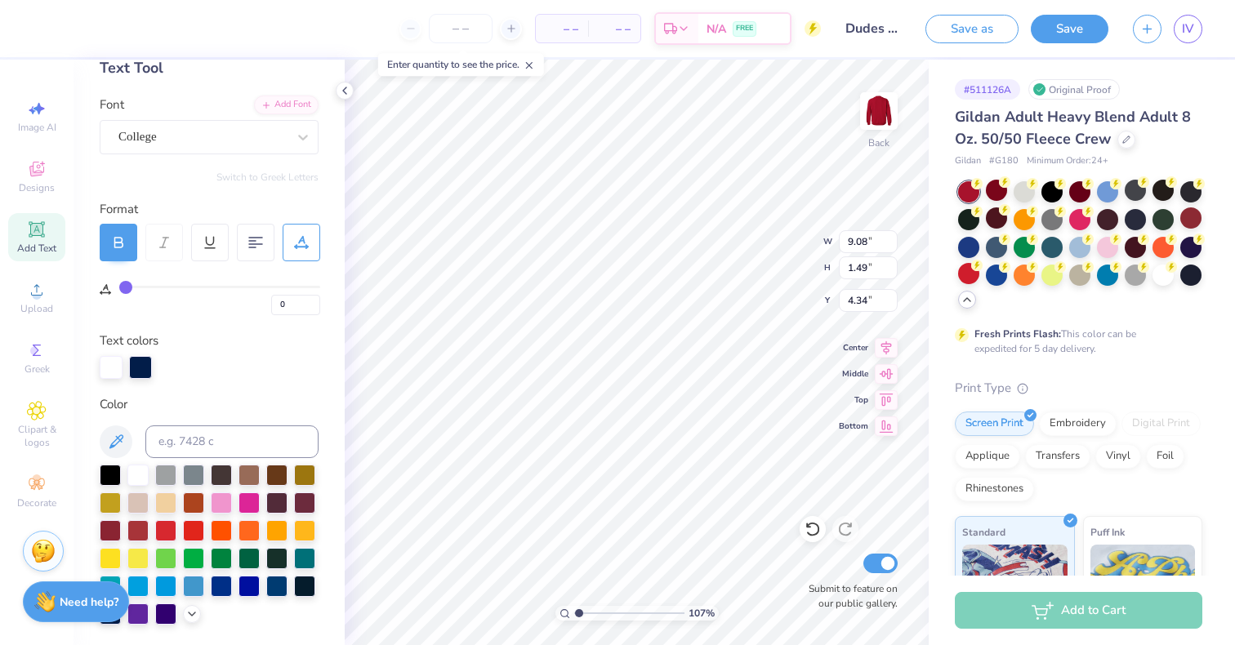
scroll to position [0, 0]
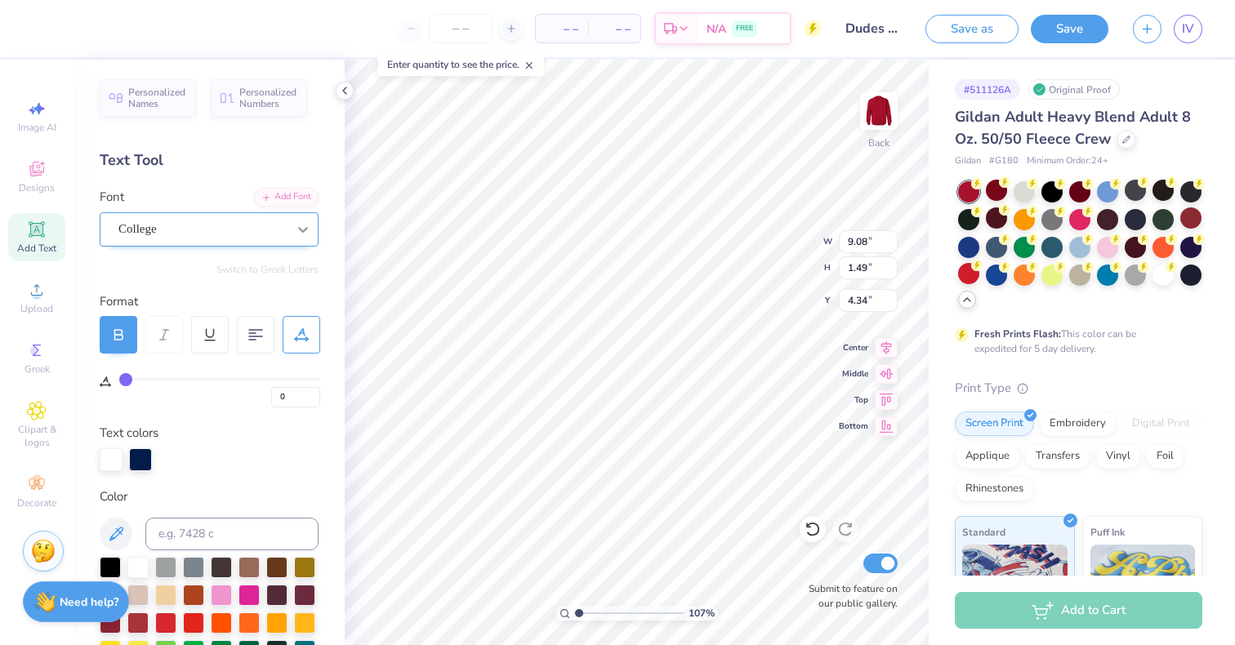
click at [295, 222] on icon at bounding box center [303, 229] width 16 height 16
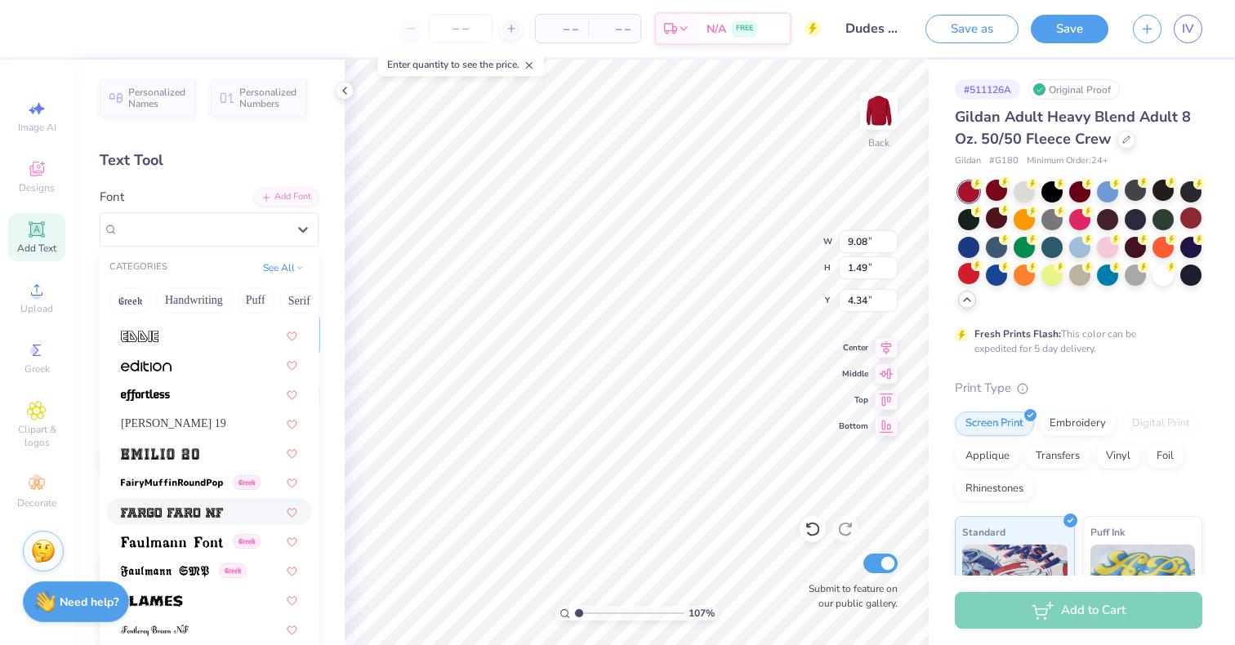
scroll to position [3405, 0]
click at [172, 459] on span at bounding box center [160, 452] width 78 height 17
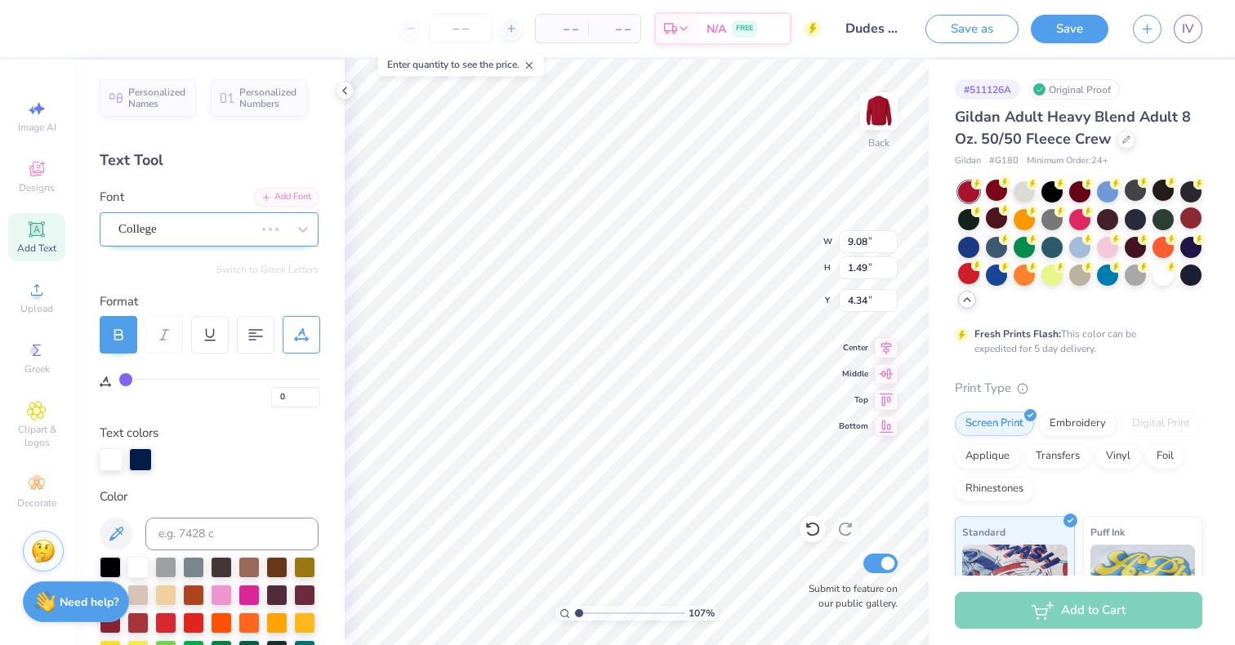
click at [241, 224] on div "College" at bounding box center [186, 228] width 139 height 25
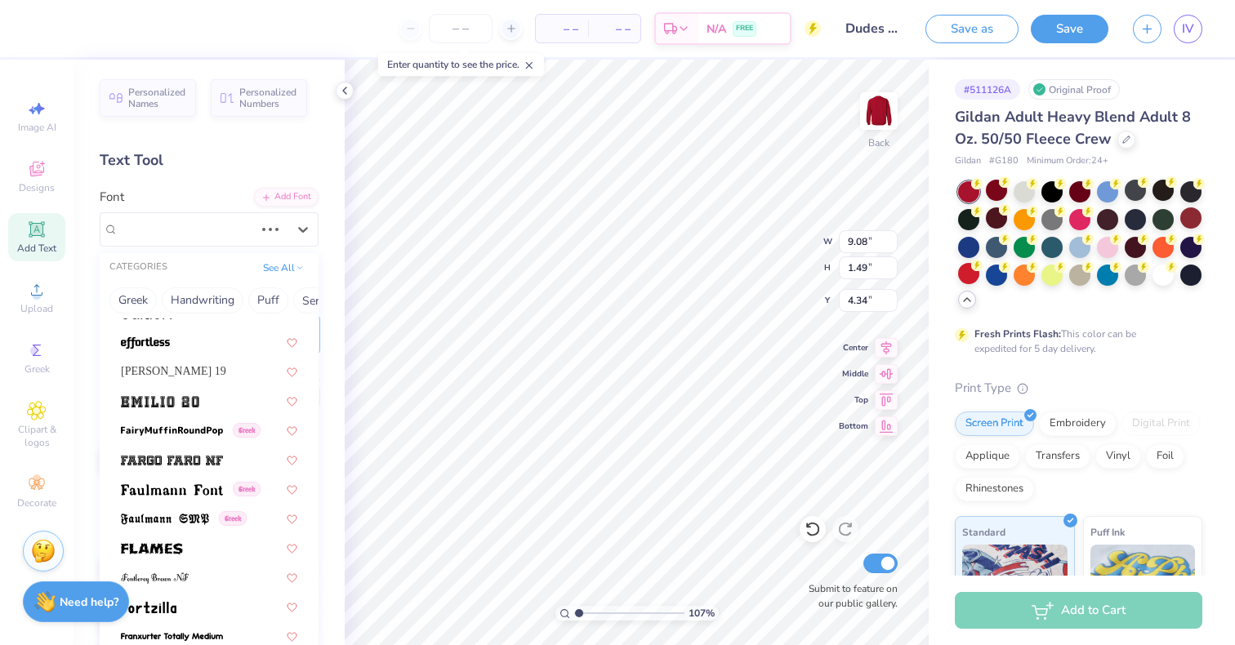
scroll to position [3459, 0]
click at [192, 395] on img at bounding box center [160, 400] width 78 height 11
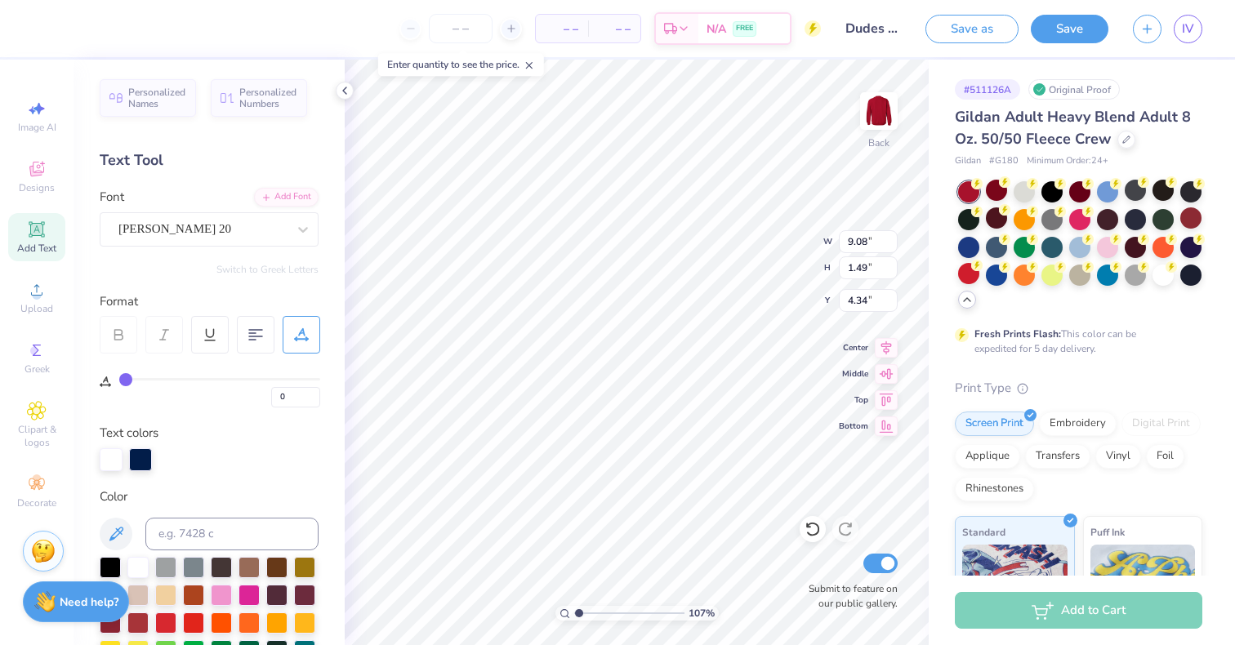
scroll to position [13, 4]
click at [314, 233] on div "Personalized Names Personalized Numbers Text Tool Add Font Font [PERSON_NAME] 2…" at bounding box center [209, 353] width 271 height 586
click at [274, 230] on div "[PERSON_NAME] 20" at bounding box center [203, 228] width 172 height 25
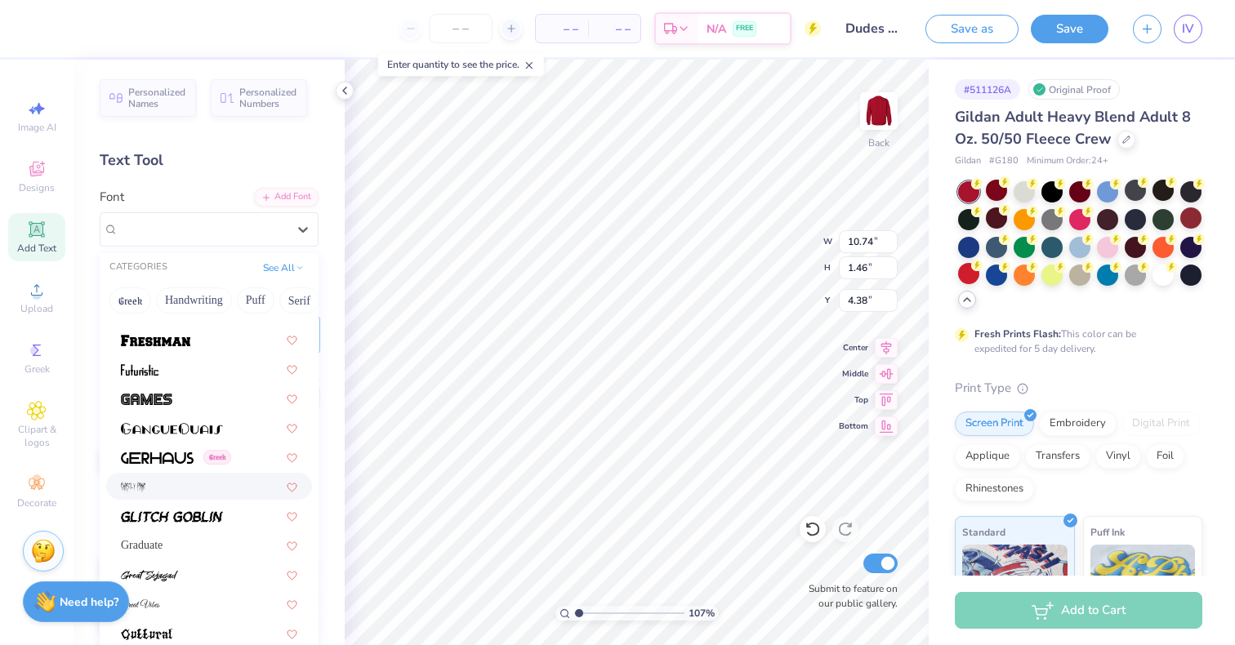
scroll to position [3811, 0]
click at [181, 400] on div at bounding box center [209, 398] width 176 height 17
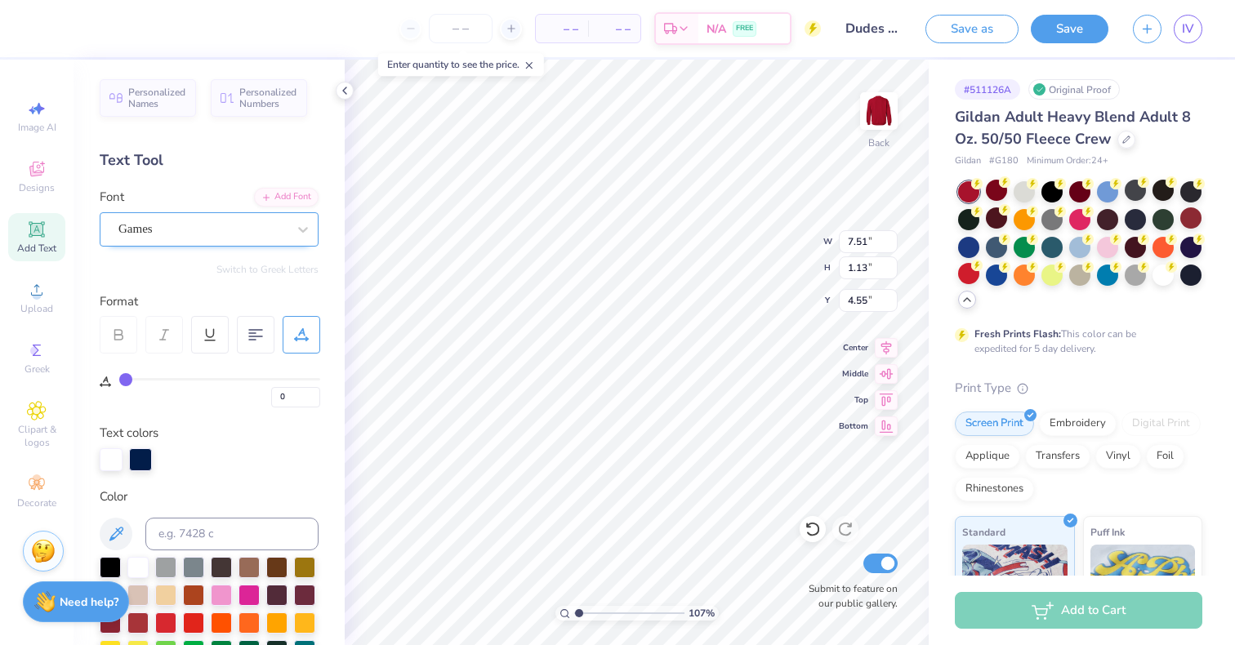
click at [190, 232] on div "Games" at bounding box center [203, 228] width 172 height 25
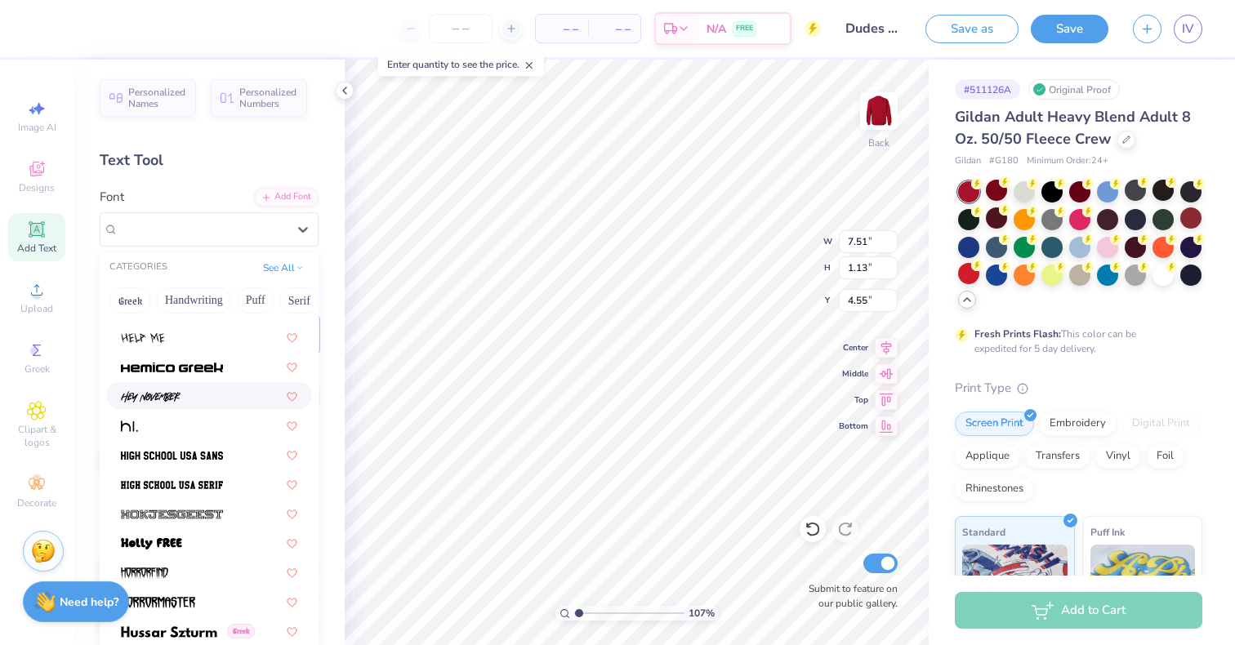
scroll to position [4168, 0]
click at [217, 496] on div at bounding box center [209, 483] width 206 height 27
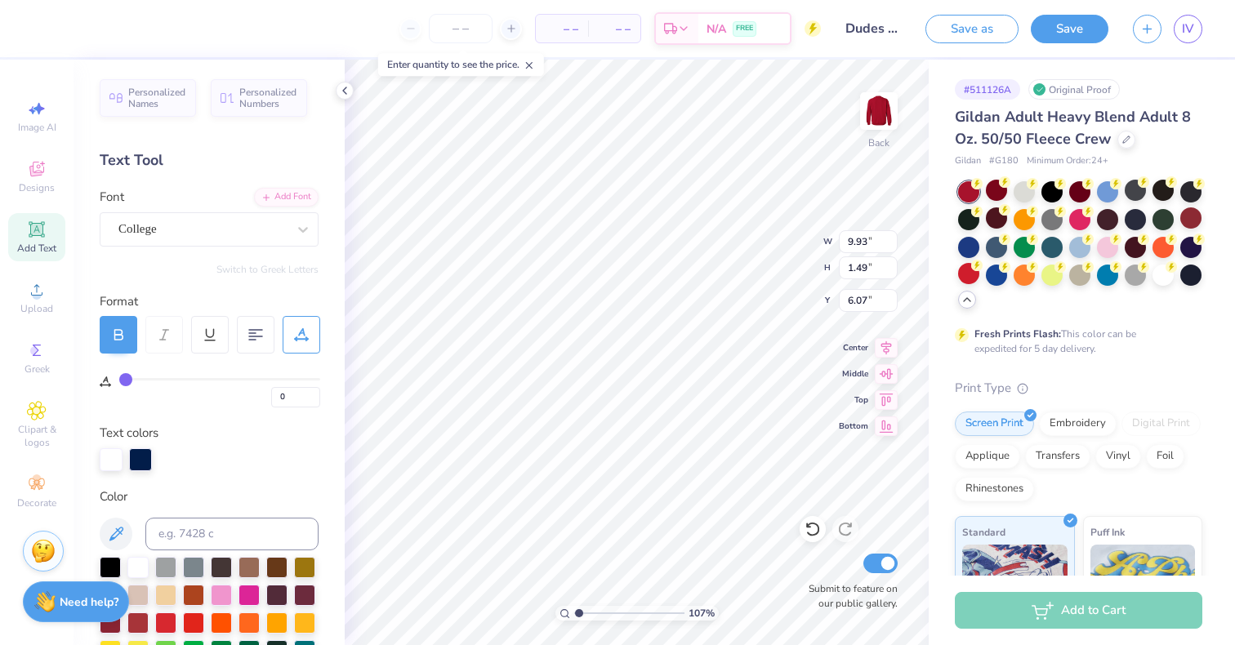
scroll to position [13, 4]
click at [295, 226] on icon at bounding box center [303, 229] width 16 height 16
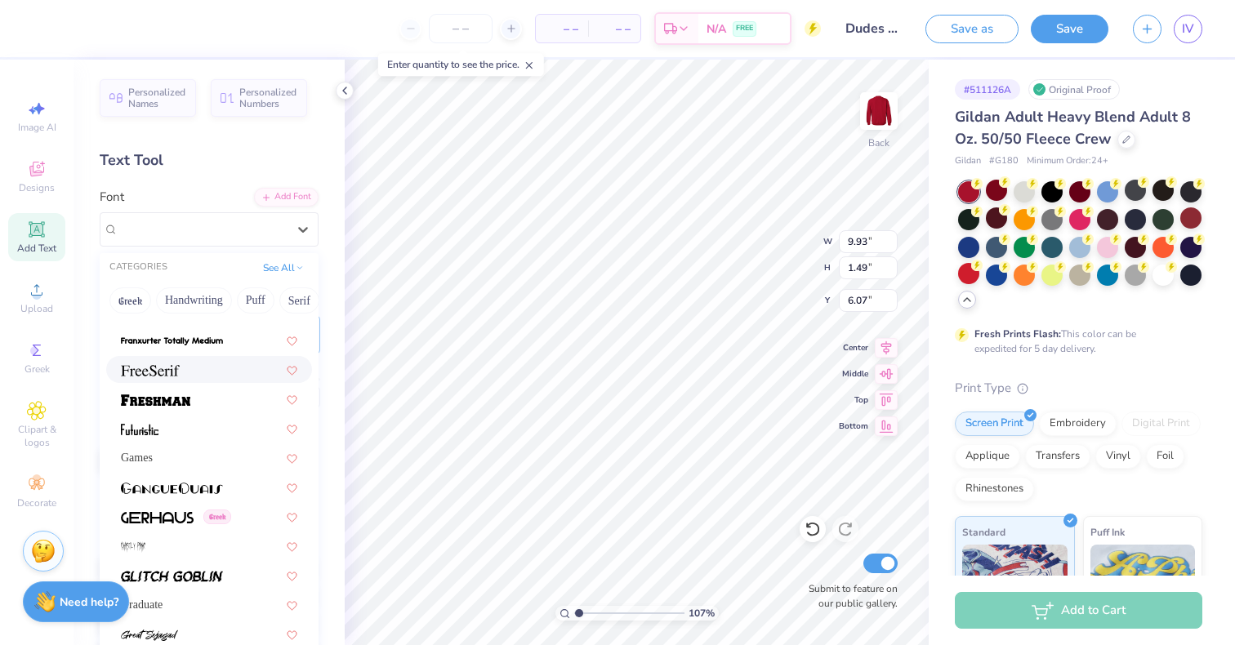
scroll to position [3800, 0]
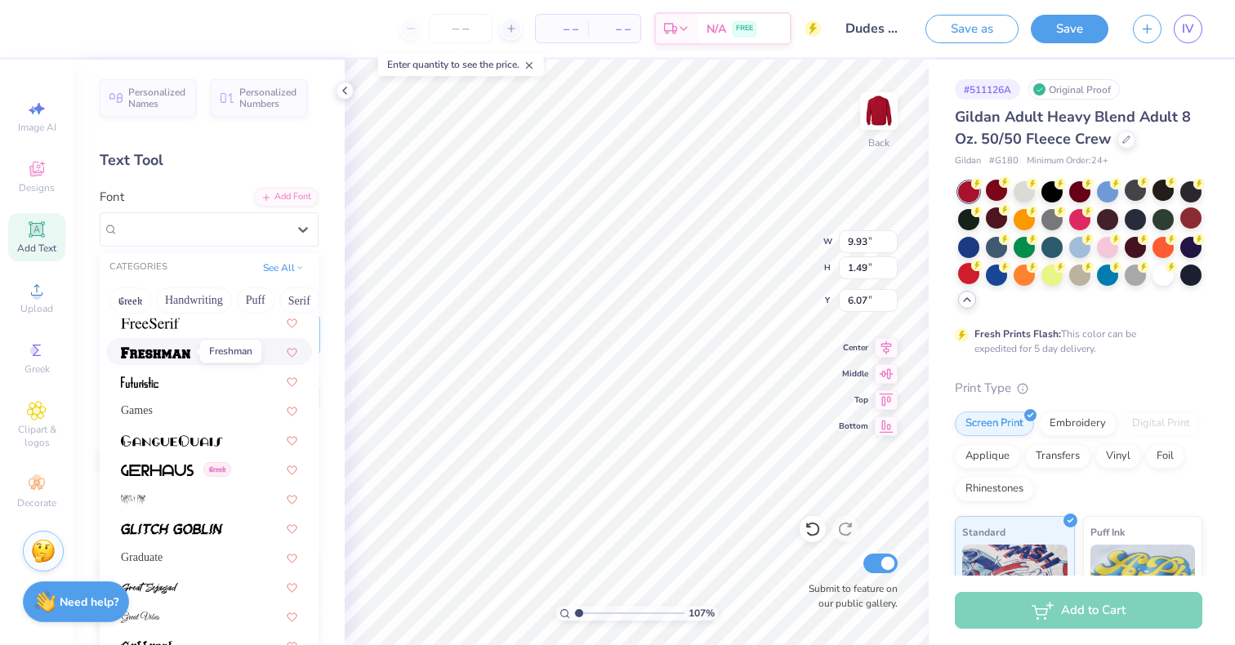
click at [185, 351] on img at bounding box center [155, 352] width 69 height 11
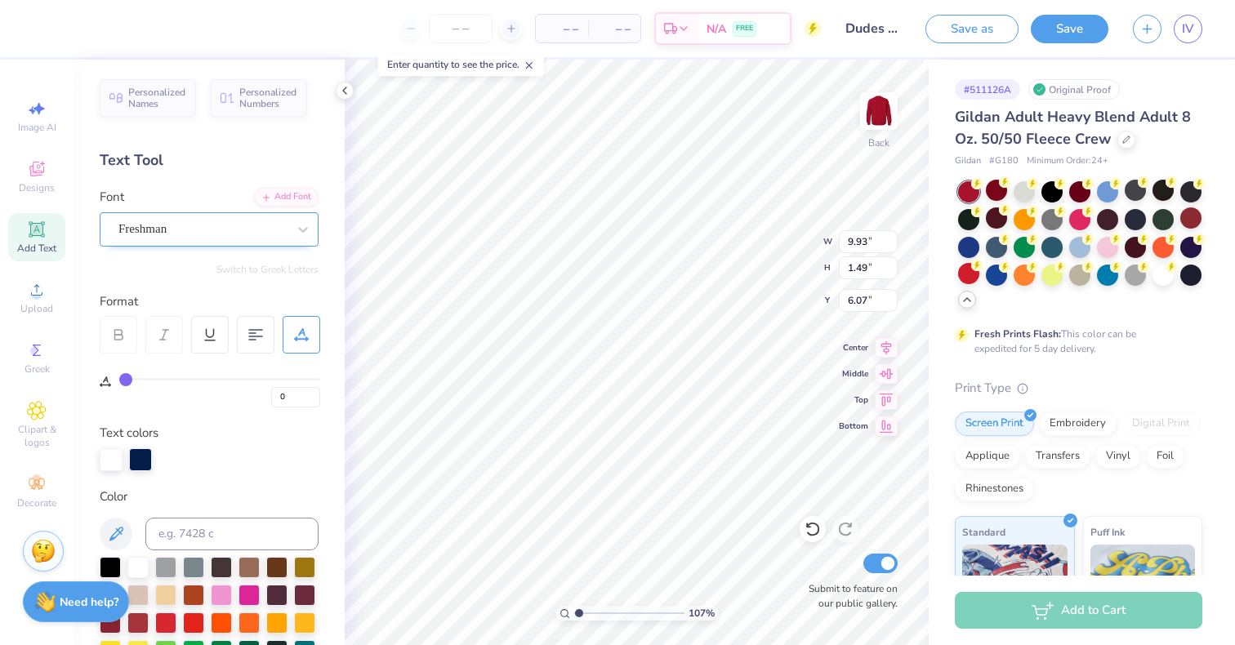
click at [242, 228] on div "Freshman" at bounding box center [203, 228] width 172 height 25
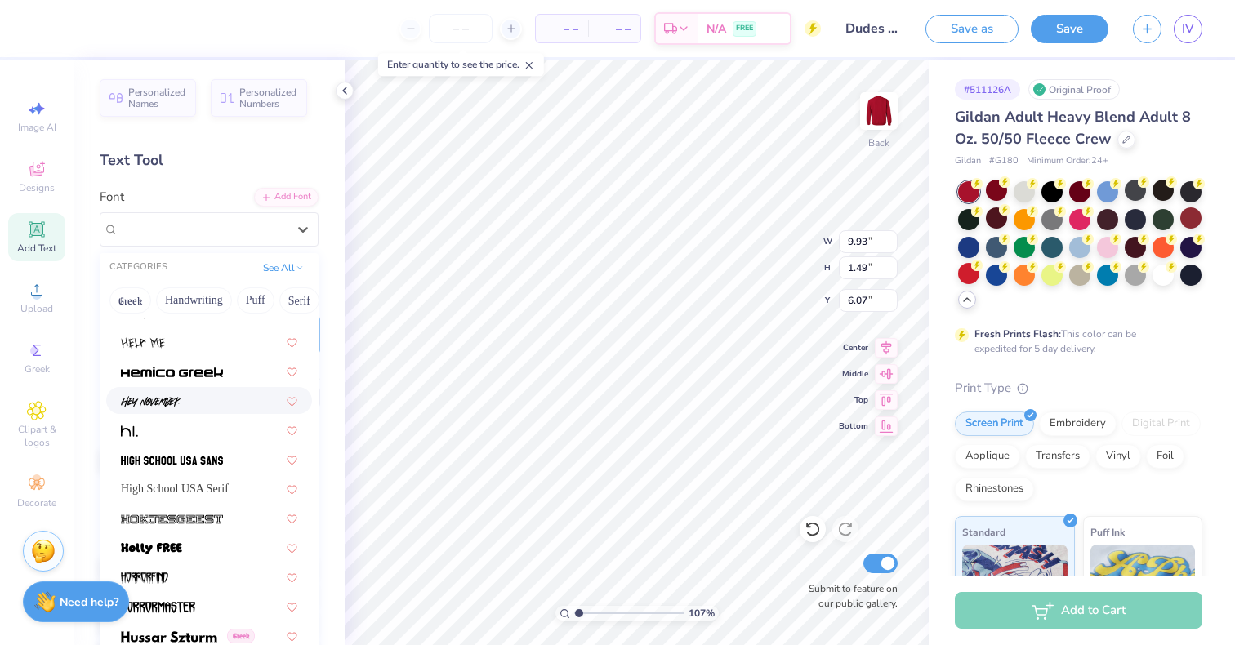
scroll to position [4164, 0]
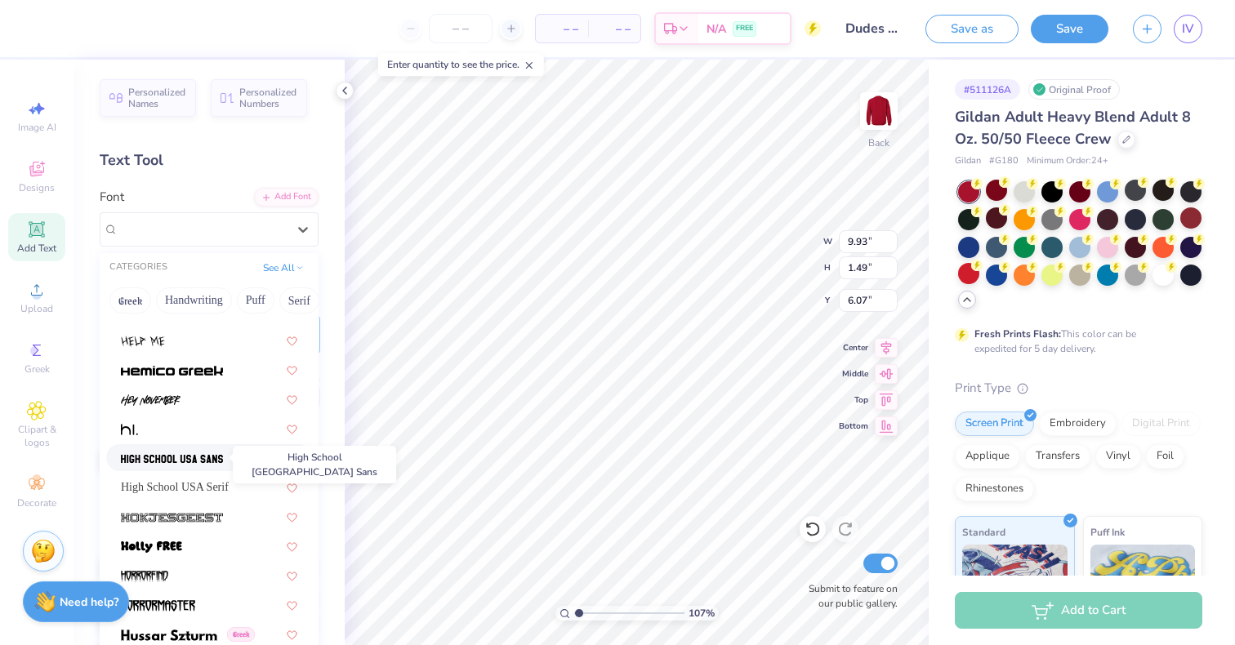
click at [213, 457] on img at bounding box center [172, 458] width 102 height 11
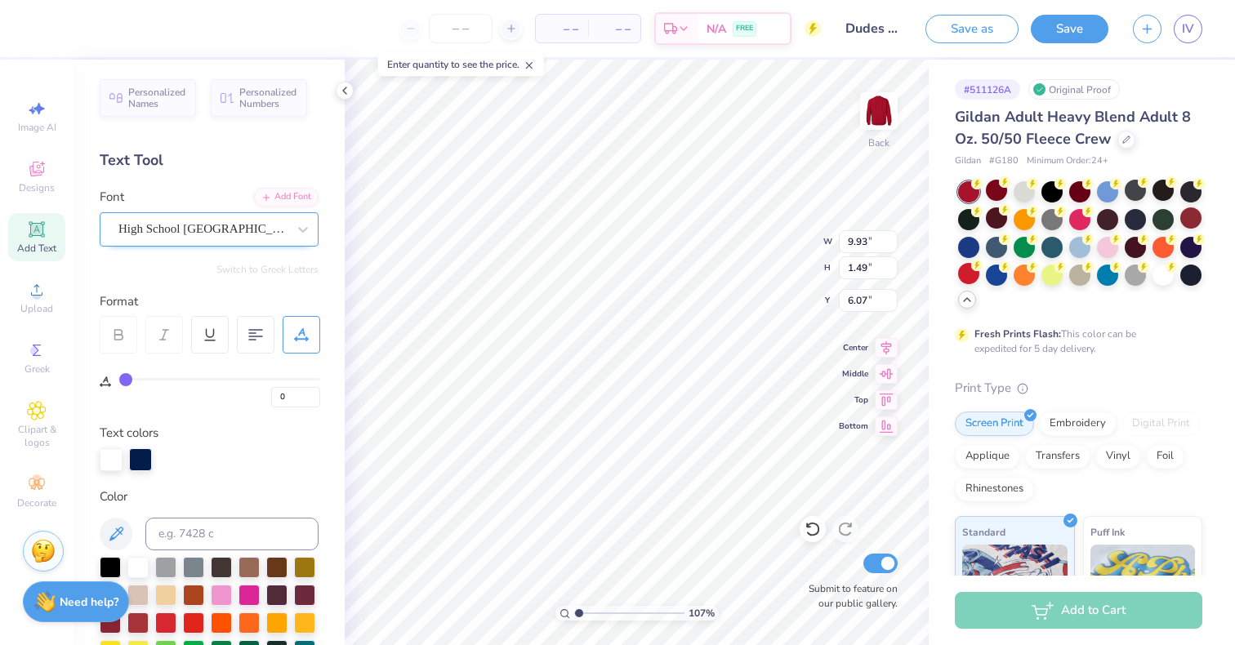
click at [267, 237] on div "High School [GEOGRAPHIC_DATA] Sans" at bounding box center [203, 228] width 172 height 25
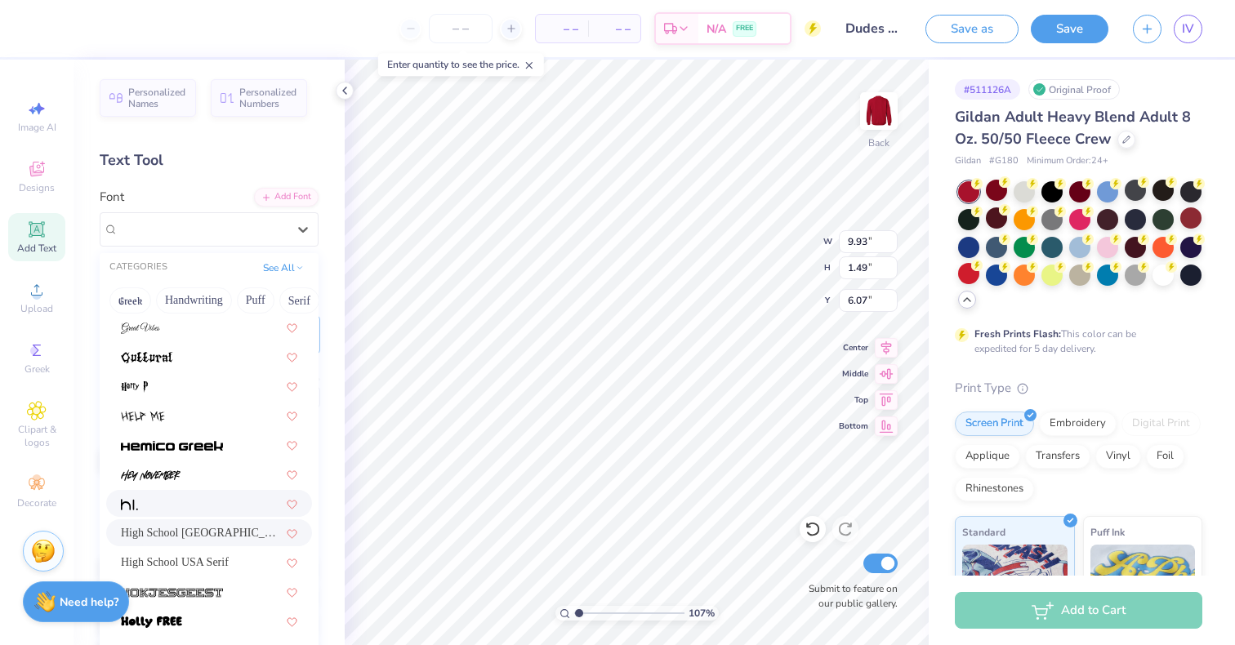
scroll to position [4090, 0]
